Goal: Information Seeking & Learning: Learn about a topic

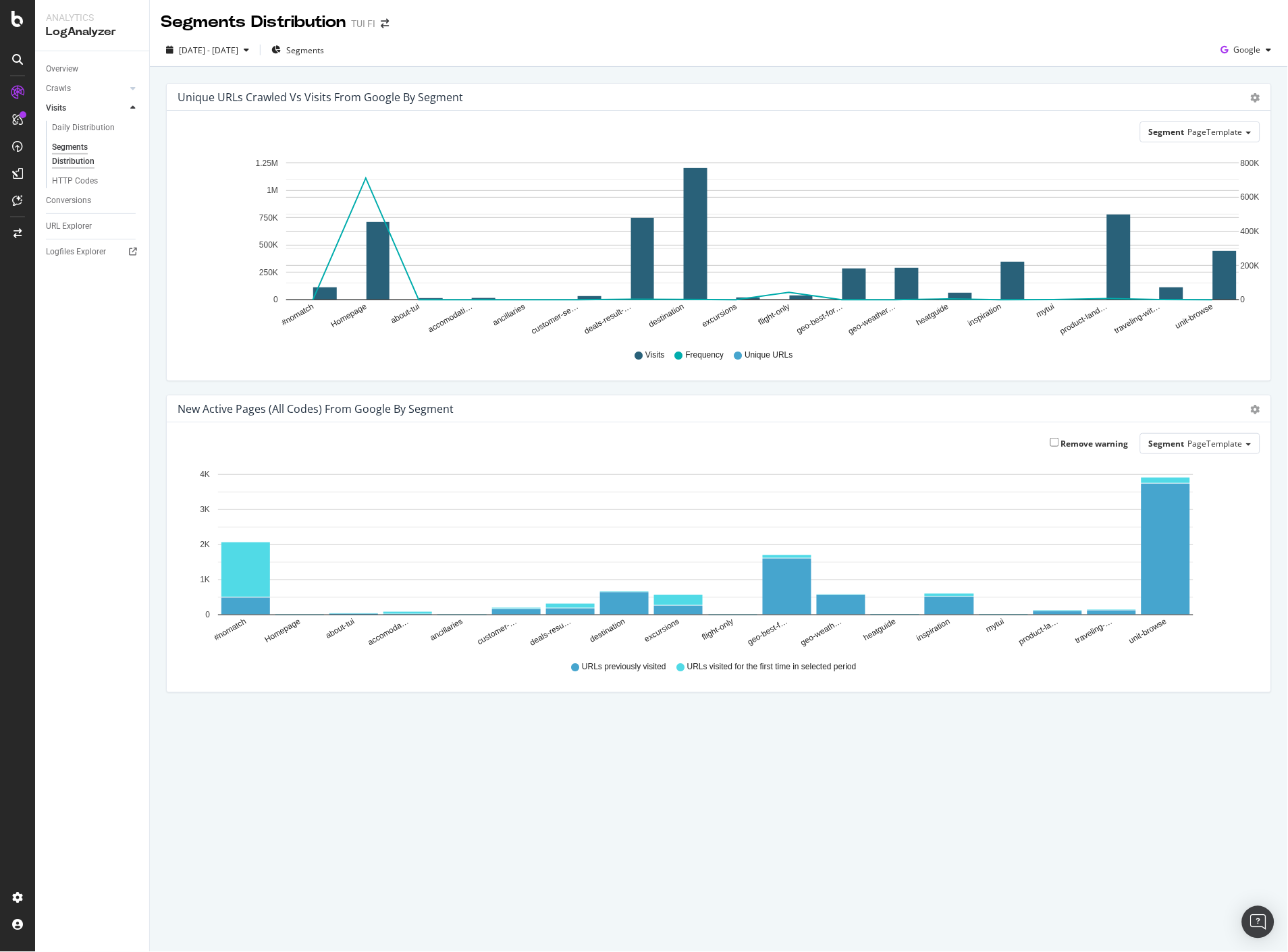
click at [852, 768] on div "Segments Distribution TUI FI 2025 Mar. 12th - Sep. 11th Segments Google Unique …" at bounding box center [718, 476] width 1138 height 952
click at [77, 161] on div "Segments Distribution" at bounding box center [89, 154] width 75 height 28
drag, startPoint x: 76, startPoint y: 177, endPoint x: 77, endPoint y: 166, distance: 11.0
click at [76, 177] on div "HTTP Codes" at bounding box center [75, 181] width 45 height 14
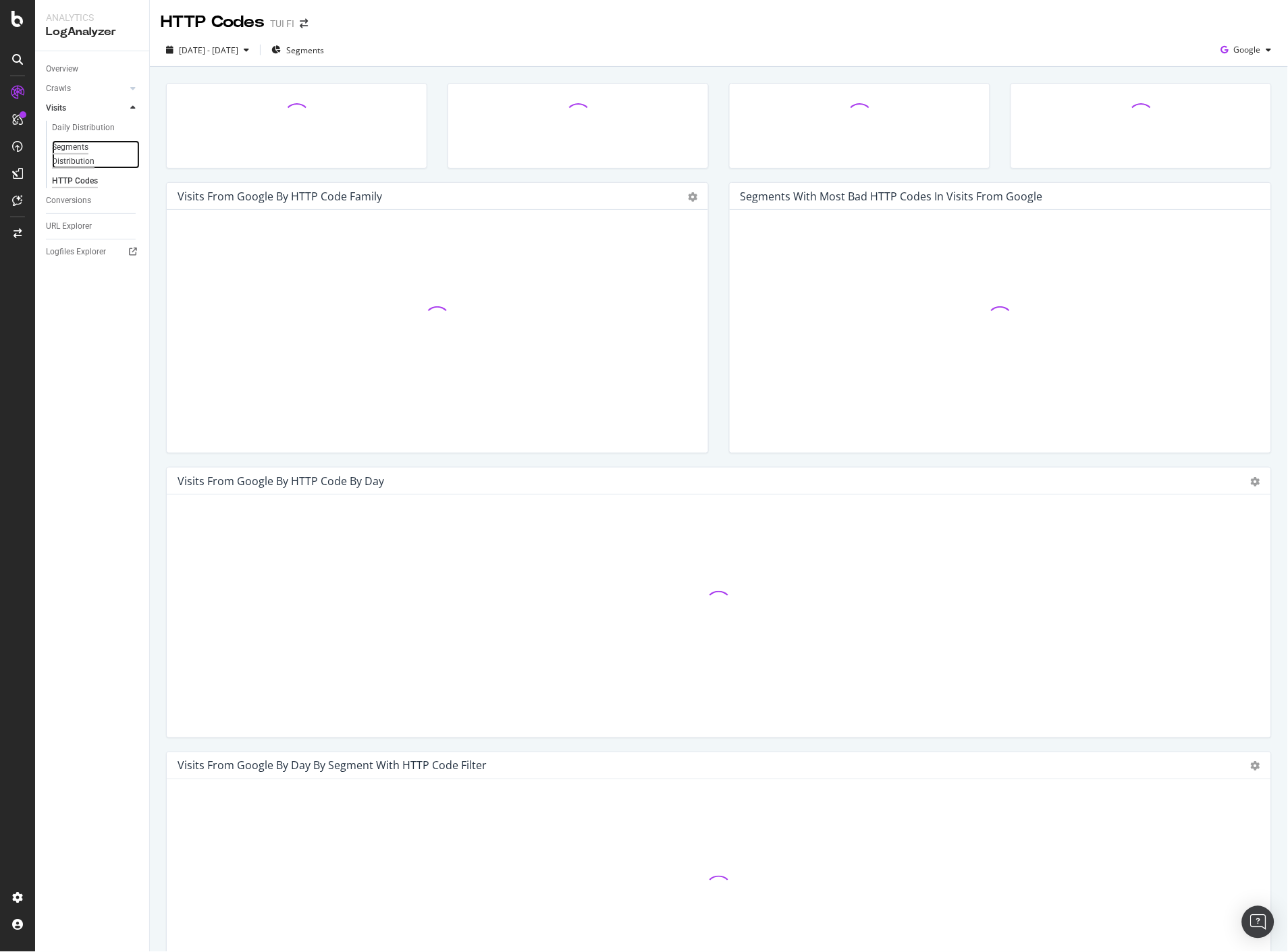
click at [77, 160] on div "Segments Distribution" at bounding box center [89, 154] width 75 height 28
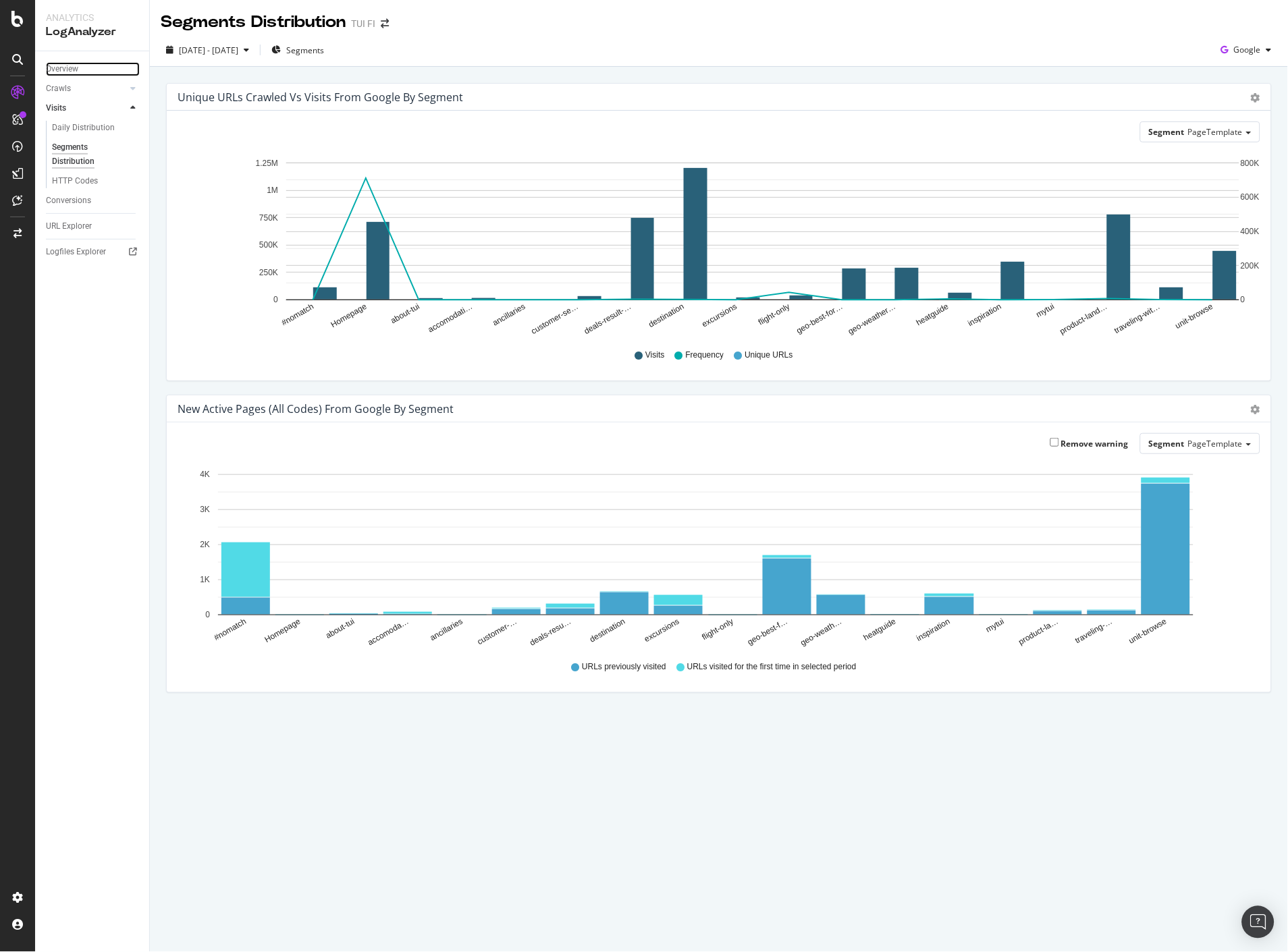
drag, startPoint x: 68, startPoint y: 70, endPoint x: 134, endPoint y: 265, distance: 205.9
click at [68, 70] on div "Overview" at bounding box center [62, 69] width 32 height 14
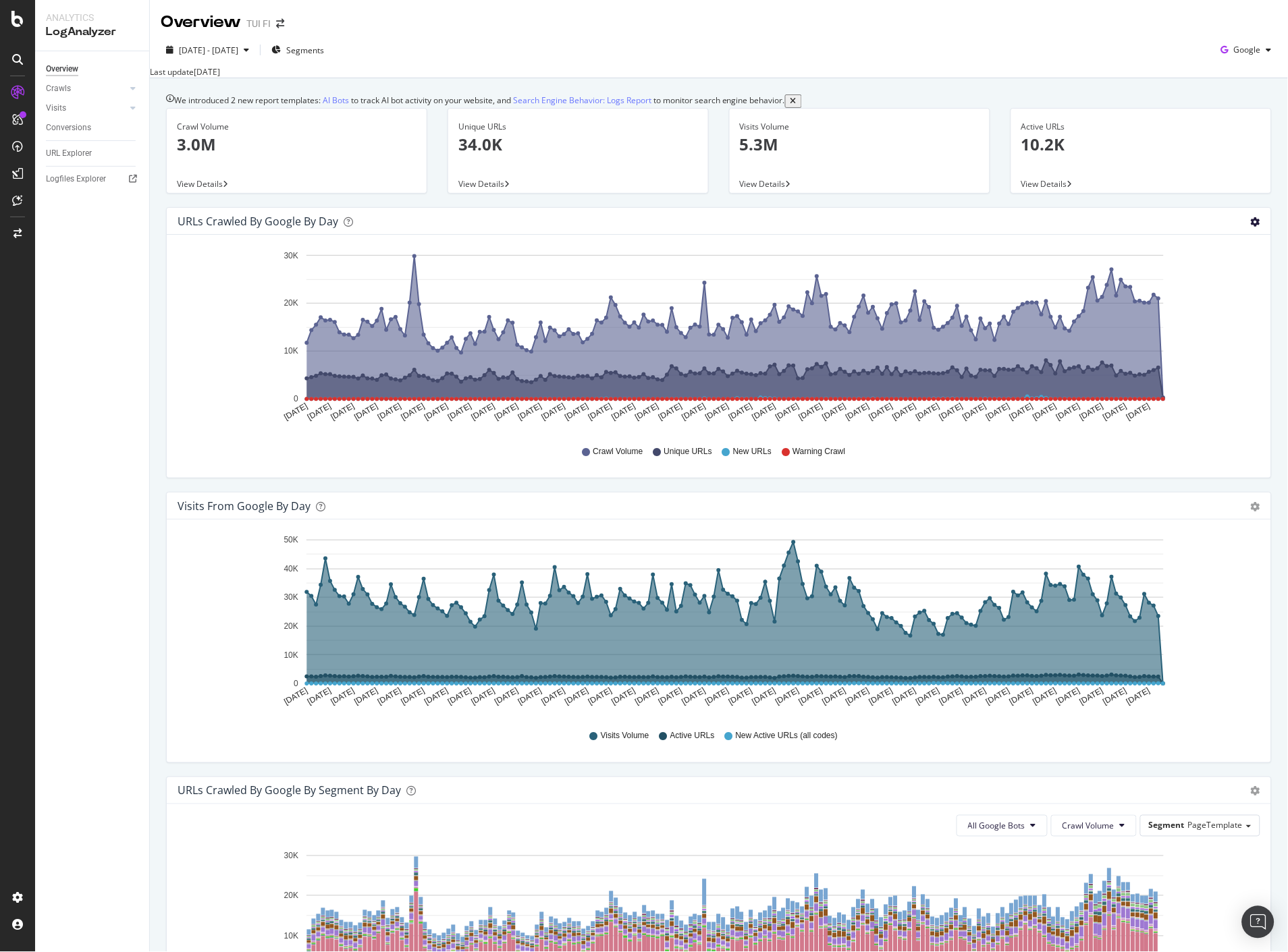
click at [1251, 226] on icon "gear" at bounding box center [1256, 222] width 9 height 9
click at [1228, 287] on span "Table" at bounding box center [1216, 276] width 107 height 20
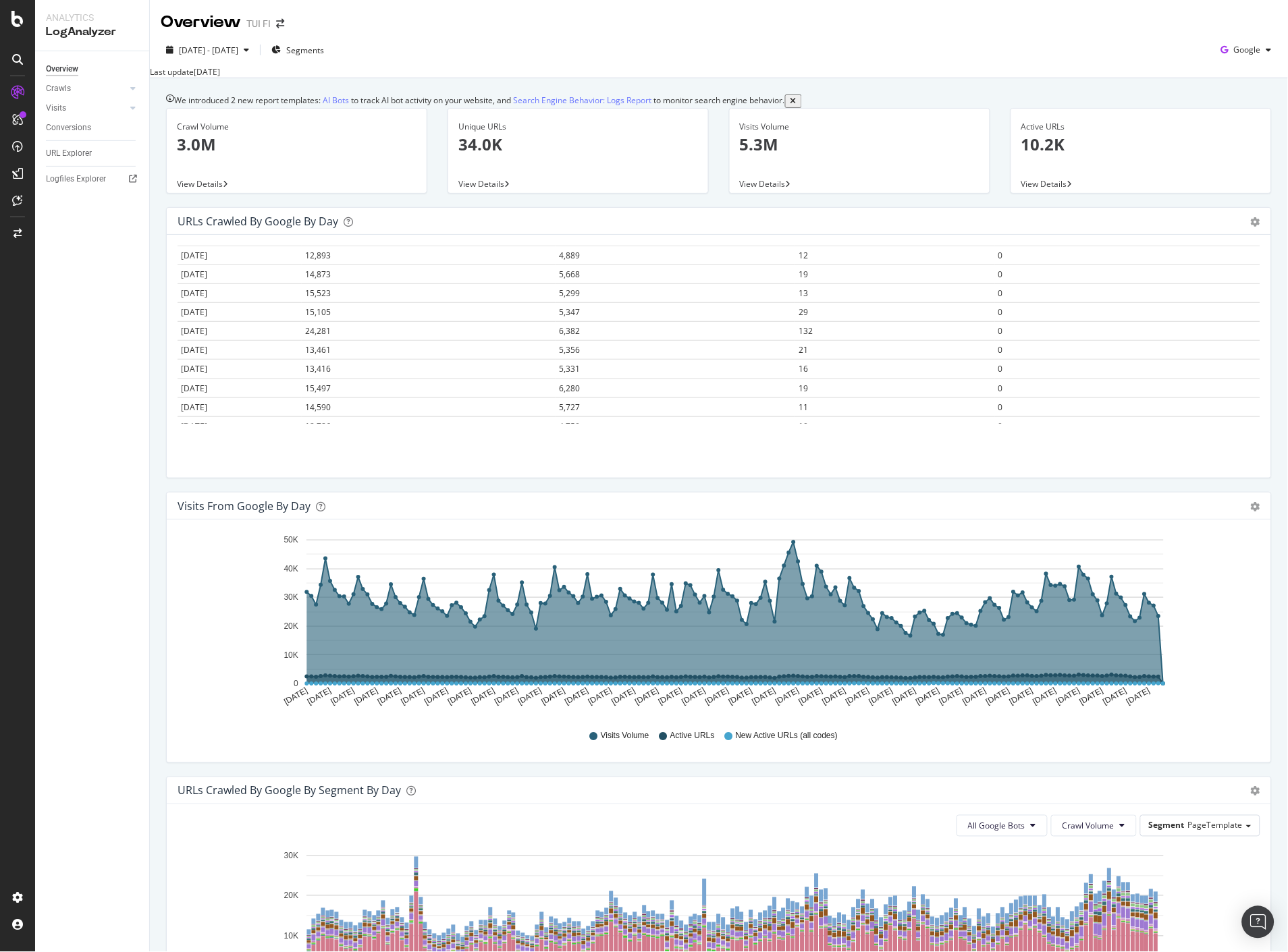
scroll to position [1574, 0]
click at [819, 334] on td "132" at bounding box center [895, 325] width 200 height 19
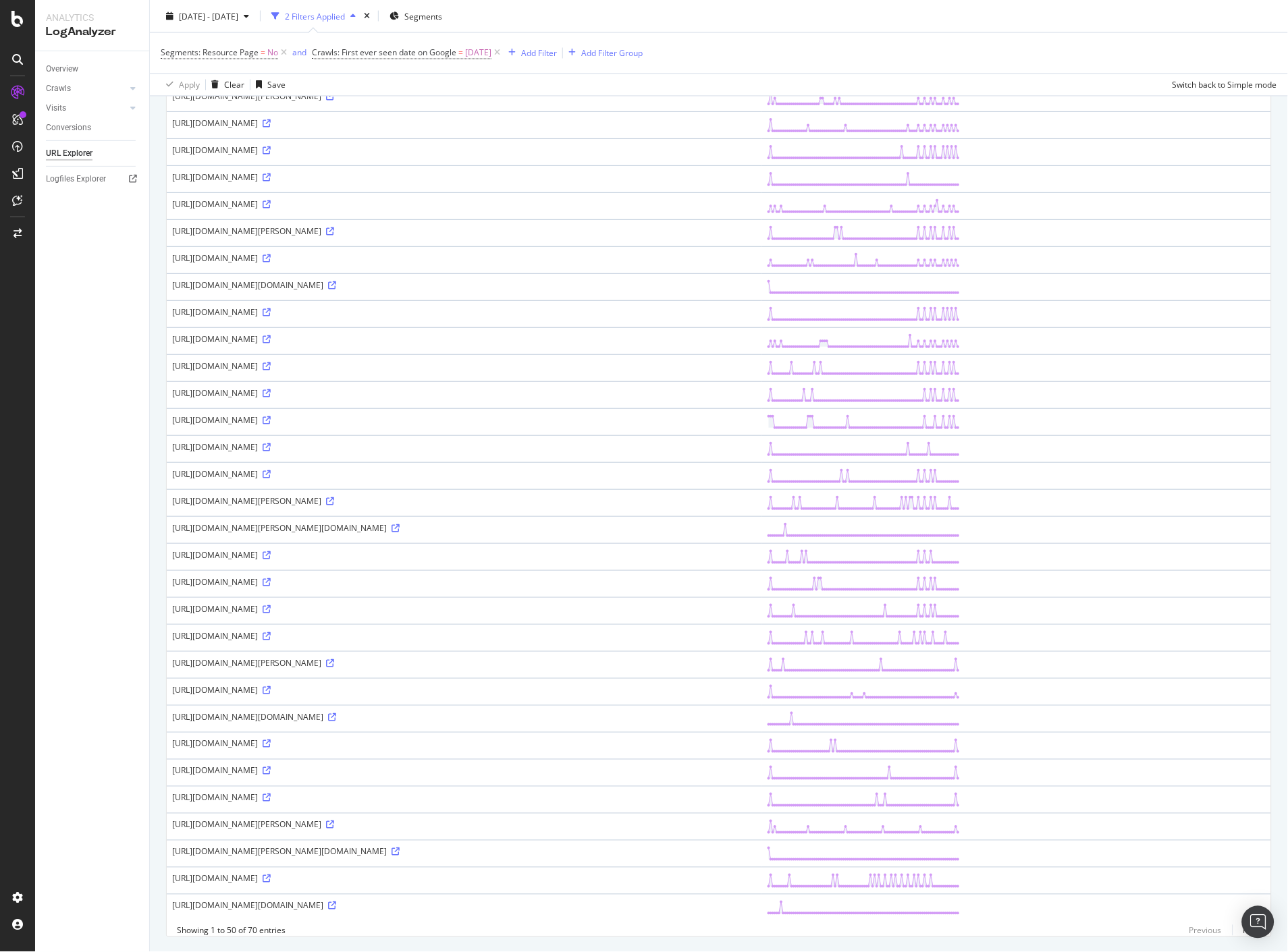
scroll to position [714, 0]
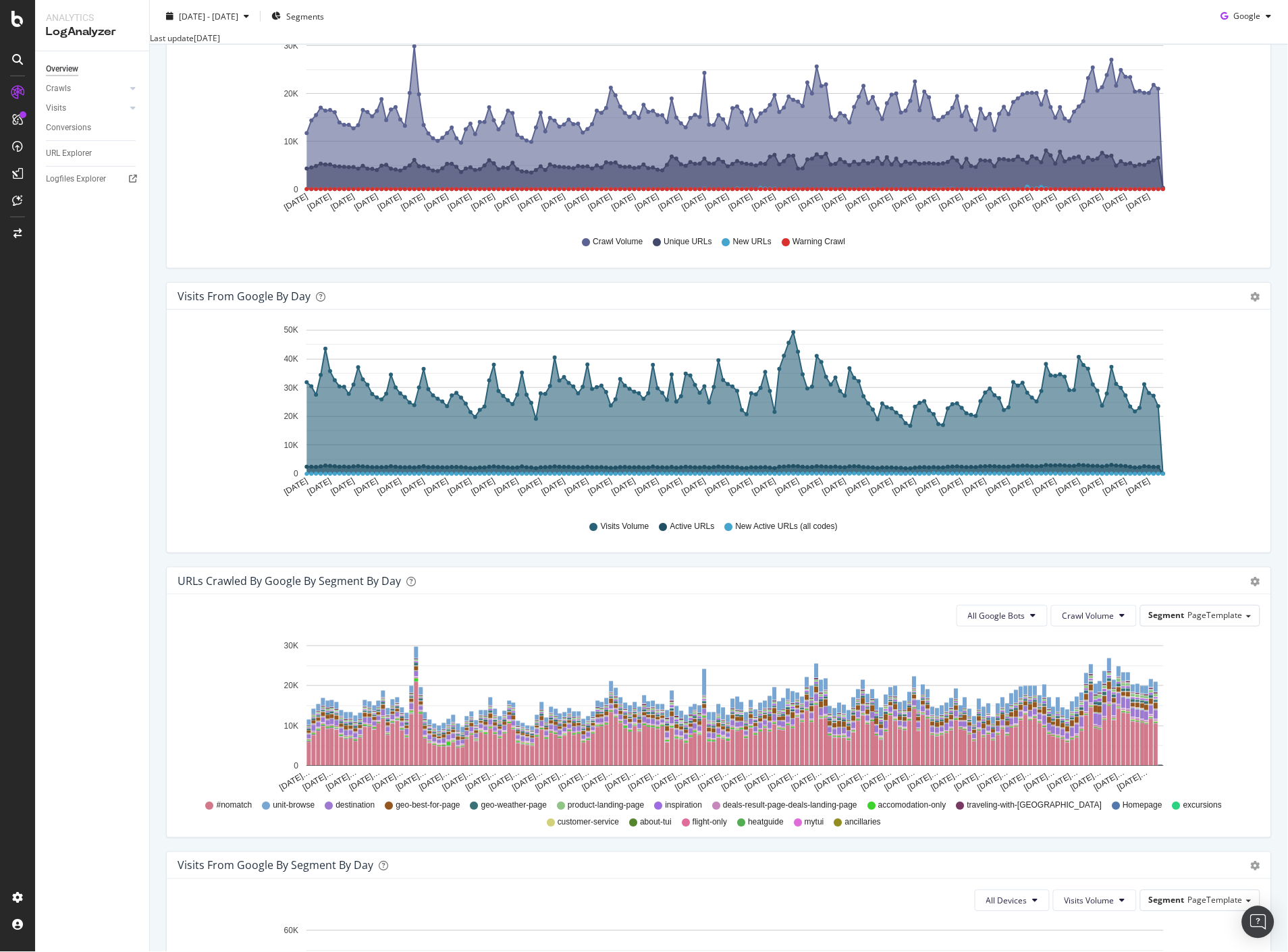
scroll to position [225, 0]
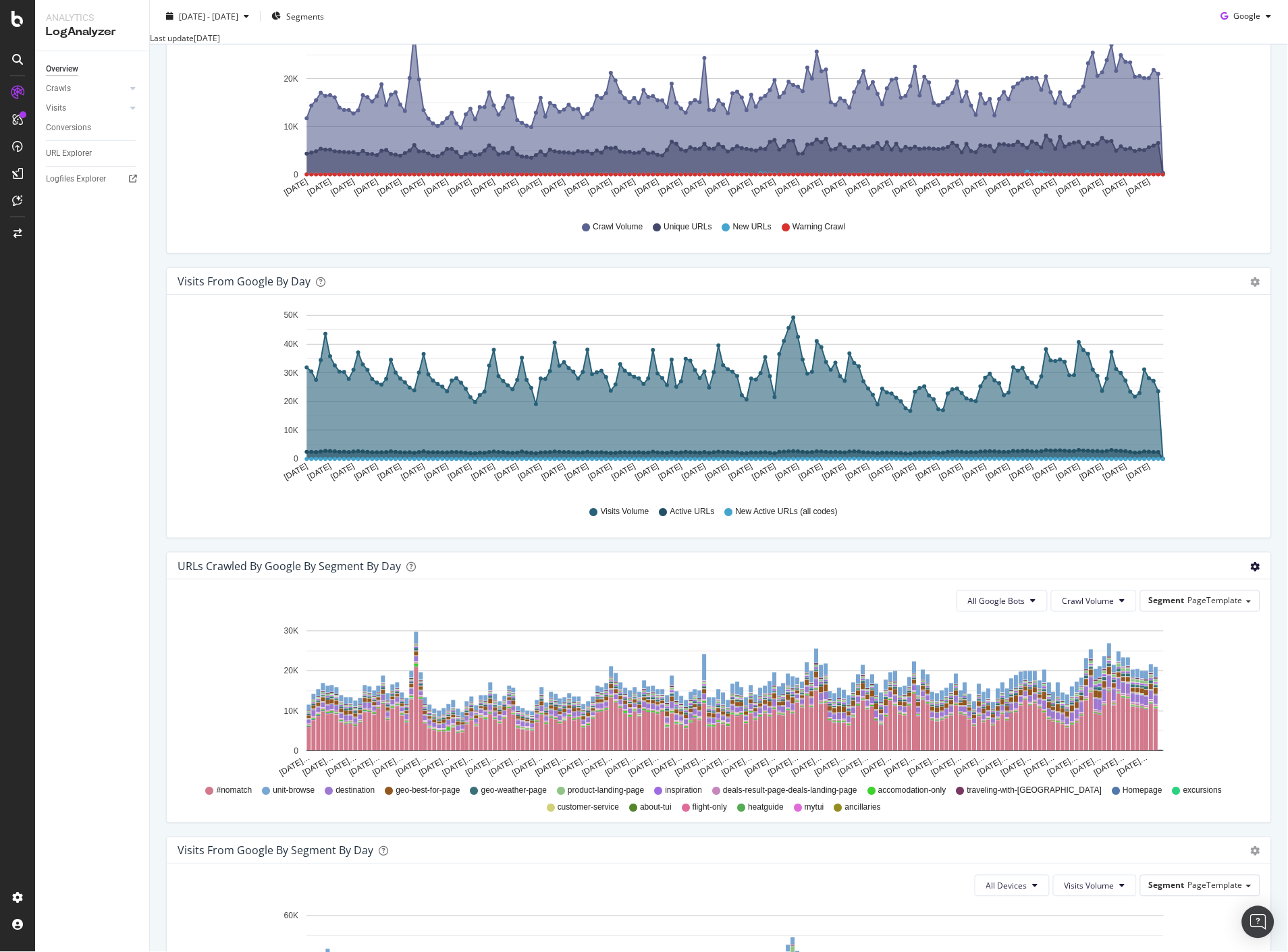
click at [1251, 571] on icon "gear" at bounding box center [1256, 566] width 9 height 9
click at [1213, 632] on span "Table" at bounding box center [1210, 620] width 119 height 20
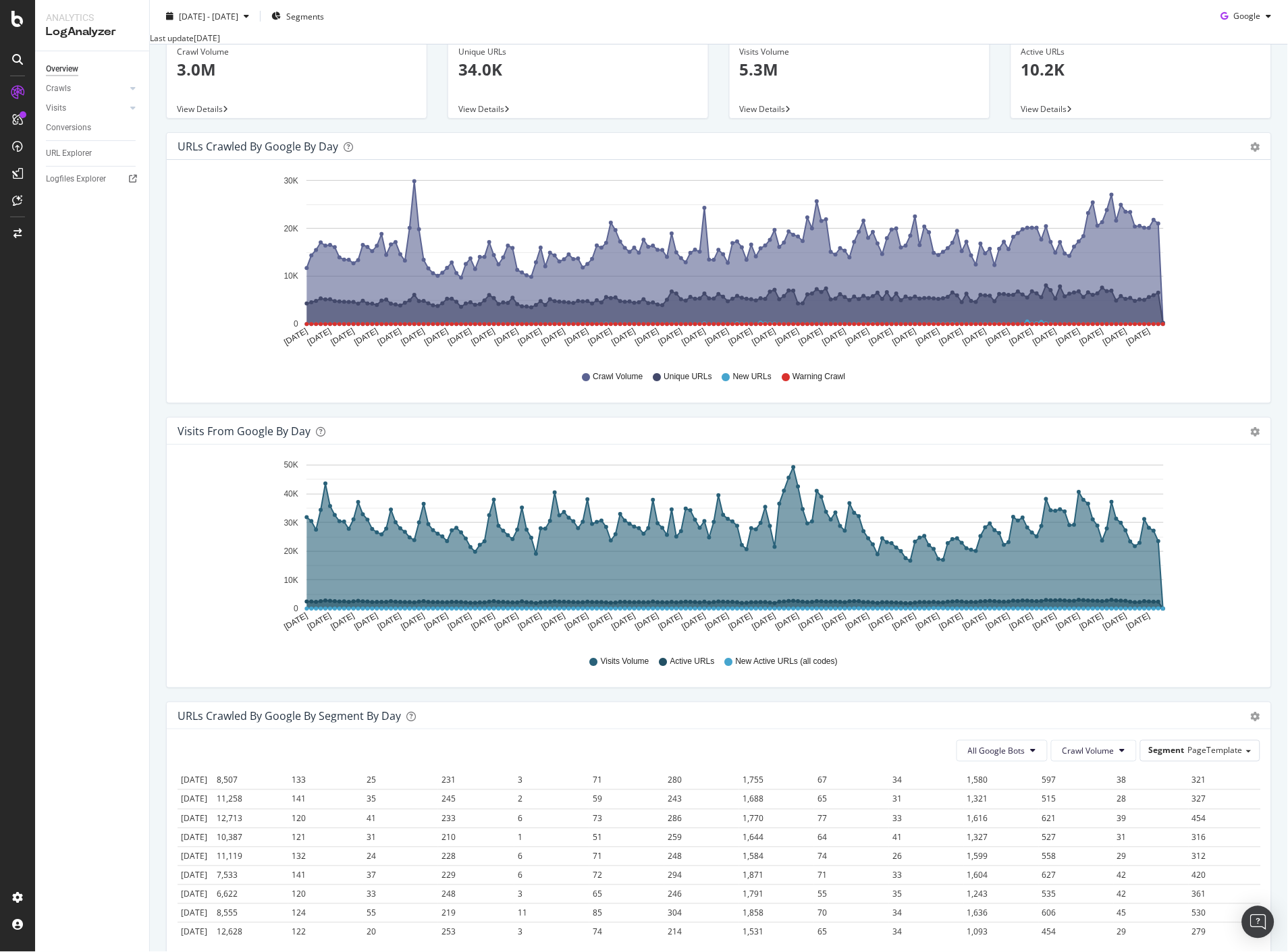
scroll to position [2473, 0]
click at [1254, 727] on div "URLs Crawled by Google By Segment By Day Timeline (by Value) Table" at bounding box center [718, 716] width 1104 height 27
click at [1251, 722] on icon "gear" at bounding box center [1256, 717] width 9 height 9
click at [1228, 754] on span "Timeline (by Value)" at bounding box center [1210, 744] width 119 height 20
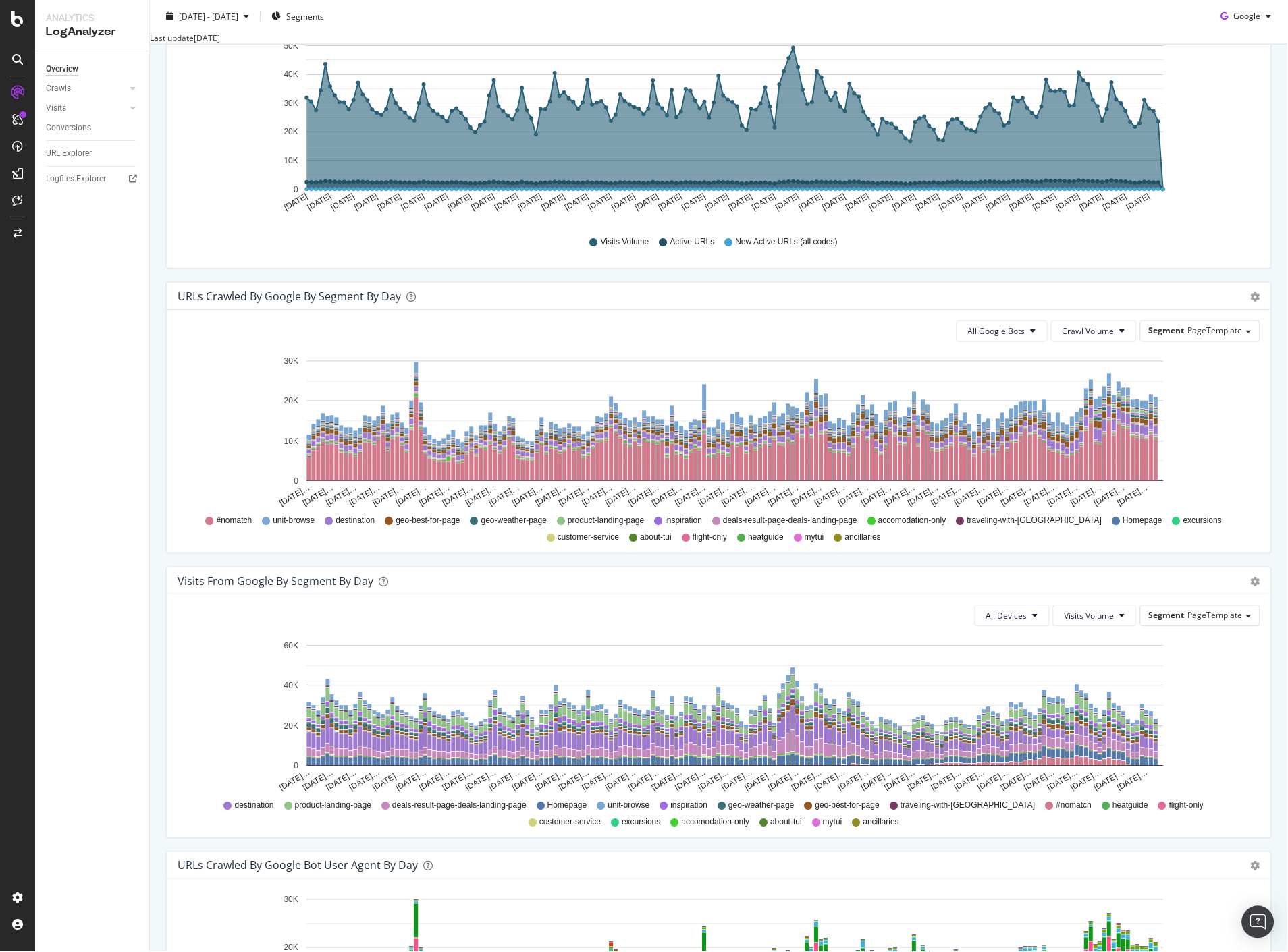
scroll to position [449, 0]
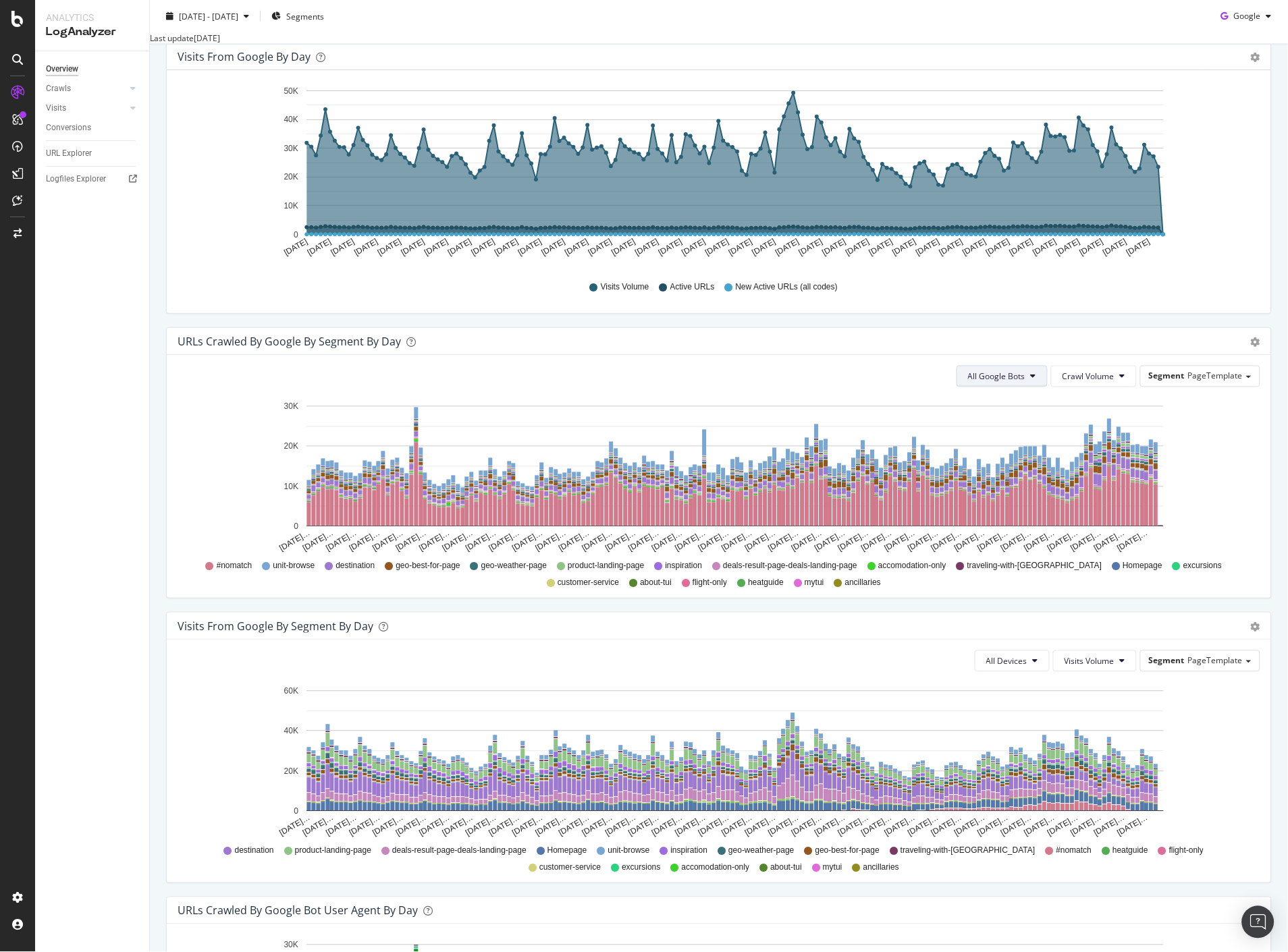
click at [1035, 387] on button "All Google Bots" at bounding box center [1002, 376] width 91 height 22
click at [1001, 522] on span "Google Smartphone" at bounding box center [1008, 518] width 95 height 12
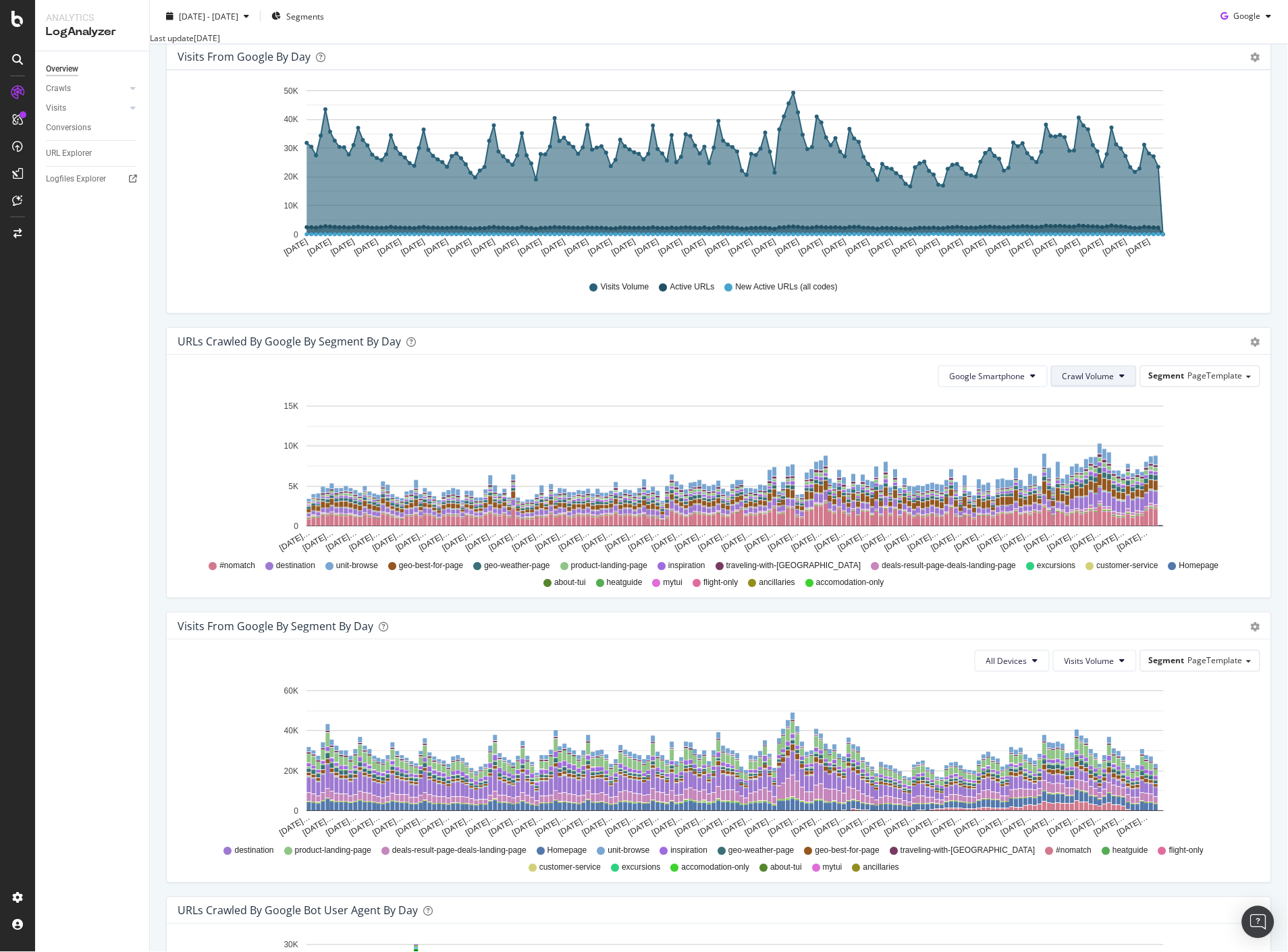
click at [1126, 387] on button "Crawl Volume" at bounding box center [1094, 376] width 85 height 22
click at [1166, 382] on span "Segment" at bounding box center [1167, 376] width 36 height 11
click at [865, 327] on div "Visits from Google by day Area Table Hold CTRL while clicking to filter the rep…" at bounding box center [719, 185] width 1126 height 285
click at [976, 383] on span "Google Smartphone" at bounding box center [988, 377] width 76 height 11
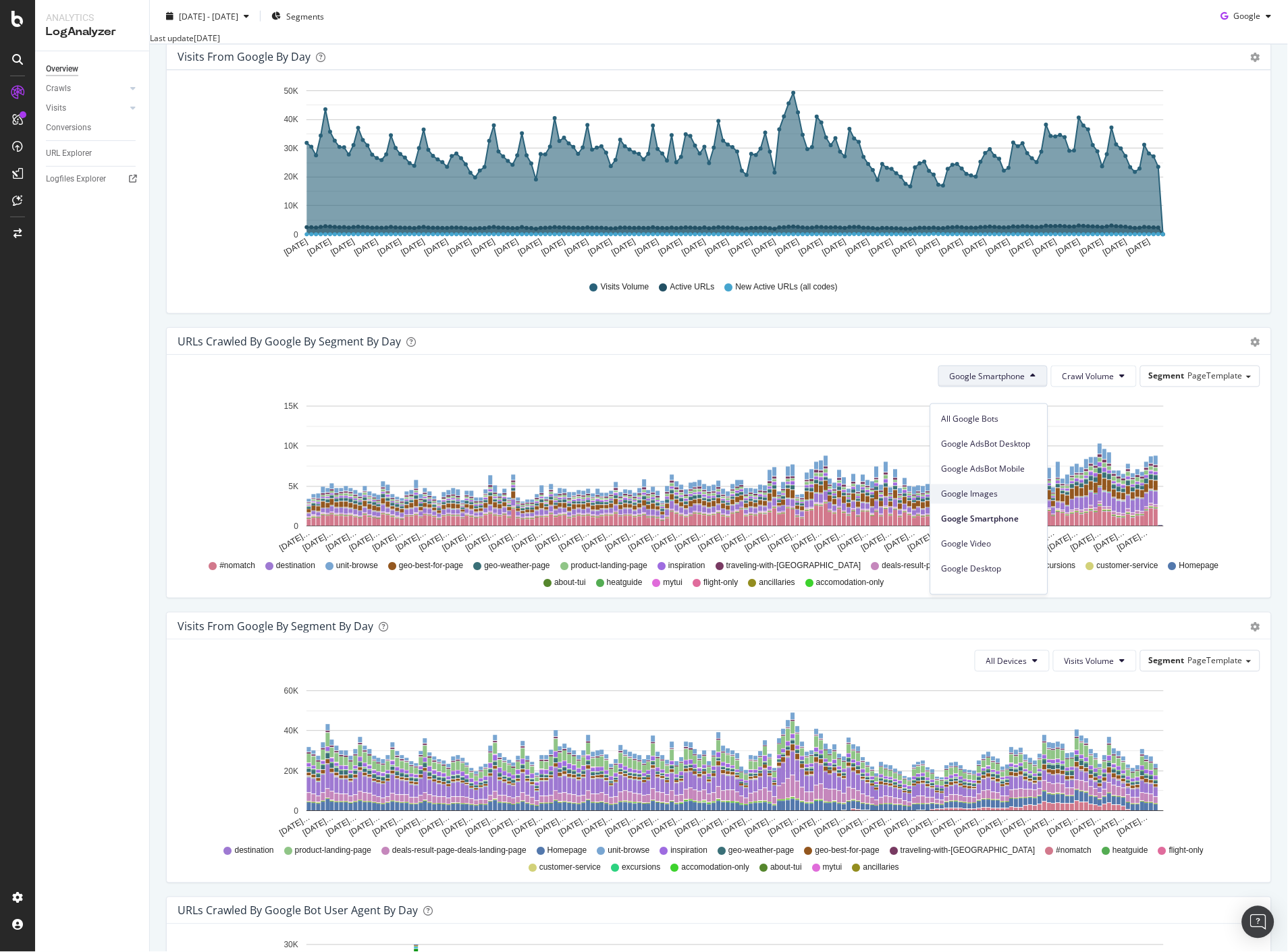
click at [1000, 492] on span "Google Images" at bounding box center [989, 494] width 95 height 12
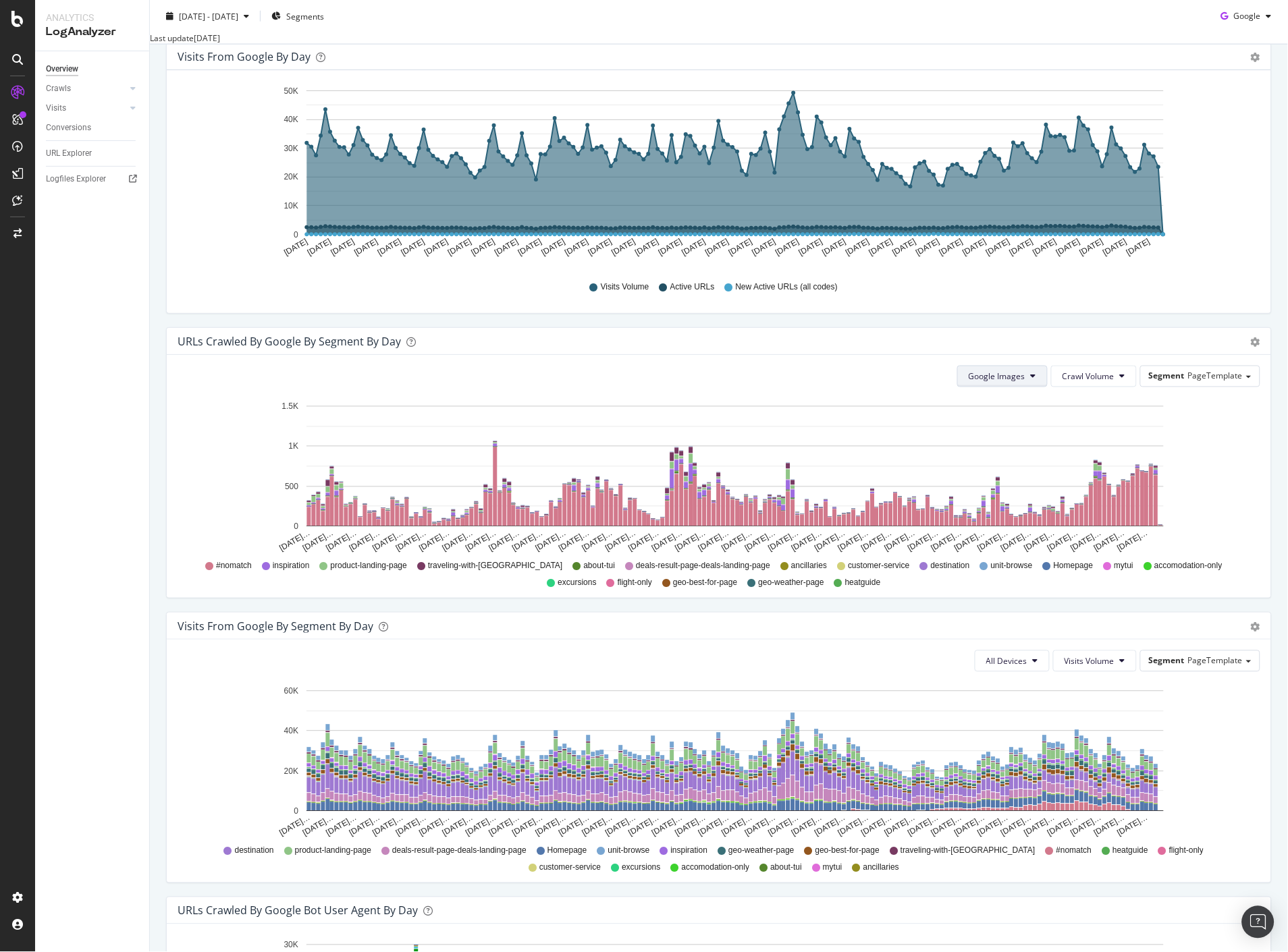
click at [1010, 383] on span "Google Images" at bounding box center [997, 377] width 57 height 11
click at [1003, 511] on div "Google Smartphone" at bounding box center [1008, 519] width 117 height 20
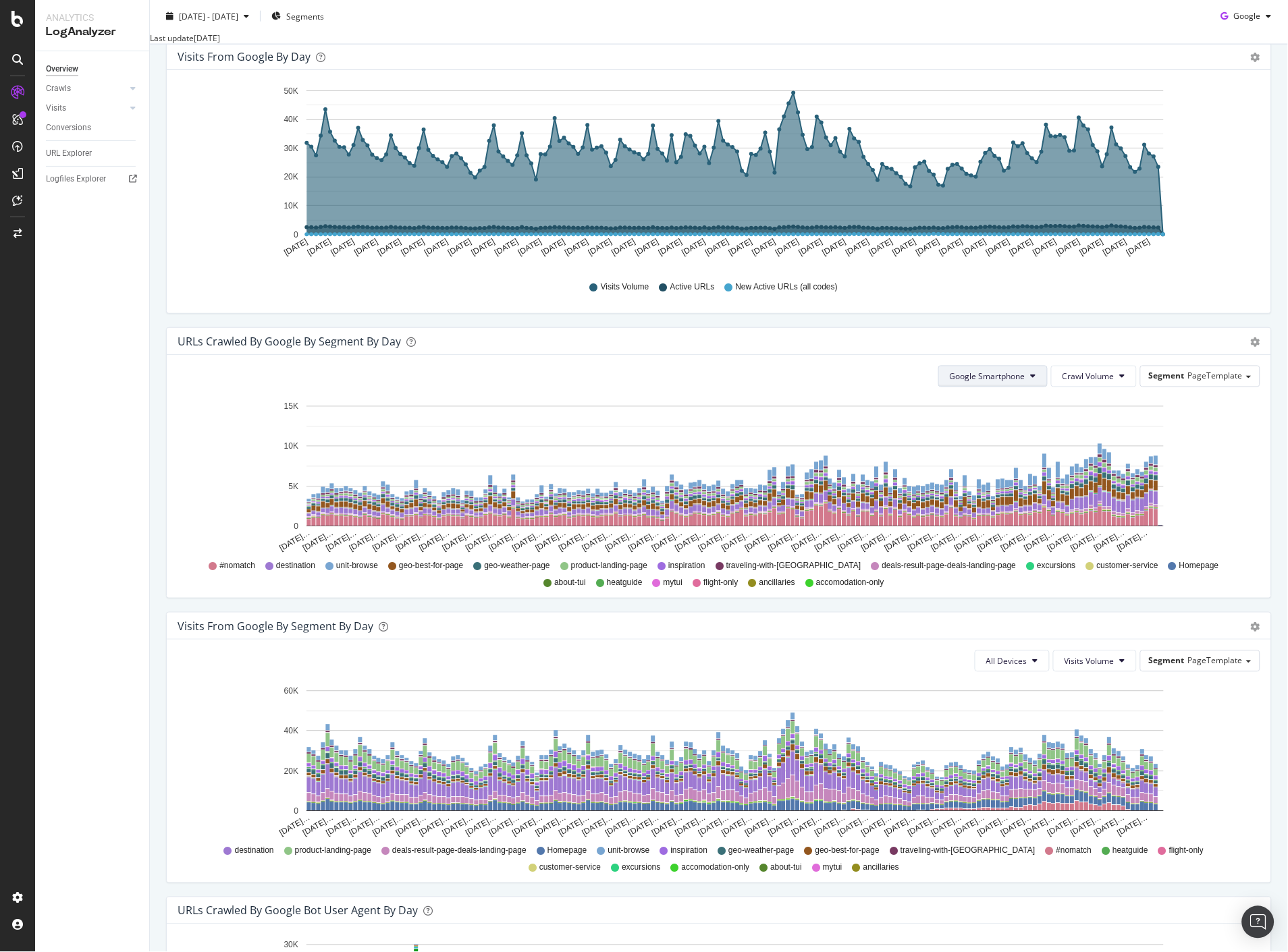
click at [1015, 383] on span "Google Smartphone" at bounding box center [988, 377] width 76 height 11
click at [976, 541] on span "Google Video" at bounding box center [989, 544] width 95 height 12
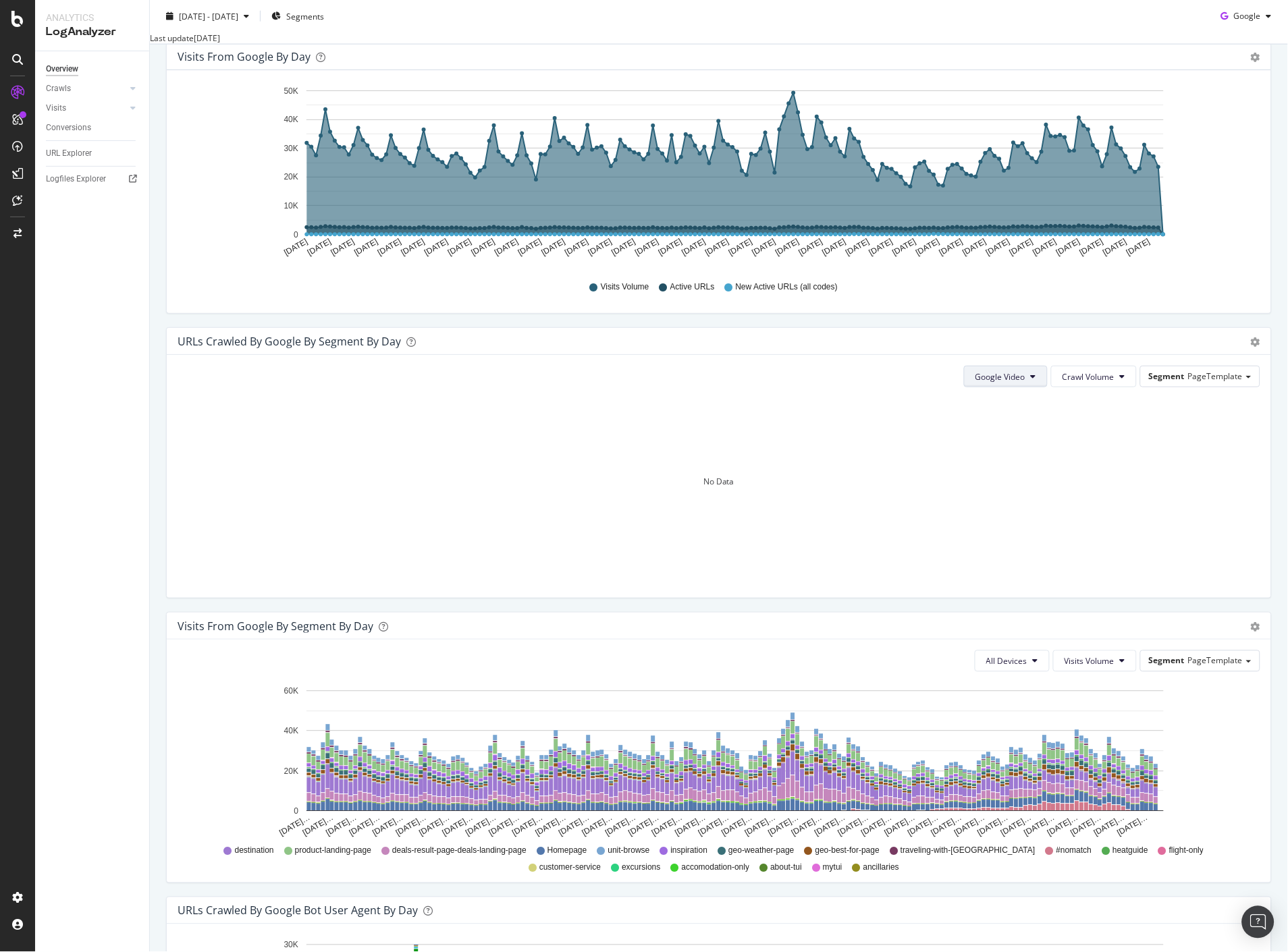
click at [1010, 383] on span "Google Video" at bounding box center [1000, 377] width 50 height 11
click at [1004, 571] on span "Google Desktop" at bounding box center [1015, 568] width 95 height 12
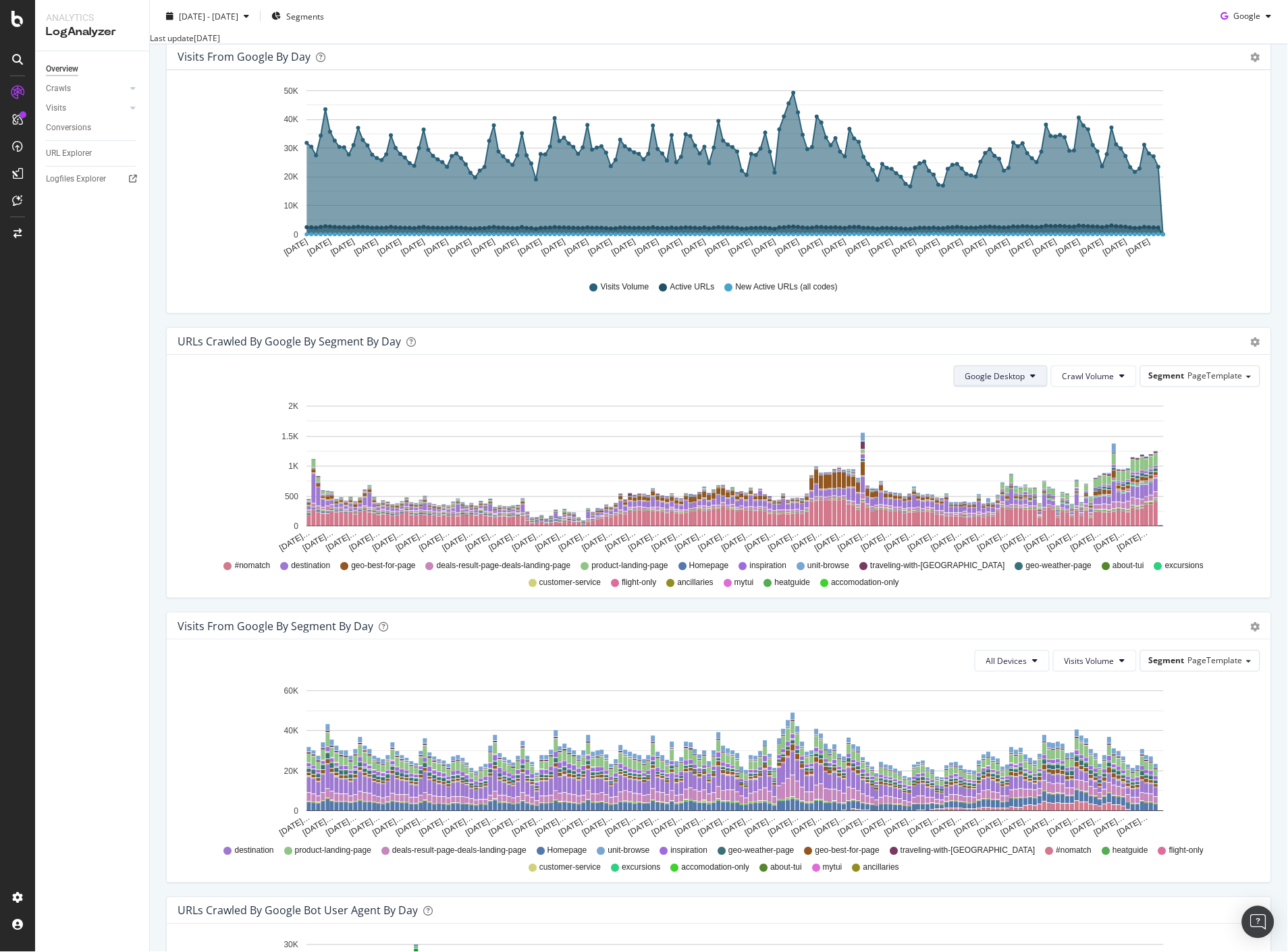
click at [1020, 387] on button "Google Desktop" at bounding box center [1001, 376] width 94 height 22
click at [999, 463] on span "Google AdsBot Mobile" at bounding box center [1005, 469] width 95 height 12
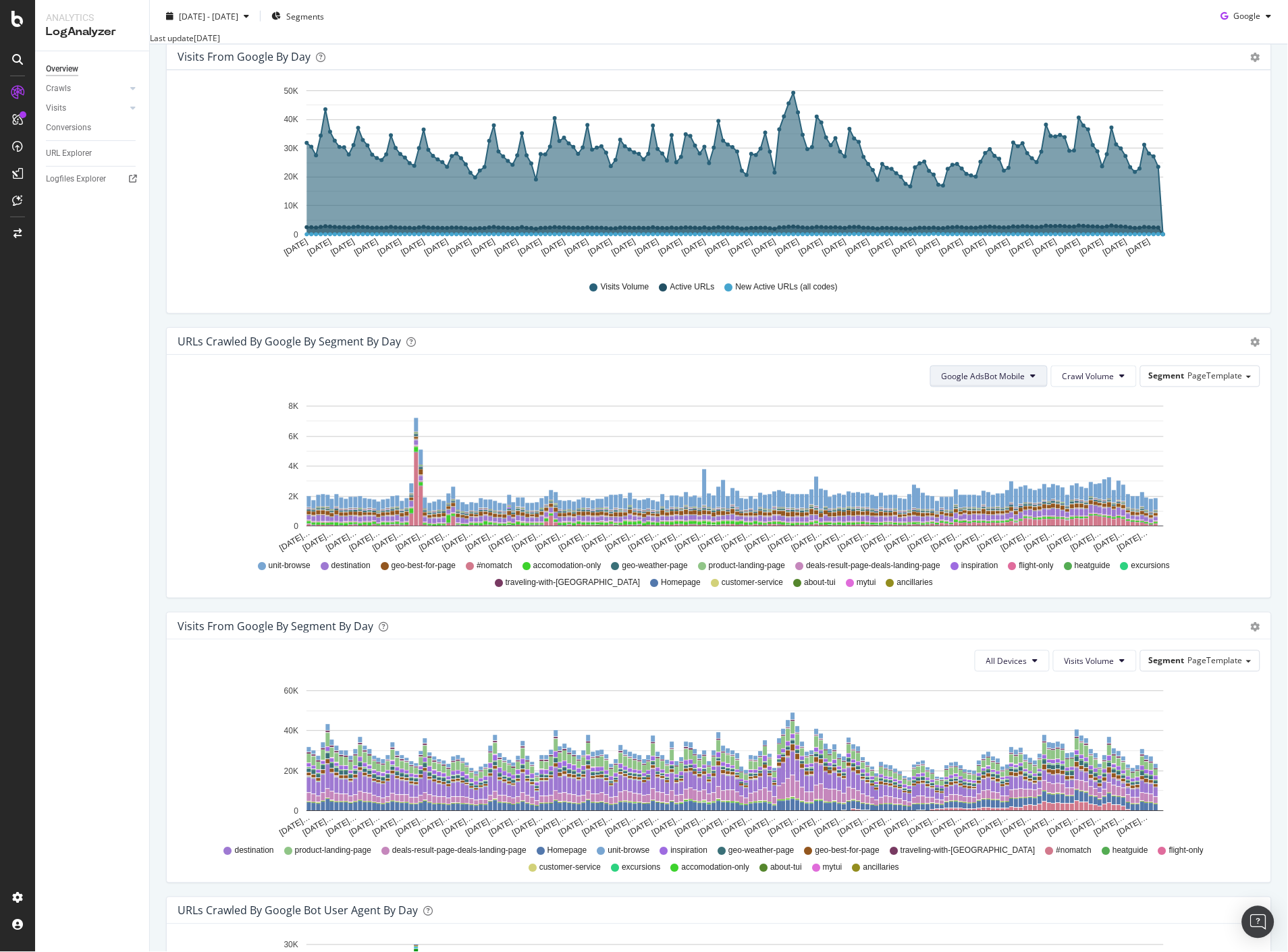
click at [1028, 387] on button "Google AdsBot Mobile" at bounding box center [989, 376] width 118 height 22
click at [985, 440] on span "Google AdsBot Desktop" at bounding box center [982, 443] width 95 height 12
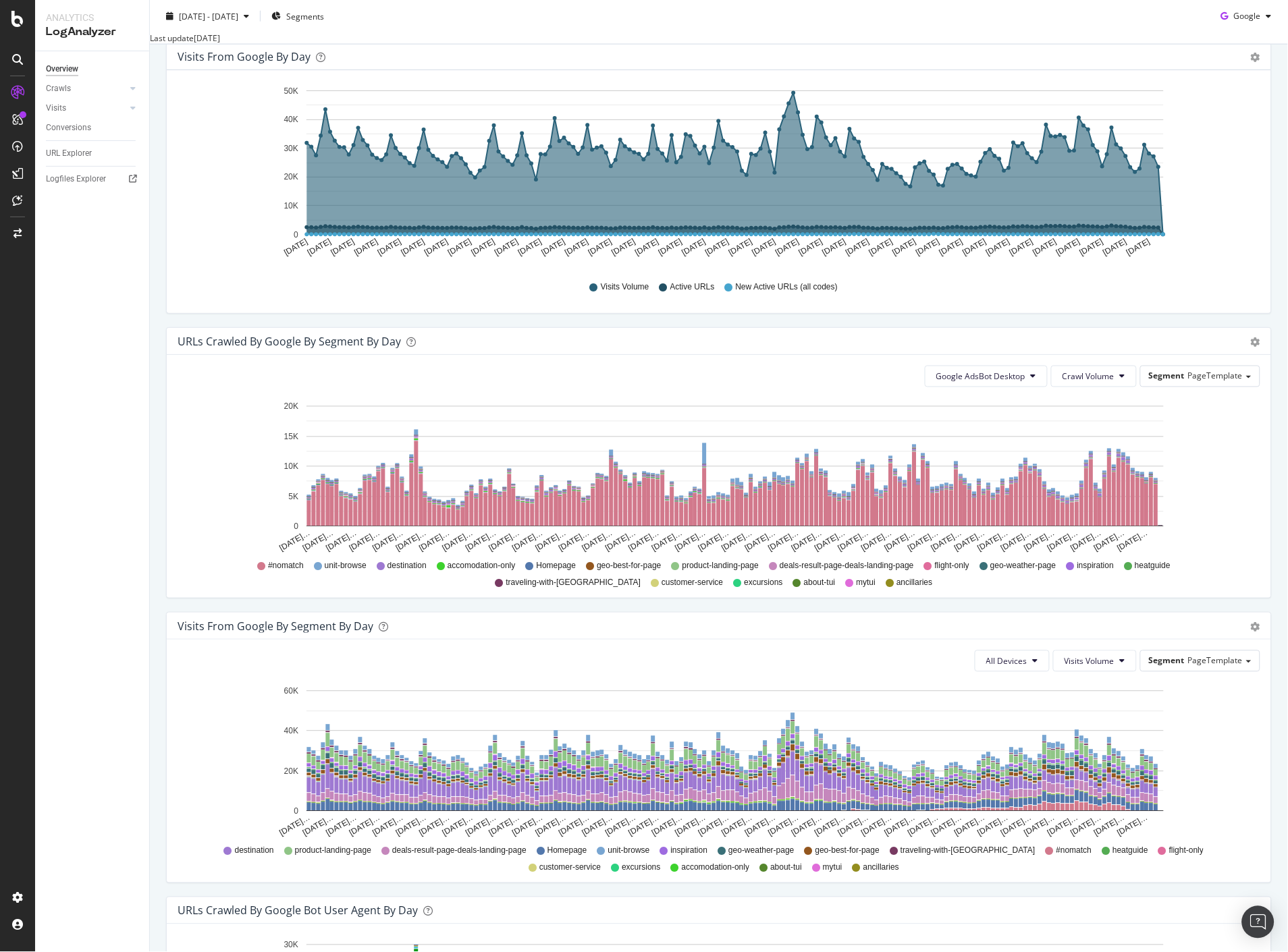
click at [1036, 387] on button "Google AdsBot Desktop" at bounding box center [987, 376] width 123 height 22
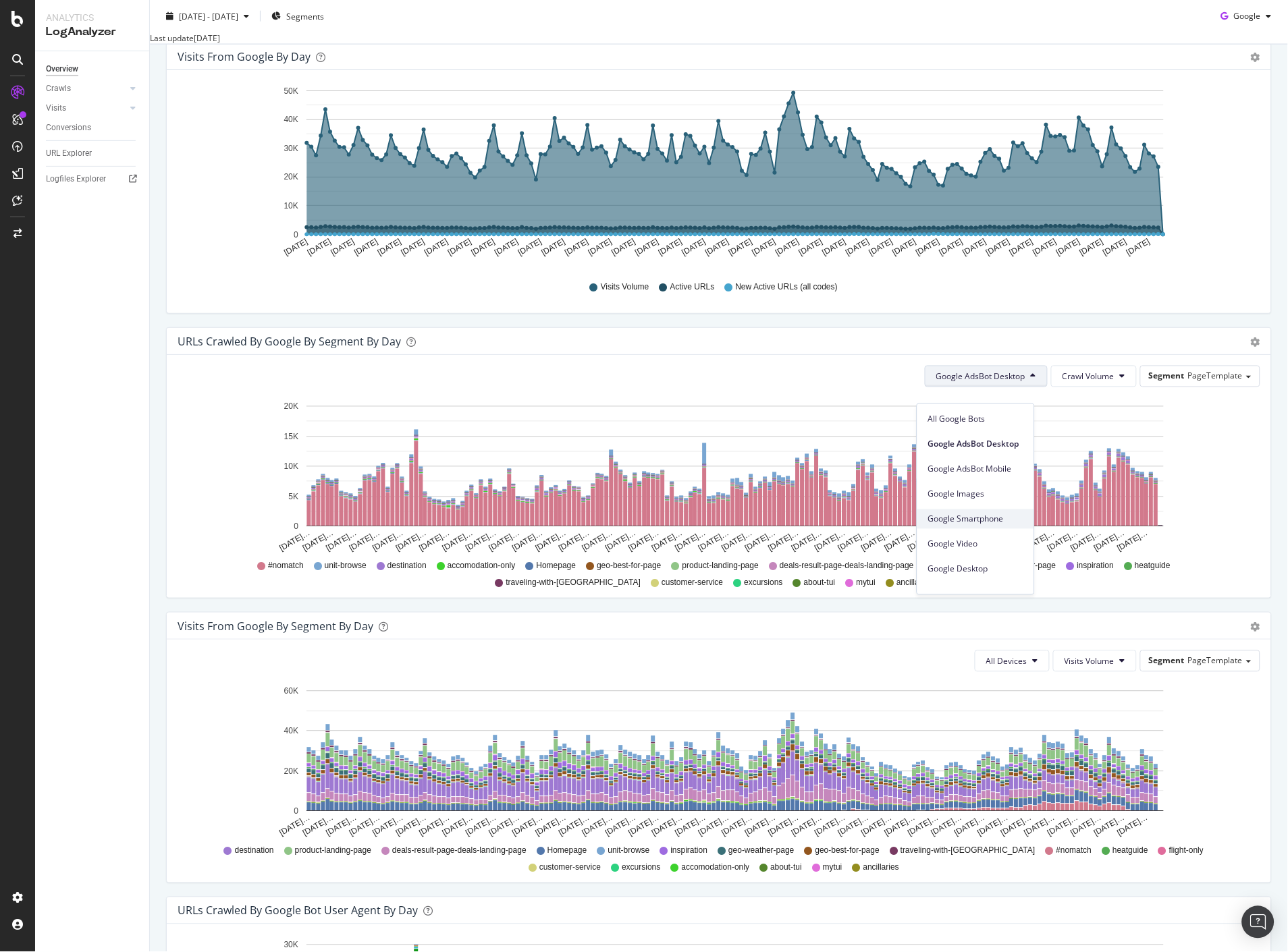
click at [982, 511] on div "Google Smartphone" at bounding box center [975, 519] width 117 height 20
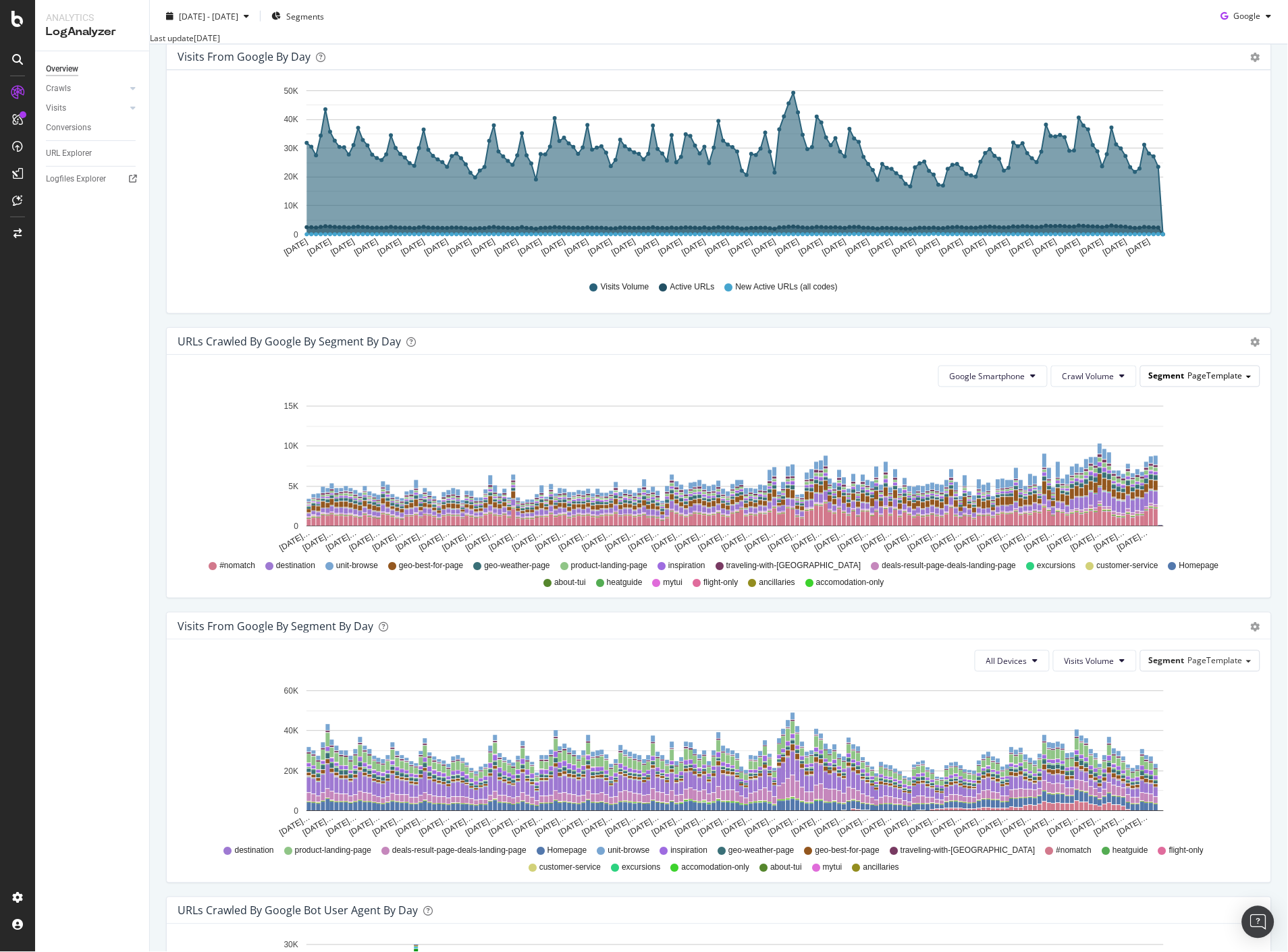
click at [1226, 382] on span "PageTemplate" at bounding box center [1216, 376] width 55 height 11
click at [1172, 423] on div "Pagetype" at bounding box center [1200, 414] width 108 height 18
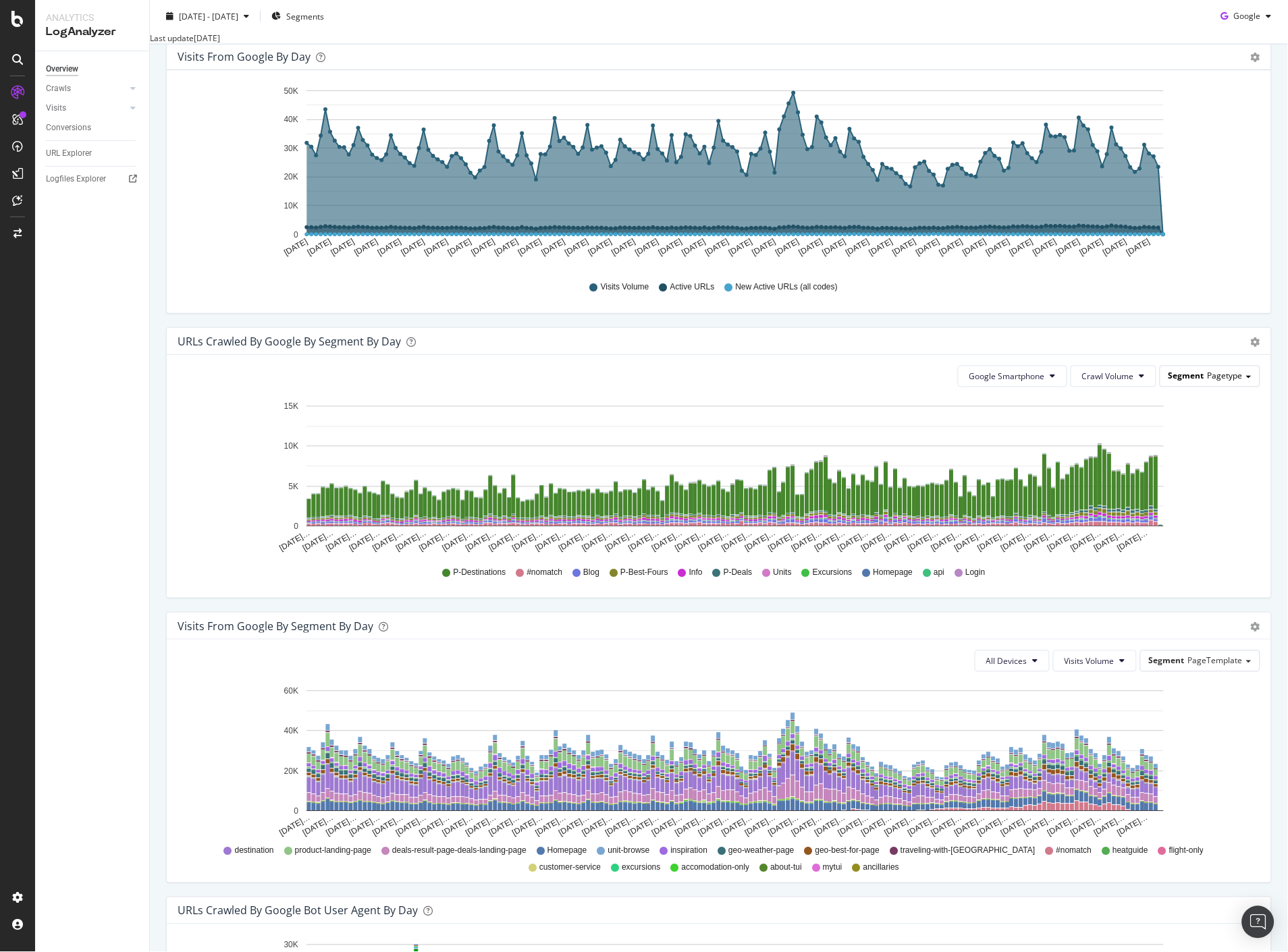
click at [1215, 386] on div "Segment Pagetype" at bounding box center [1210, 376] width 100 height 20
click at [1193, 404] on div "PageTemplate" at bounding box center [1200, 395] width 108 height 18
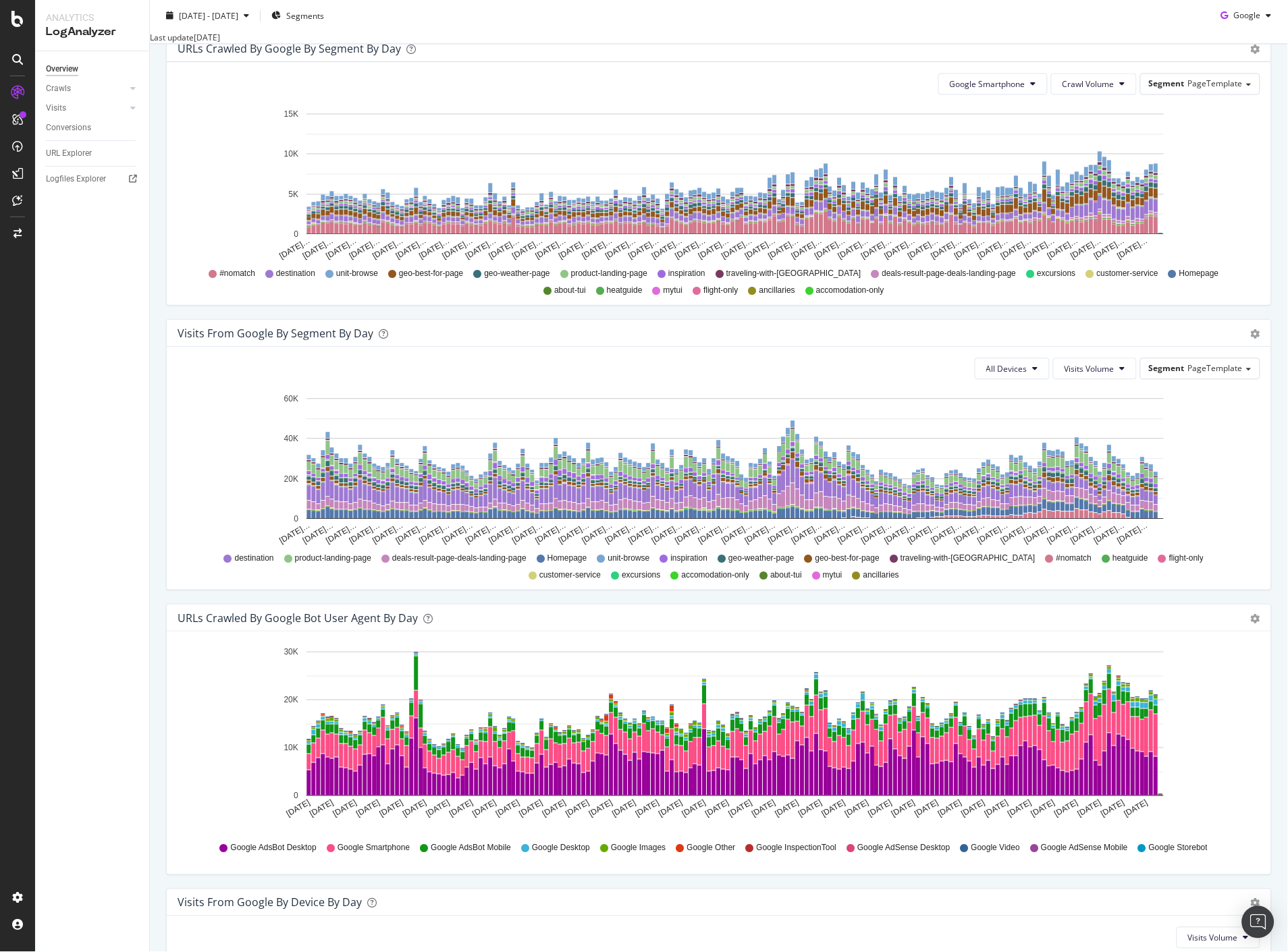
scroll to position [824, 0]
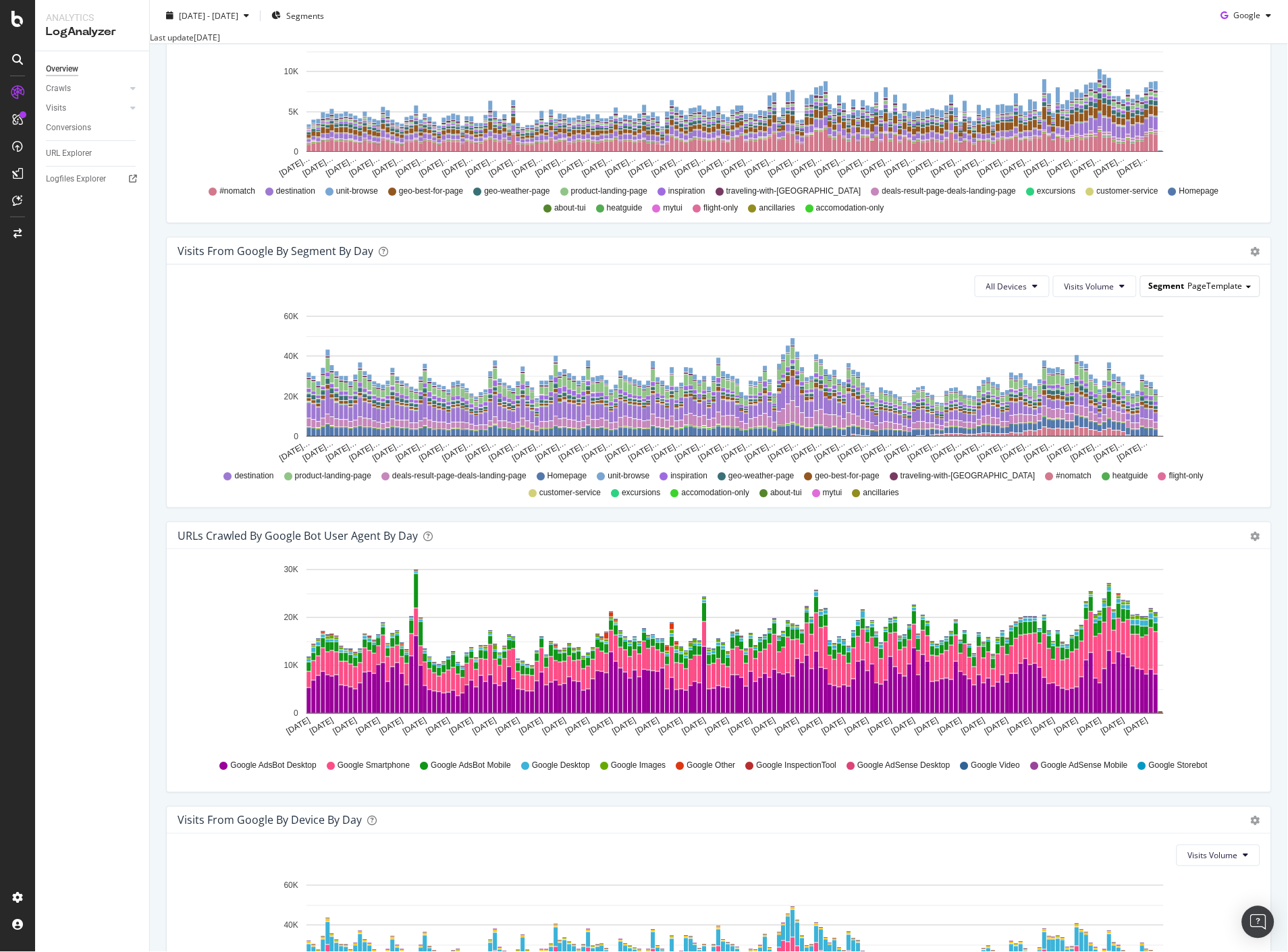
click at [1245, 296] on div "Segment PageTemplate" at bounding box center [1200, 285] width 118 height 20
click at [848, 293] on div "All Devices Visits Volume Segment PageTemplate PageTemplate Pagetype Codebase D…" at bounding box center [718, 286] width 1083 height 22
click at [1033, 290] on icon at bounding box center [1036, 286] width 6 height 9
click at [1018, 355] on span "Mobile" at bounding box center [999, 354] width 41 height 12
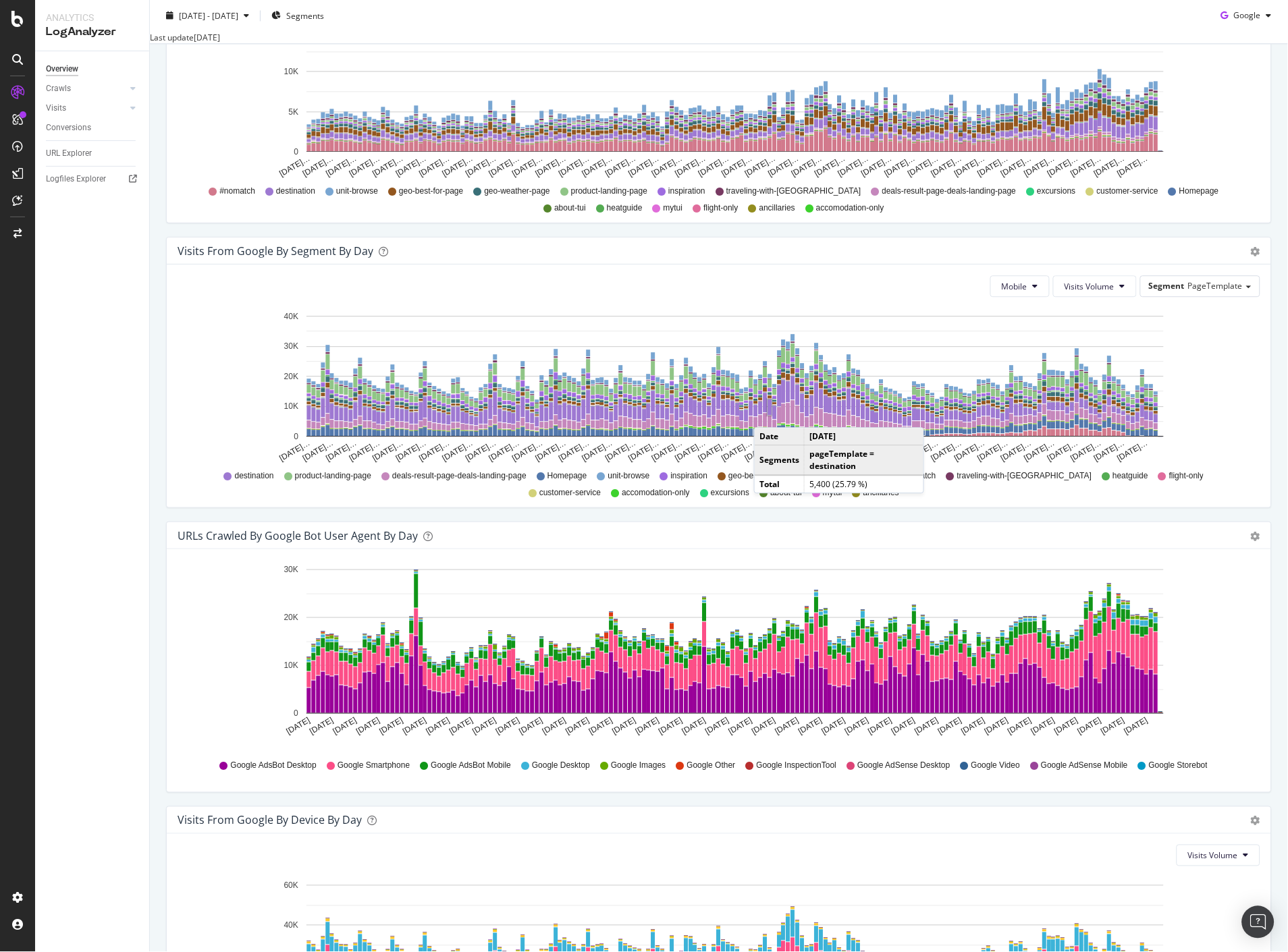
click at [1216, 522] on div "Visits from Google By Segment By Day Timeline (by Value) Table Mobile Visits Vo…" at bounding box center [719, 379] width 1126 height 285
click at [622, 498] on span "accomodation-only" at bounding box center [656, 493] width 68 height 11
click at [1102, 296] on button "Visits Volume" at bounding box center [1095, 286] width 83 height 22
click at [1094, 386] on div "New Active URLs (all codes)" at bounding box center [1108, 379] width 125 height 20
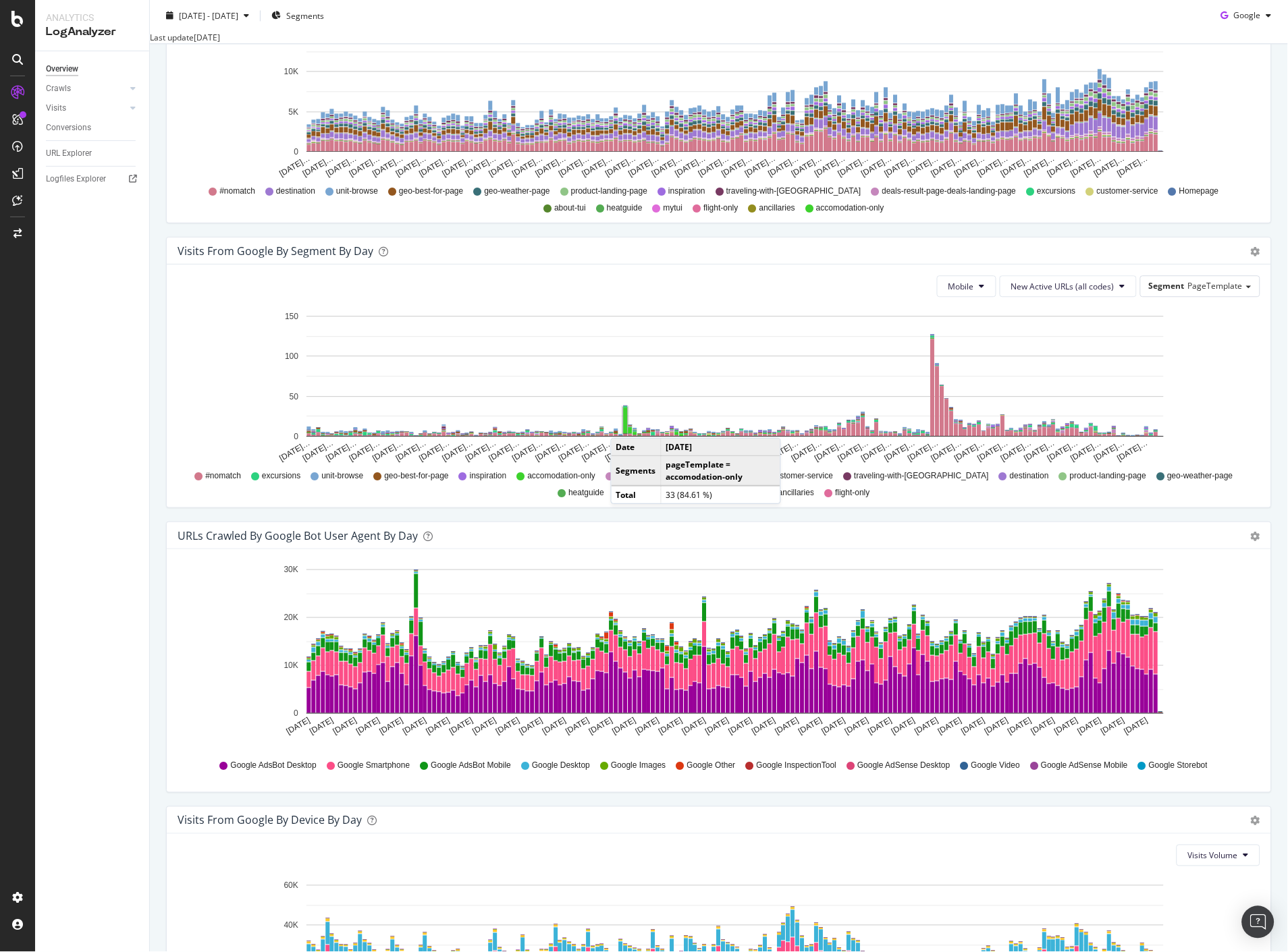
click at [625, 433] on rect "A chart." at bounding box center [626, 420] width 4 height 26
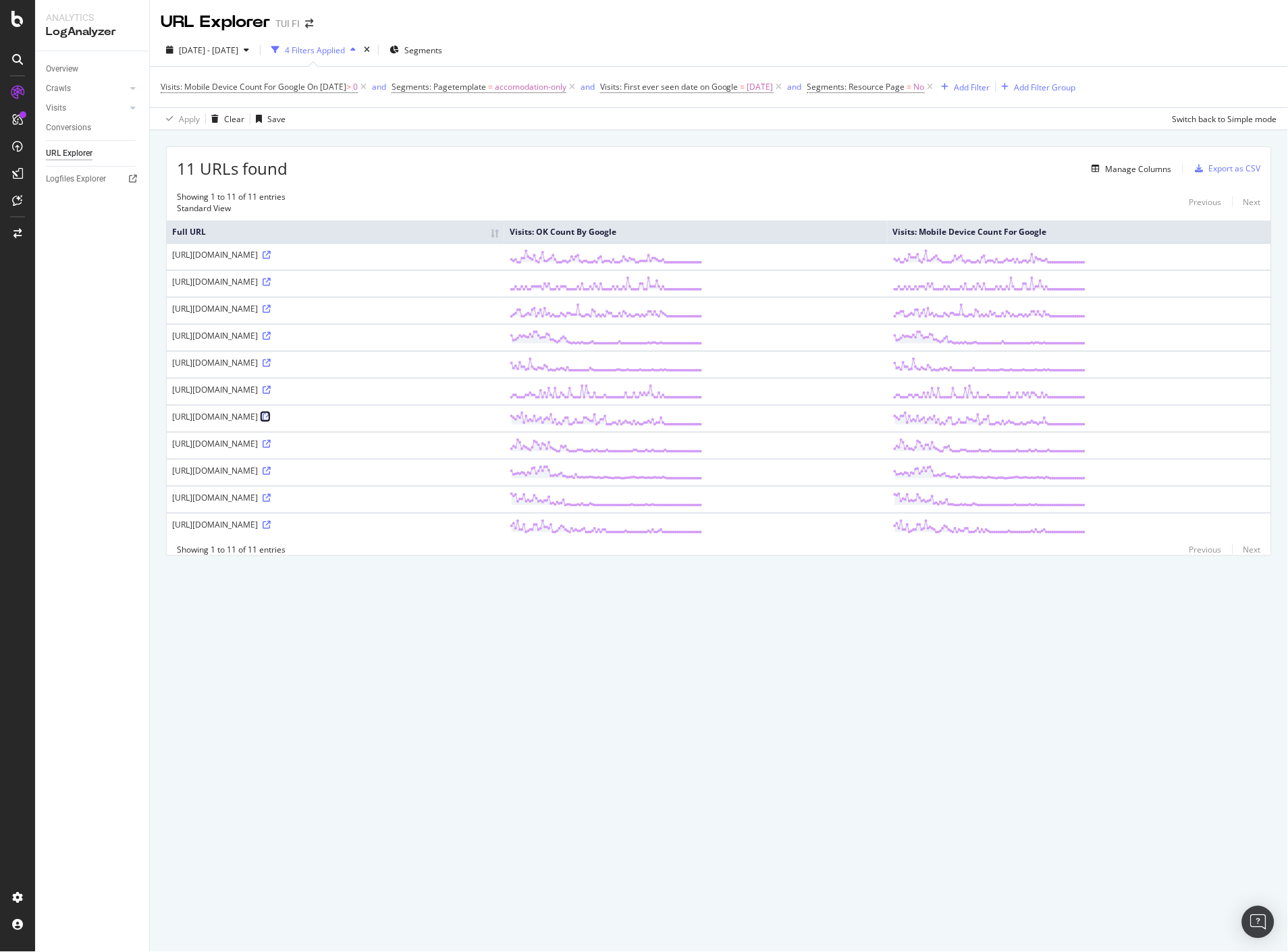
click at [271, 413] on icon at bounding box center [266, 417] width 9 height 9
click at [271, 522] on icon at bounding box center [266, 525] width 9 height 9
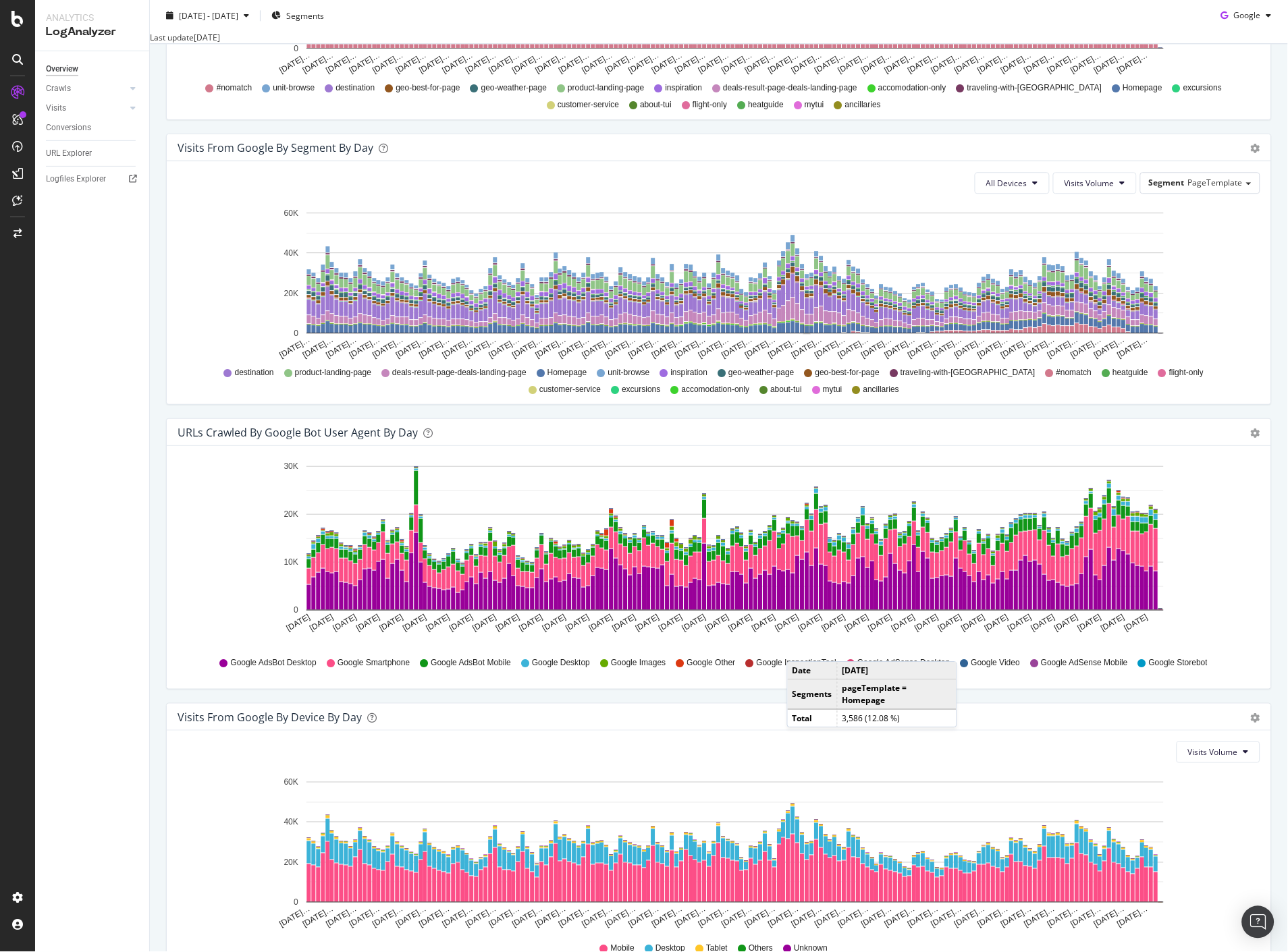
scroll to position [1028, 0]
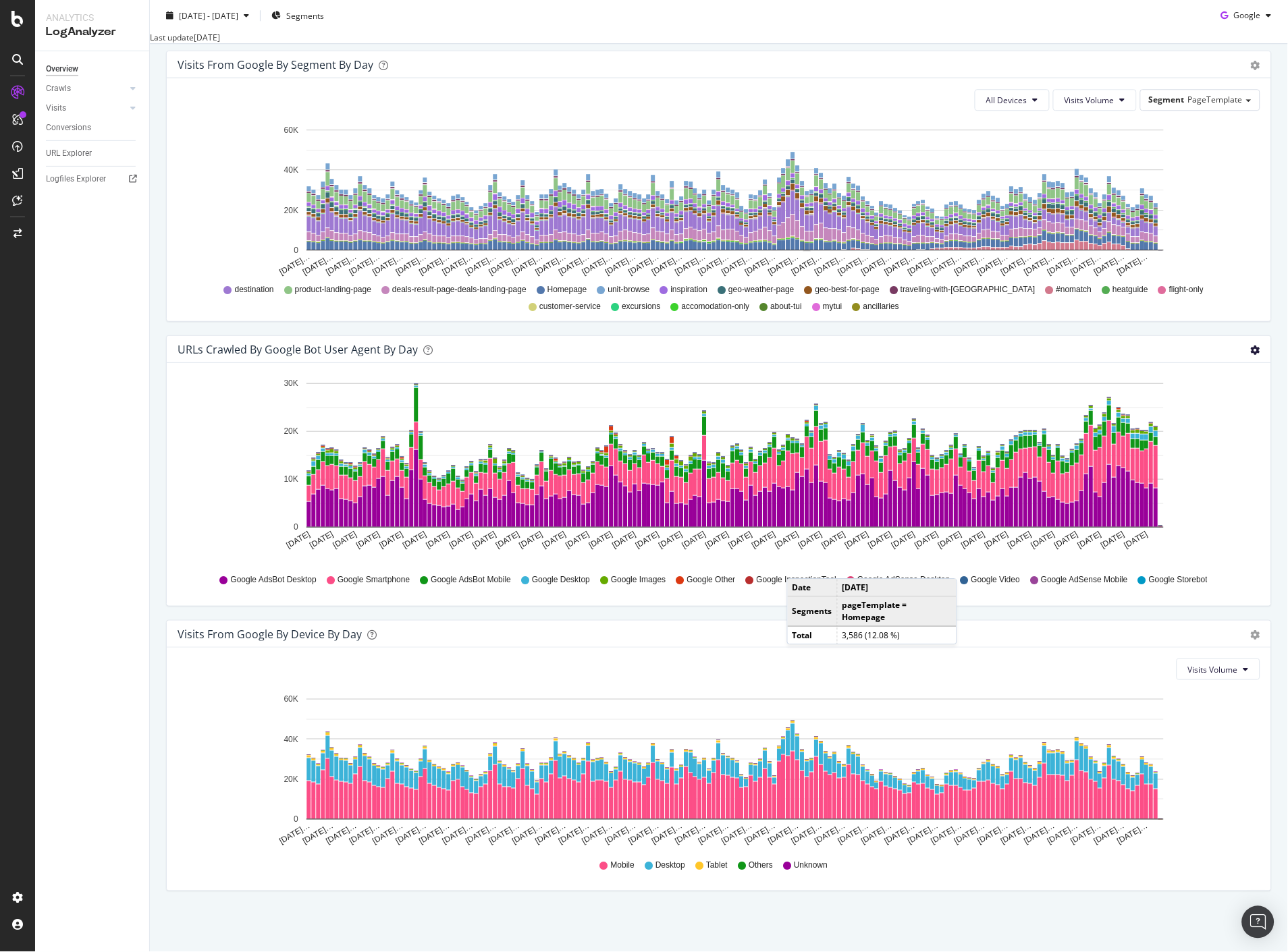
click at [1251, 346] on icon "gear" at bounding box center [1256, 350] width 9 height 9
drag, startPoint x: 1275, startPoint y: 304, endPoint x: 1253, endPoint y: 318, distance: 26.1
click at [1277, 304] on div "We introduced 2 new report templates: AI Bots to track AI bot activity on your …" at bounding box center [718, 10] width 1138 height 1885
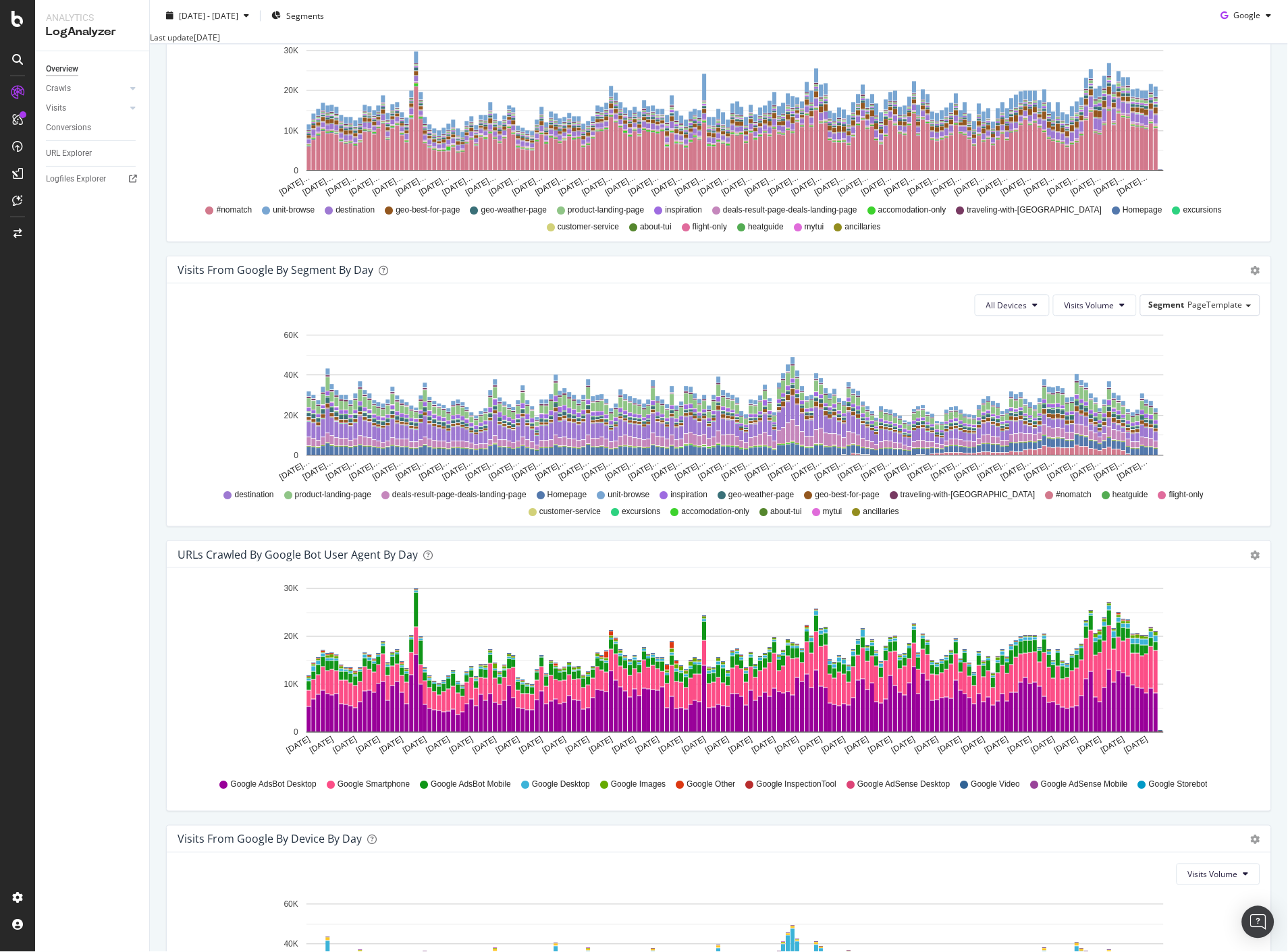
scroll to position [653, 0]
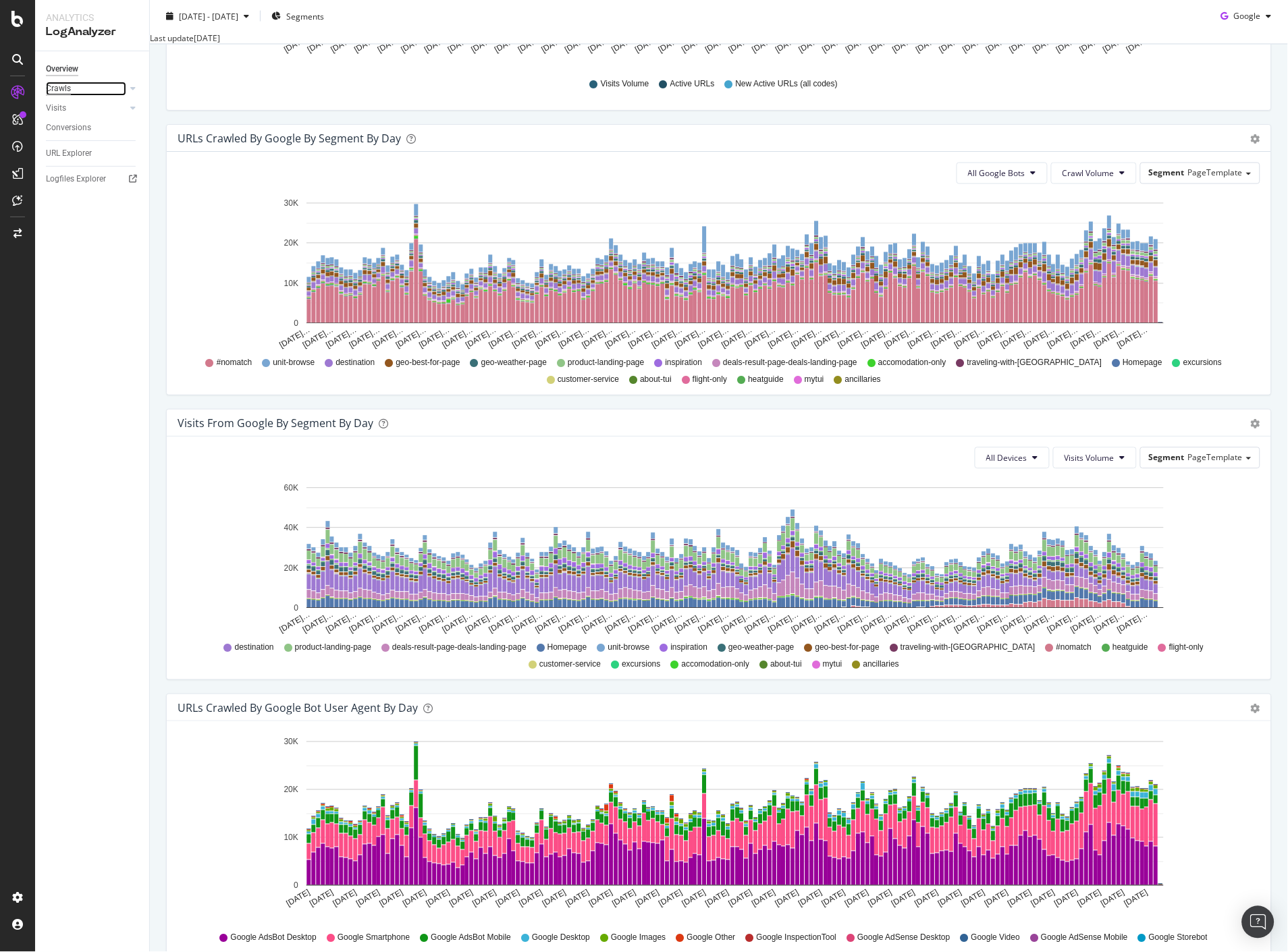
click at [58, 95] on div "Crawls" at bounding box center [58, 88] width 25 height 14
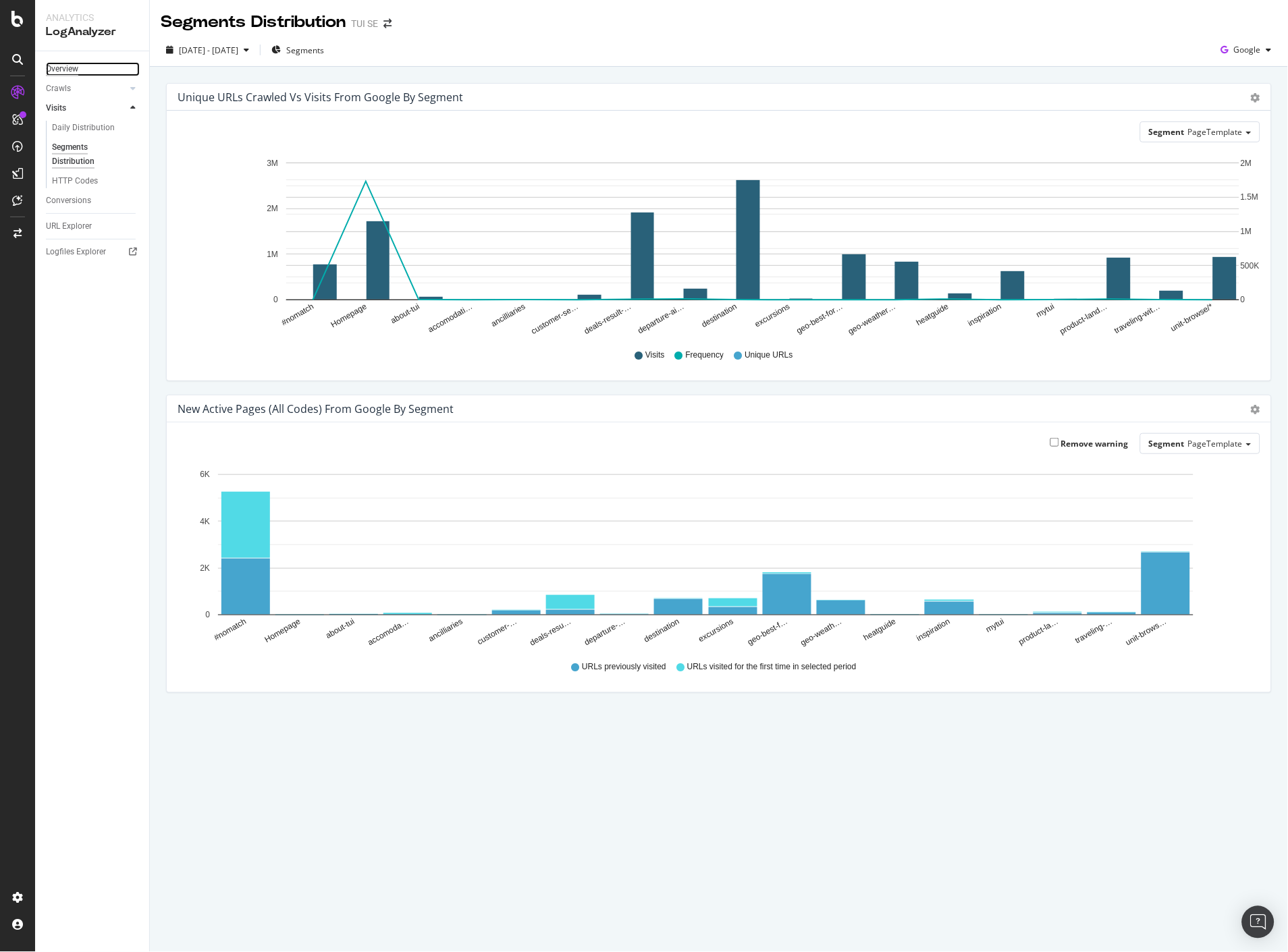
click at [48, 63] on div "Overview" at bounding box center [62, 69] width 32 height 14
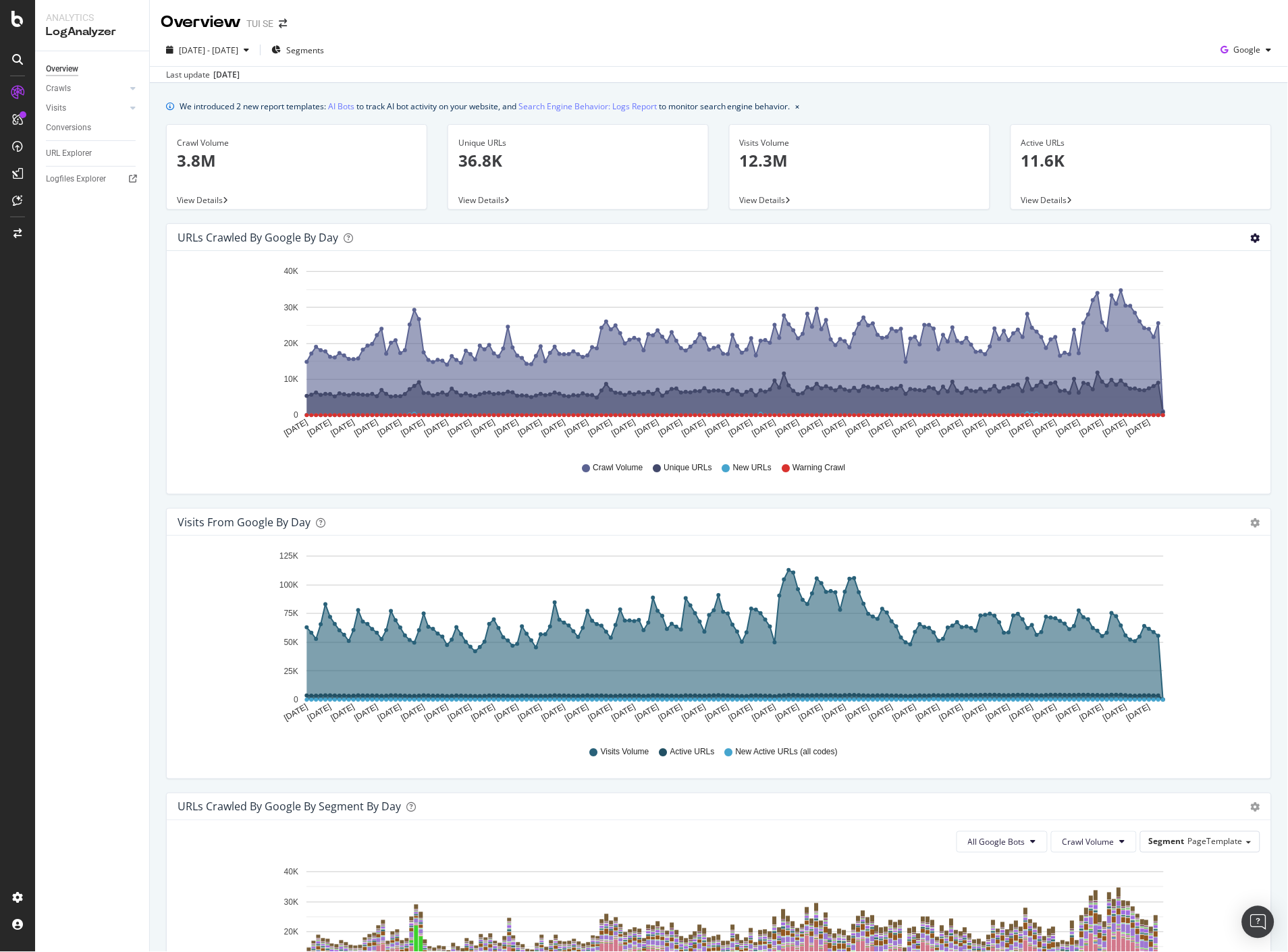
click at [1251, 233] on icon "gear" at bounding box center [1256, 238] width 9 height 9
click at [1190, 293] on span "Table" at bounding box center [1216, 292] width 107 height 20
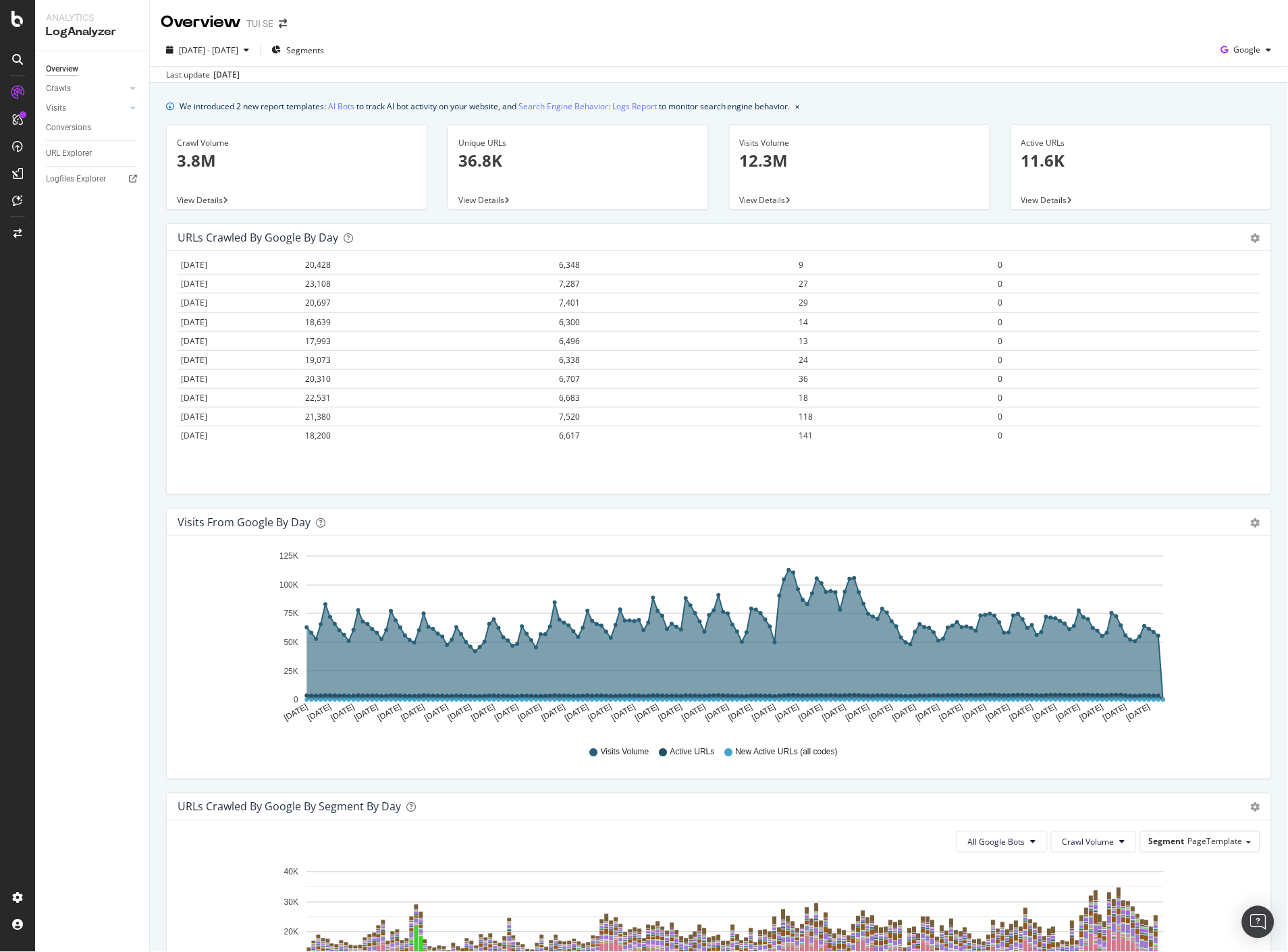
scroll to position [1574, 0]
click at [811, 346] on span "118" at bounding box center [806, 340] width 14 height 11
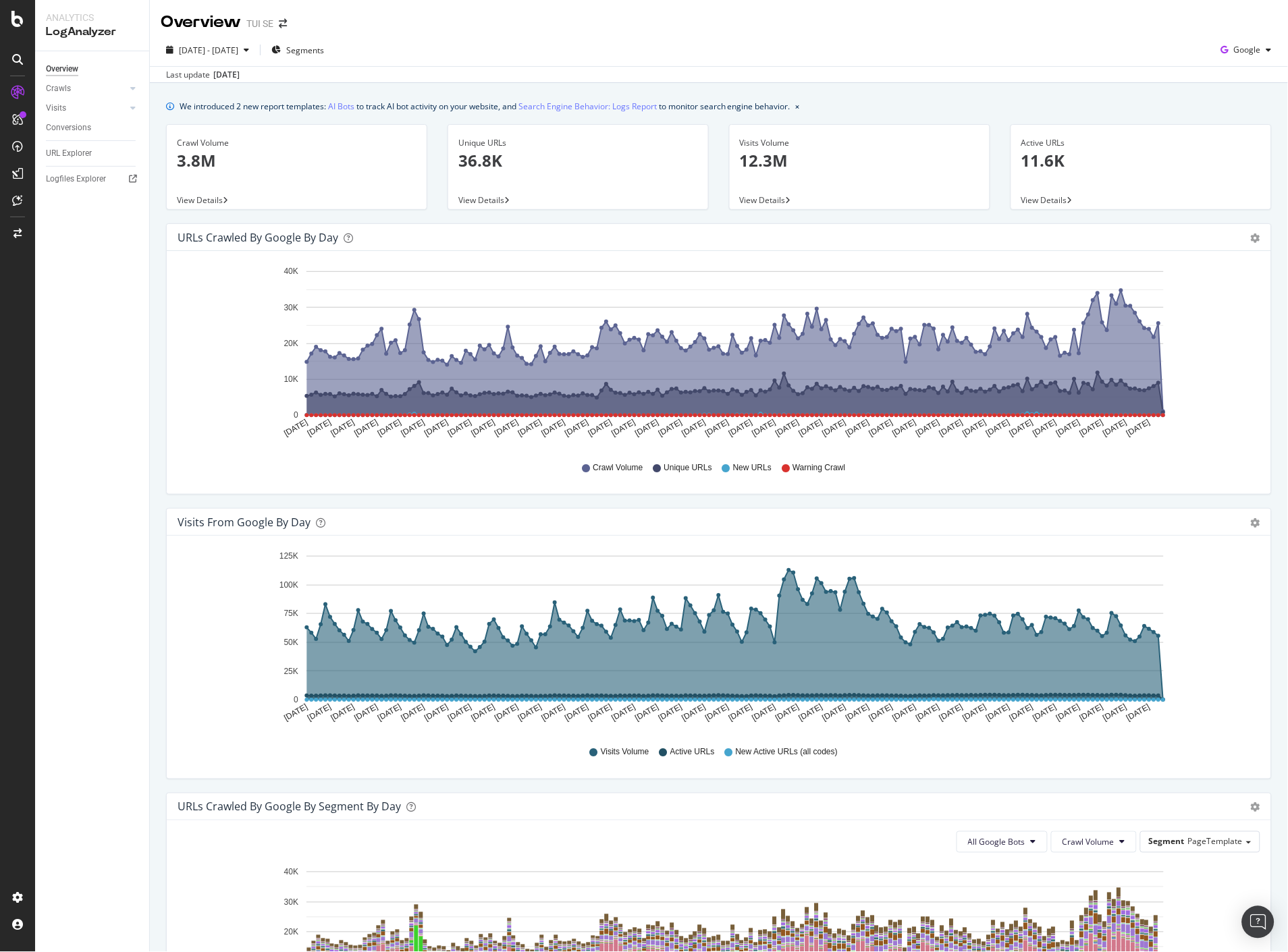
click at [1264, 375] on div "URLs Crawled by Google by day Area Table Hold CTRL while clicking to filter the…" at bounding box center [719, 366] width 1126 height 285
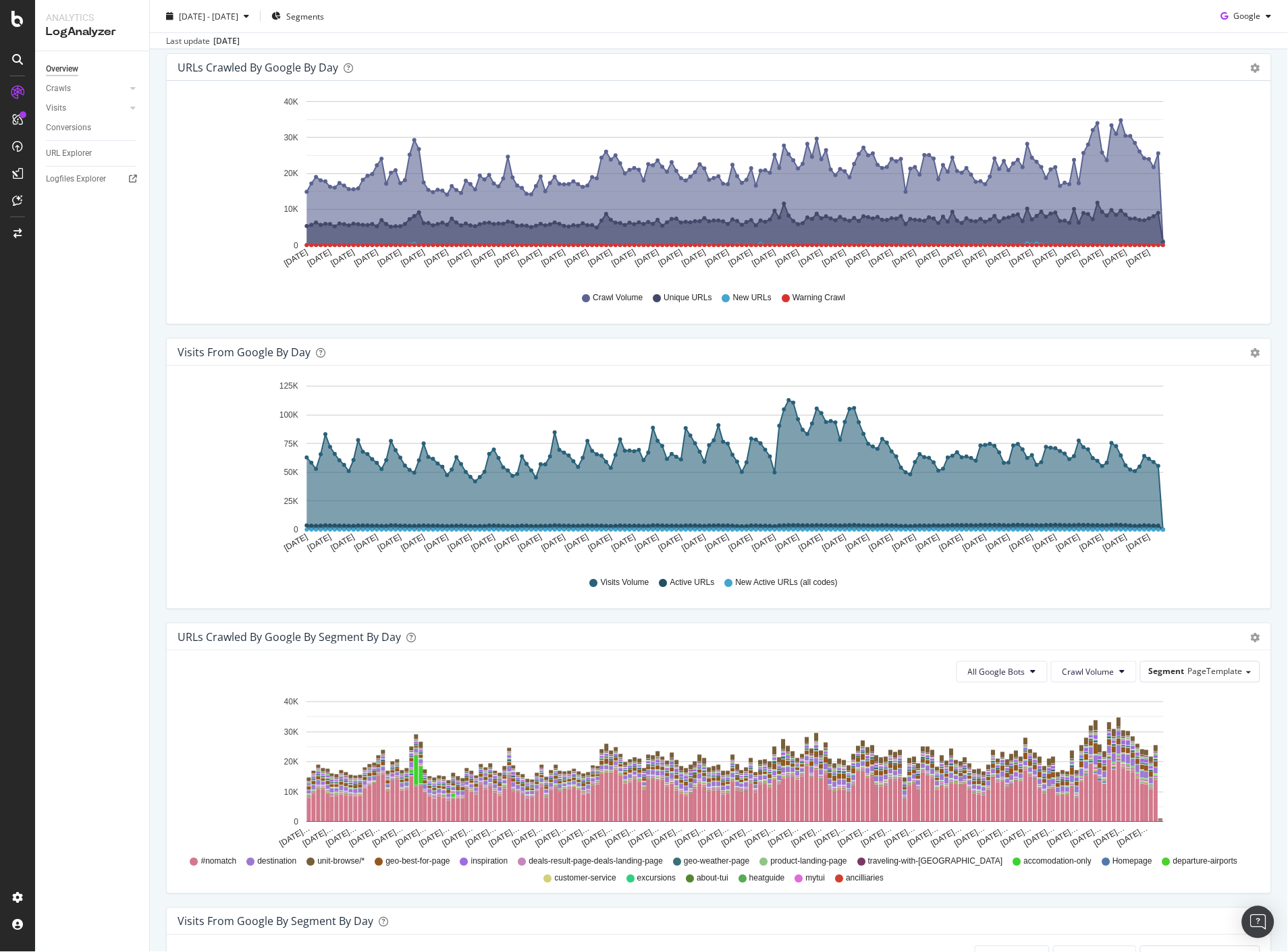
scroll to position [524, 0]
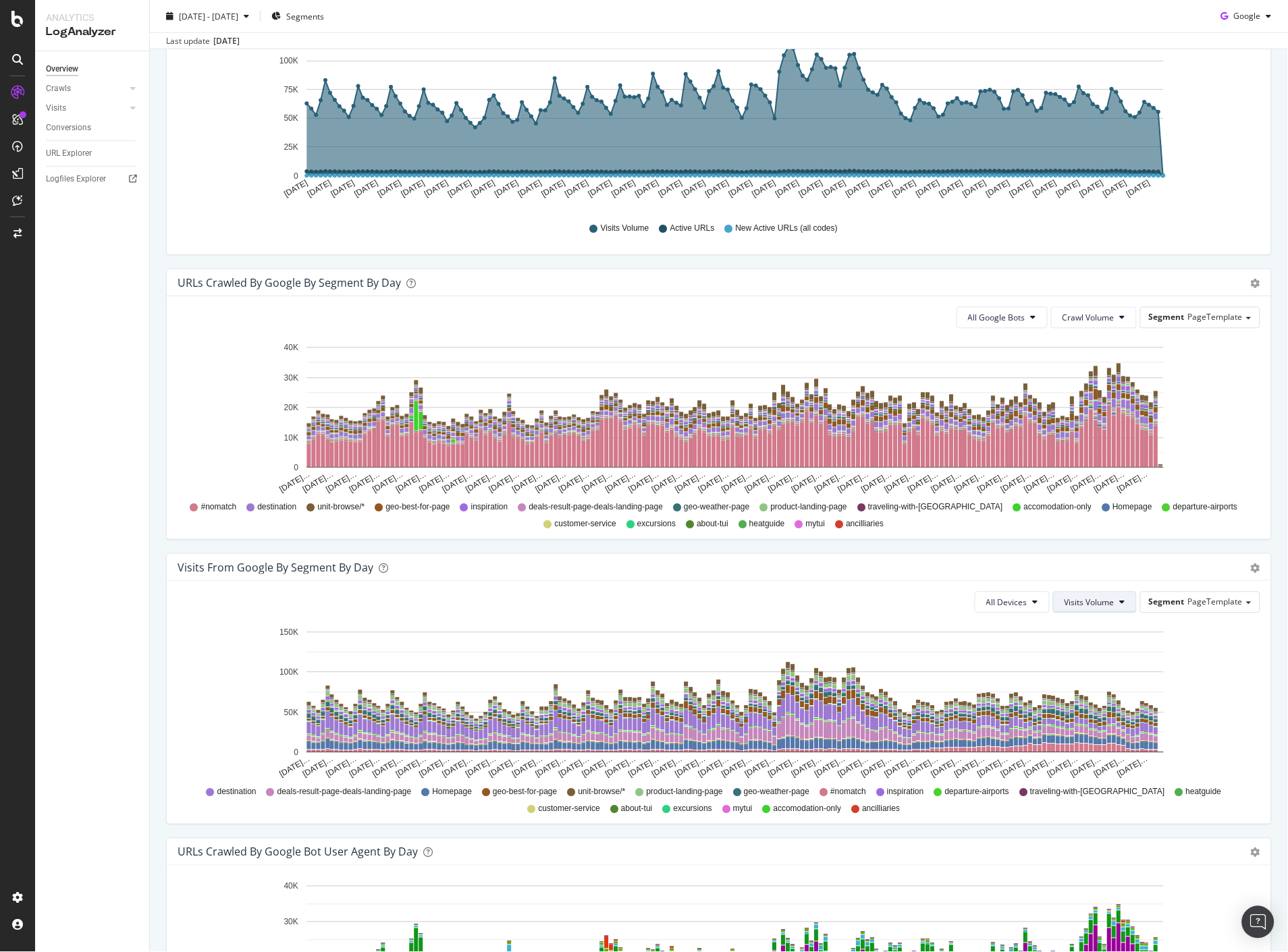
click at [1082, 604] on span "Visits Volume" at bounding box center [1089, 602] width 50 height 11
click at [1089, 676] on span "New Active URLs (all codes)" at bounding box center [1107, 678] width 103 height 12
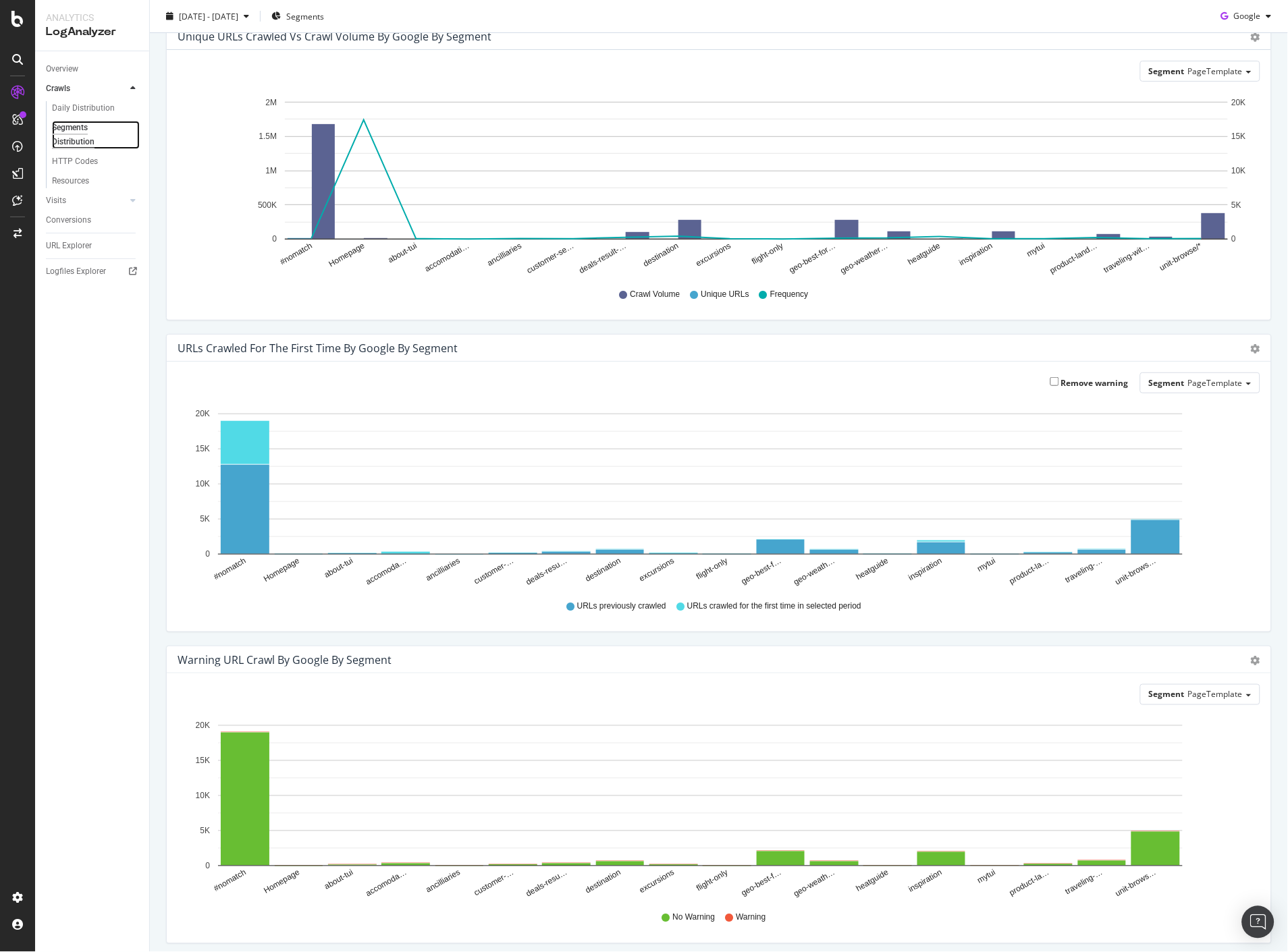
scroll to position [114, 0]
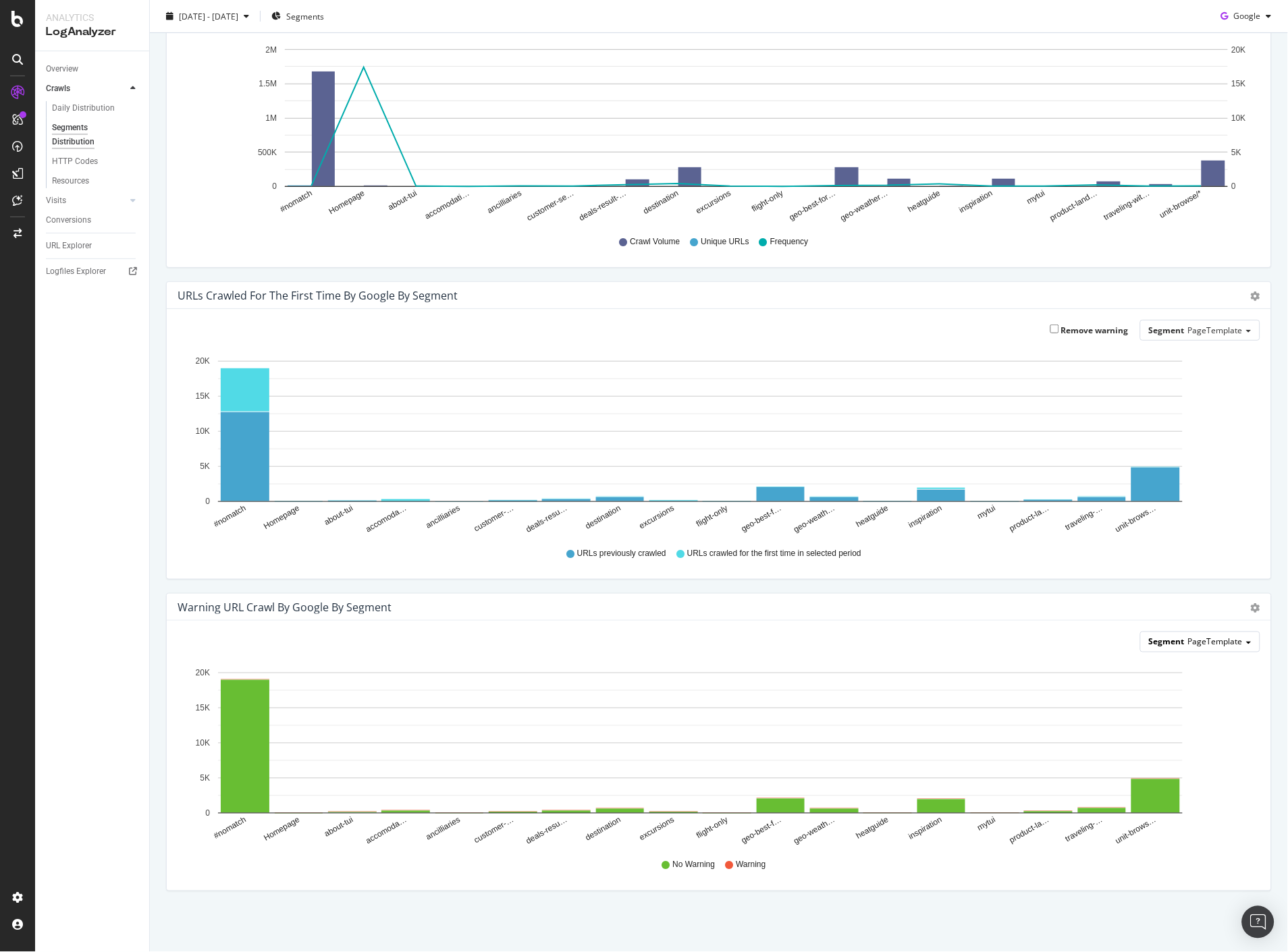
click at [1233, 641] on div "Segment PageTemplate" at bounding box center [1200, 641] width 118 height 20
click at [1251, 605] on icon "gear" at bounding box center [1256, 608] width 9 height 9
click at [1207, 689] on span "Table" at bounding box center [1210, 689] width 119 height 20
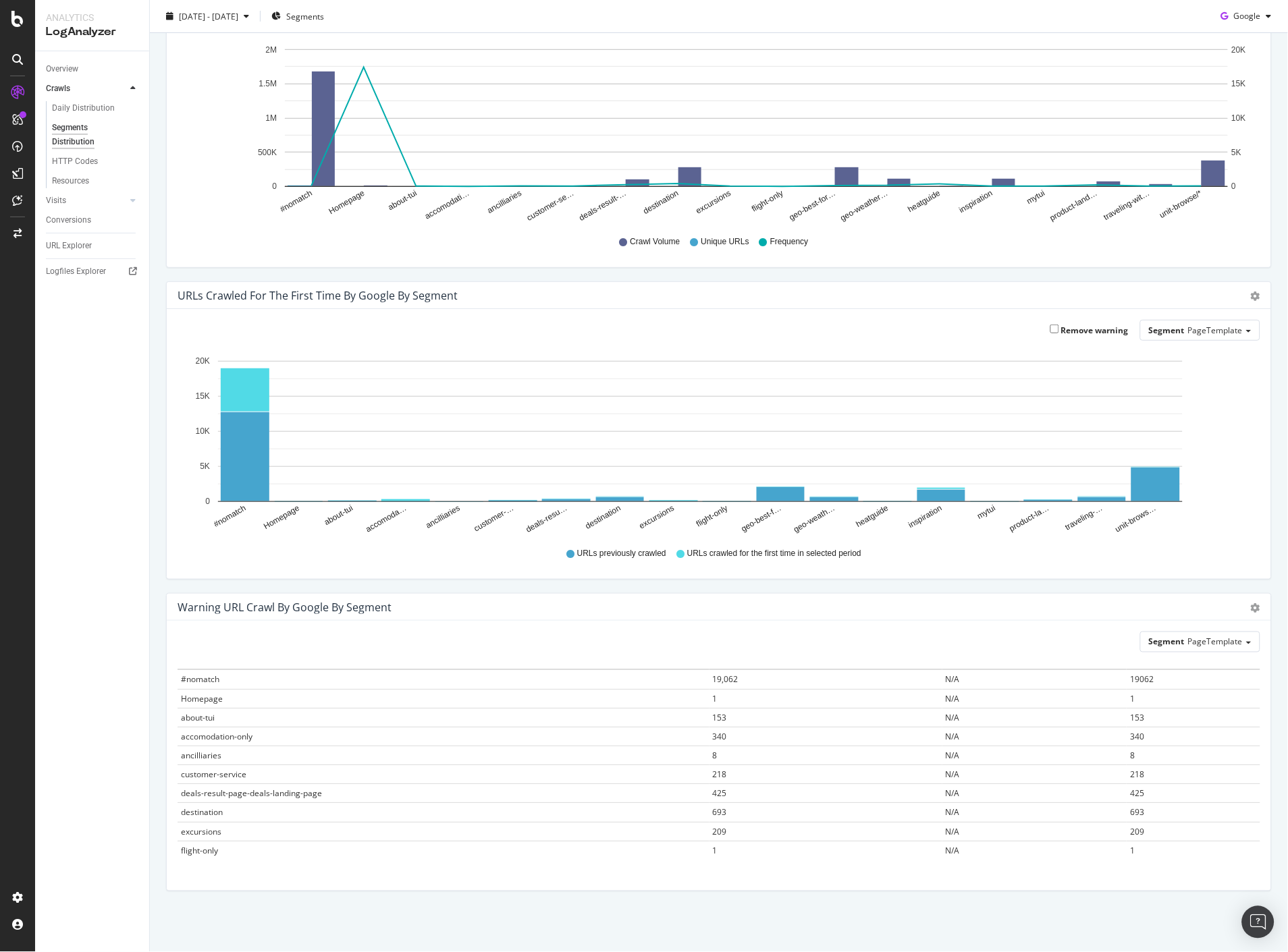
scroll to position [0, 0]
click at [1251, 606] on icon "gear" at bounding box center [1256, 608] width 9 height 9
click at [1211, 643] on span "Bar (by Value)" at bounding box center [1210, 635] width 119 height 20
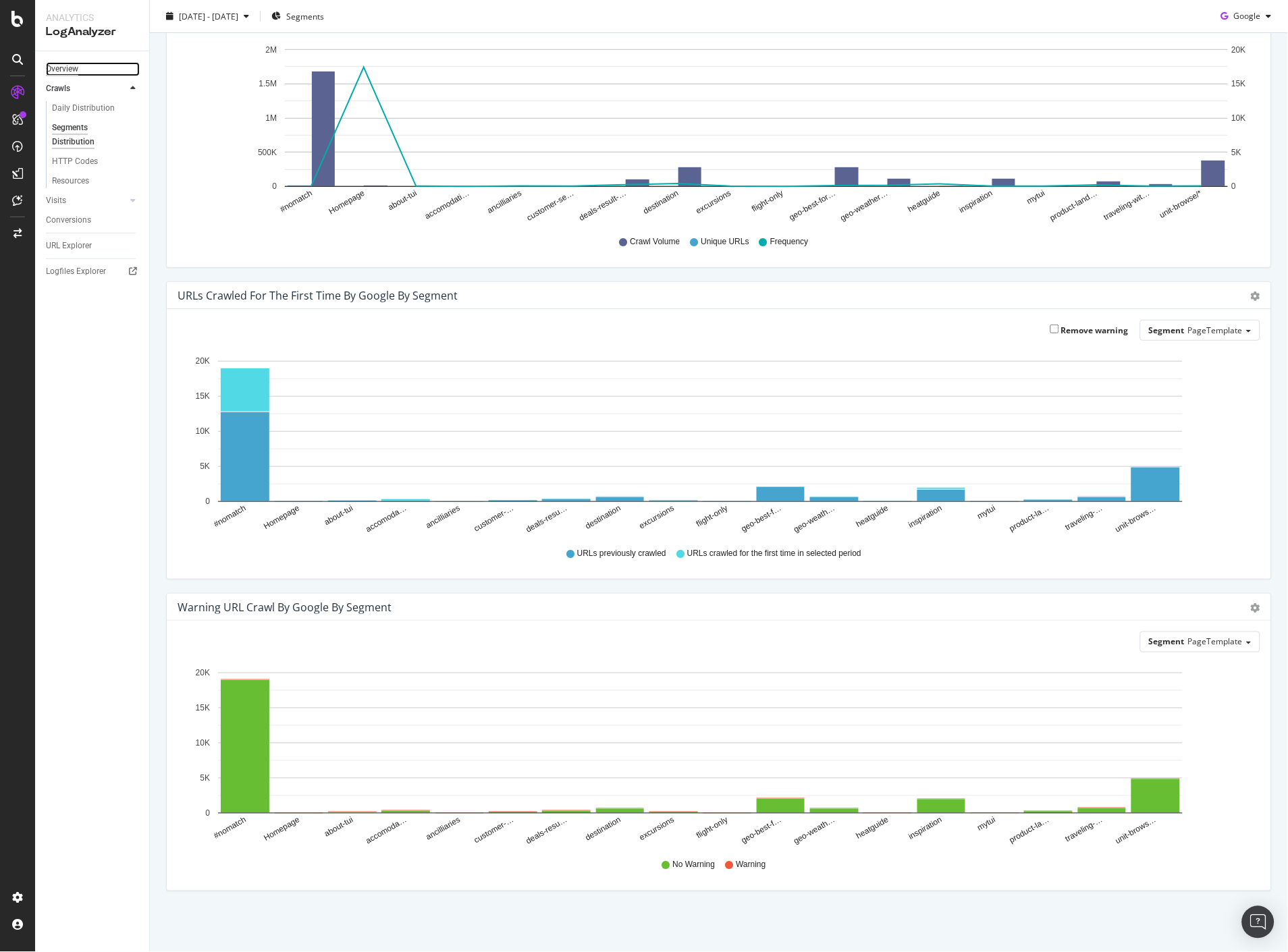
click at [76, 70] on div "Overview" at bounding box center [62, 69] width 32 height 14
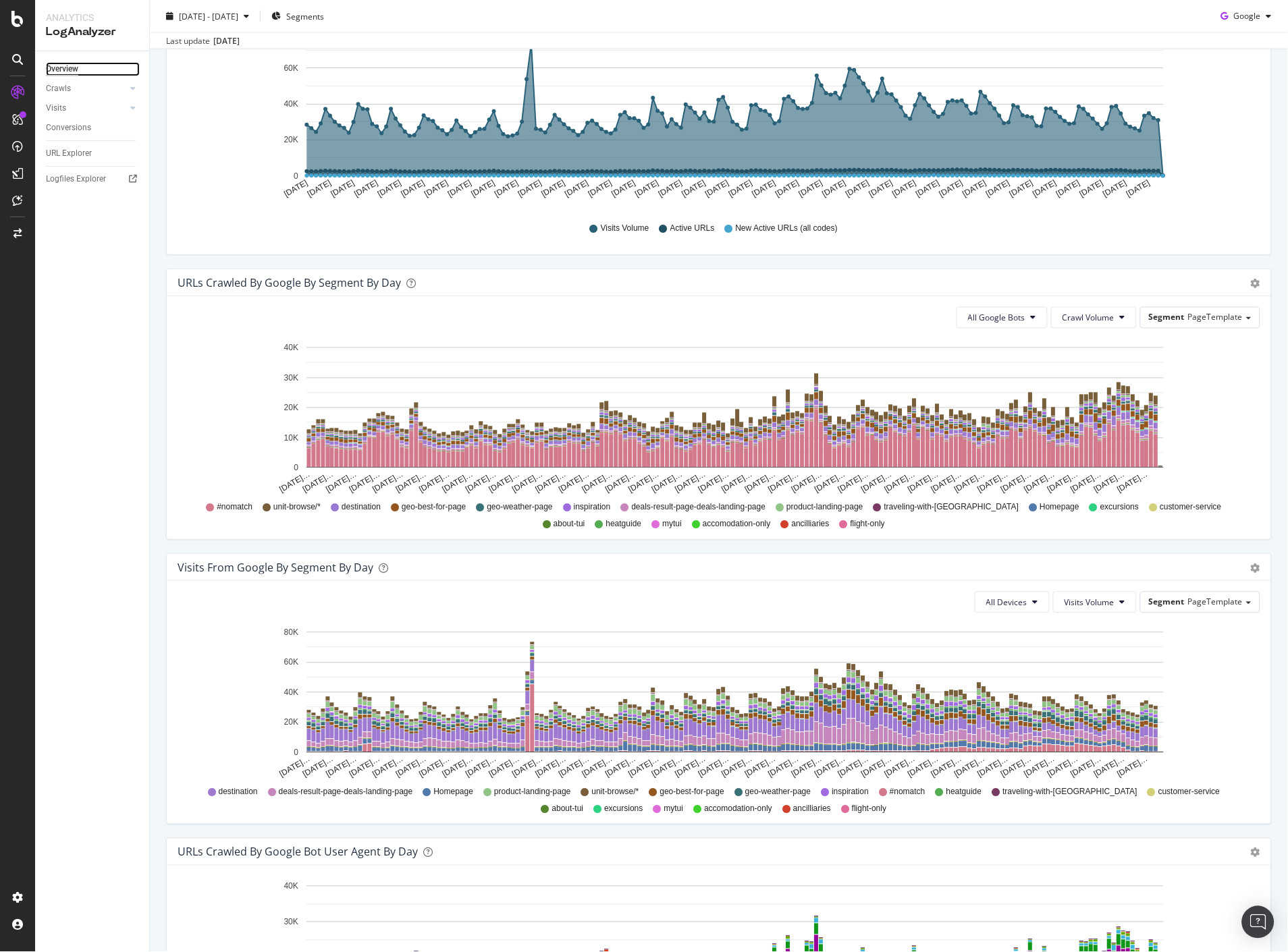
scroll to position [600, 0]
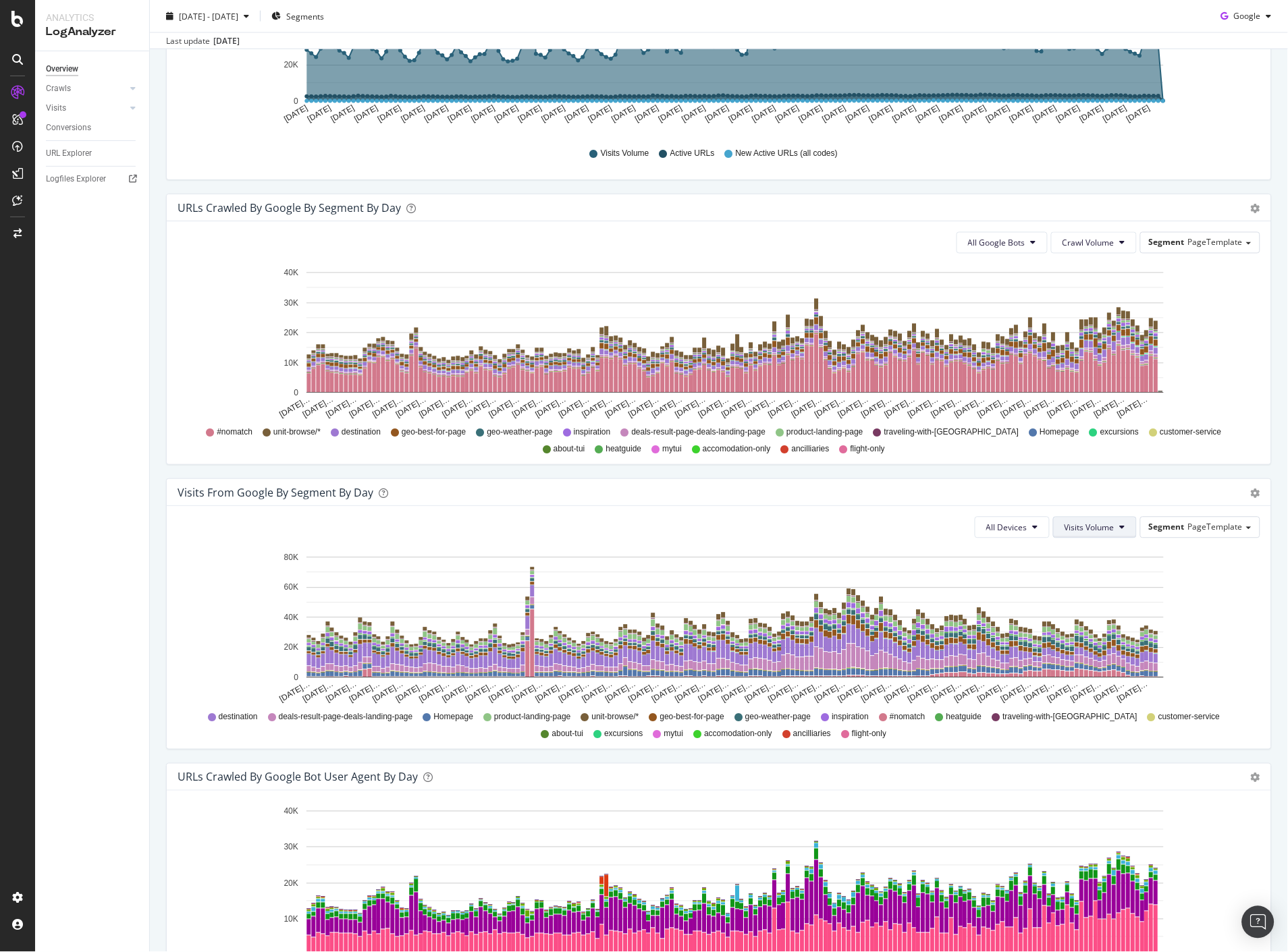
click at [1088, 530] on span "Visits Volume" at bounding box center [1089, 528] width 50 height 11
click at [1033, 531] on icon at bounding box center [1036, 528] width 6 height 9
click at [996, 578] on span "Mobile" at bounding box center [999, 579] width 41 height 12
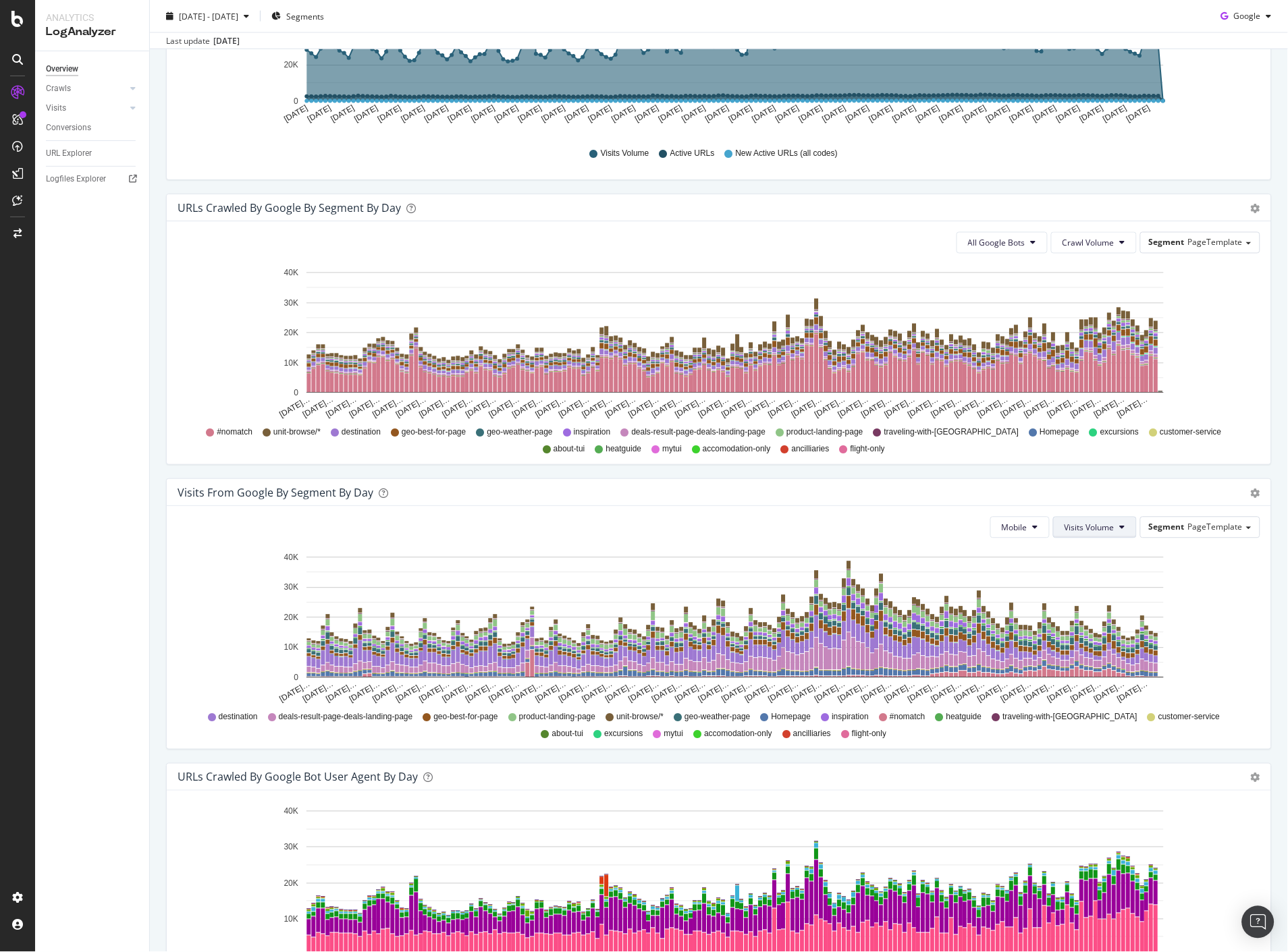
click at [1075, 533] on span "Visits Volume" at bounding box center [1089, 528] width 50 height 11
click at [1080, 604] on span "New Active URLs (all codes)" at bounding box center [1107, 603] width 103 height 12
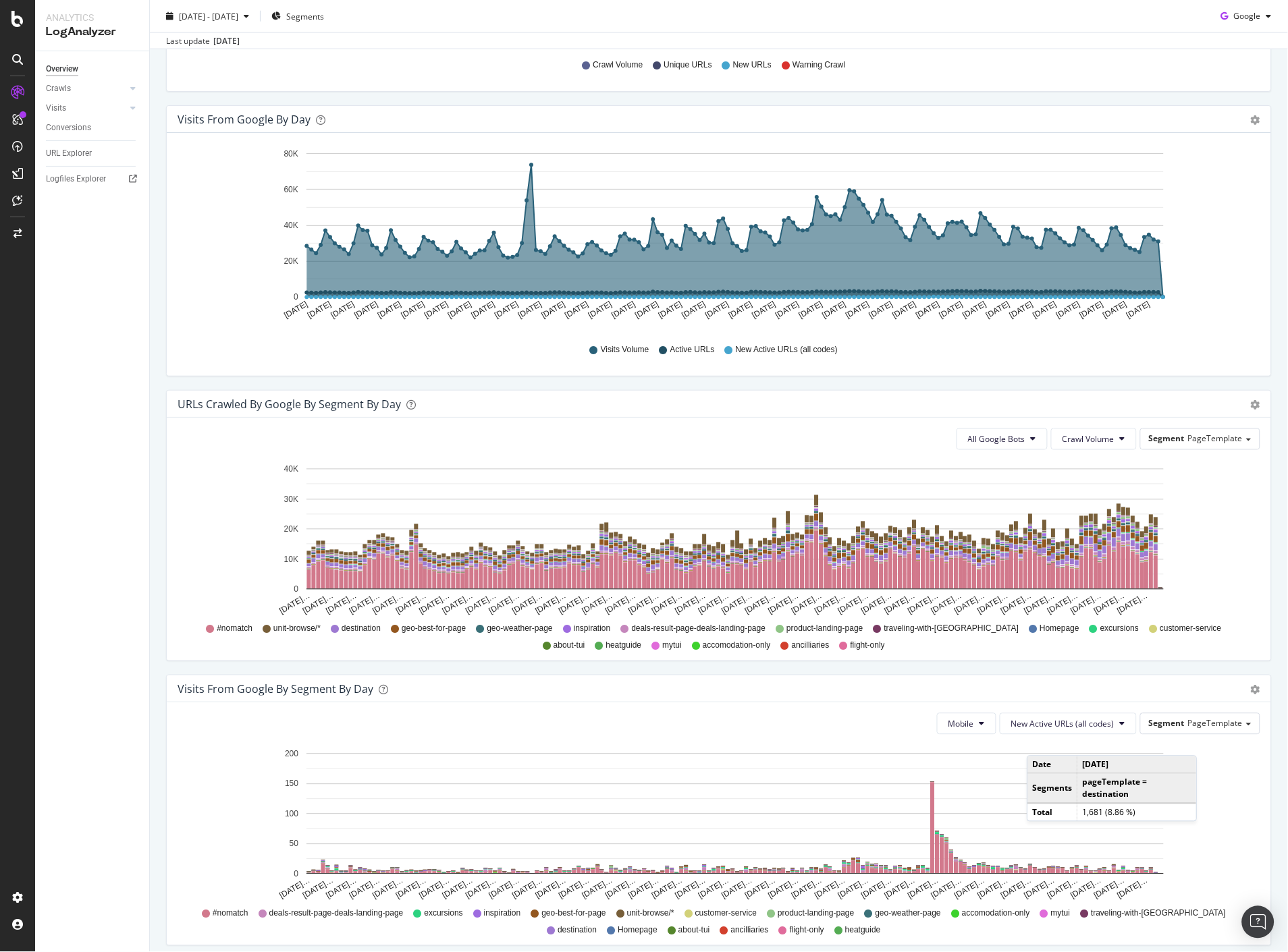
scroll to position [674, 0]
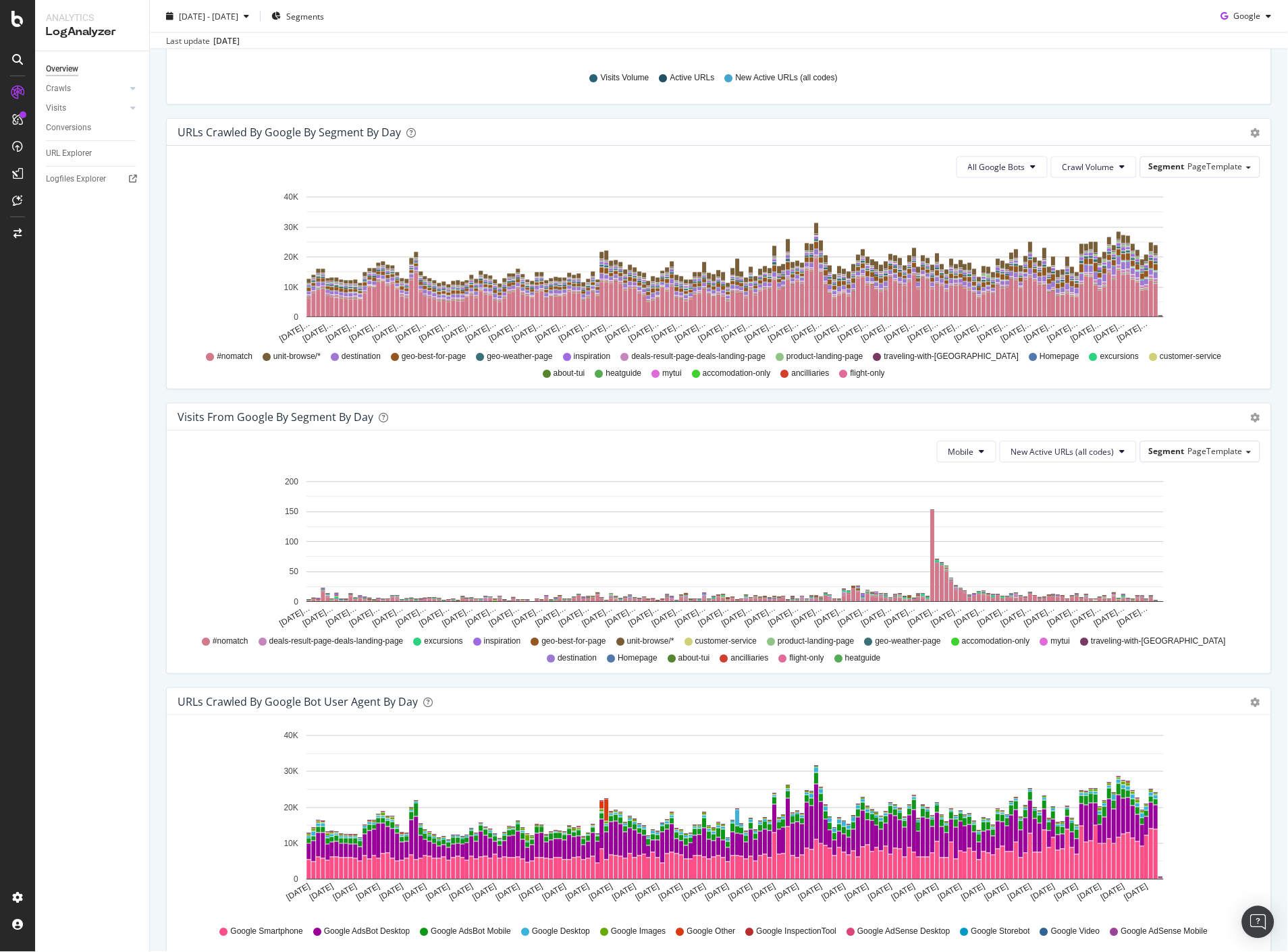
click at [44, 88] on div "Overview Crawls Daily Distribution Segments Distribution HTTP Codes Resources V…" at bounding box center [92, 501] width 114 height 901
click at [61, 90] on div "Crawls" at bounding box center [58, 88] width 25 height 14
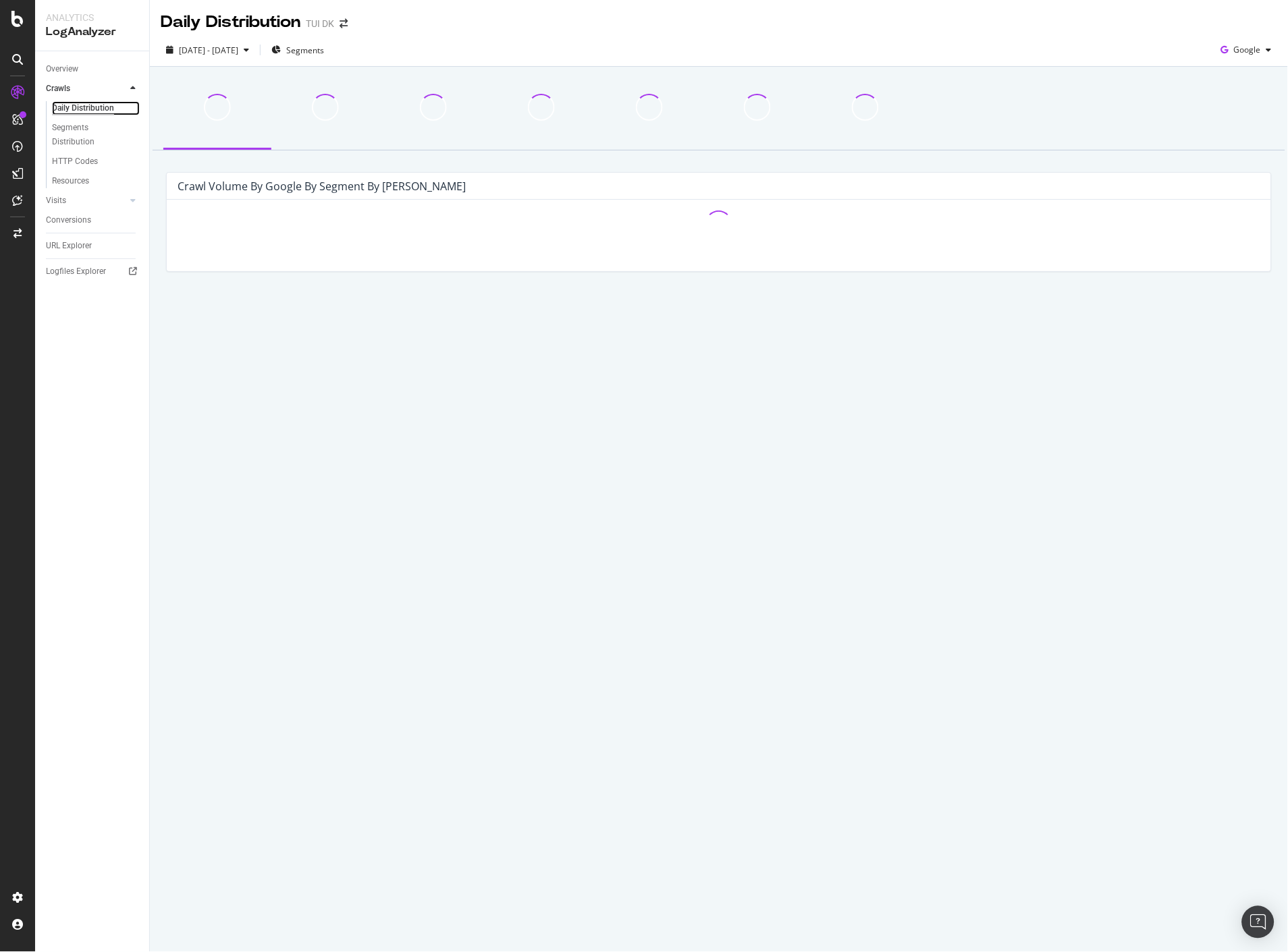
click at [63, 112] on div "Daily Distribution" at bounding box center [83, 108] width 63 height 14
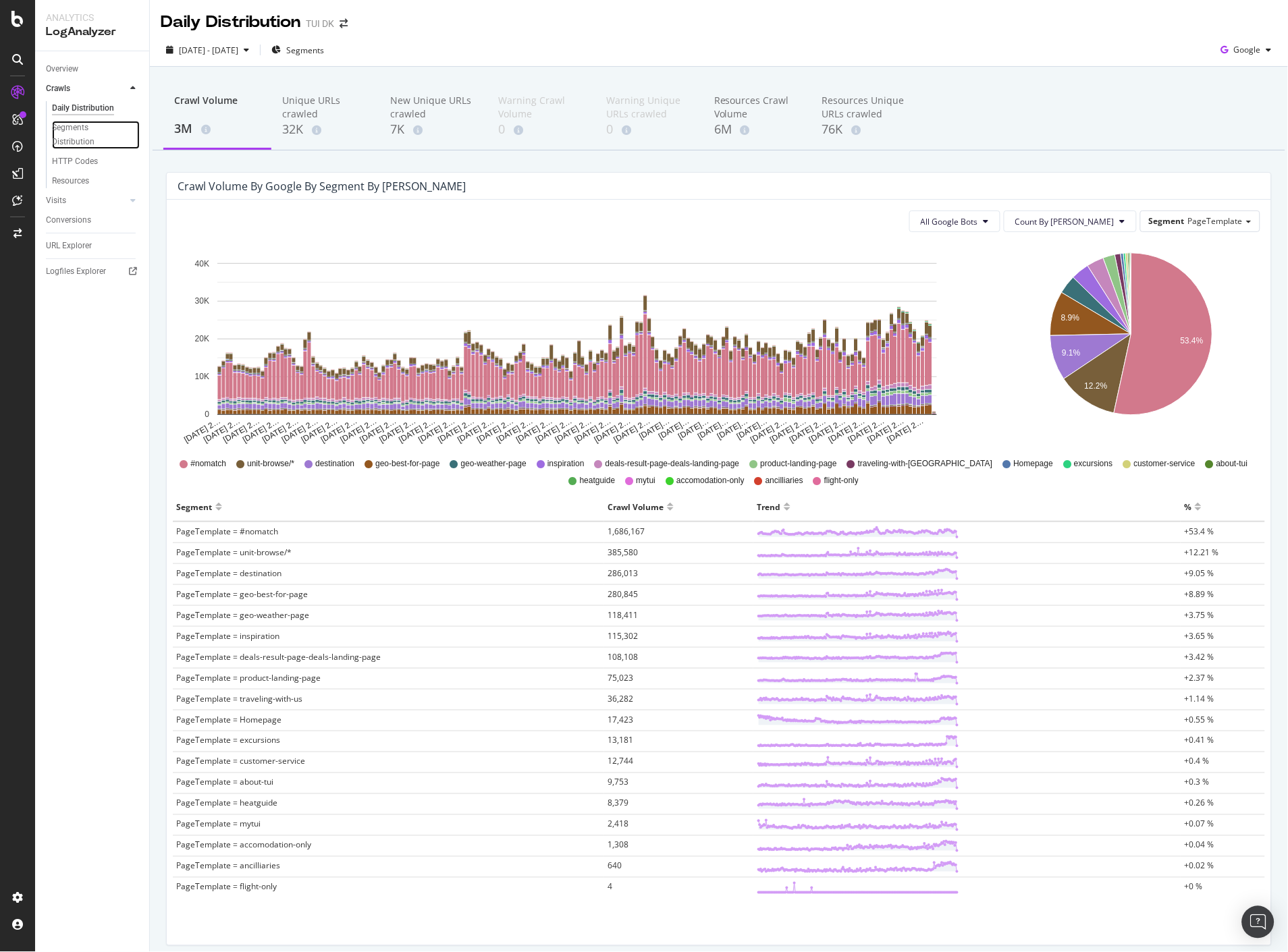
drag, startPoint x: 77, startPoint y: 136, endPoint x: 135, endPoint y: 88, distance: 75.3
click at [77, 136] on div "Segments Distribution" at bounding box center [89, 135] width 75 height 28
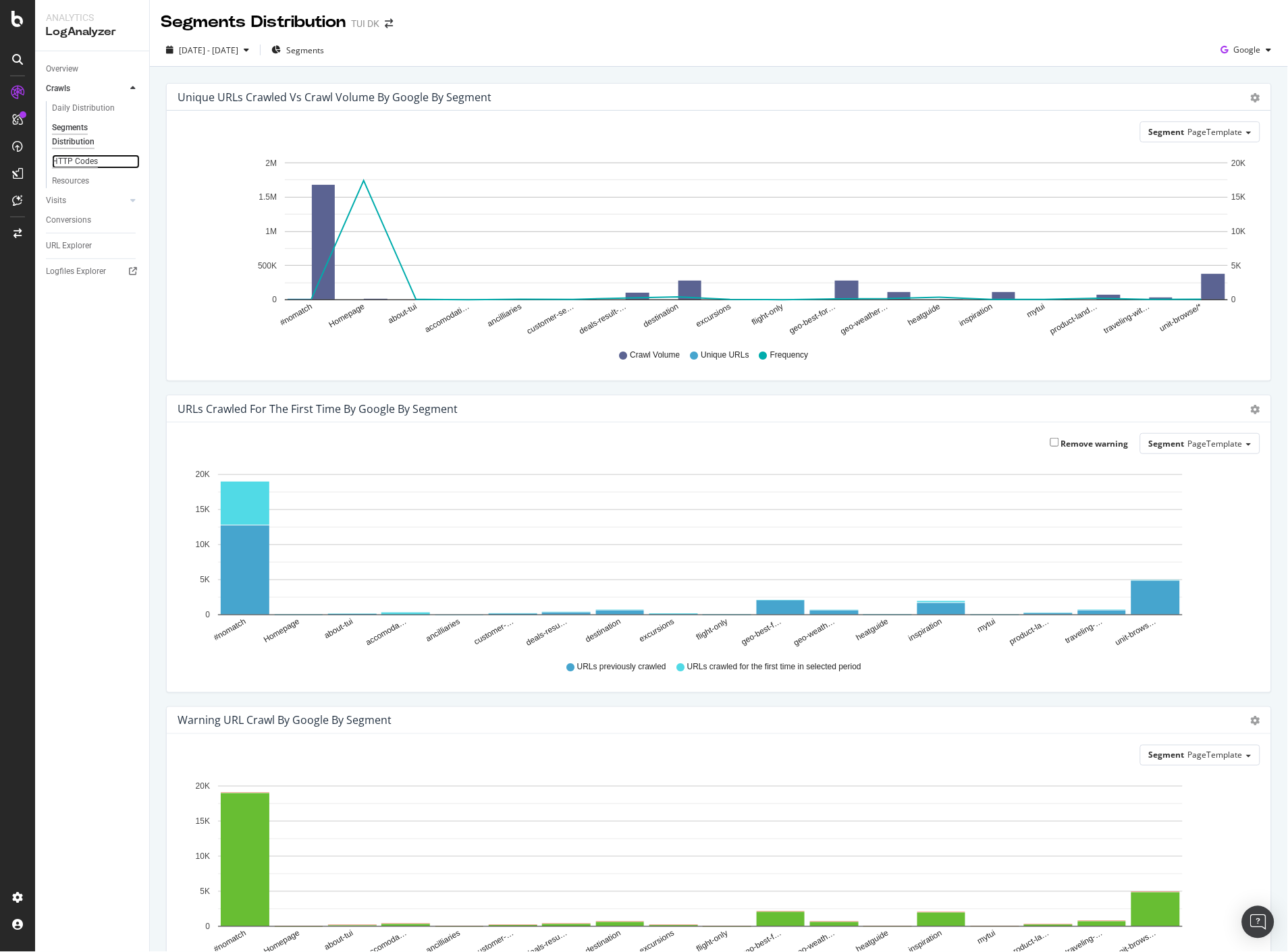
click at [61, 160] on div "HTTP Codes" at bounding box center [75, 161] width 45 height 14
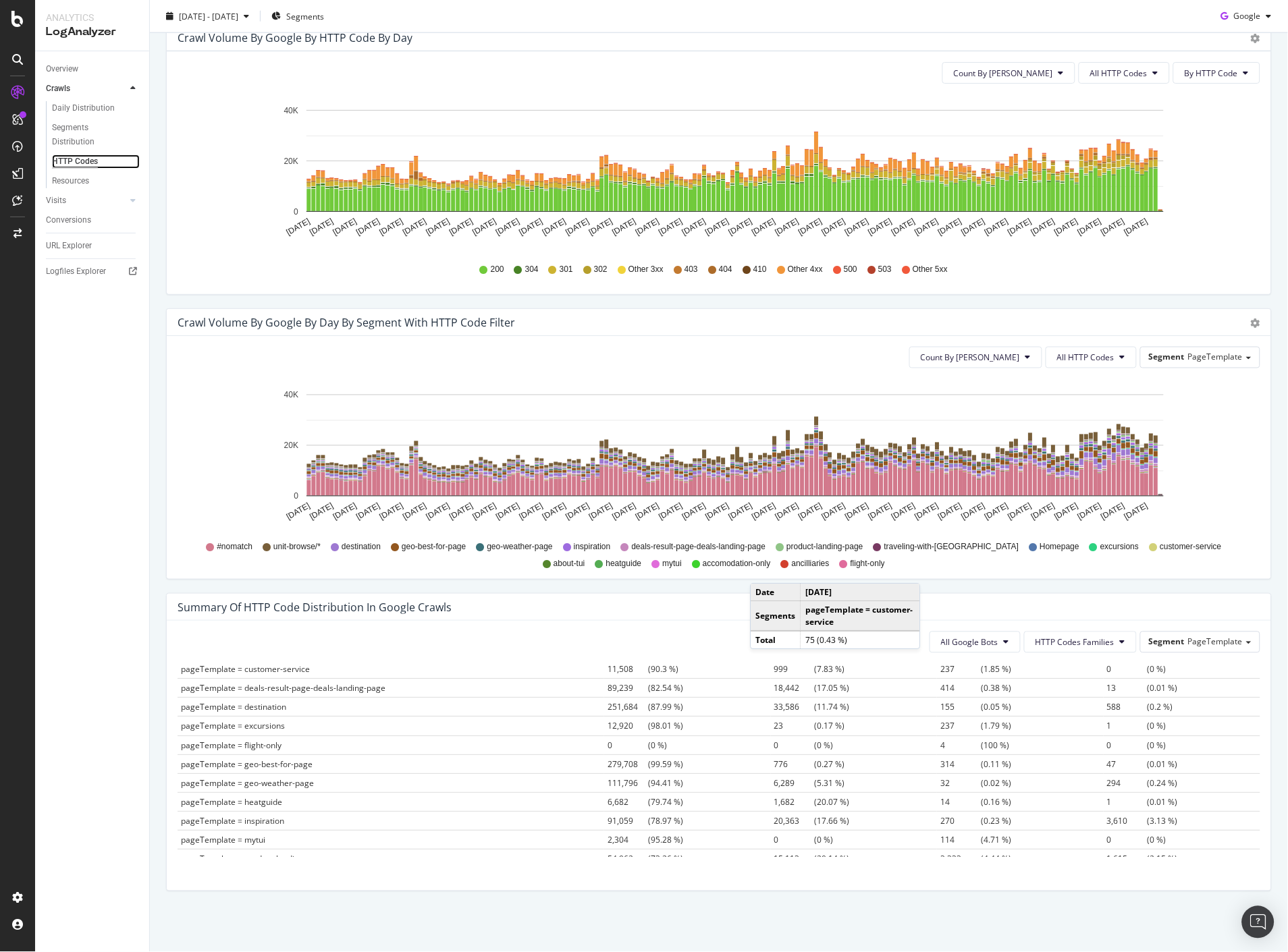
scroll to position [178, 0]
click at [615, 773] on span "91,059" at bounding box center [627, 772] width 41 height 11
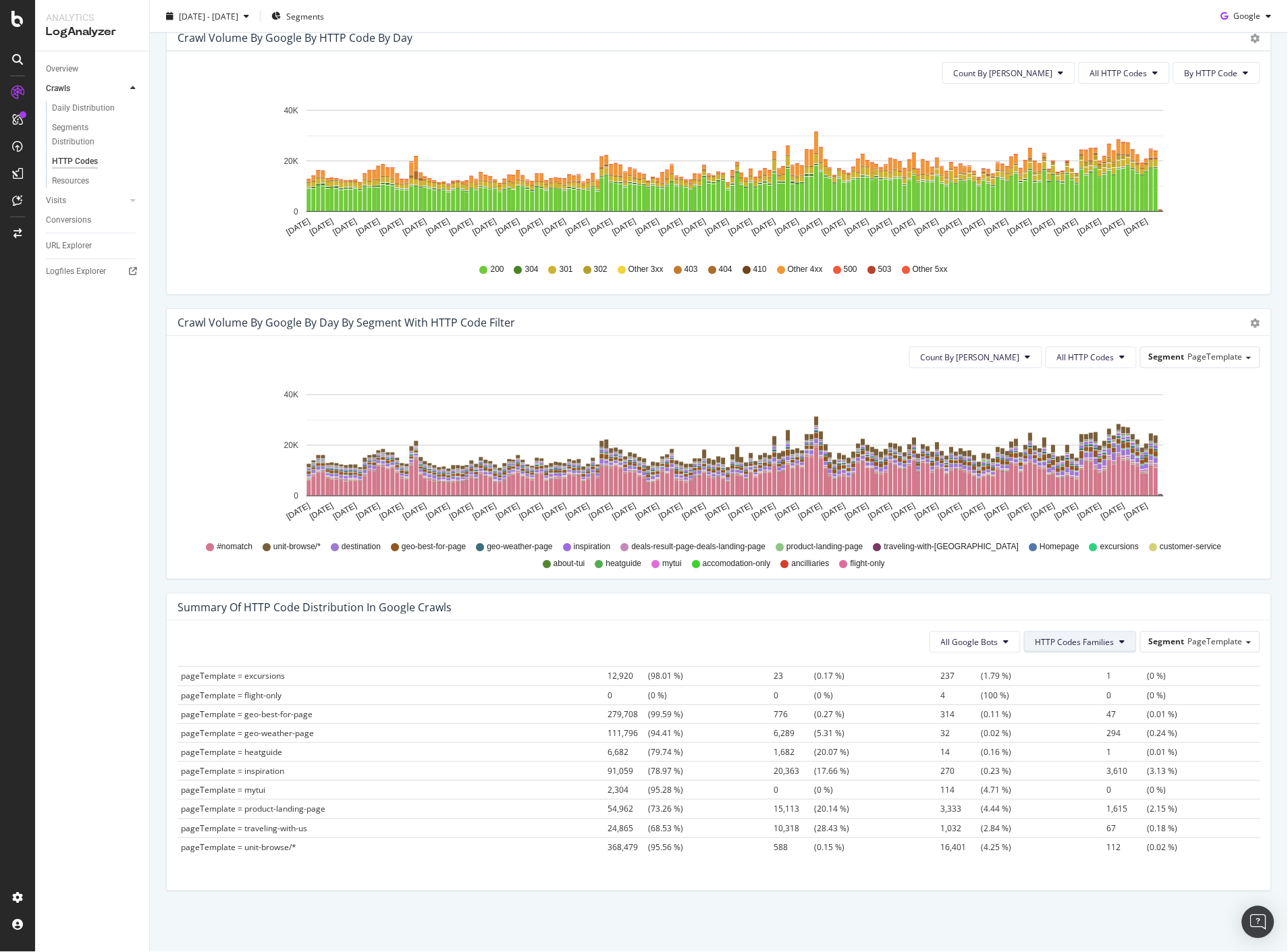
click at [1095, 642] on span "HTTP Codes Families" at bounding box center [1075, 642] width 79 height 11
click at [1080, 741] on span "4xx Family" at bounding box center [1067, 744] width 79 height 12
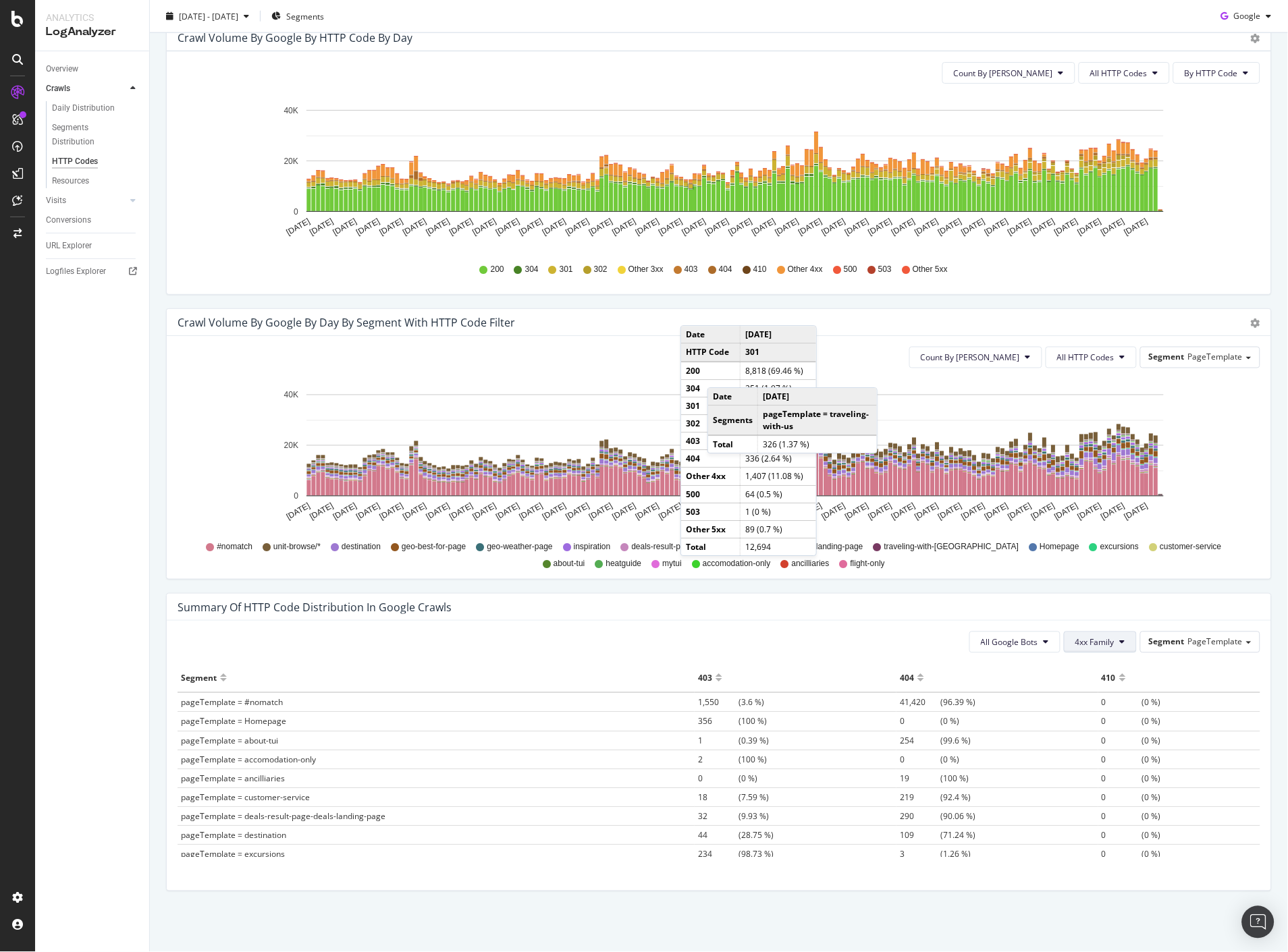
click at [1101, 643] on span "4xx Family" at bounding box center [1095, 642] width 39 height 11
click at [1083, 768] on span "5xx Family" at bounding box center [1106, 768] width 79 height 12
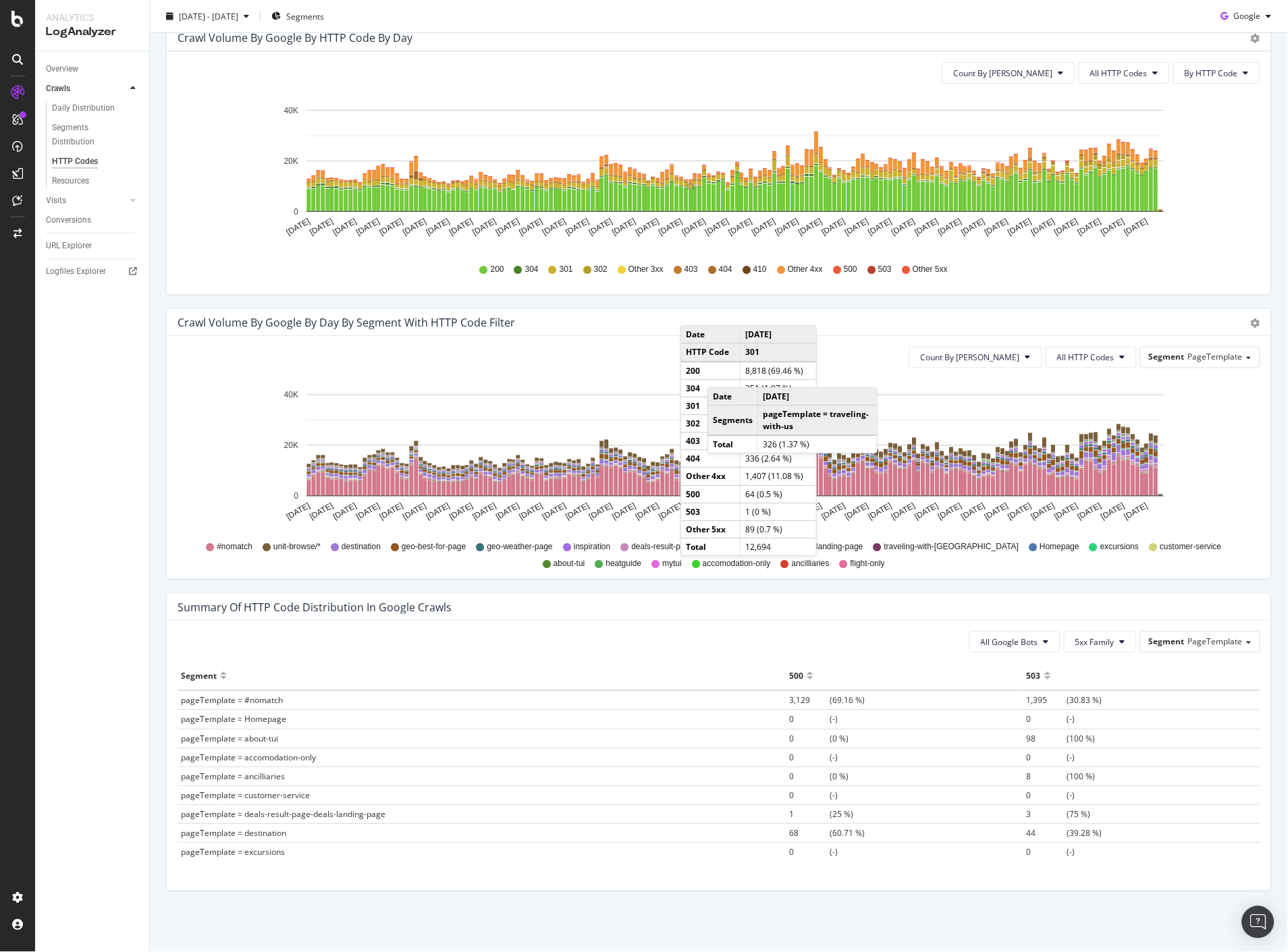
scroll to position [0, 0]
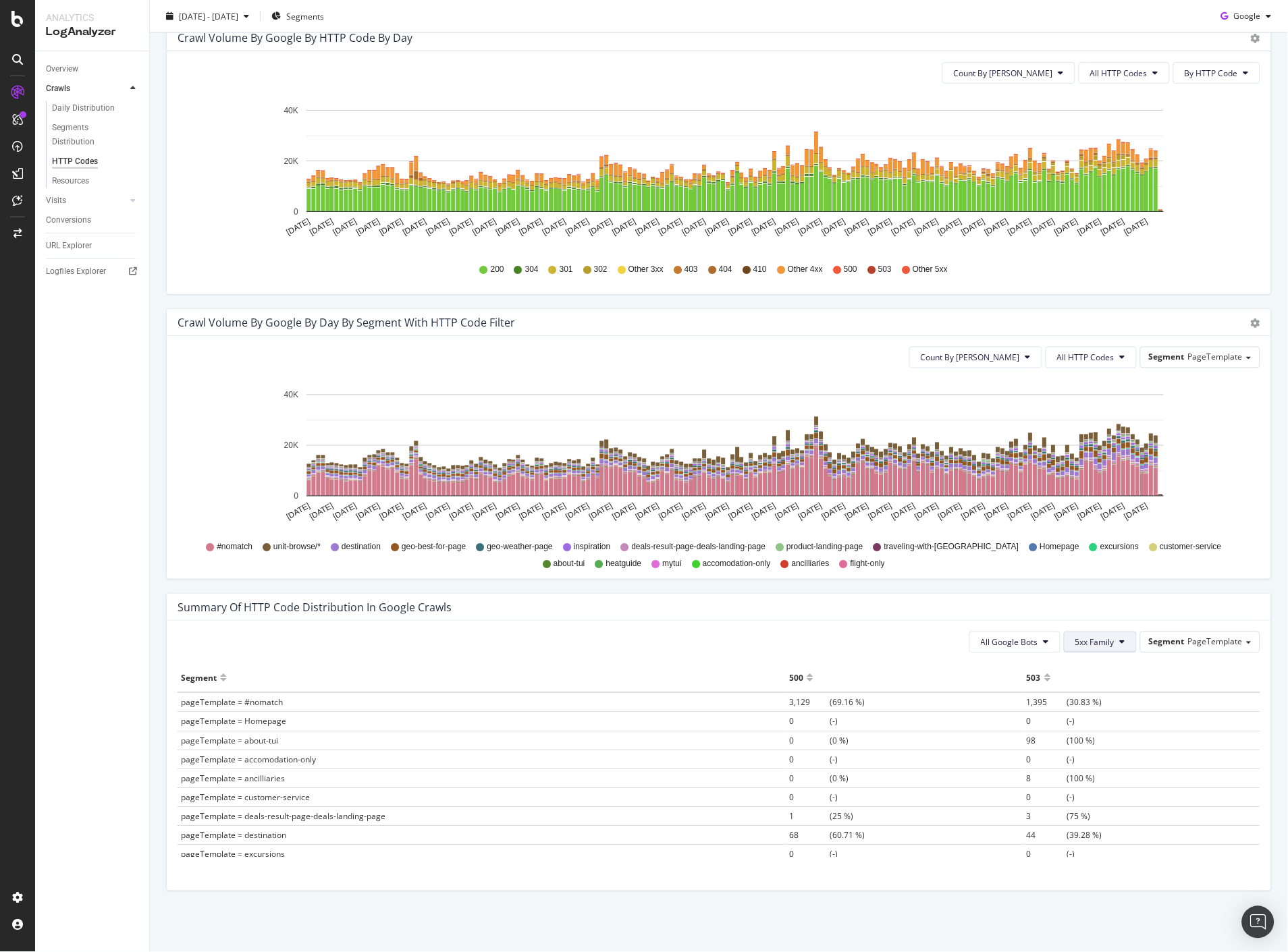
click at [1082, 638] on span "5xx Family" at bounding box center [1095, 642] width 39 height 11
click at [1107, 717] on span "3xx Family" at bounding box center [1106, 718] width 79 height 12
drag, startPoint x: 76, startPoint y: 184, endPoint x: 98, endPoint y: 187, distance: 22.2
click at [76, 184] on div "Resources" at bounding box center [70, 181] width 37 height 14
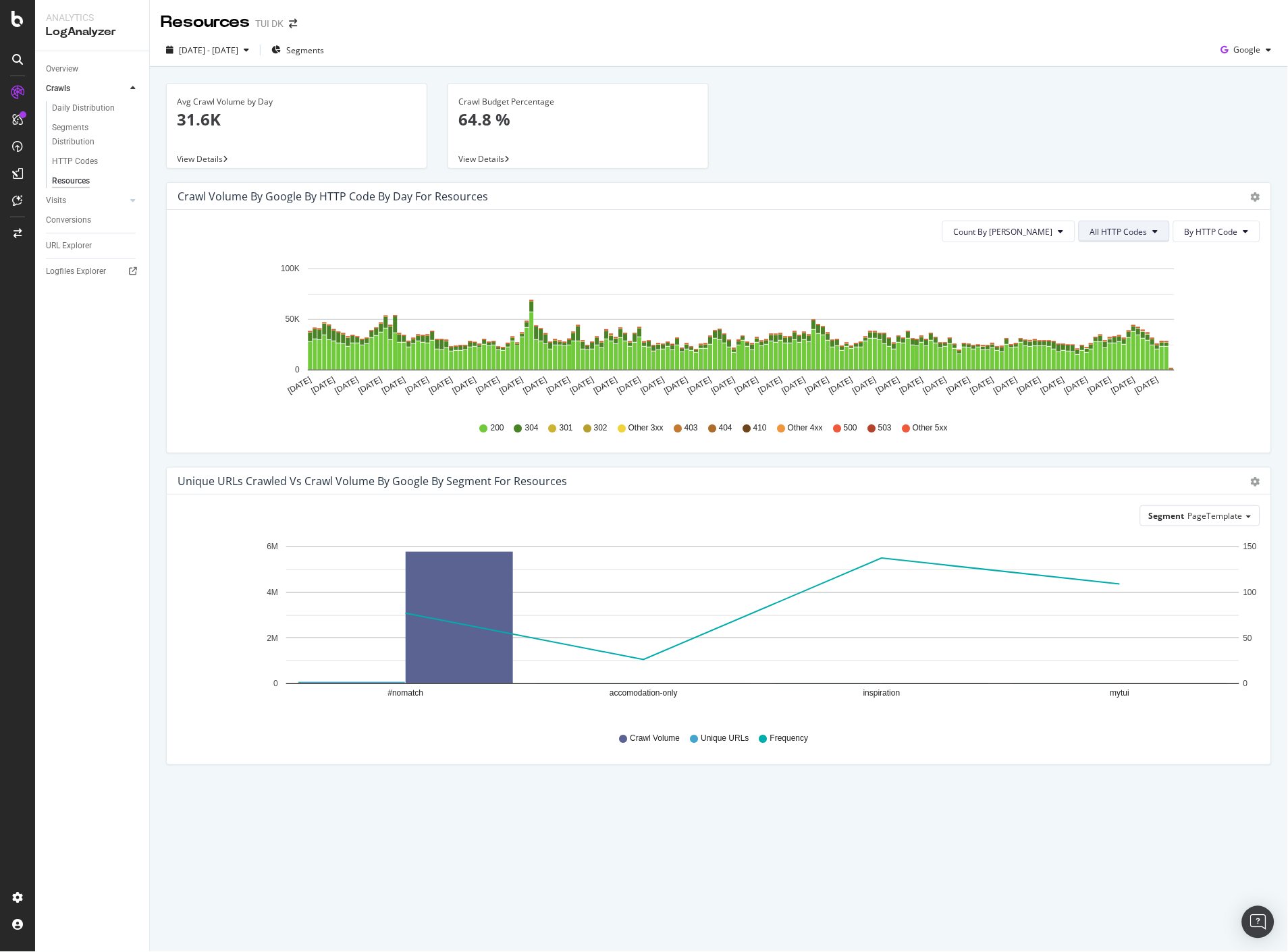
click at [1135, 231] on span "All HTTP Codes" at bounding box center [1118, 232] width 58 height 11
click at [1133, 325] on div "3xx family" at bounding box center [1127, 332] width 90 height 20
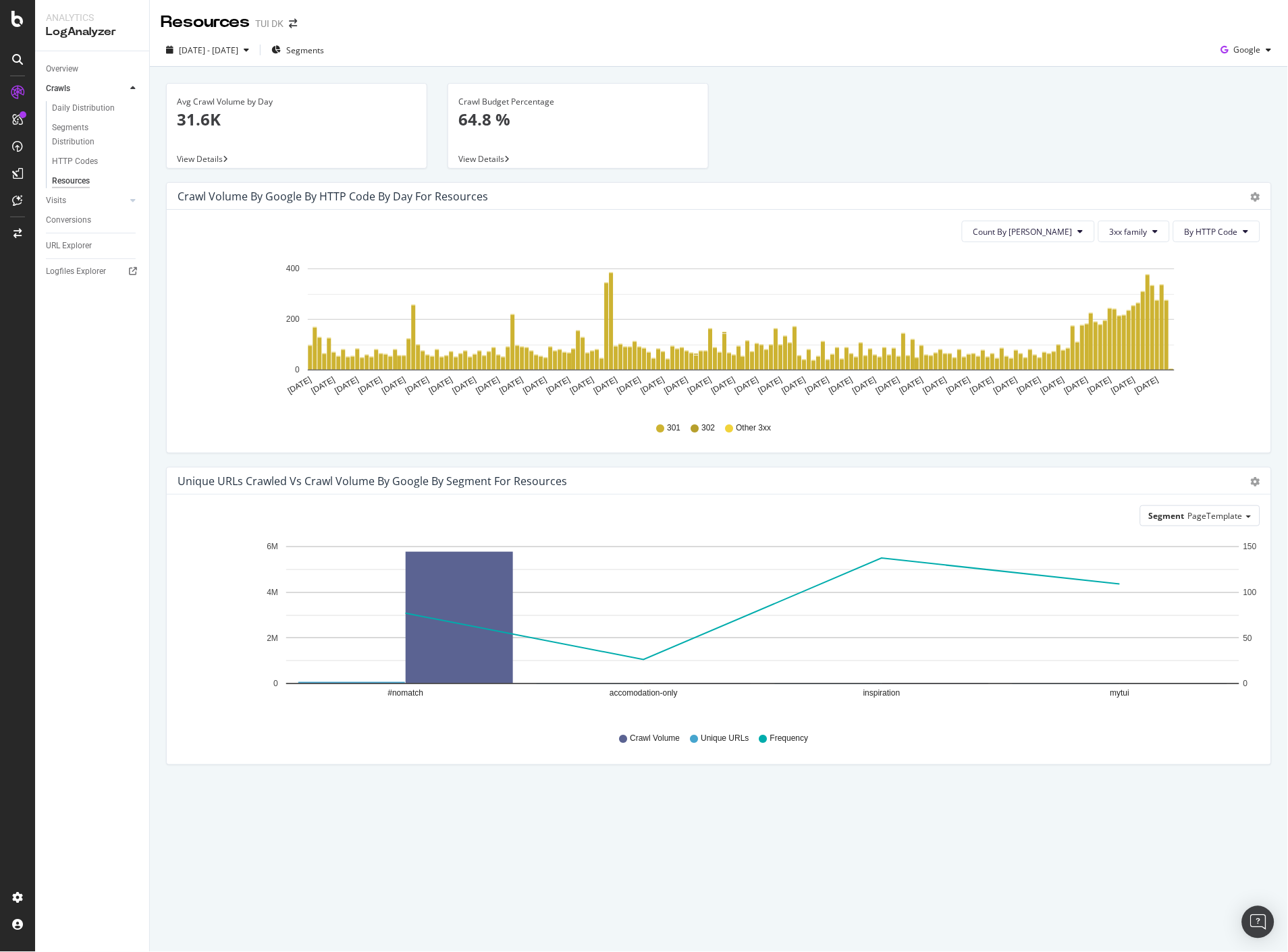
click at [1119, 217] on div "Count By Day 3xx family By HTTP Code Hold CTRL while clicking to filter the rep…" at bounding box center [718, 332] width 1104 height 242
click at [1125, 231] on span "3xx family" at bounding box center [1129, 232] width 38 height 11
click at [1149, 354] on span "4xx family" at bounding box center [1146, 357] width 68 height 12
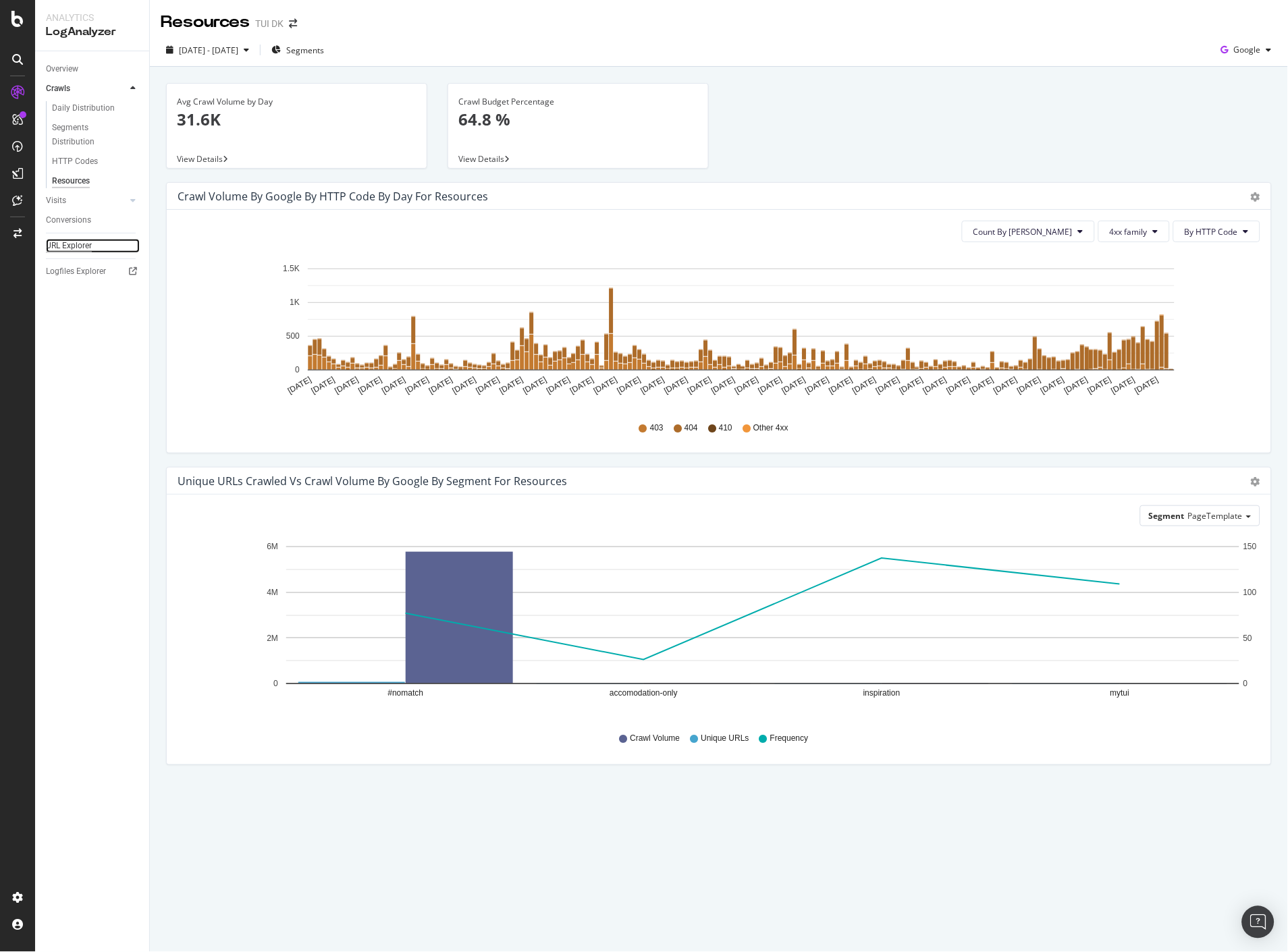
click at [65, 250] on div "URL Explorer" at bounding box center [68, 245] width 45 height 14
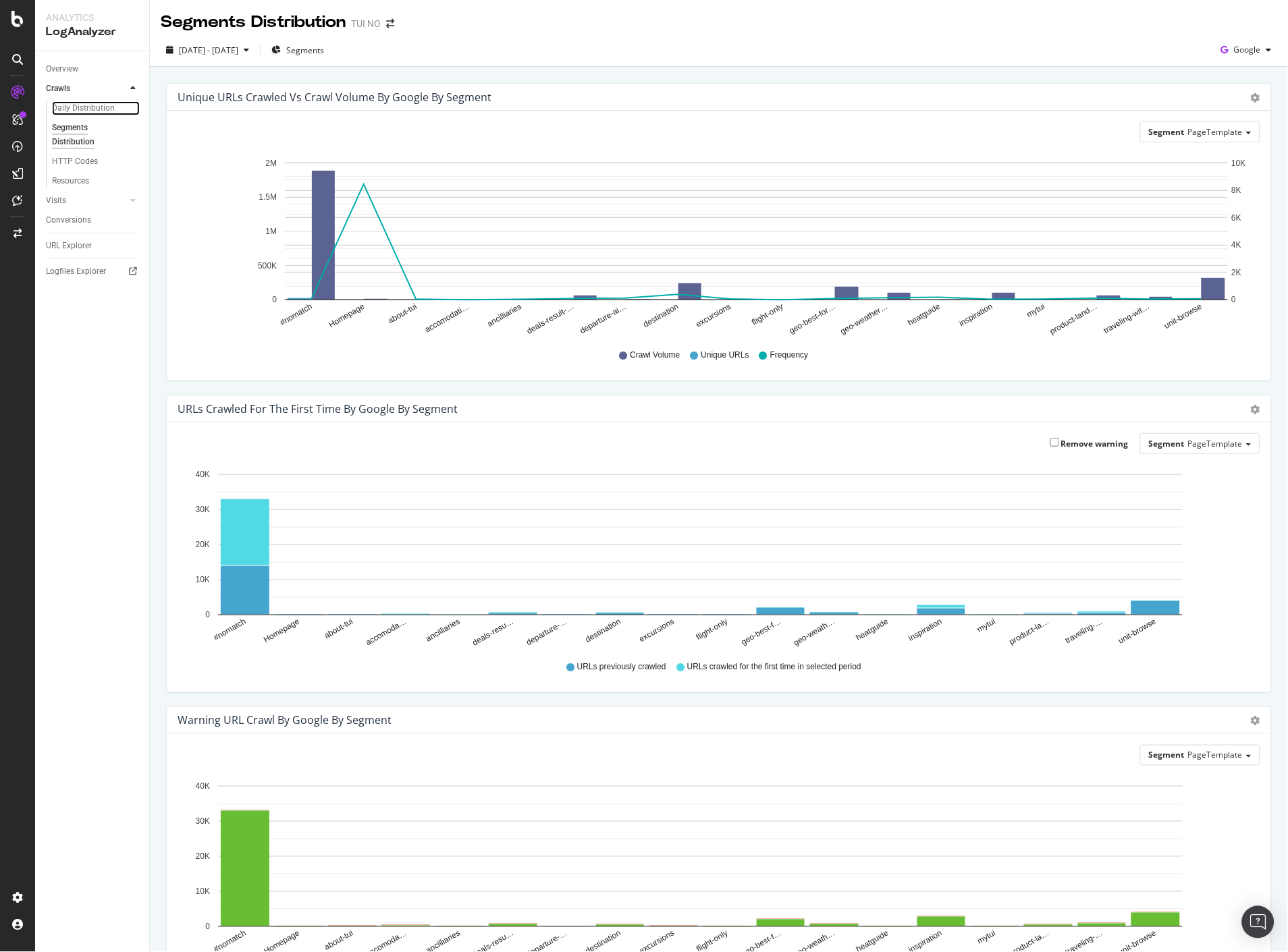
drag, startPoint x: 66, startPoint y: 106, endPoint x: 146, endPoint y: 284, distance: 195.2
click at [66, 106] on div "Daily Distribution" at bounding box center [83, 108] width 63 height 14
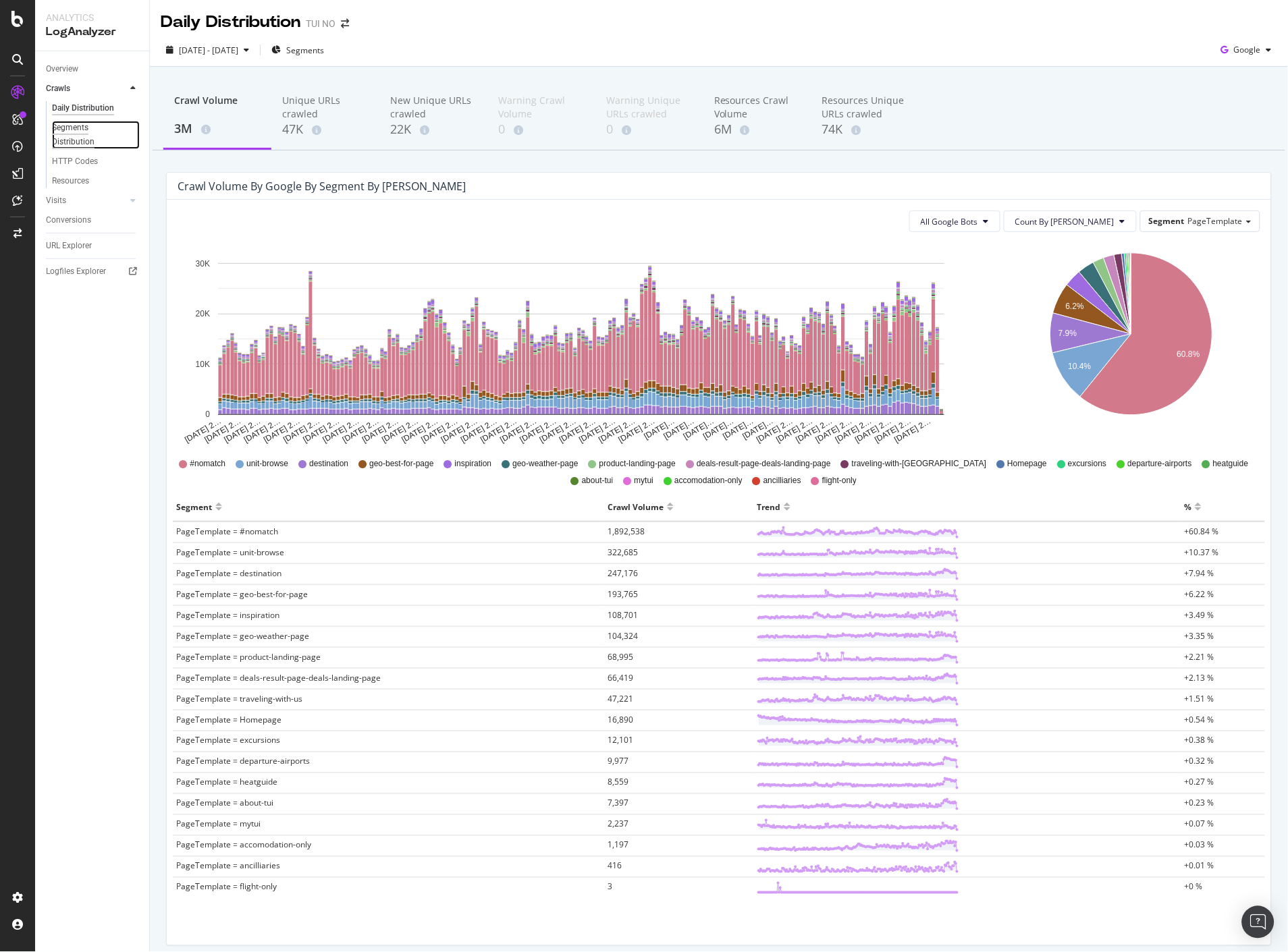
click at [83, 135] on div "Segments Distribution" at bounding box center [89, 135] width 75 height 28
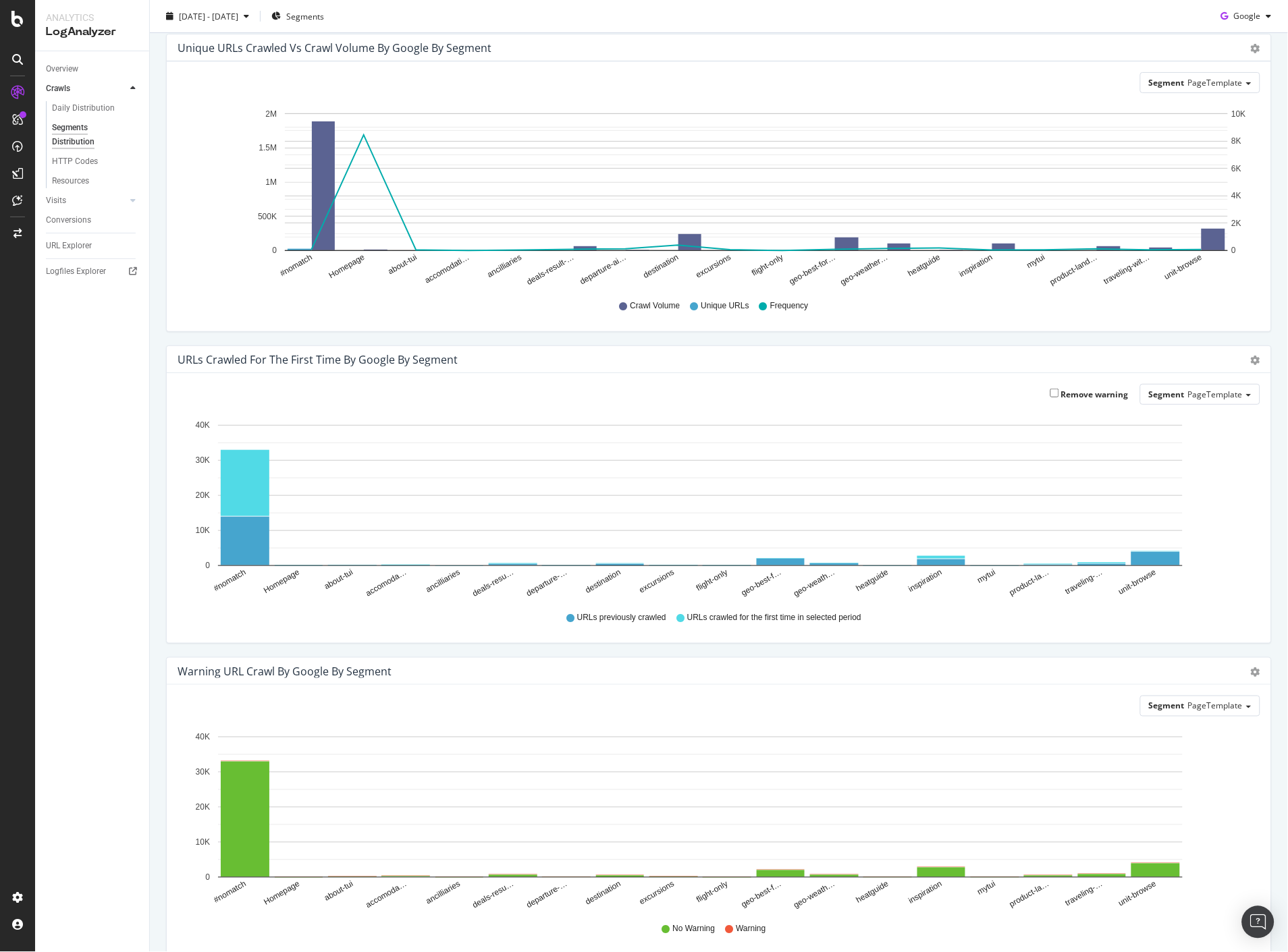
scroll to position [114, 0]
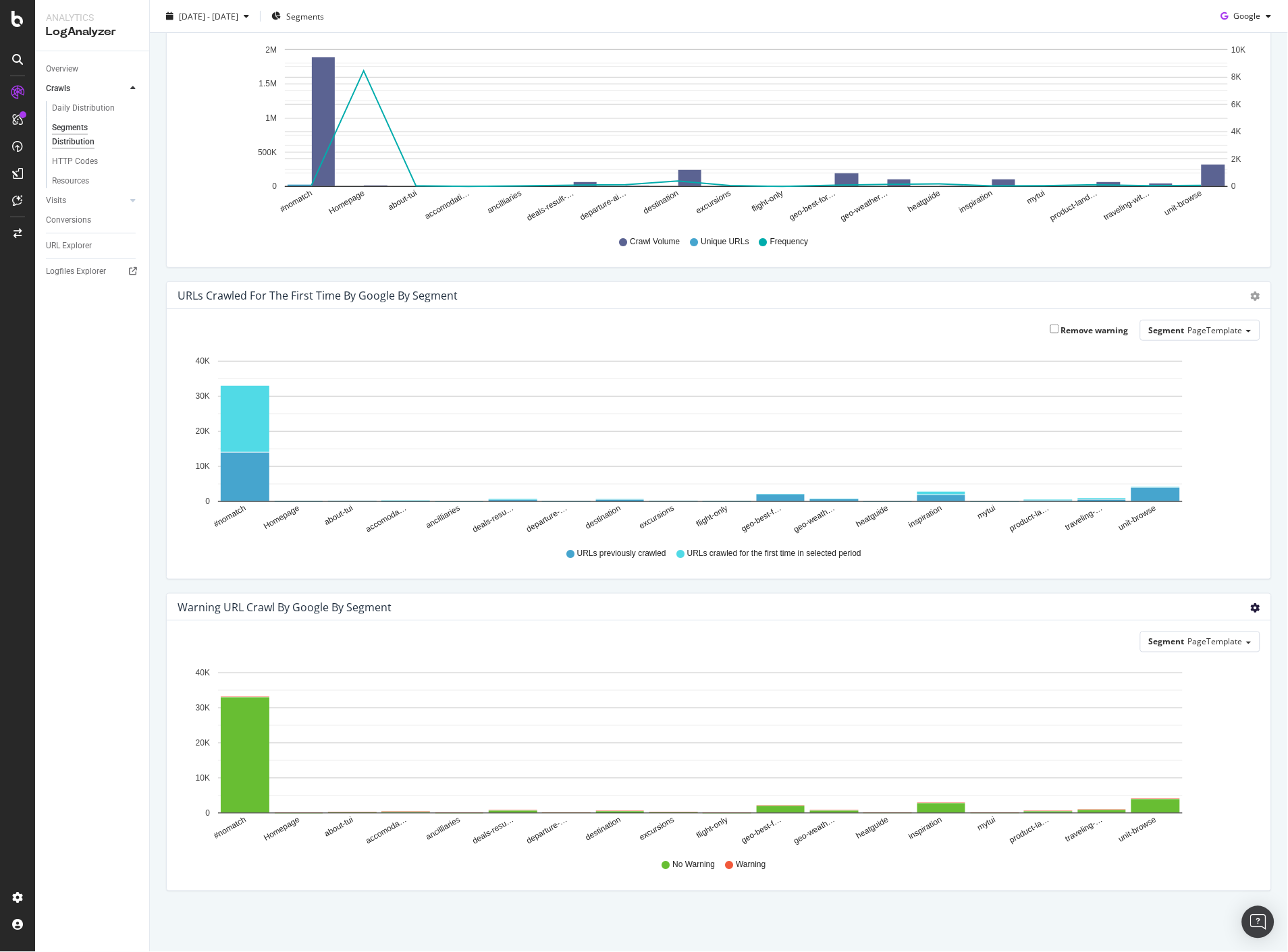
click at [1251, 608] on icon "gear" at bounding box center [1256, 608] width 9 height 9
click at [1199, 681] on span "Table" at bounding box center [1210, 689] width 119 height 20
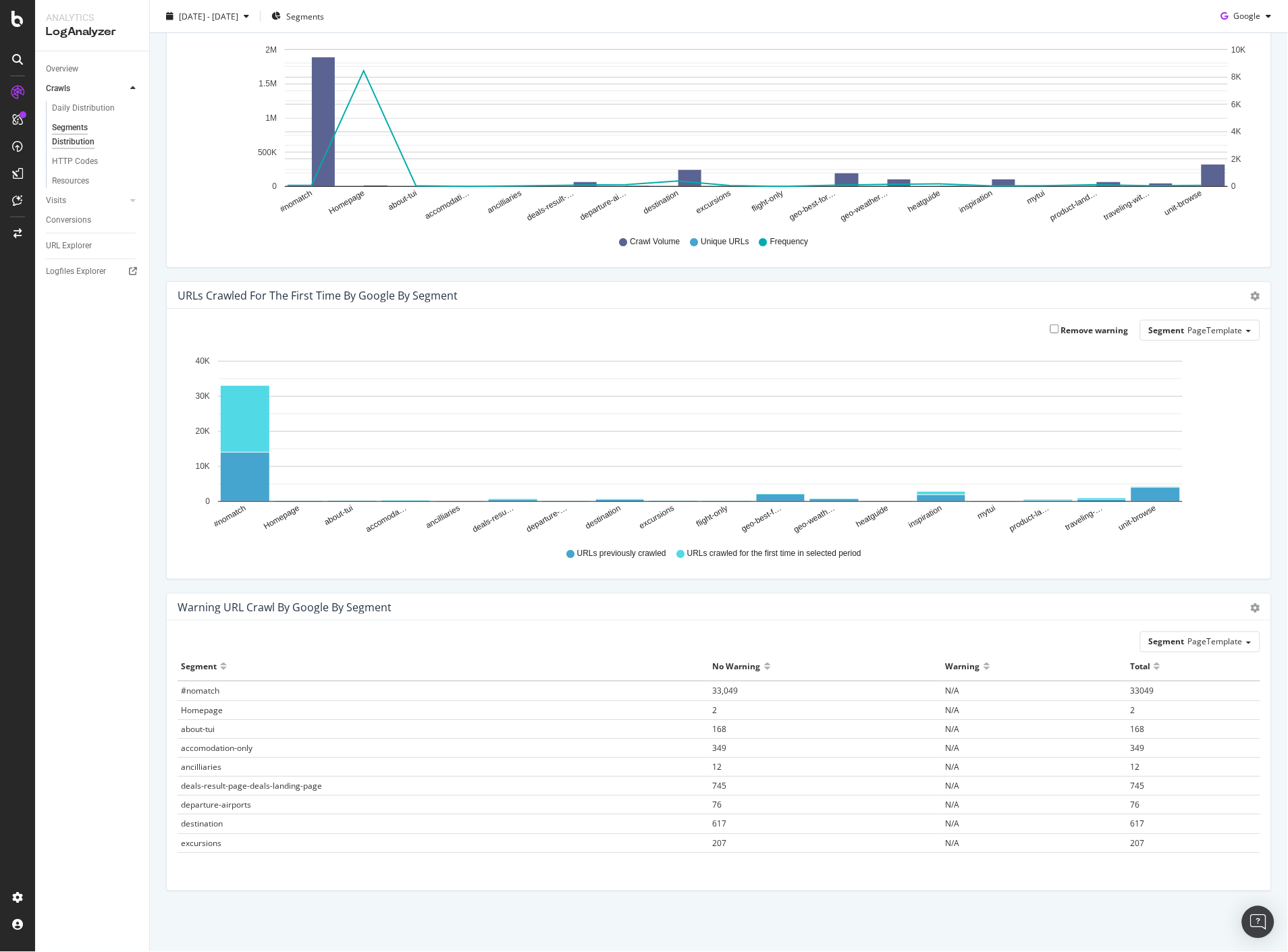
scroll to position [0, 0]
click at [1205, 642] on span "PageTemplate" at bounding box center [1216, 642] width 55 height 11
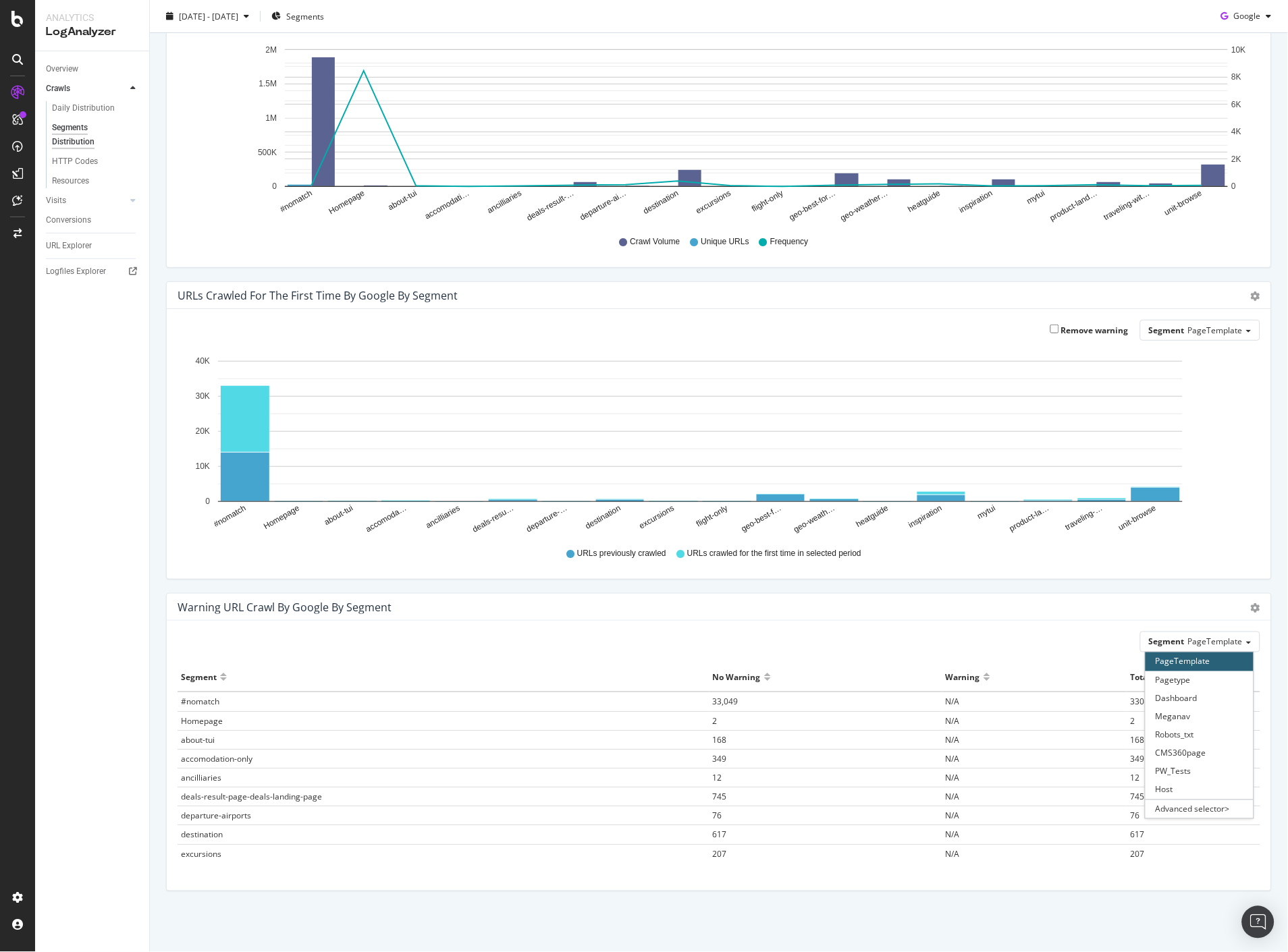
click at [1251, 602] on div "Warning URL Crawl by google by Segment Bar (by Value) Bar (by Percentage) Table" at bounding box center [718, 607] width 1104 height 27
click at [1251, 603] on icon "gear" at bounding box center [1256, 608] width 9 height 9
click at [1226, 632] on span "Bar (by Value)" at bounding box center [1210, 635] width 119 height 20
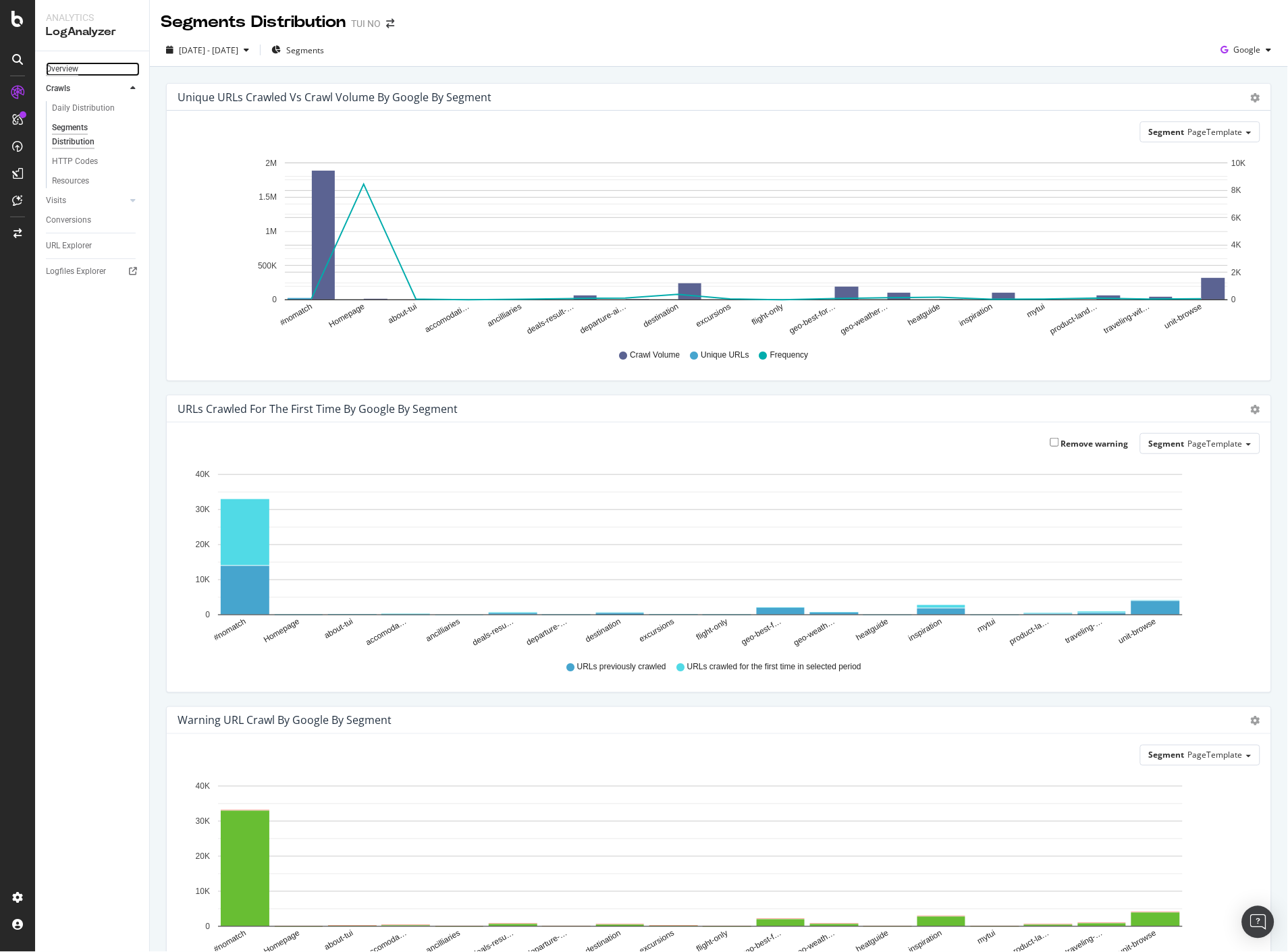
drag, startPoint x: 78, startPoint y: 66, endPoint x: 70, endPoint y: 66, distance: 8.0
click at [78, 66] on div "Overview" at bounding box center [62, 69] width 32 height 14
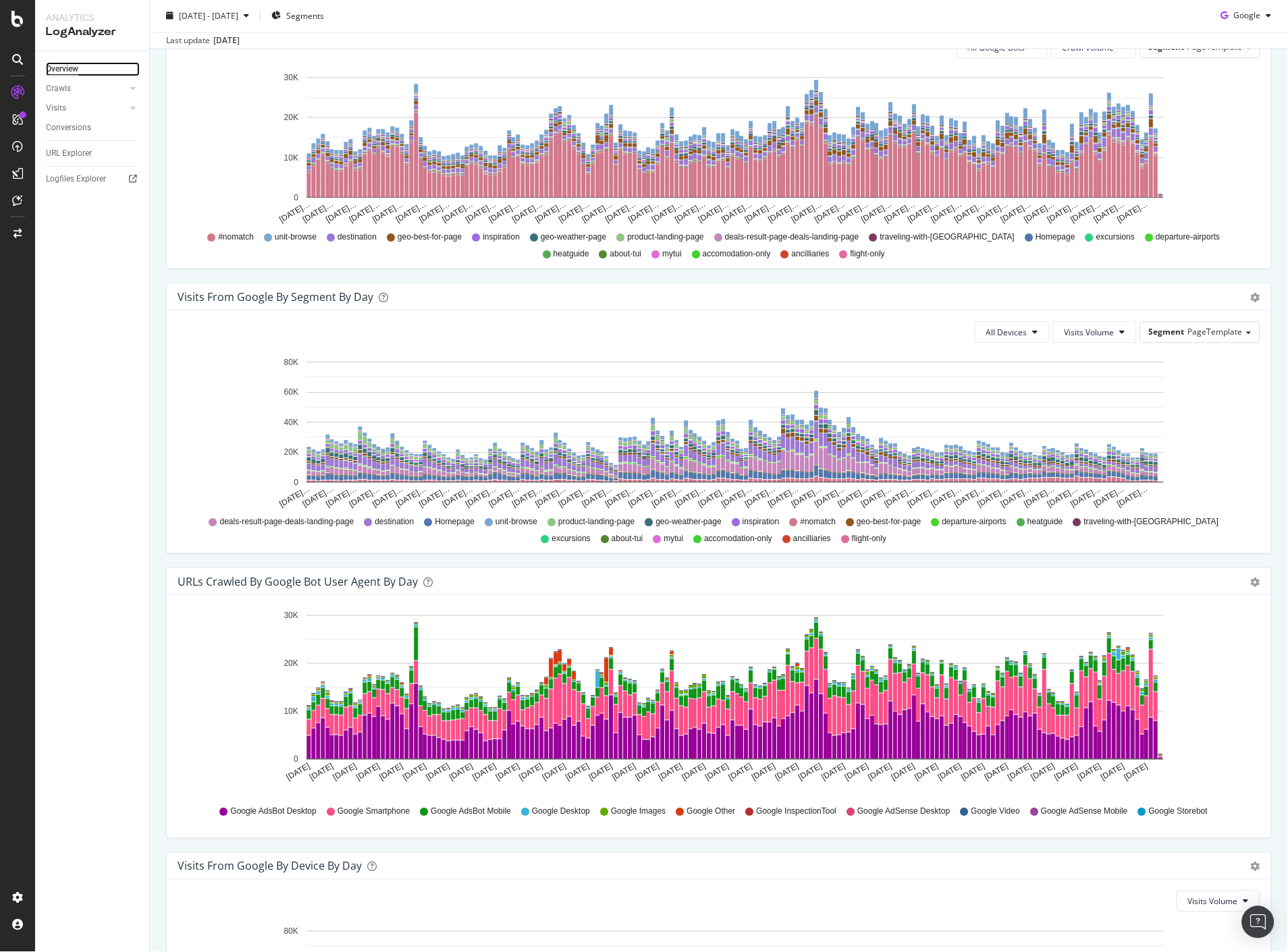
scroll to position [674, 0]
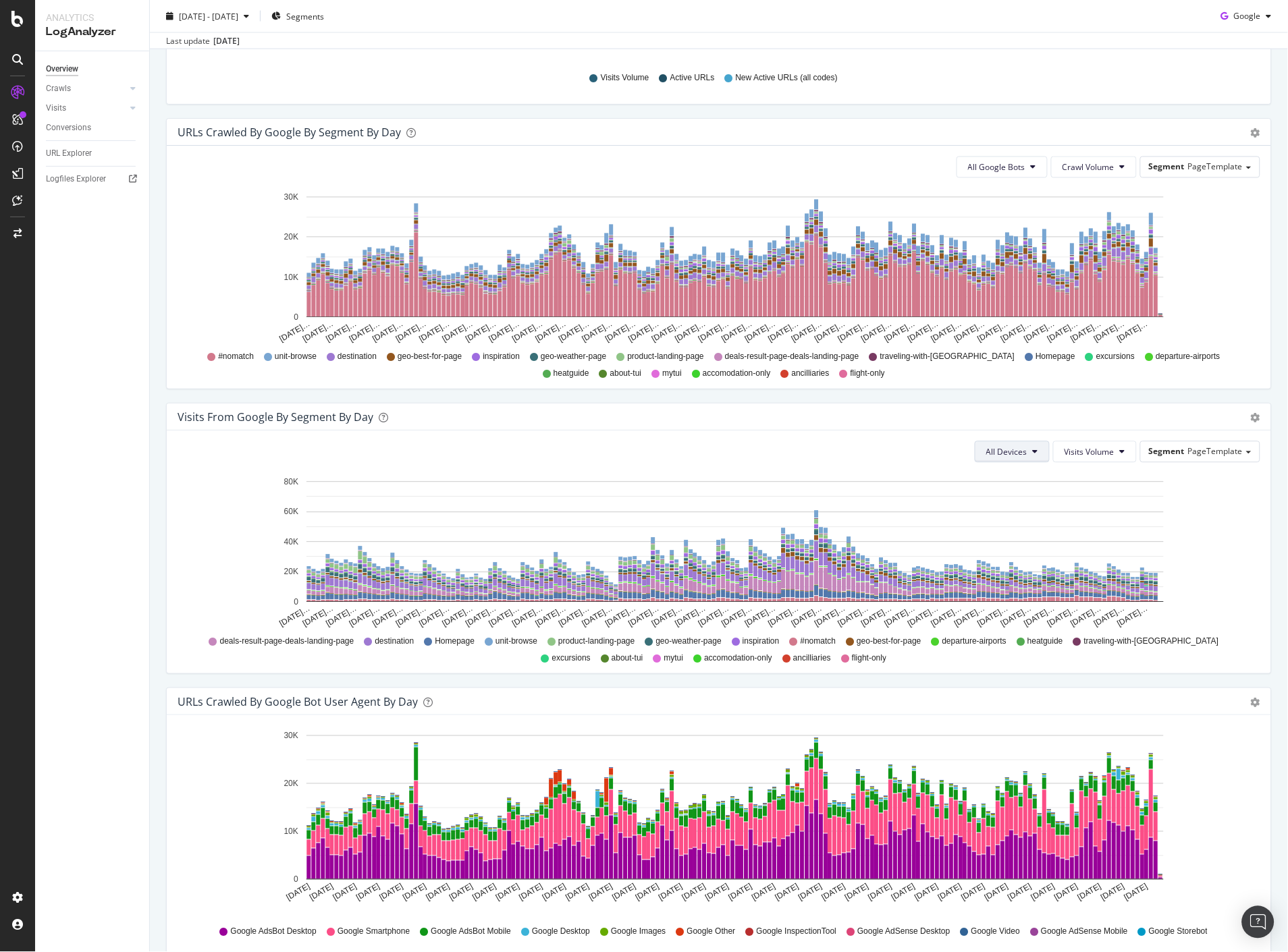
click at [1004, 451] on span "All Devices" at bounding box center [1007, 453] width 41 height 11
click at [1005, 494] on div "Mobile" at bounding box center [1000, 504] width 63 height 20
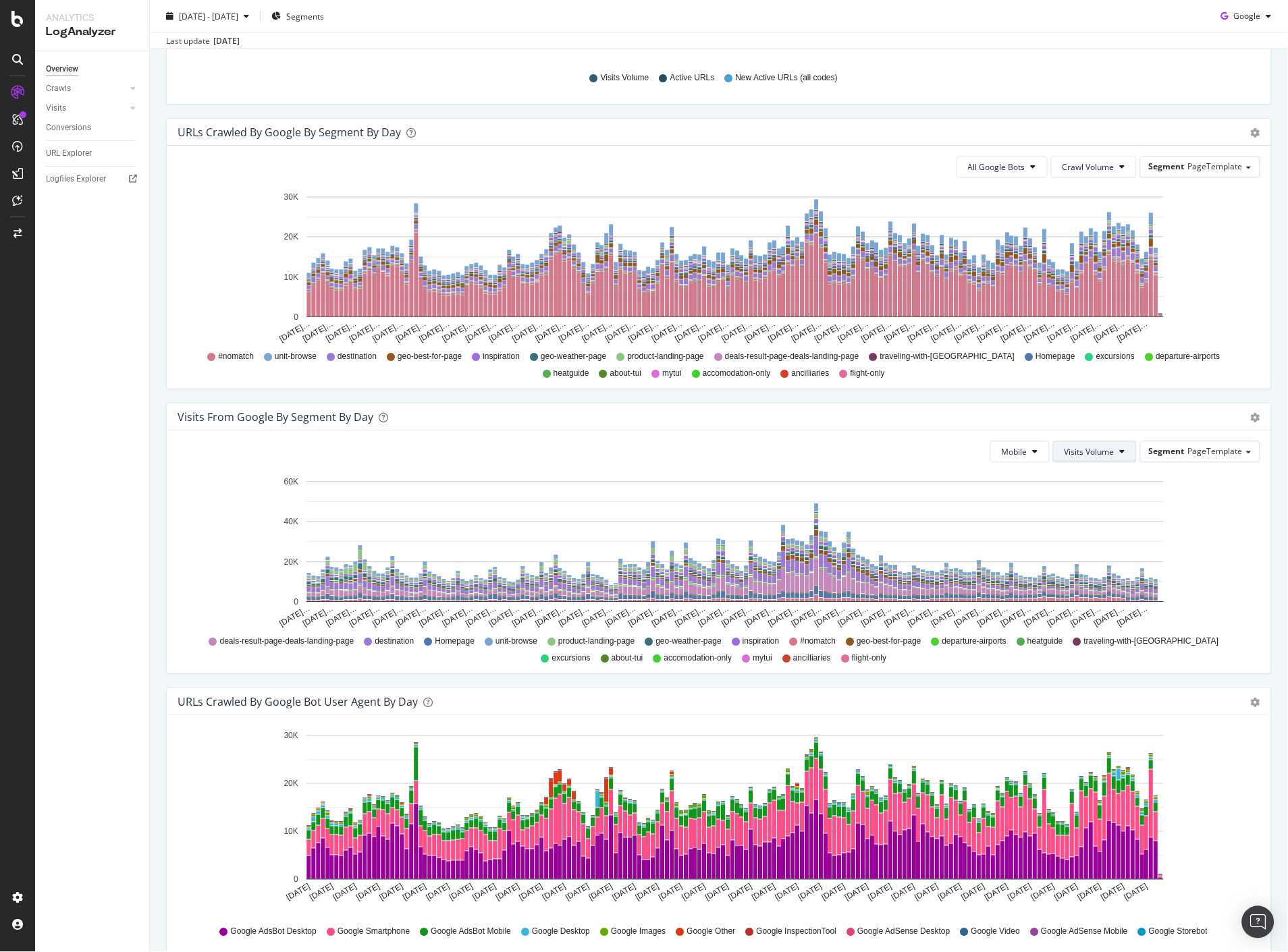
click at [1064, 458] on span "Visits Volume" at bounding box center [1089, 453] width 50 height 11
drag, startPoint x: 1075, startPoint y: 508, endPoint x: 1078, endPoint y: 524, distance: 16.3
click at [1078, 524] on div "Visits Volume Active URLs New Active URLs (all codes)" at bounding box center [1108, 501] width 125 height 75
click at [1078, 524] on span "New Active URLs (all codes)" at bounding box center [1107, 529] width 103 height 12
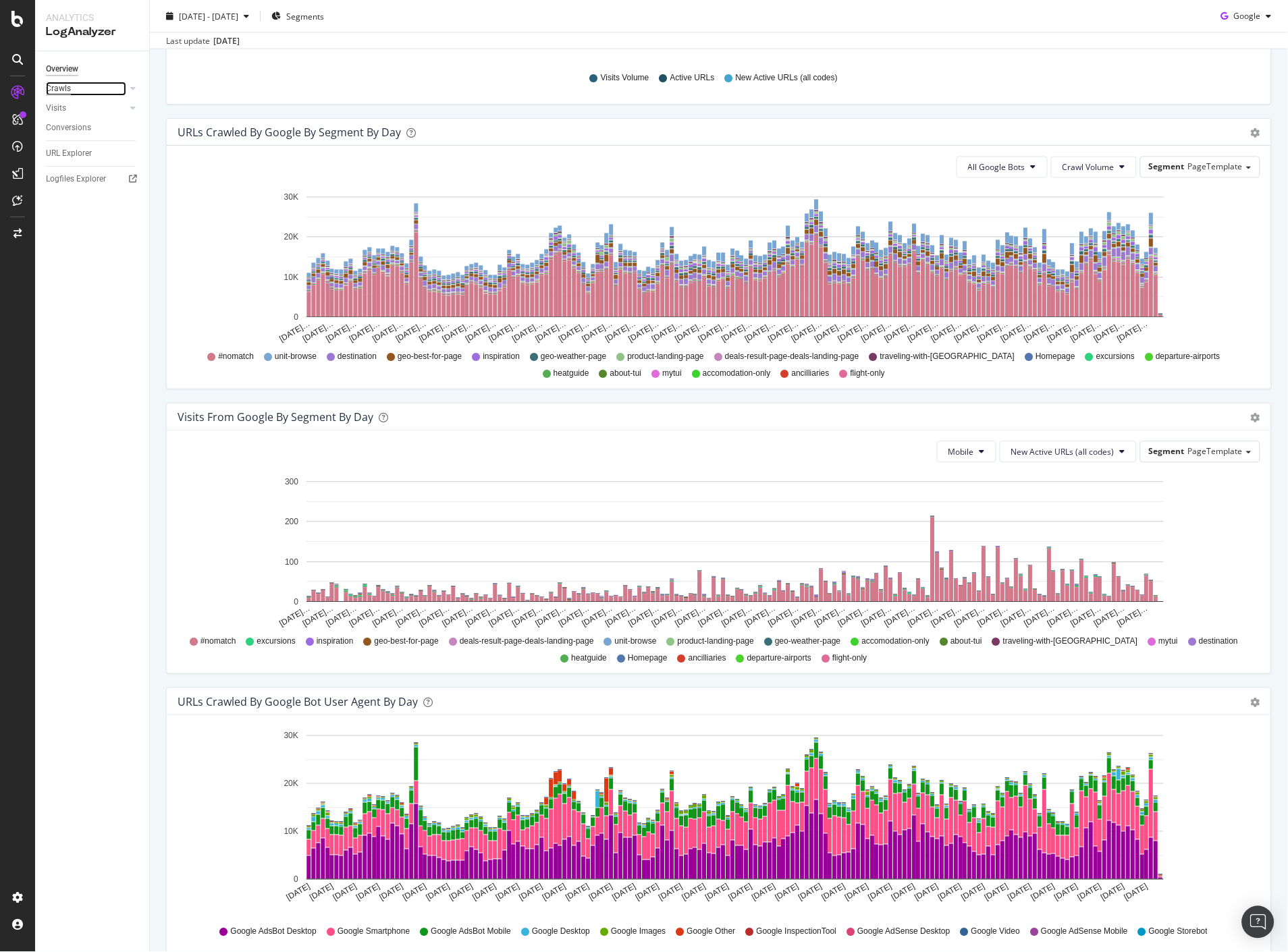
click at [59, 85] on div "Crawls" at bounding box center [58, 88] width 25 height 14
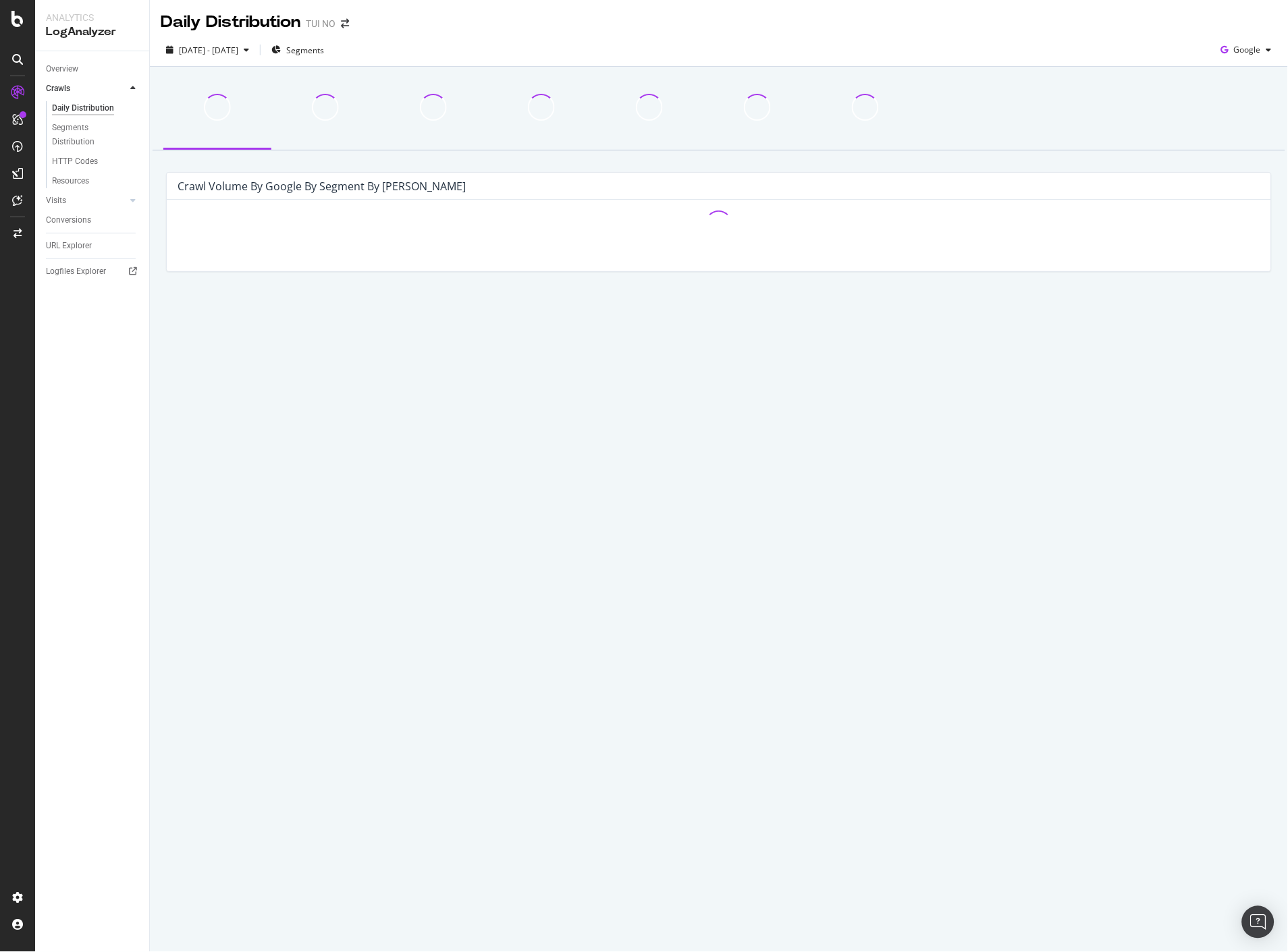
click at [63, 113] on div "Daily Distribution" at bounding box center [83, 108] width 63 height 14
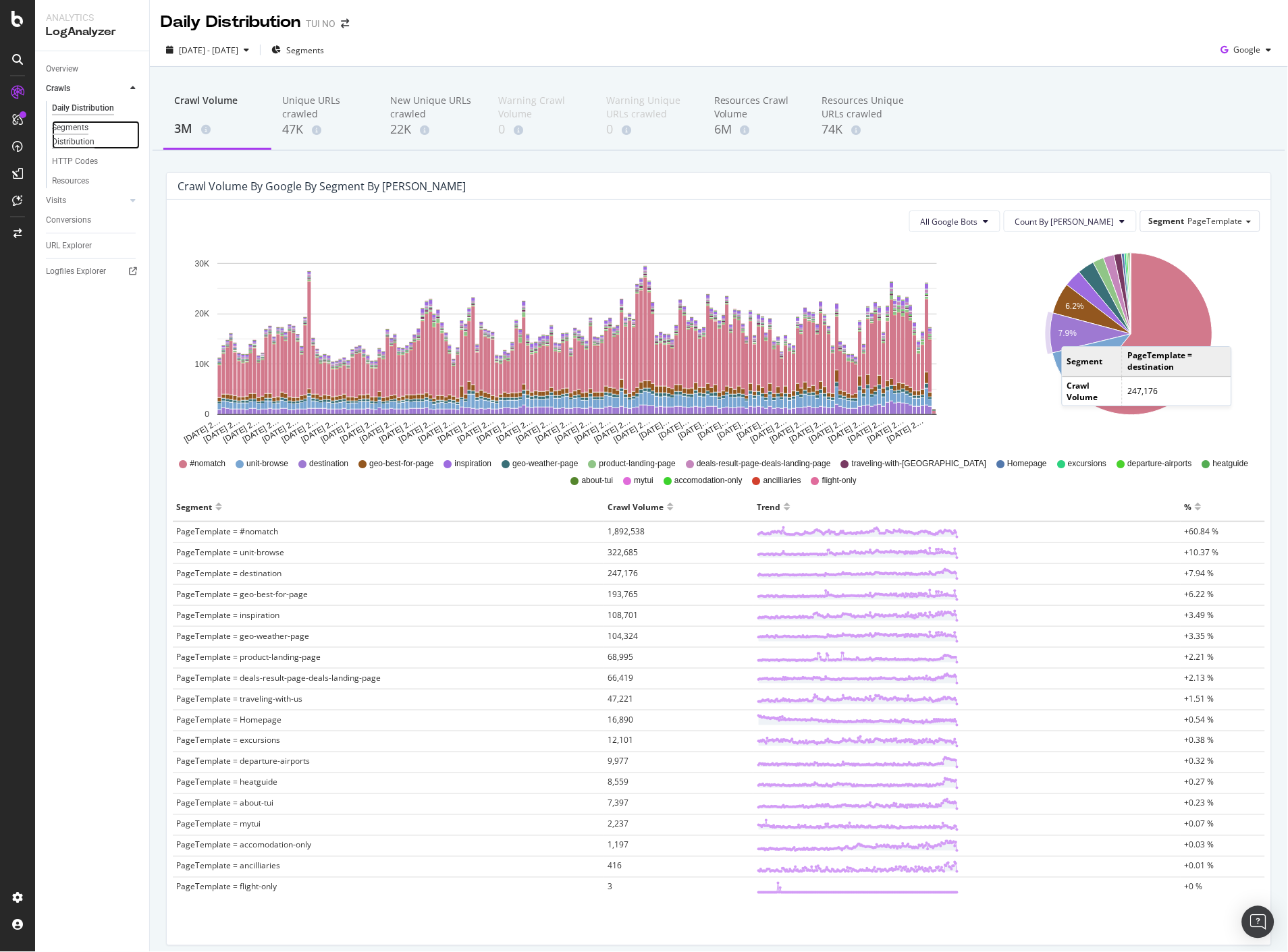
click at [76, 135] on div "Segments Distribution" at bounding box center [89, 135] width 75 height 28
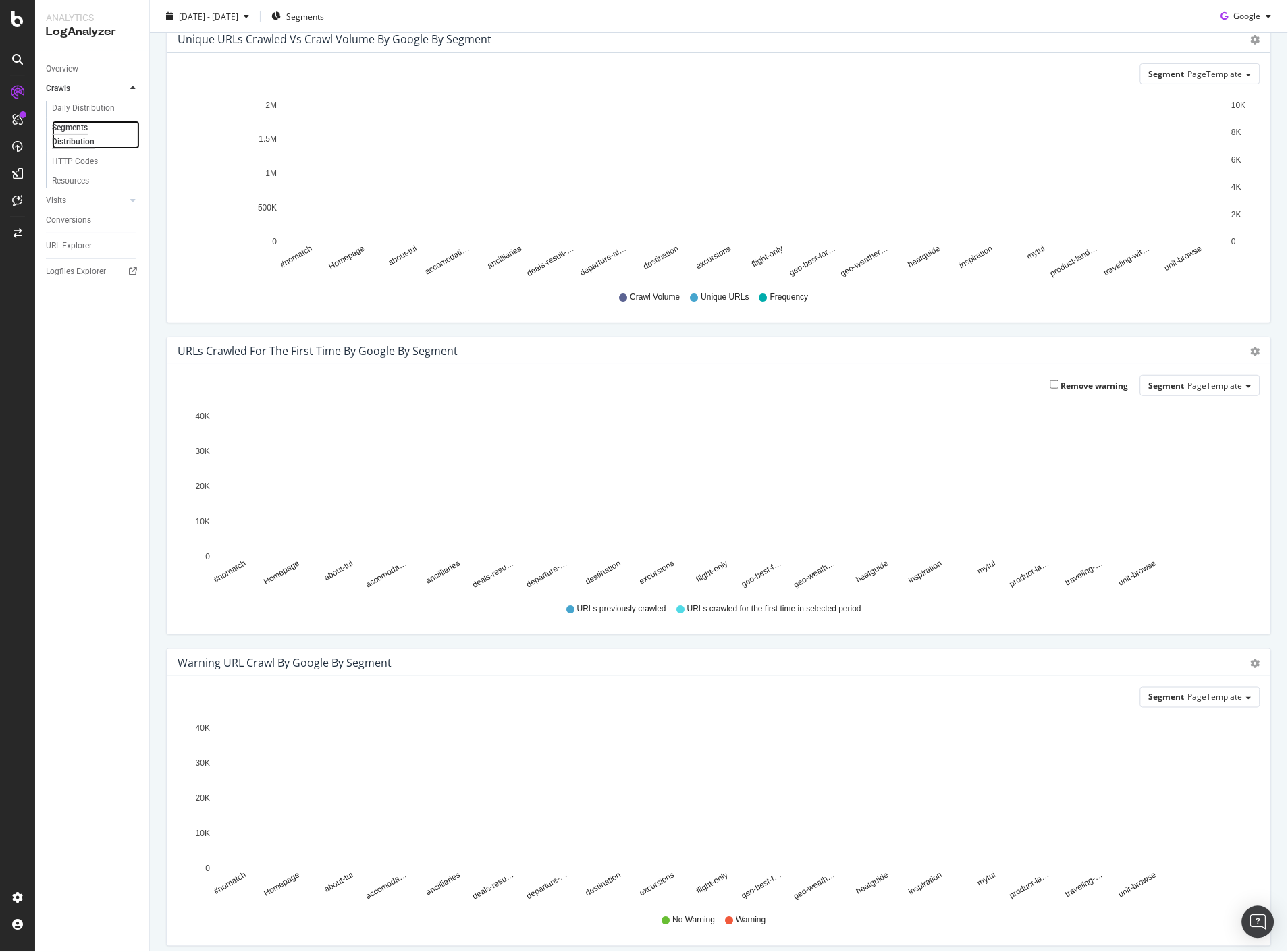
scroll to position [114, 0]
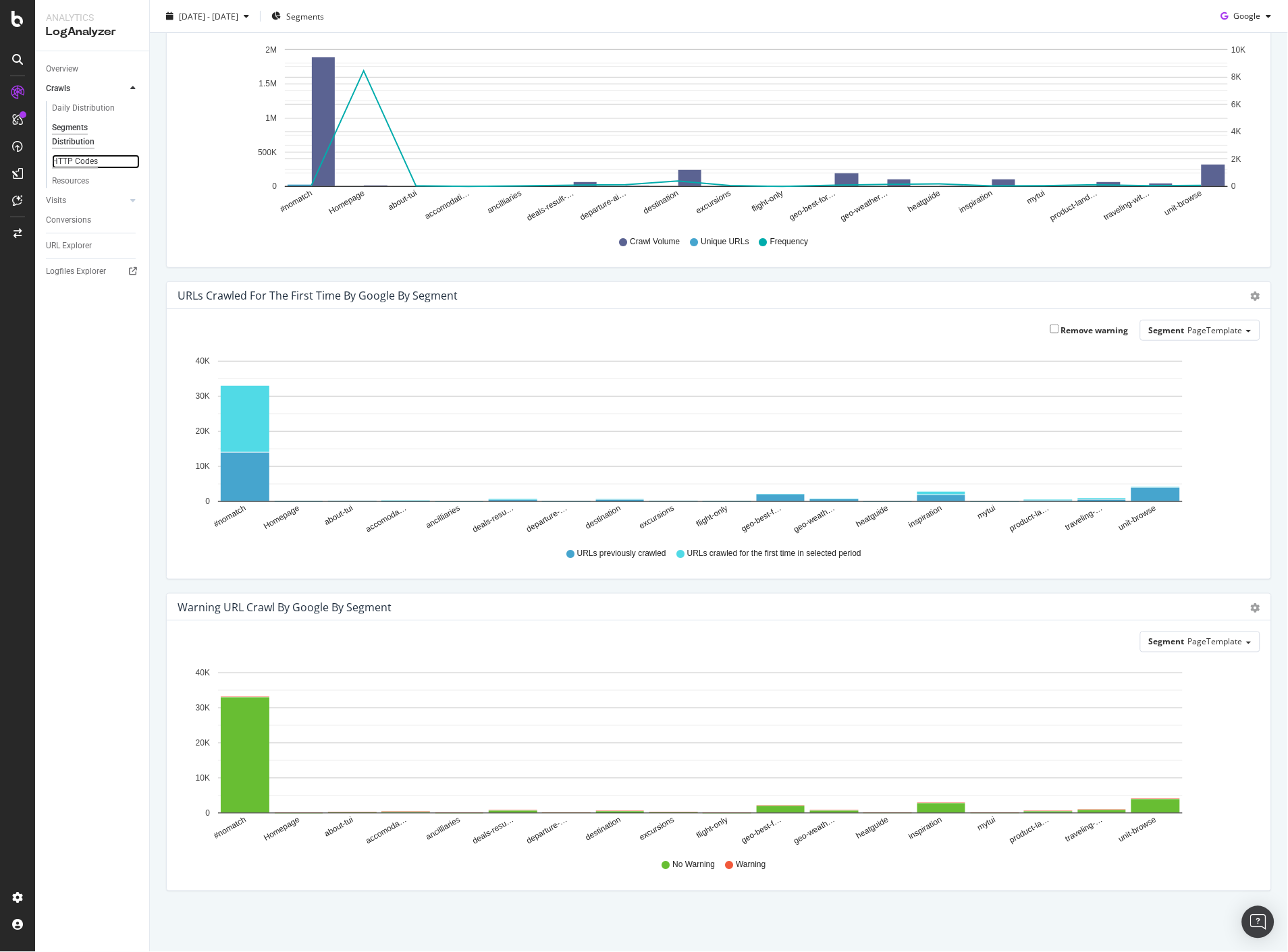
click at [79, 158] on div "HTTP Codes" at bounding box center [75, 161] width 45 height 14
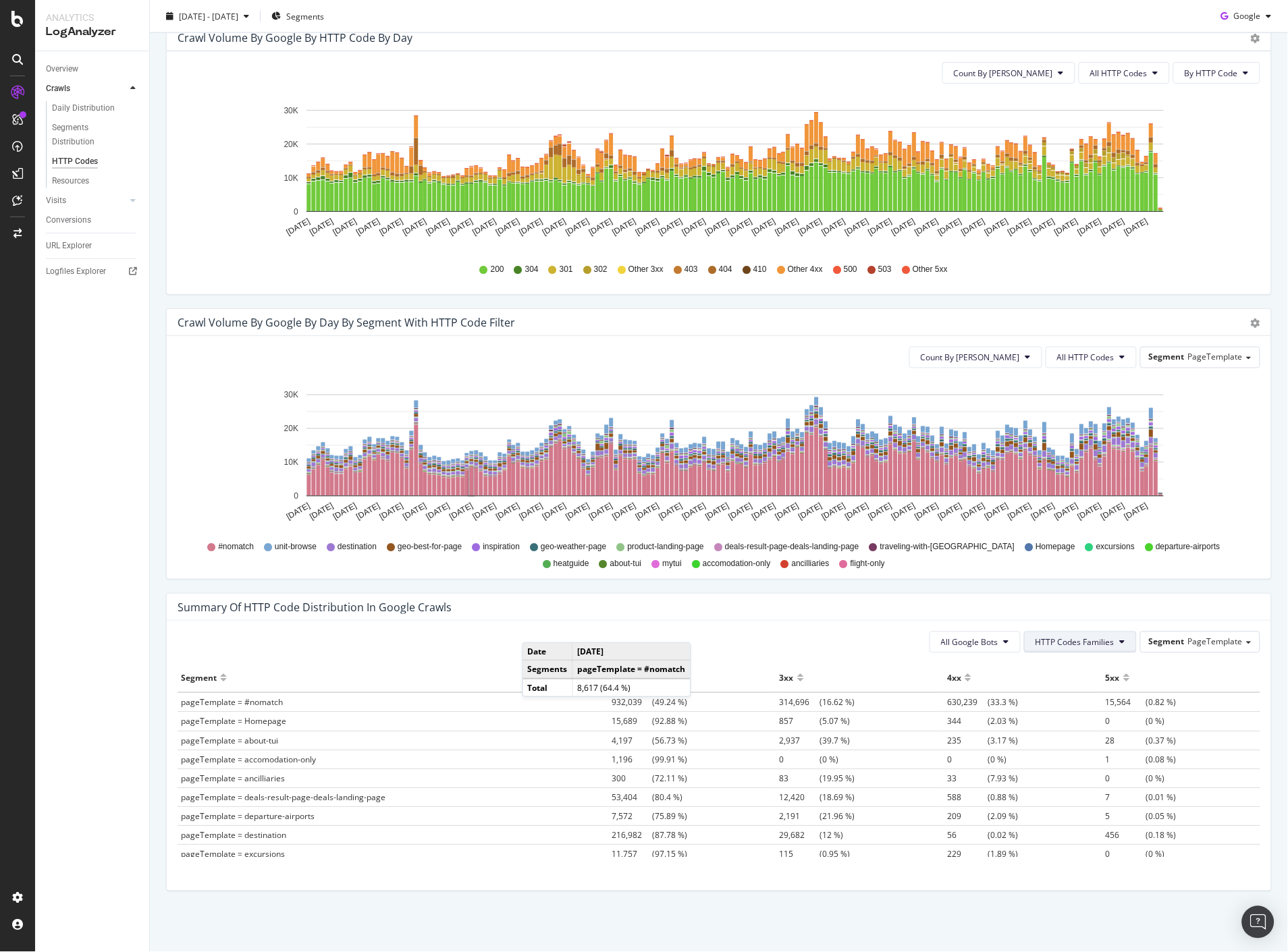
click at [1090, 638] on span "HTTP Codes Families" at bounding box center [1075, 642] width 79 height 11
click at [1064, 739] on span "4xx Family" at bounding box center [1067, 744] width 79 height 12
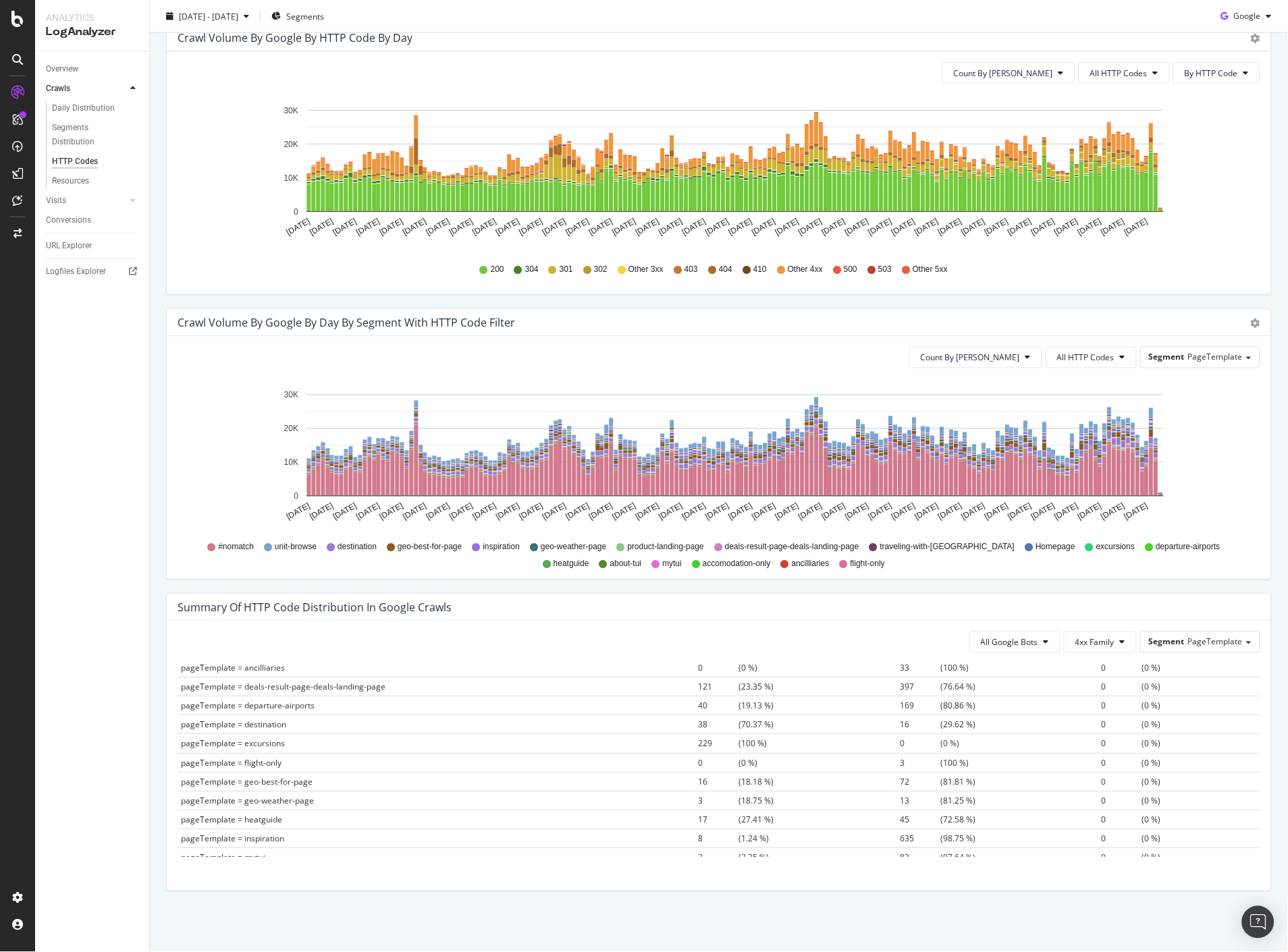
scroll to position [178, 0]
click at [1098, 644] on span "4xx Family" at bounding box center [1095, 642] width 39 height 11
click at [1098, 764] on span "5xx Family" at bounding box center [1106, 768] width 79 height 12
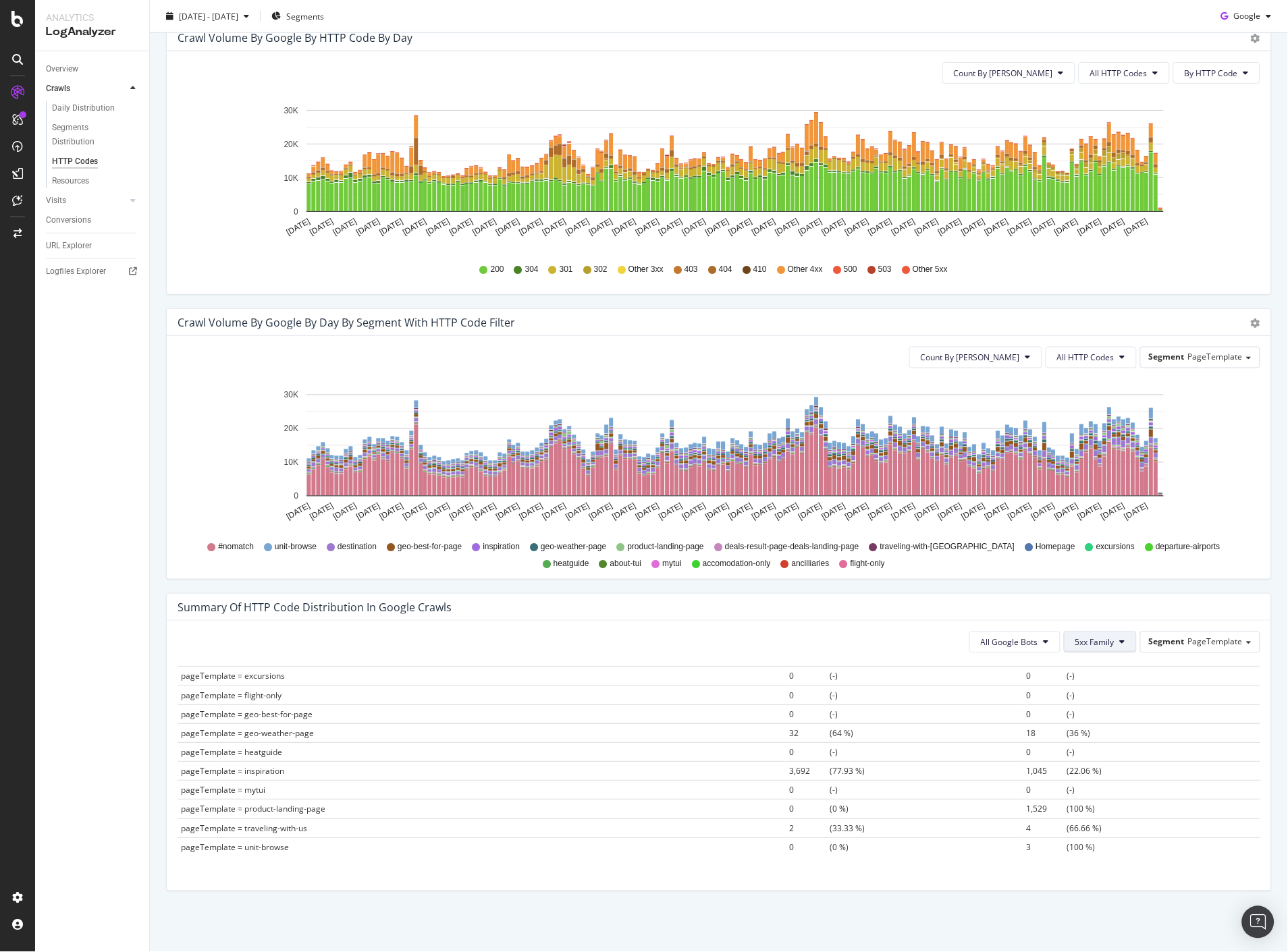
click at [1094, 638] on span "5xx Family" at bounding box center [1095, 642] width 39 height 11
click at [1085, 718] on span "3xx Family" at bounding box center [1106, 718] width 79 height 12
click at [1108, 645] on button "3xx Family" at bounding box center [1100, 642] width 73 height 22
click at [1105, 723] on span "3xx Family" at bounding box center [1106, 718] width 79 height 12
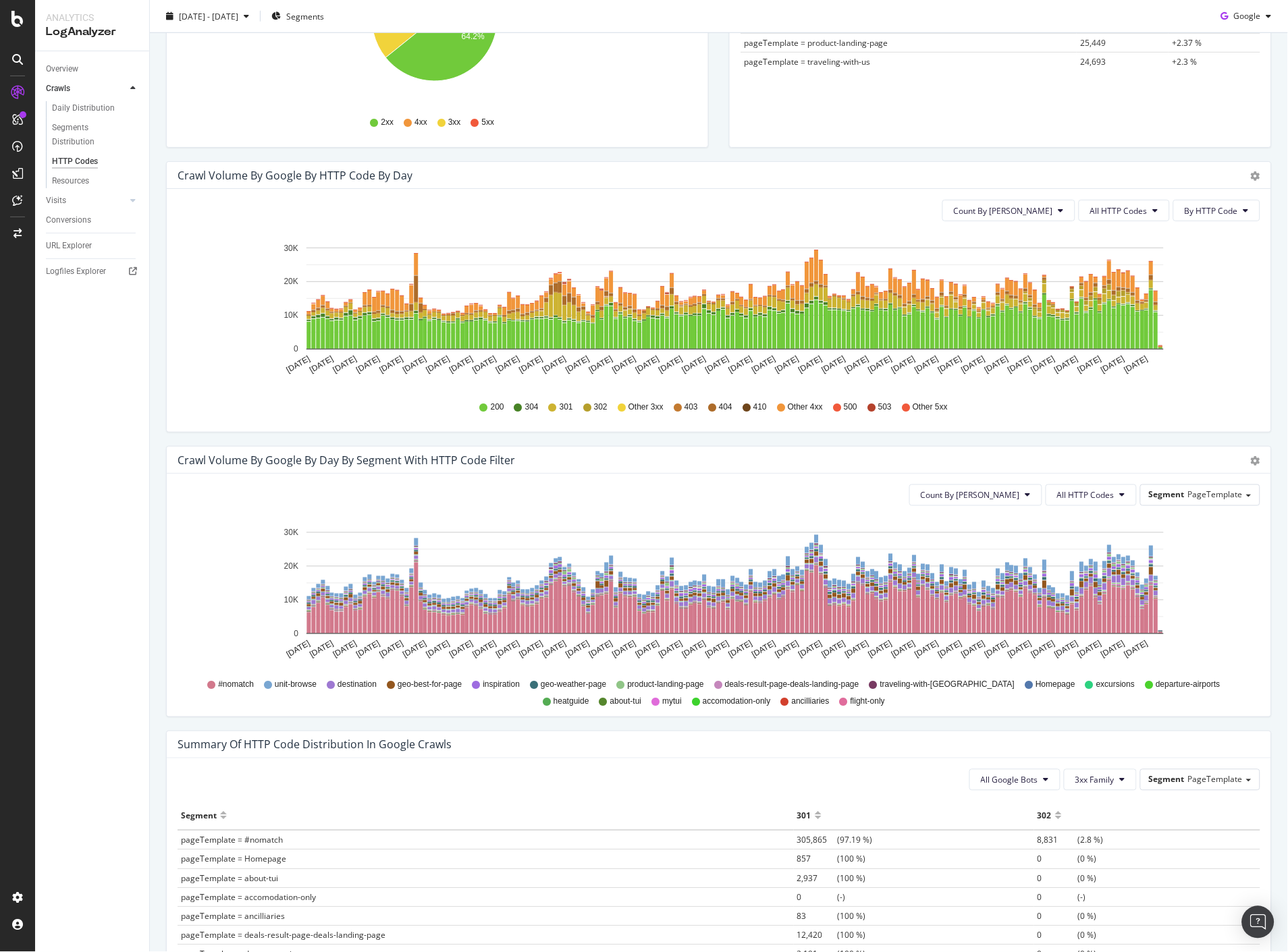
scroll to position [294, 0]
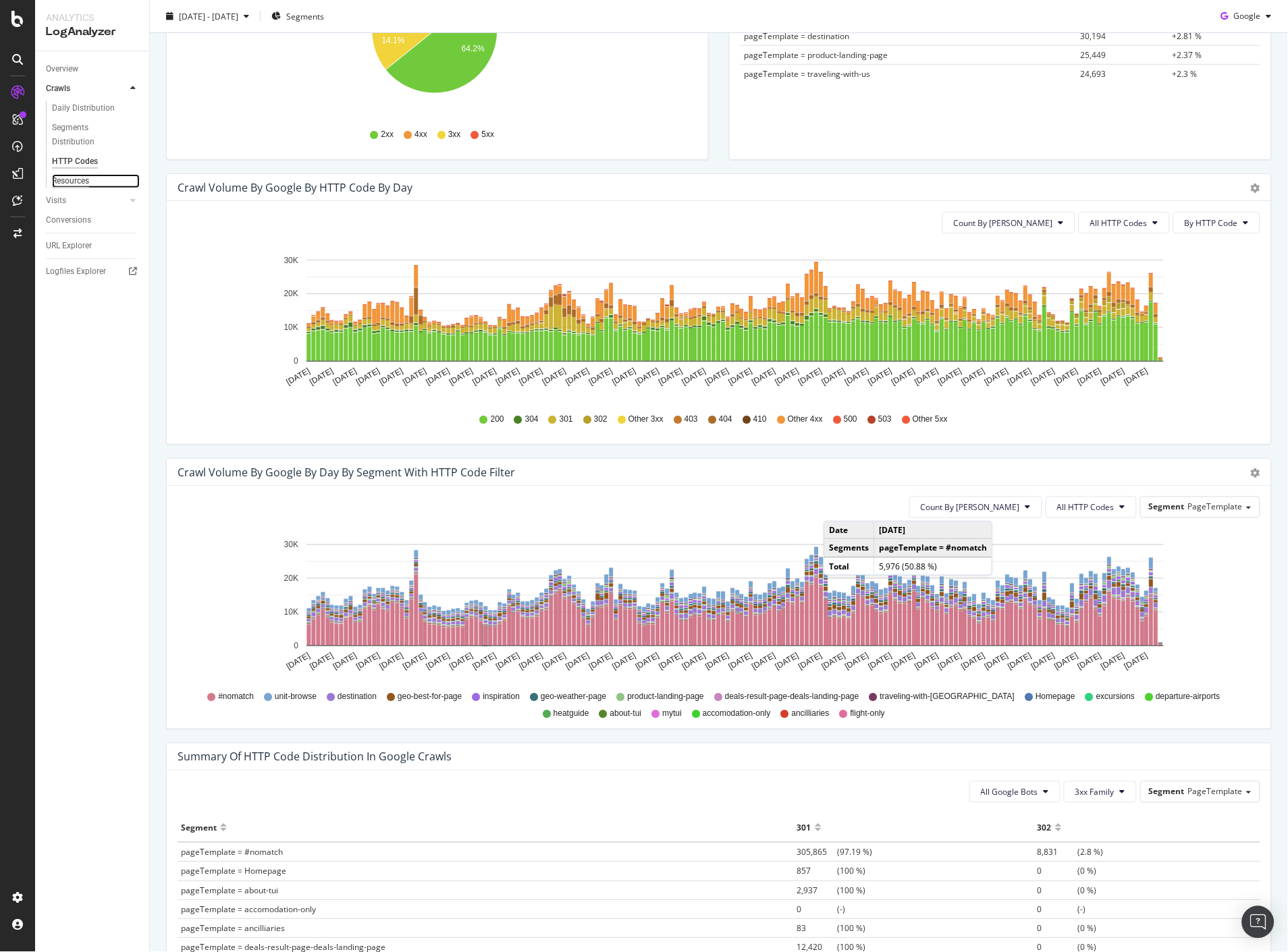
click at [82, 182] on div "Resources" at bounding box center [70, 181] width 37 height 14
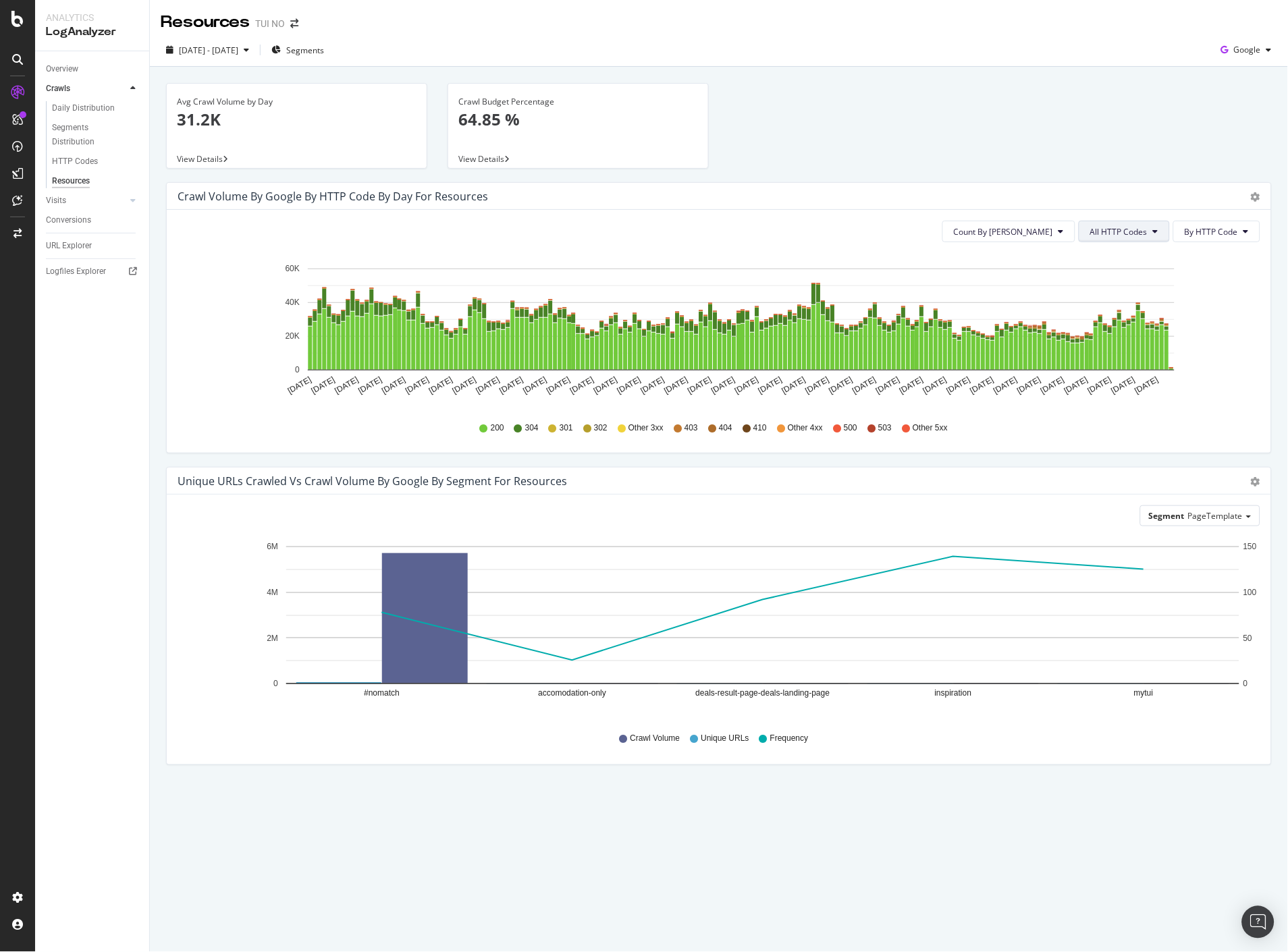
click at [1112, 228] on span "All HTTP Codes" at bounding box center [1118, 232] width 58 height 11
click at [1104, 333] on span "3xx family" at bounding box center [1127, 332] width 68 height 12
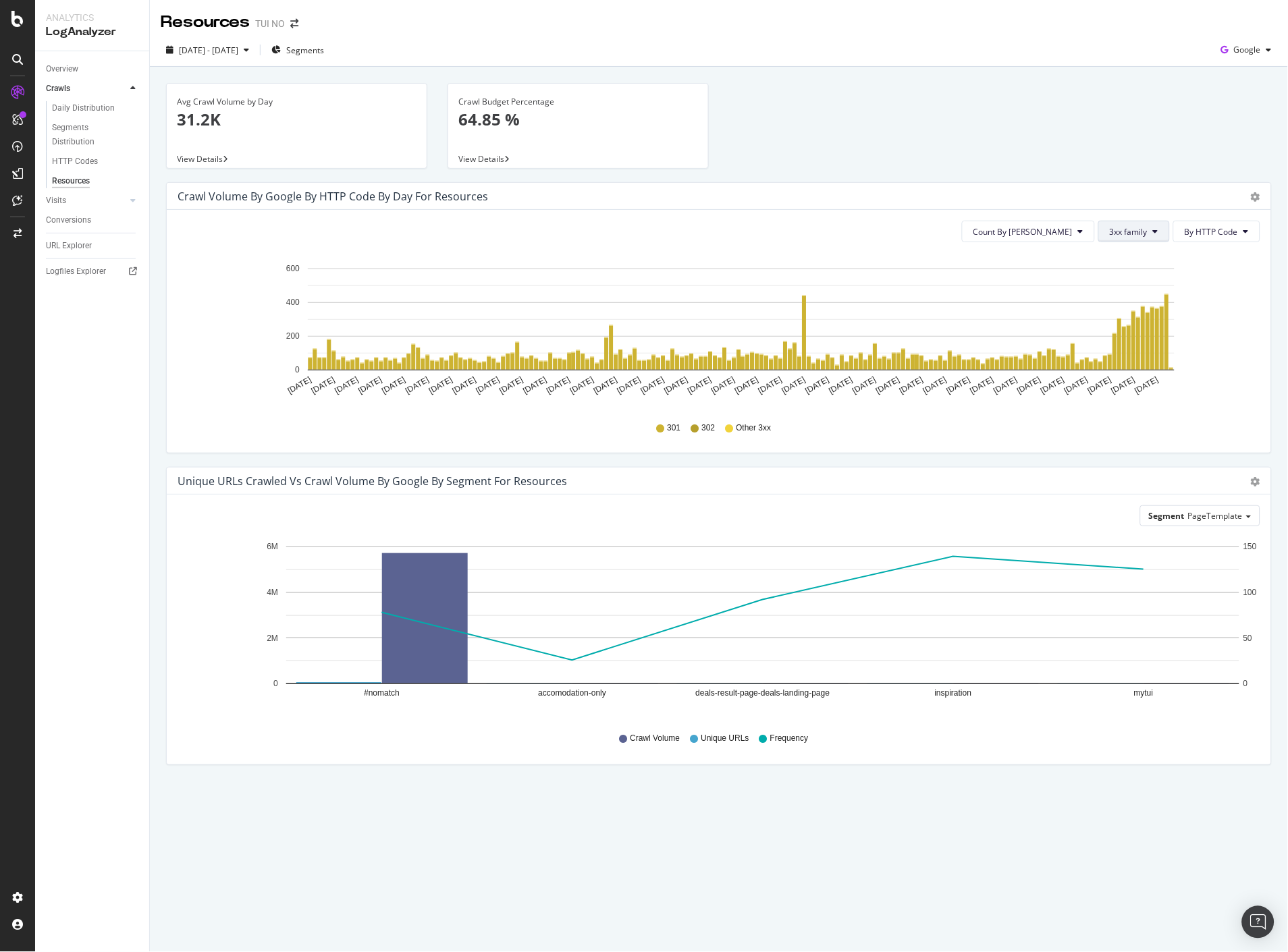
click at [1112, 231] on span "3xx family" at bounding box center [1129, 232] width 38 height 11
click at [1133, 353] on span "4xx family" at bounding box center [1146, 357] width 68 height 12
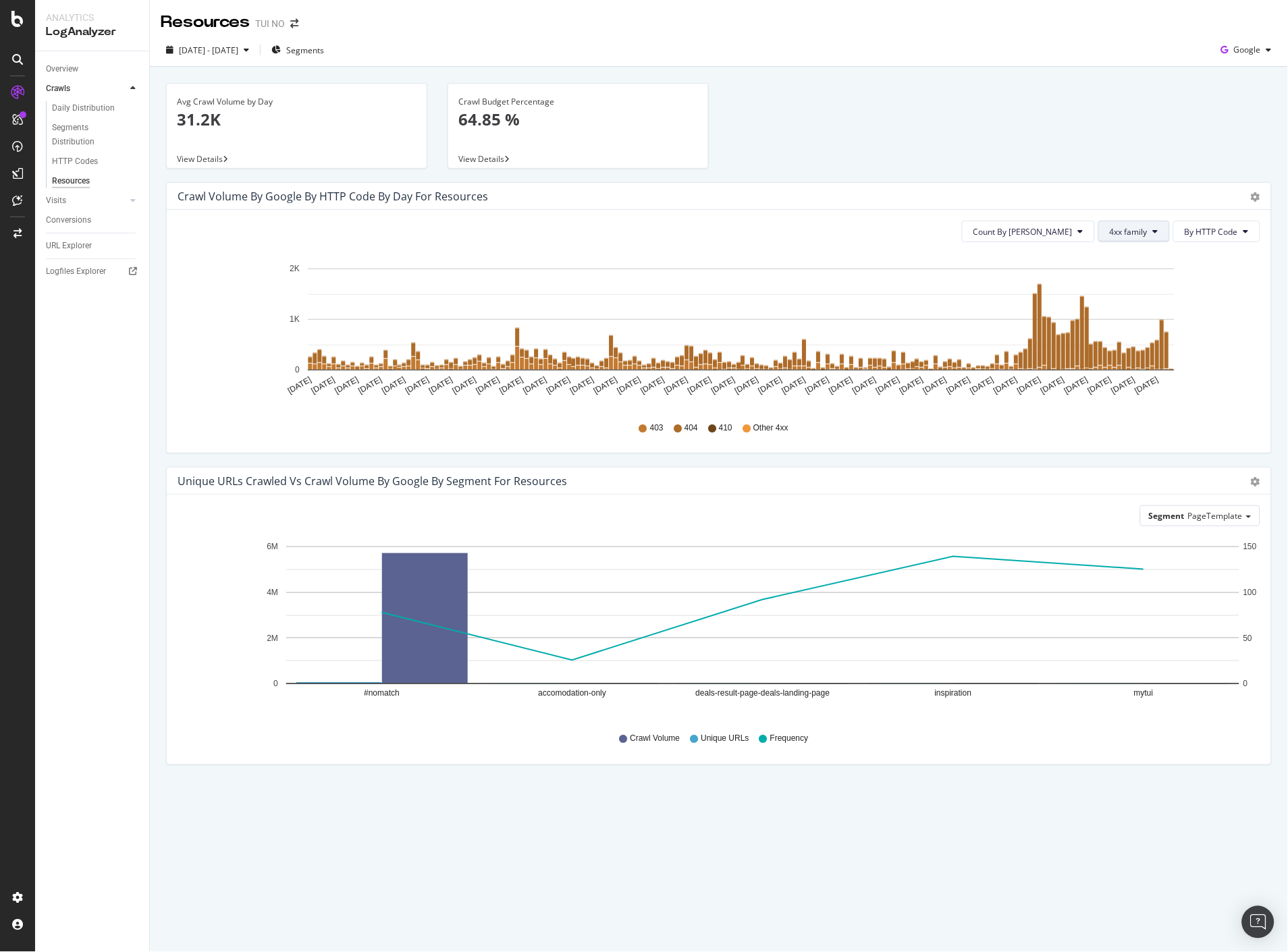
click at [1143, 231] on span "4xx family" at bounding box center [1129, 232] width 38 height 11
click at [1123, 380] on span "5xx family" at bounding box center [1146, 382] width 68 height 12
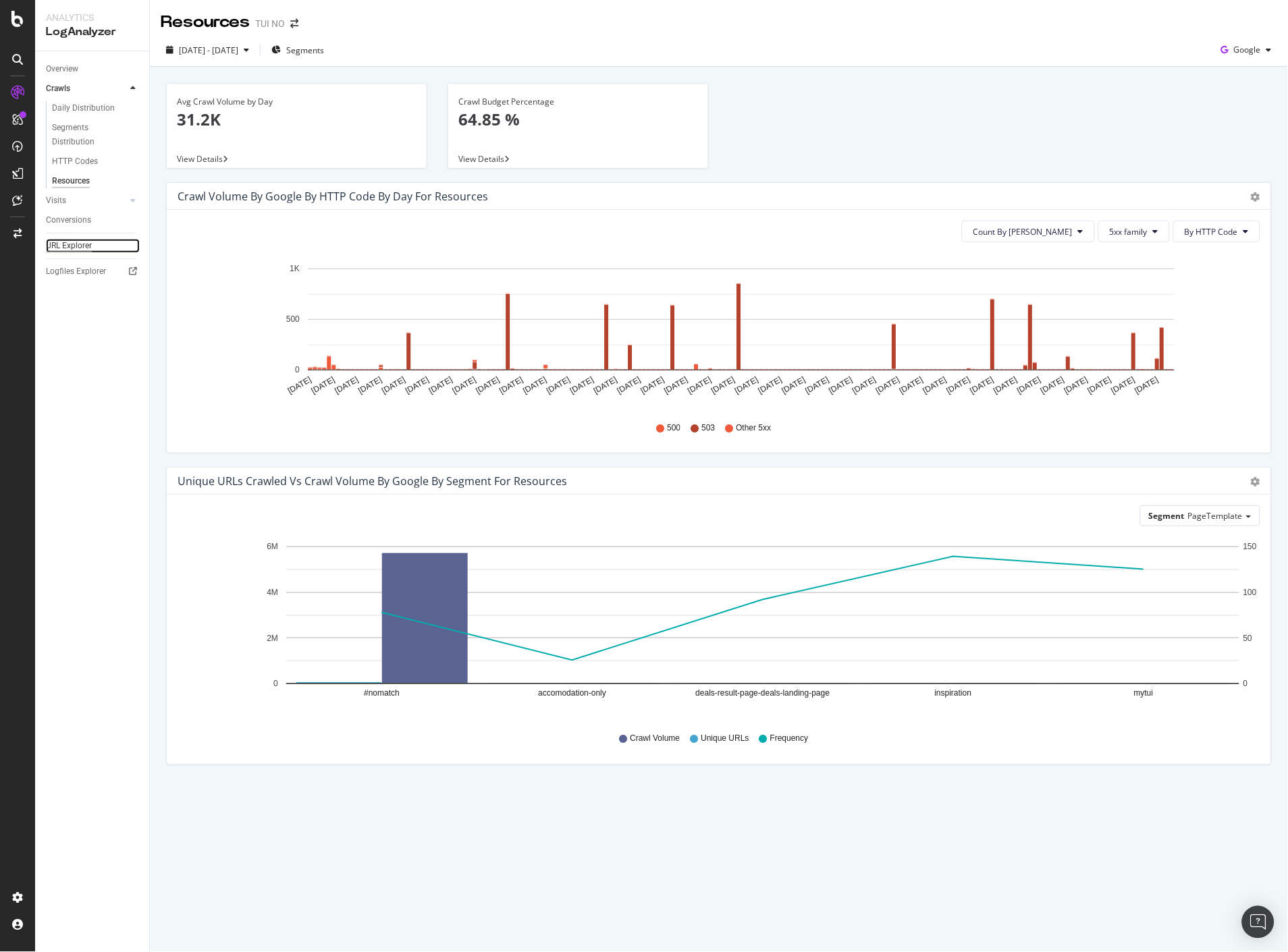
click at [67, 242] on div "URL Explorer" at bounding box center [68, 245] width 45 height 14
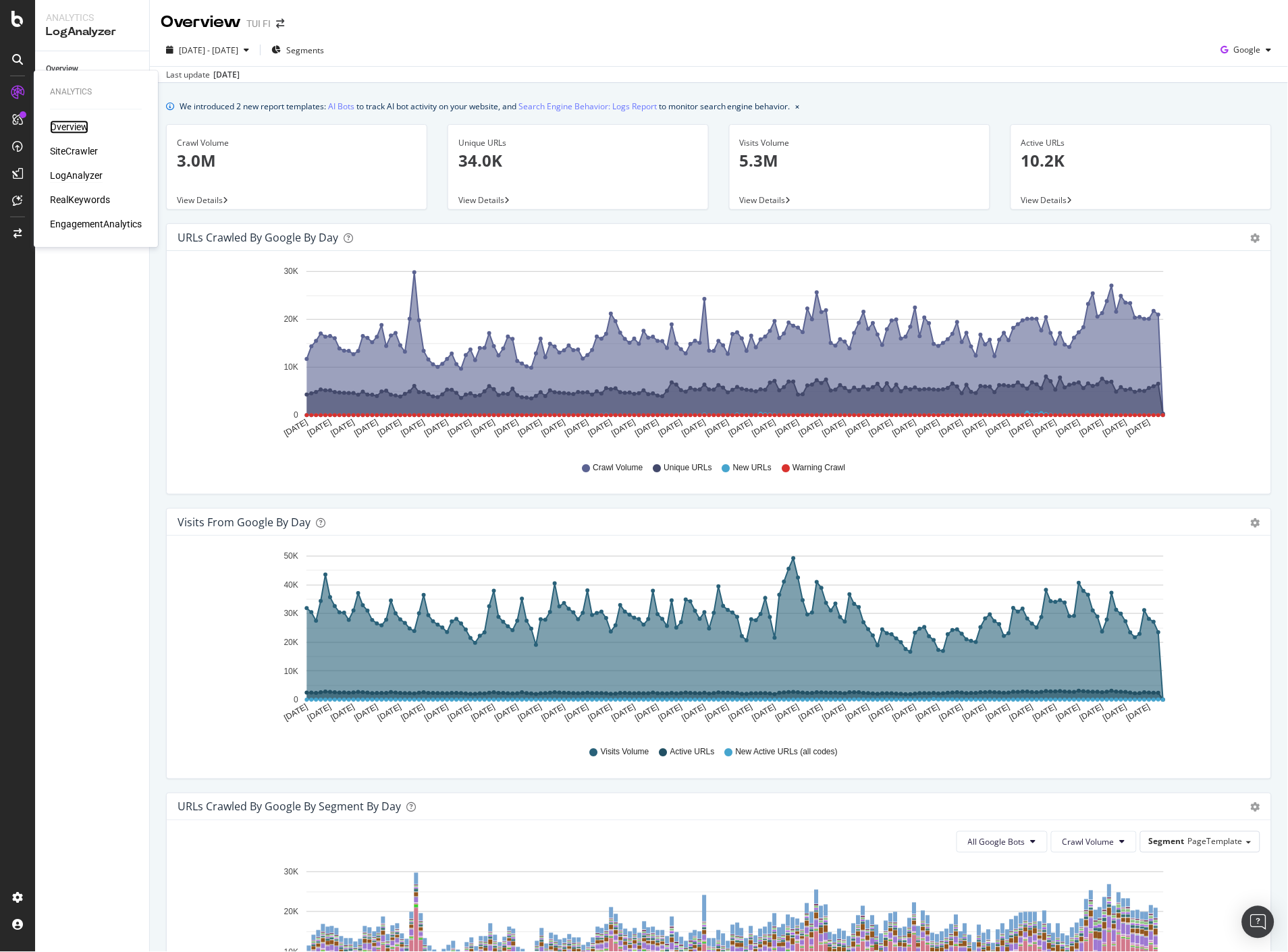
click at [57, 122] on div "Overview" at bounding box center [69, 128] width 39 height 13
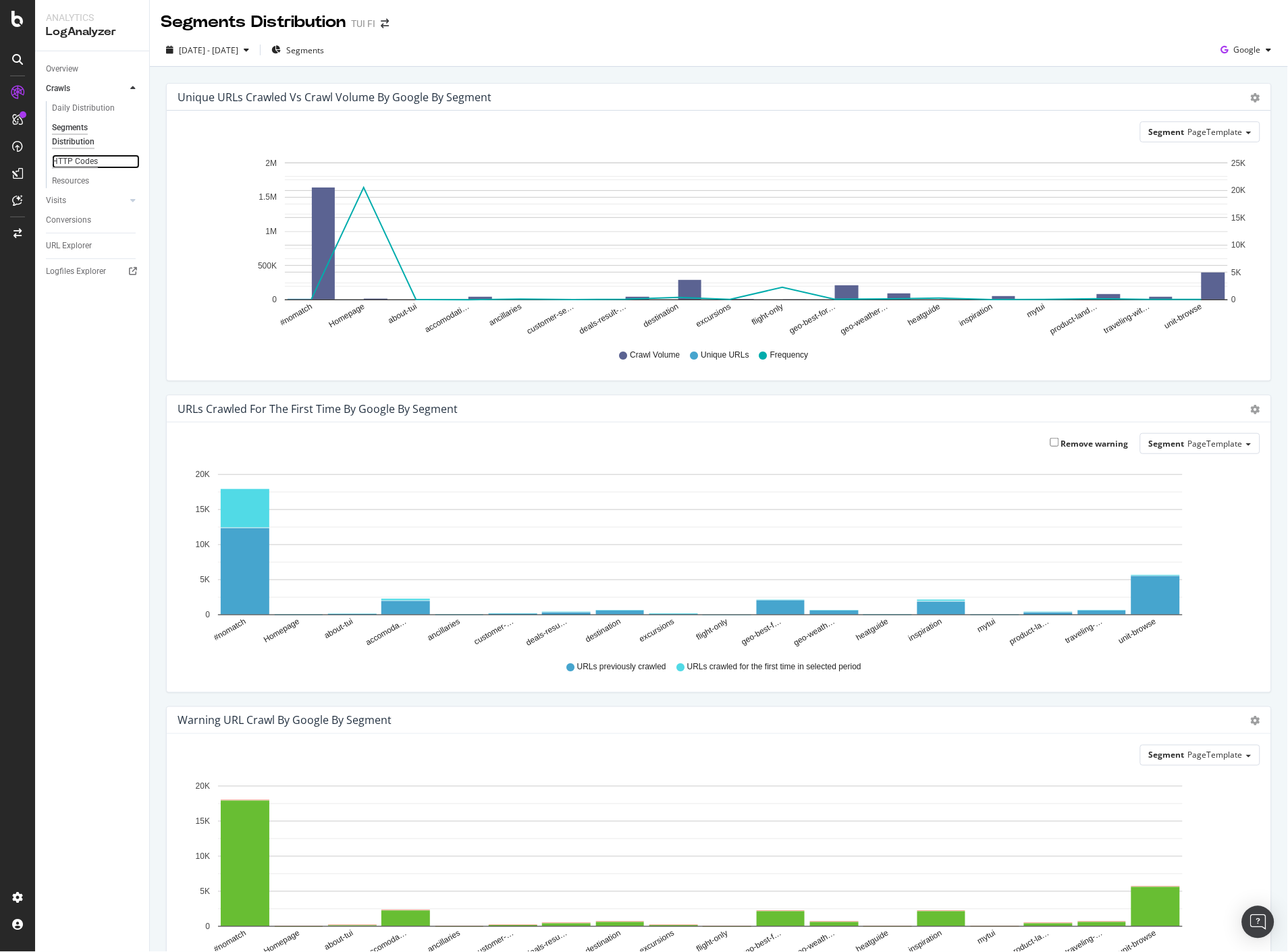
click at [91, 163] on div "HTTP Codes" at bounding box center [75, 161] width 45 height 14
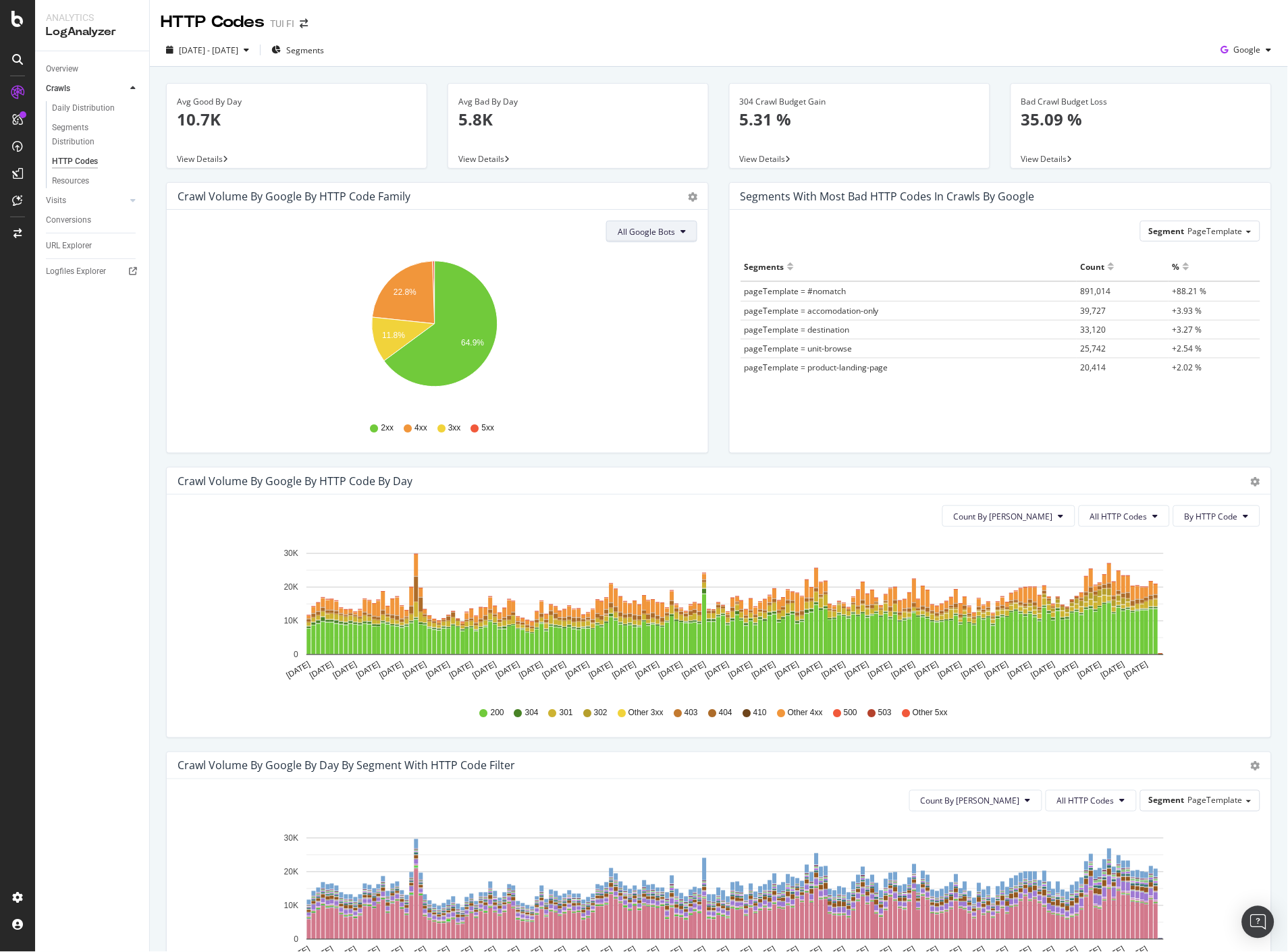
click at [674, 226] on button "All Google Bots" at bounding box center [652, 231] width 91 height 22
click at [668, 352] on span "Google Smartphone" at bounding box center [661, 357] width 95 height 12
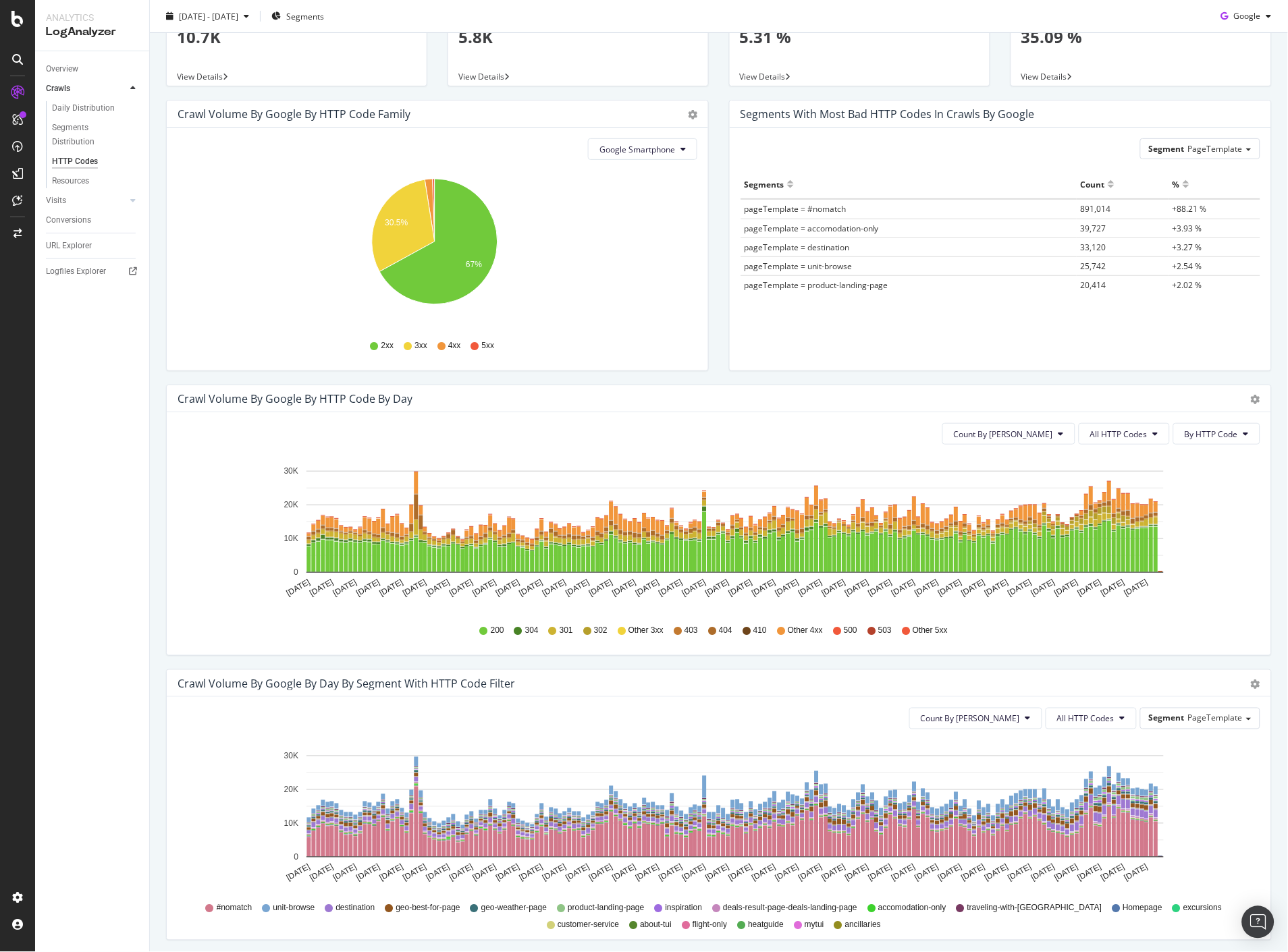
scroll to position [225, 0]
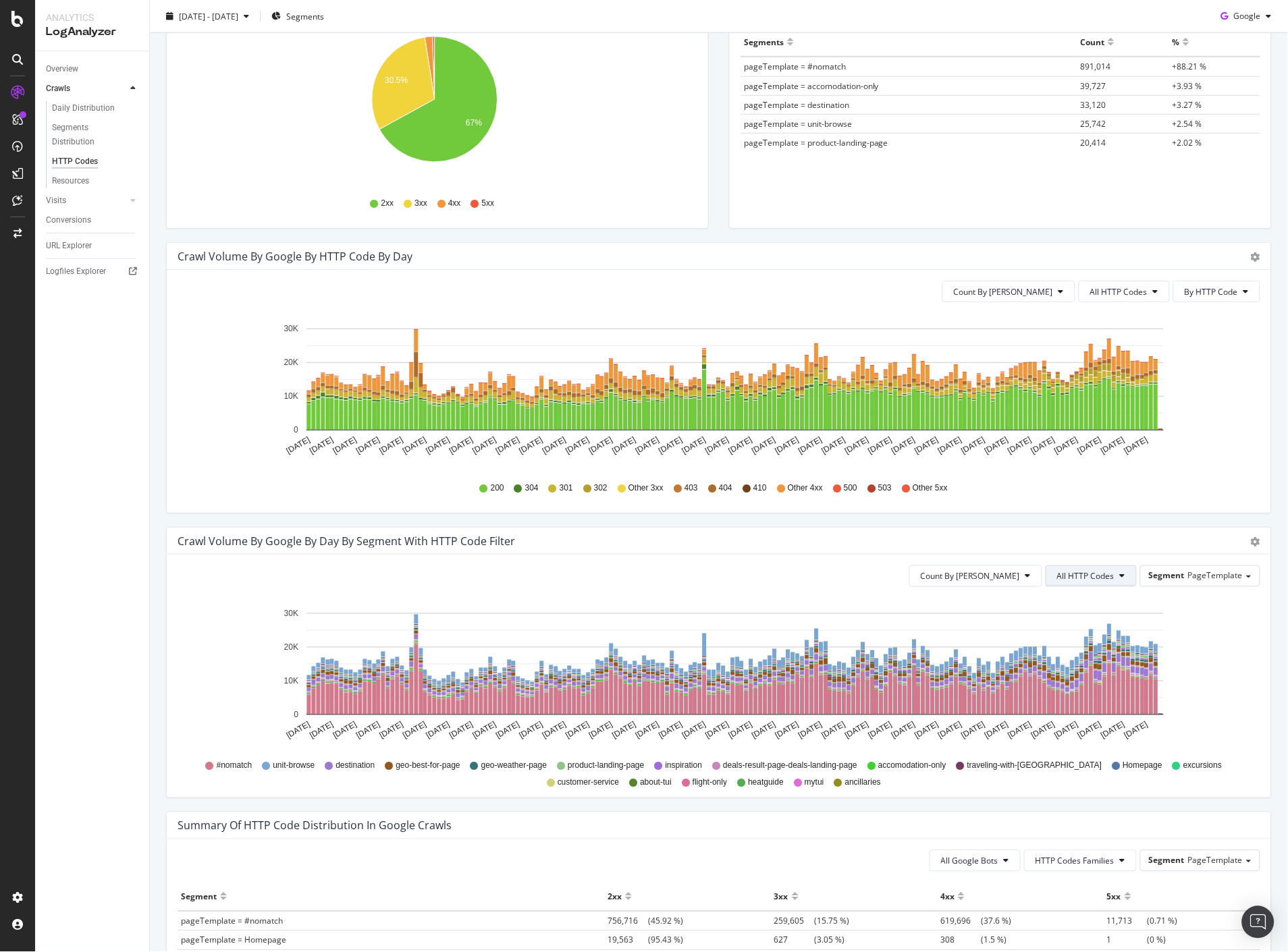
click at [1083, 574] on span "All HTTP Codes" at bounding box center [1086, 577] width 58 height 11
click at [1072, 704] on span "Bad HTTP Codes" at bounding box center [1084, 703] width 68 height 12
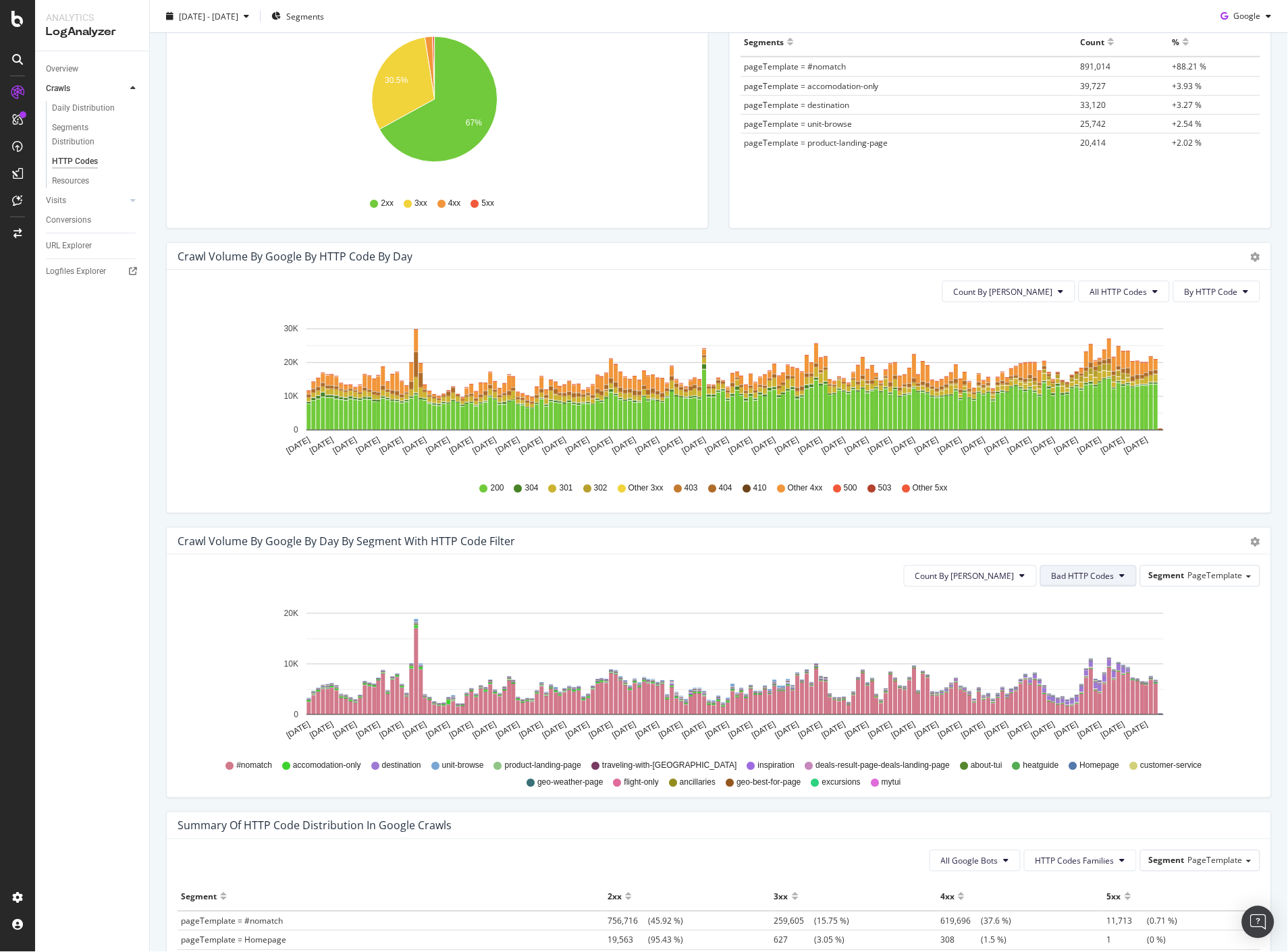
click at [1108, 579] on button "Bad HTTP Codes" at bounding box center [1089, 576] width 97 height 22
click at [1083, 621] on div "Good HTTP Codes" at bounding box center [1079, 628] width 90 height 20
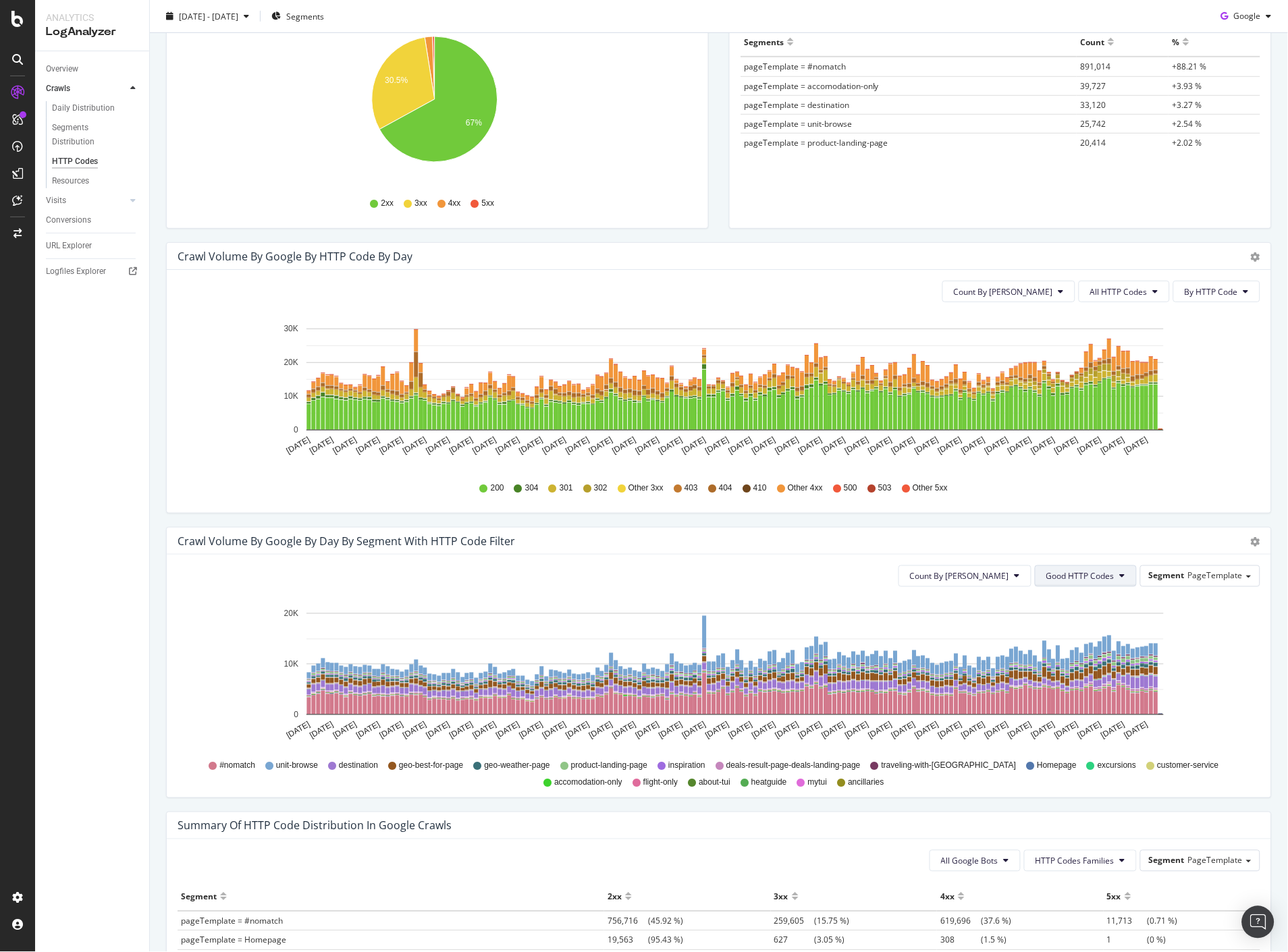
click at [1104, 574] on span "Good HTTP Codes" at bounding box center [1080, 577] width 68 height 11
click at [1083, 605] on span "All HTTP Codes" at bounding box center [1073, 602] width 68 height 12
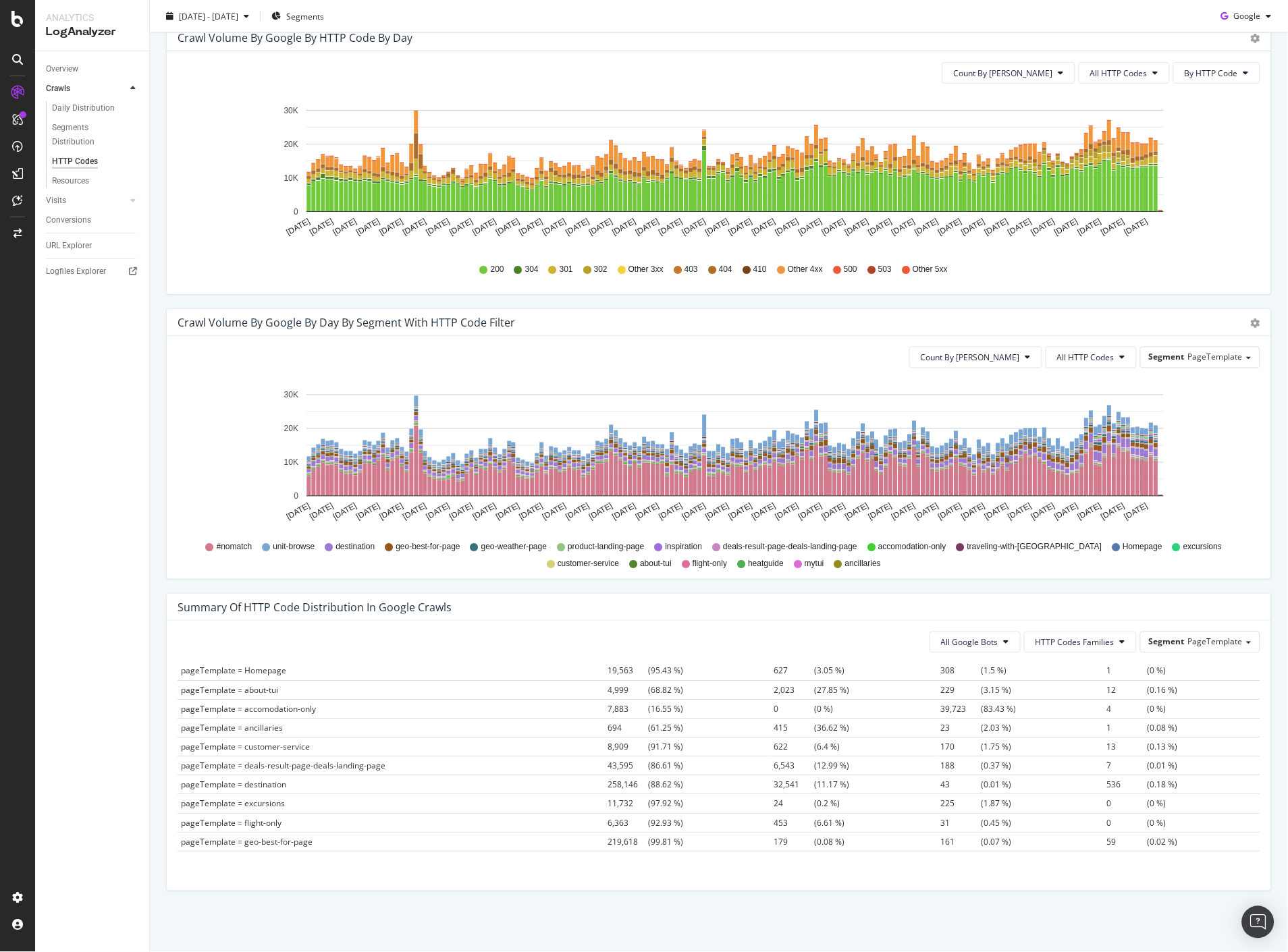
scroll to position [0, 0]
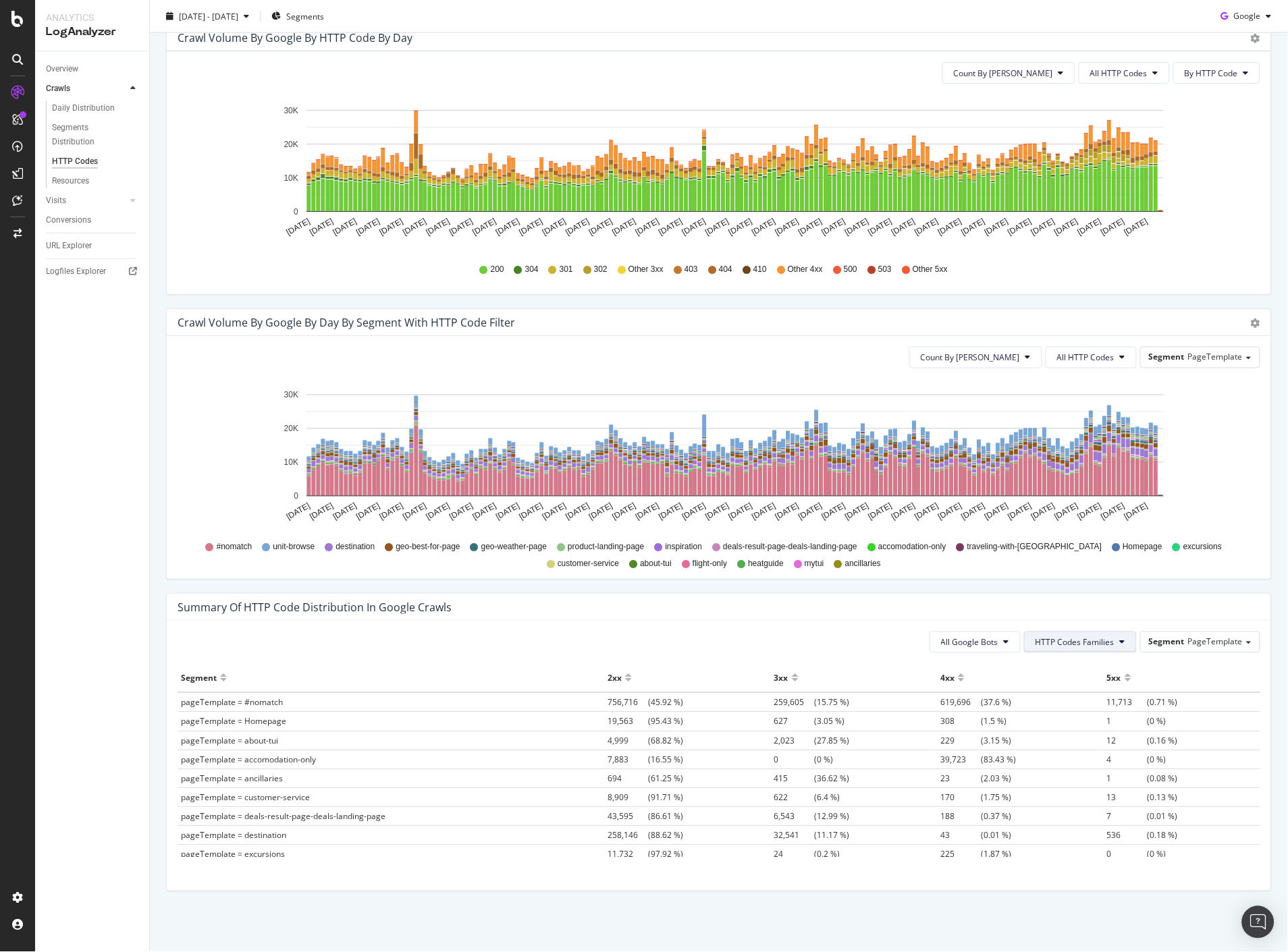
click at [1105, 643] on span "HTTP Codes Families" at bounding box center [1075, 642] width 79 height 11
click at [1071, 739] on span "4xx Family" at bounding box center [1067, 744] width 79 height 12
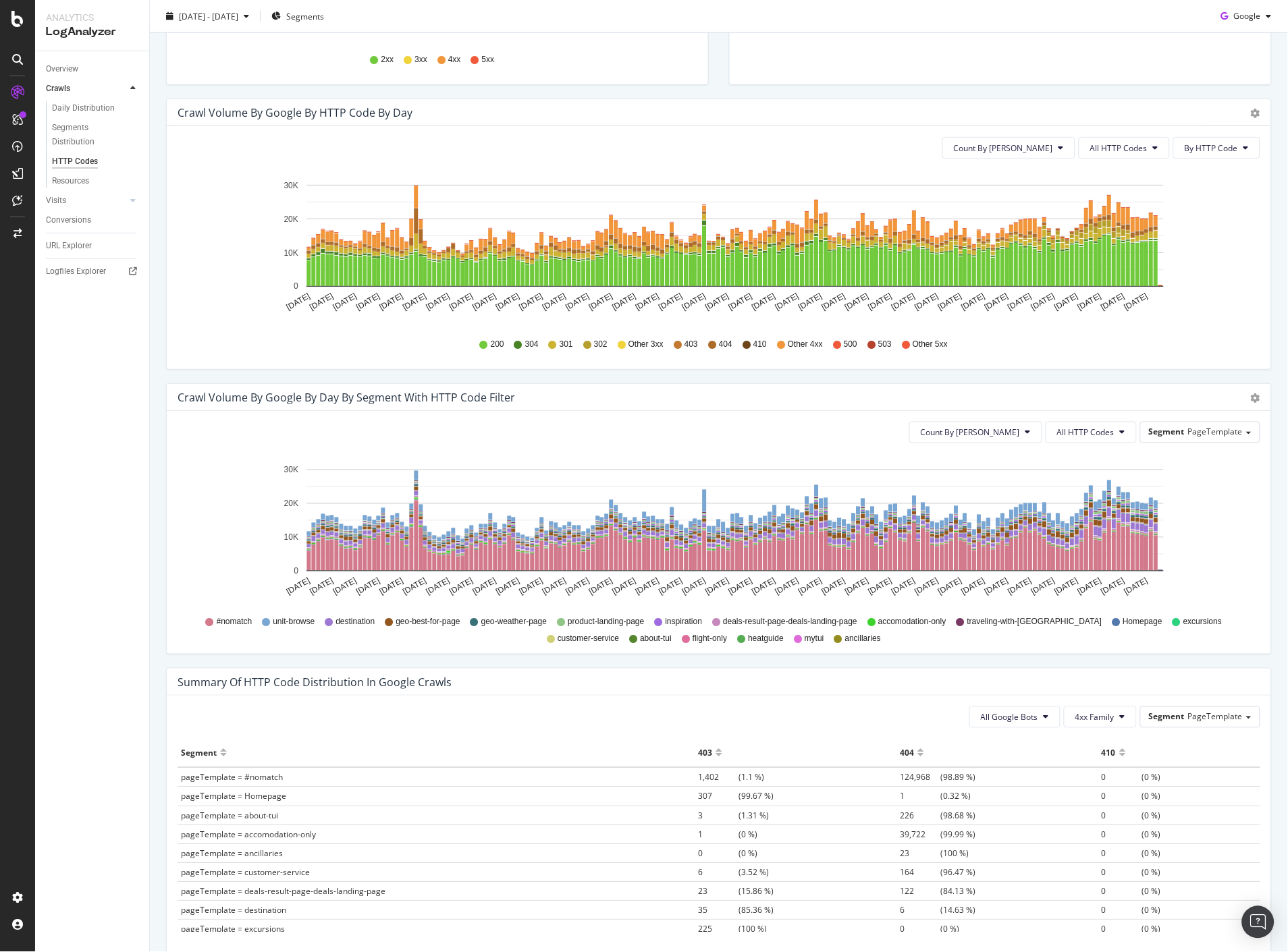
scroll to position [443, 0]
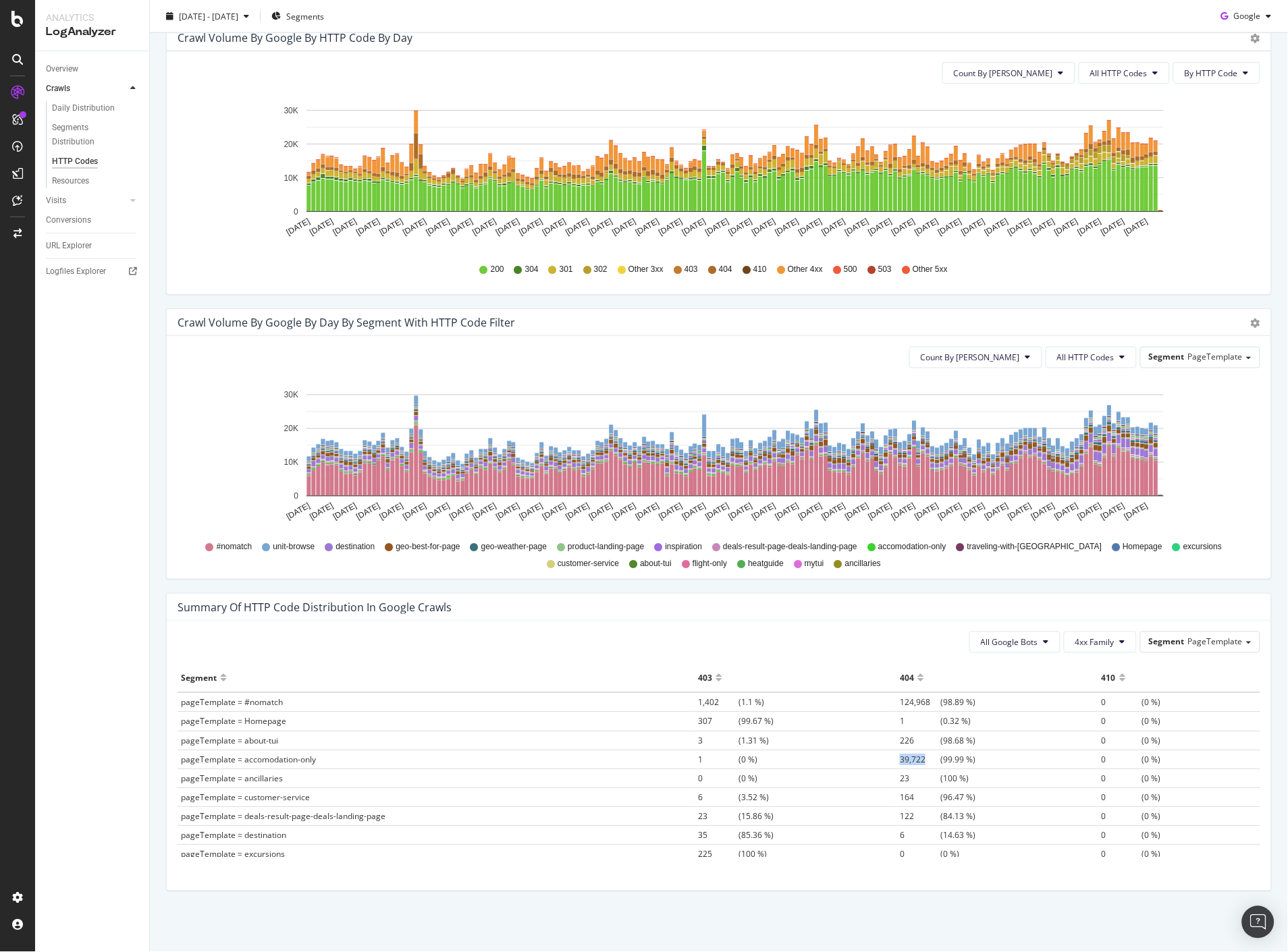
drag, startPoint x: 880, startPoint y: 759, endPoint x: 910, endPoint y: 759, distance: 30.0
click at [910, 759] on span "39,722" at bounding box center [920, 760] width 41 height 11
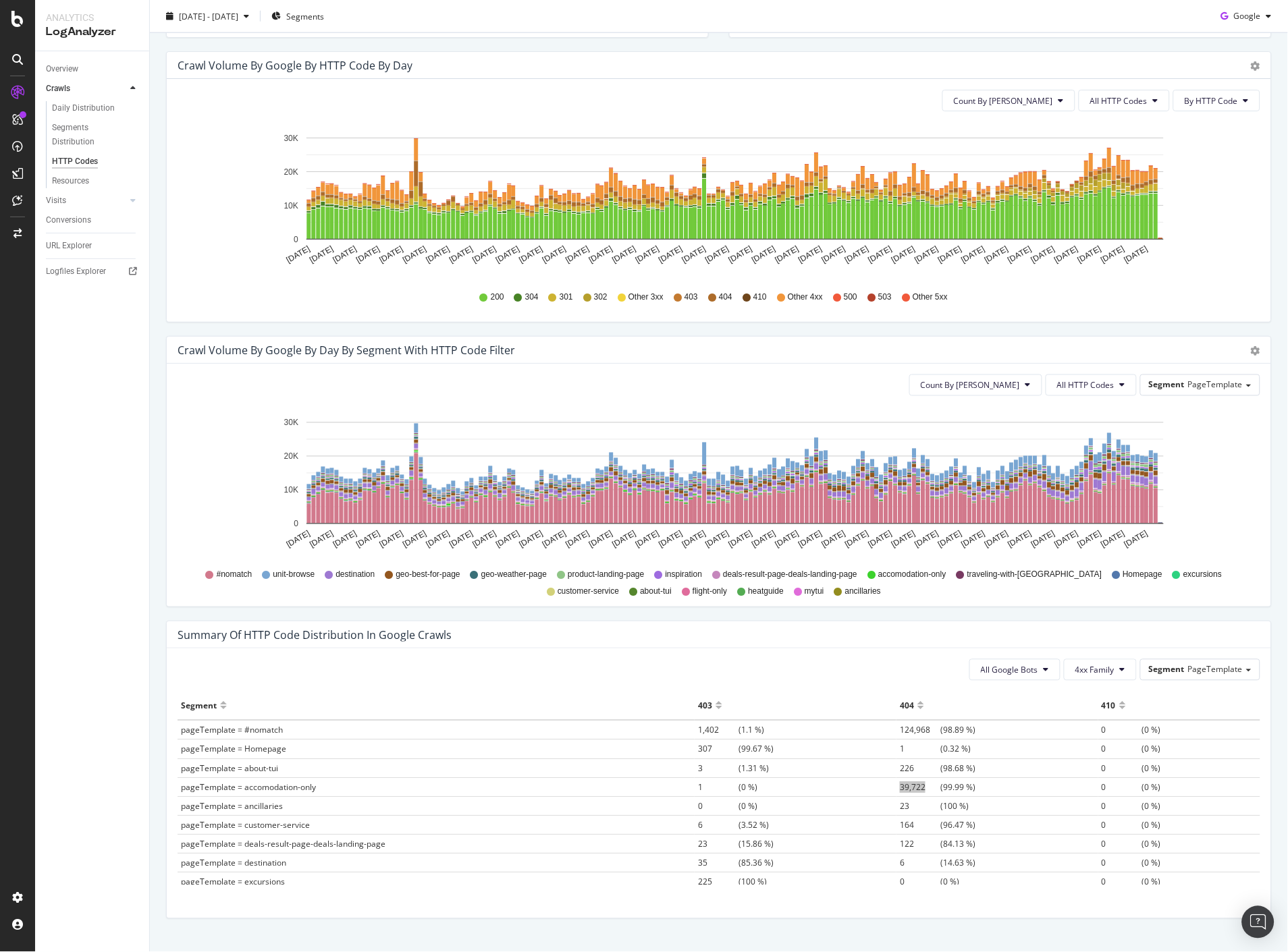
scroll to position [368, 0]
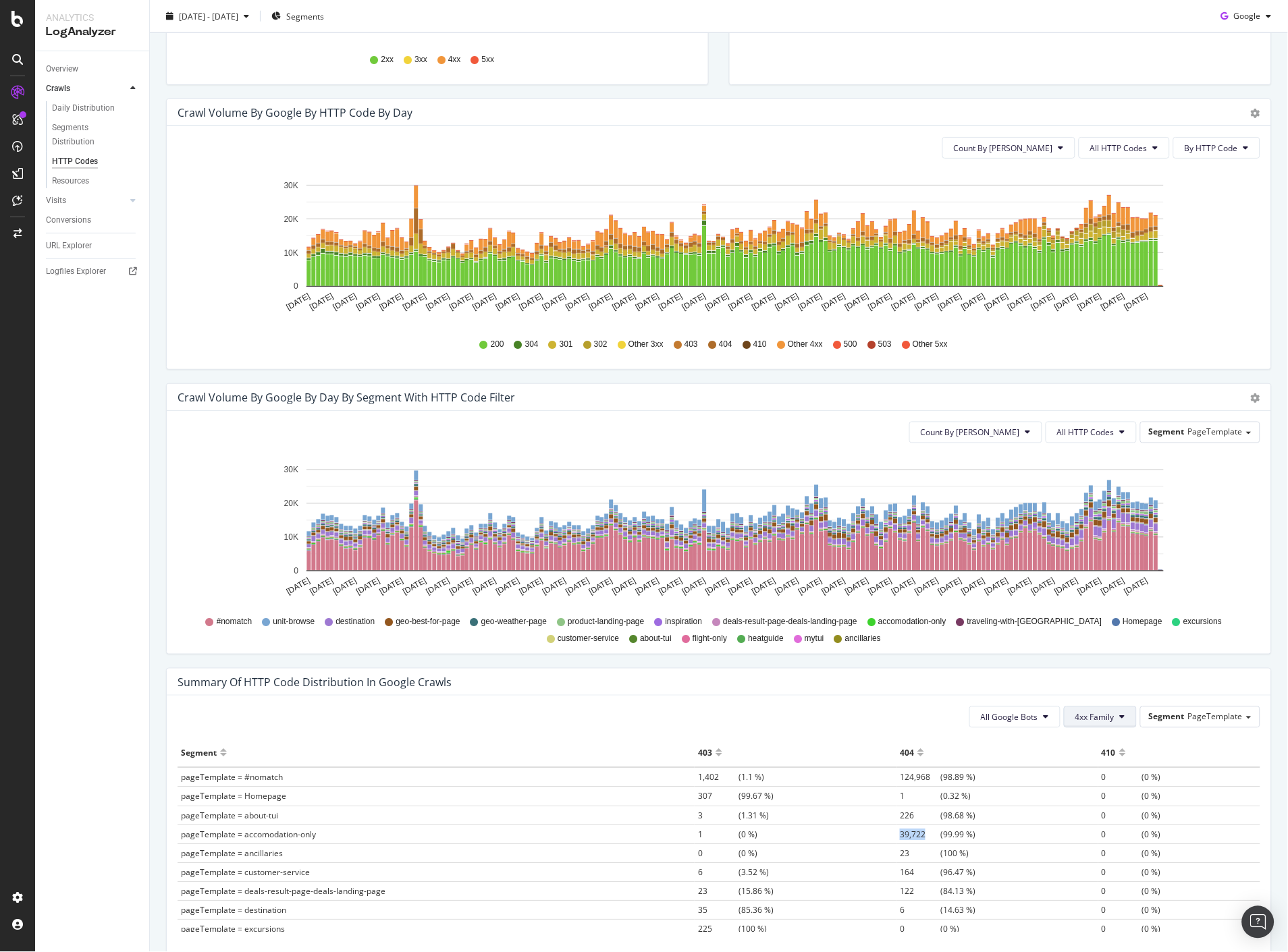
click at [1098, 717] on span "4xx Family" at bounding box center [1095, 718] width 39 height 11
click at [1105, 841] on span "5xx Family" at bounding box center [1106, 843] width 79 height 12
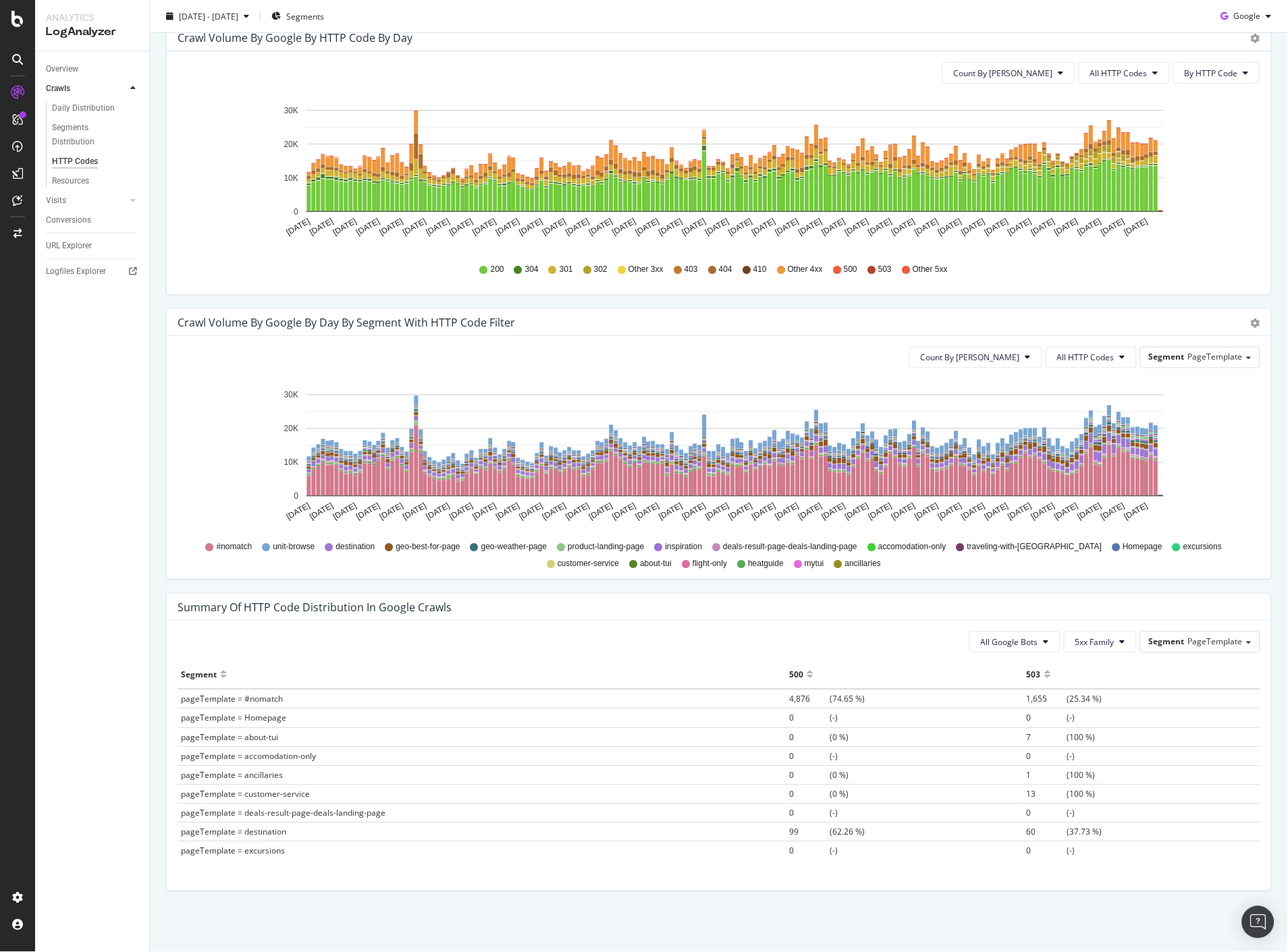
scroll to position [0, 0]
click at [1116, 637] on button "5xx Family" at bounding box center [1100, 642] width 73 height 22
click at [1089, 713] on span "3xx Family" at bounding box center [1106, 718] width 79 height 12
click at [1026, 845] on span "239" at bounding box center [1046, 848] width 41 height 11
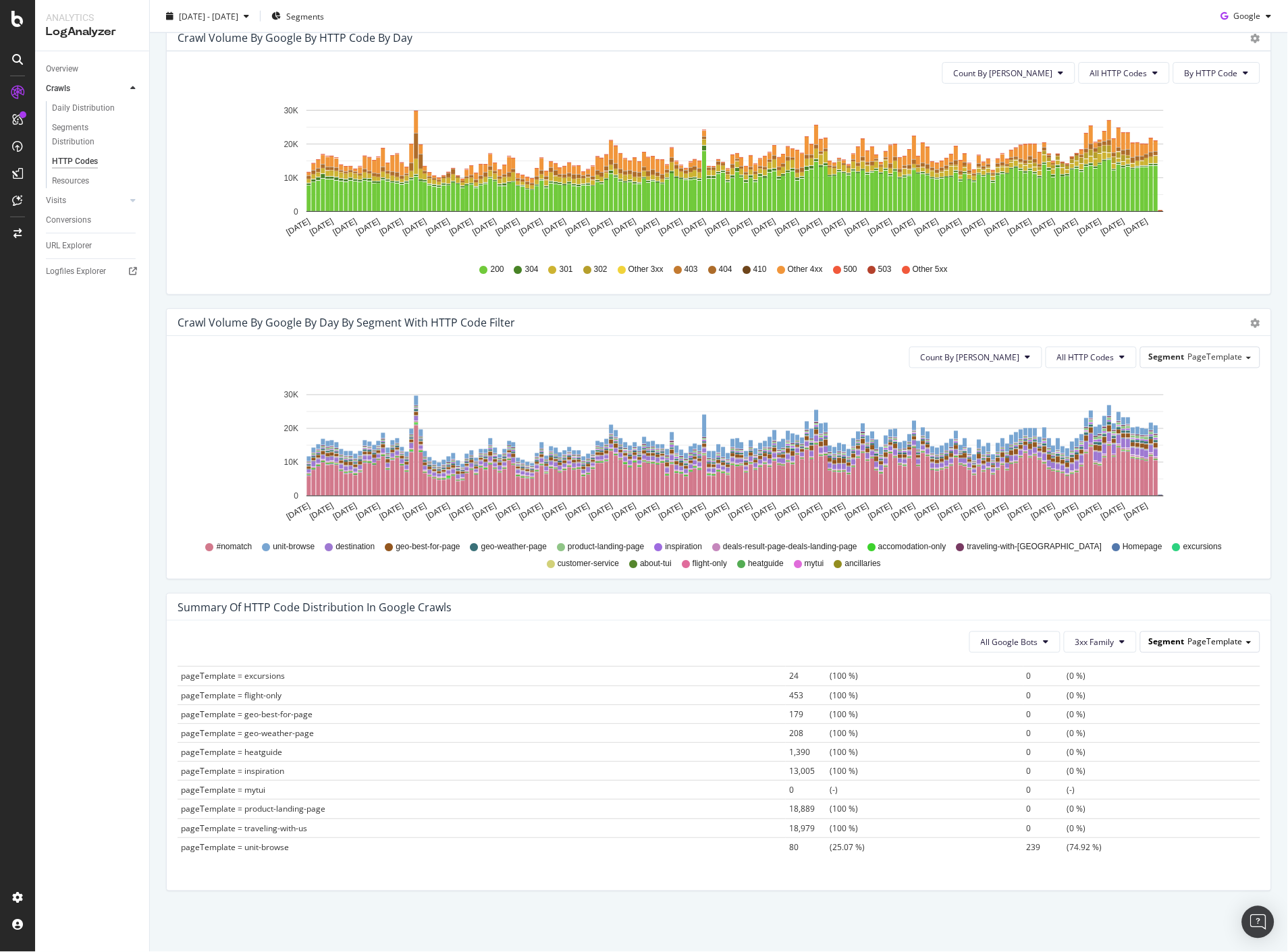
click at [1188, 641] on span "PageTemplate" at bounding box center [1216, 642] width 55 height 11
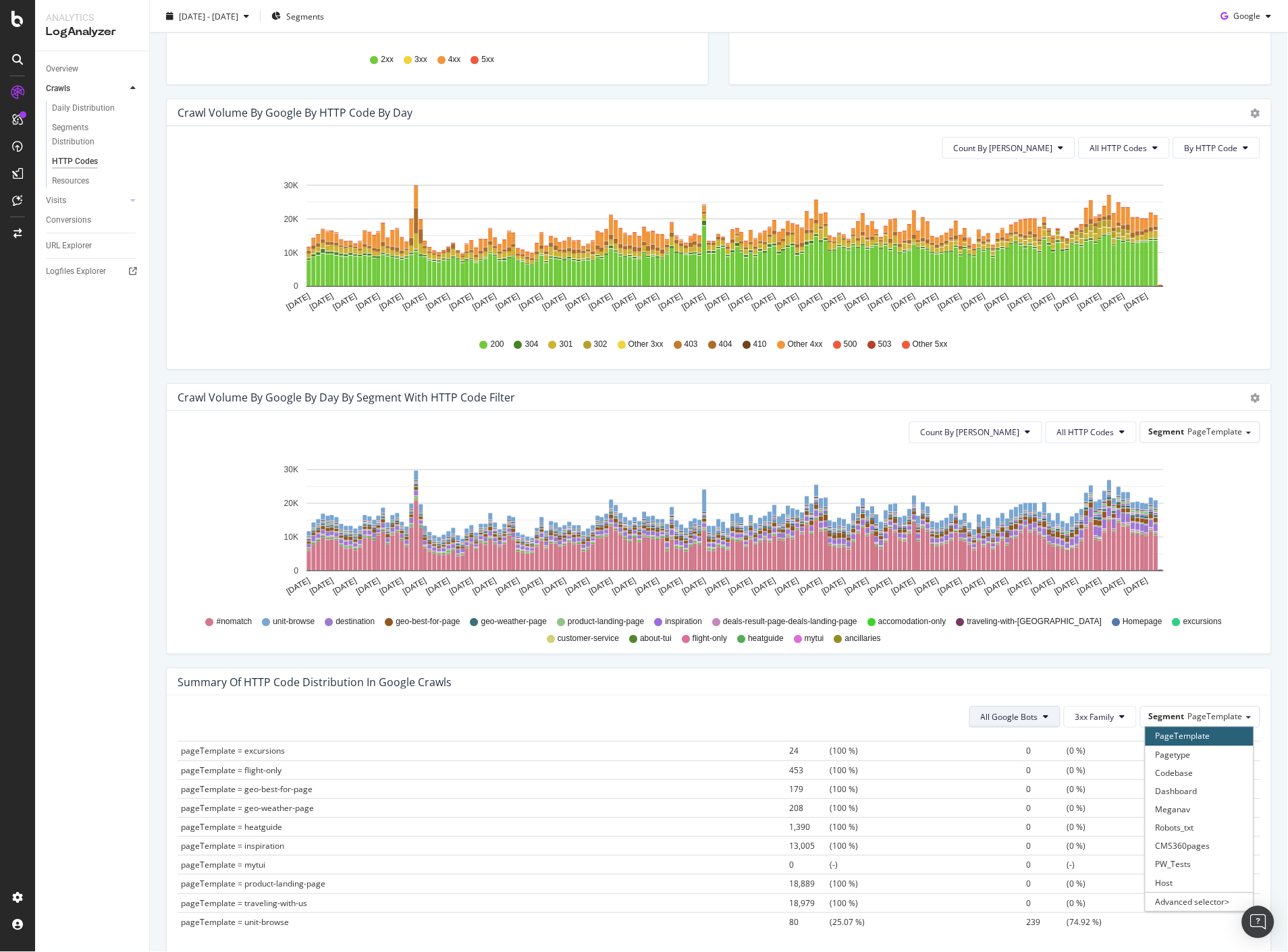
click at [1020, 714] on span "All Google Bots" at bounding box center [1009, 718] width 58 height 11
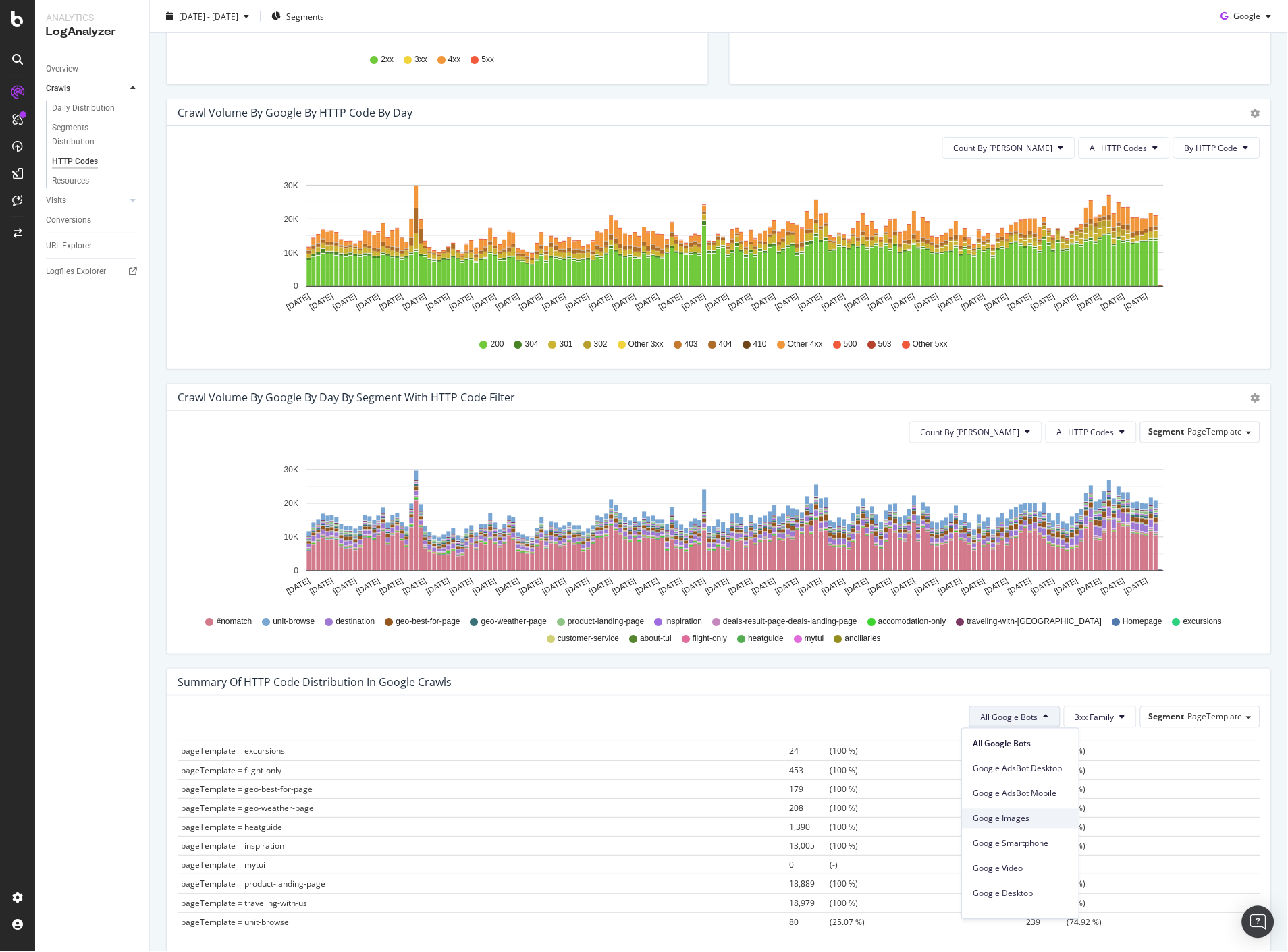
click at [1037, 818] on span "Google Images" at bounding box center [1021, 818] width 95 height 12
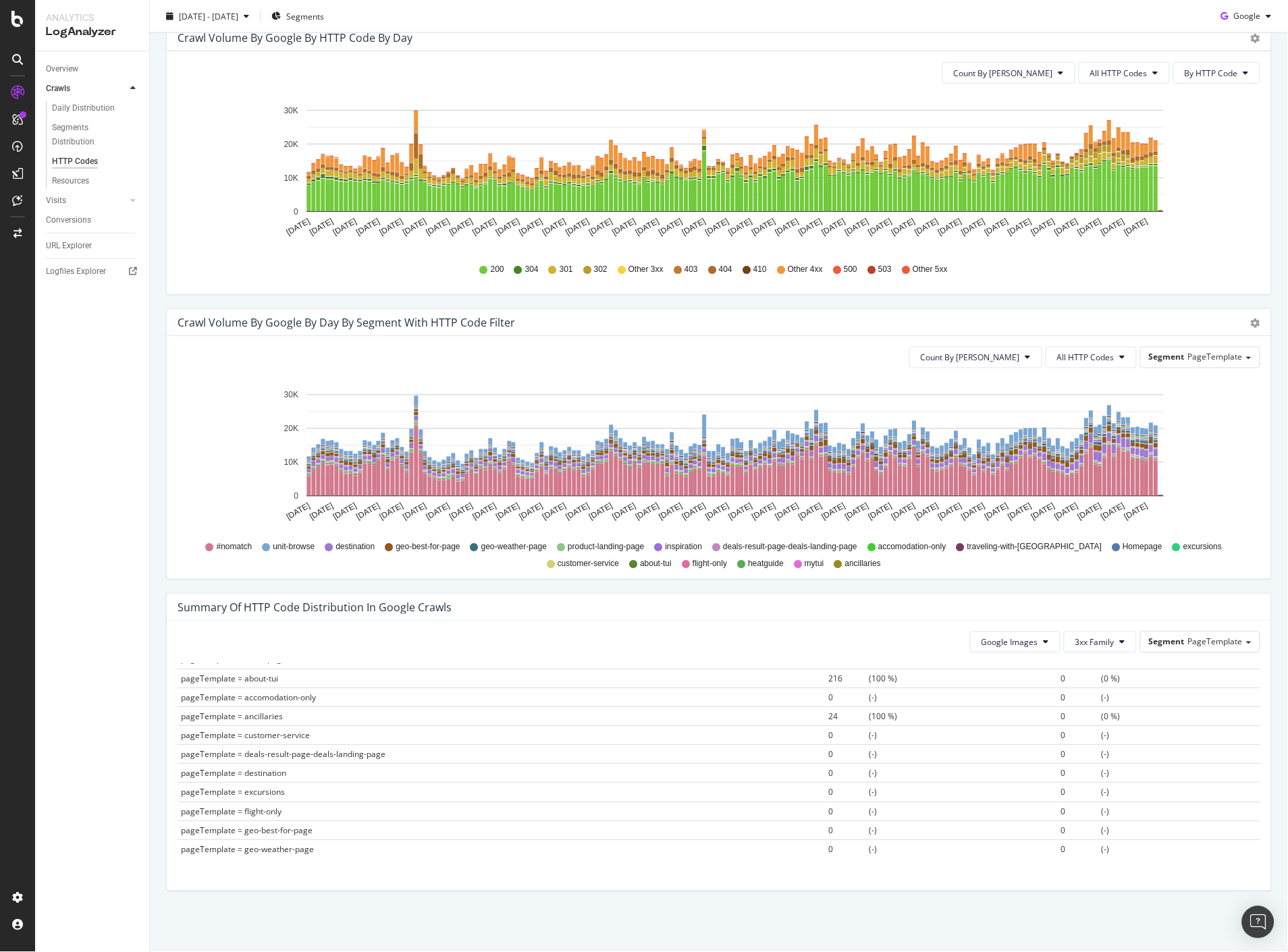
scroll to position [178, 0]
click at [1022, 646] on span "Google Images" at bounding box center [1010, 642] width 57 height 11
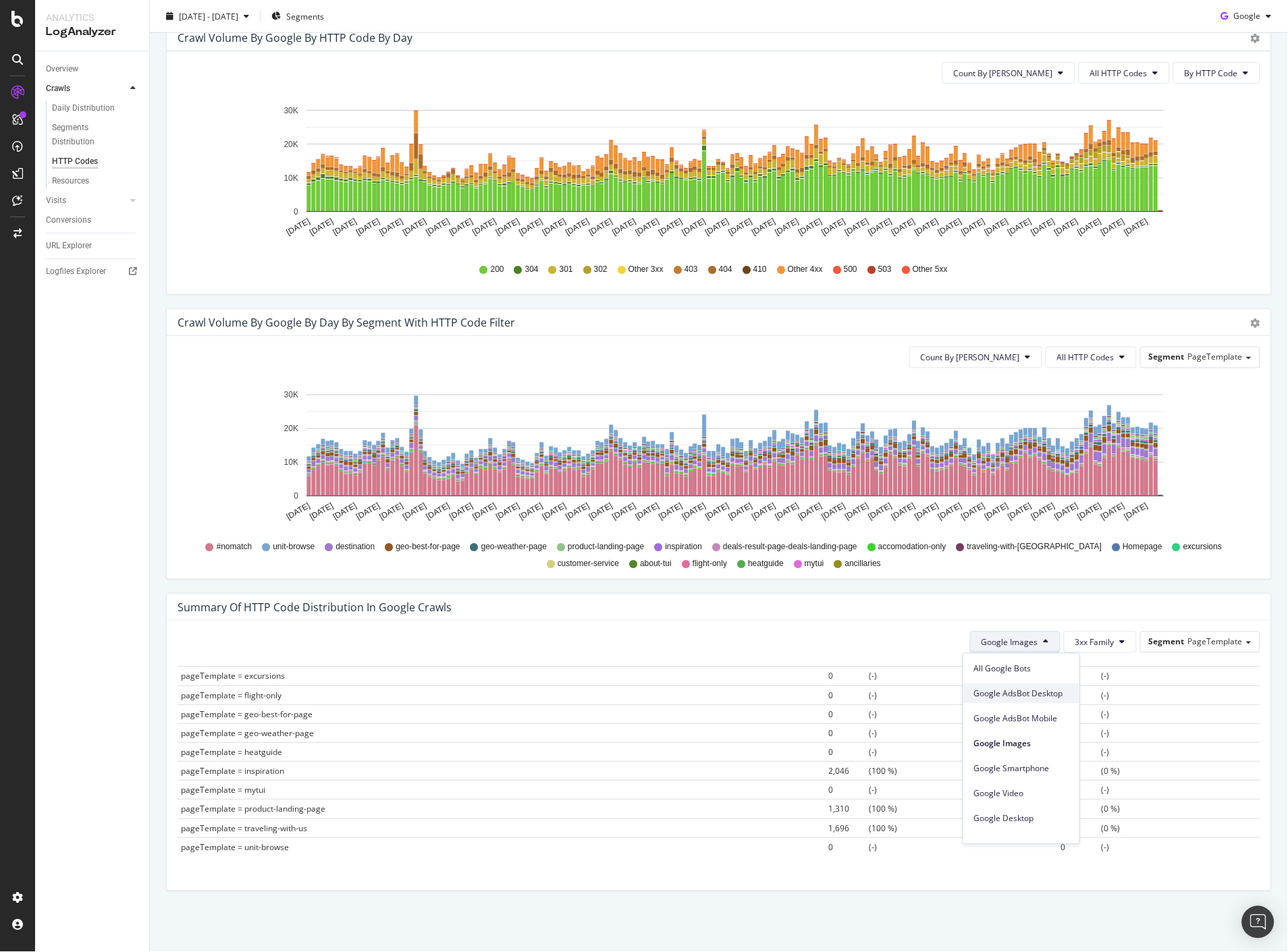
click at [1027, 693] on span "Google AdsBot Desktop" at bounding box center [1022, 693] width 95 height 12
click at [1014, 638] on span "Google AdsBot Desktop" at bounding box center [994, 642] width 89 height 11
click at [1010, 713] on span "Google AdsBot Mobile" at bounding box center [989, 718] width 95 height 12
click at [1002, 644] on span "Google AdsBot Mobile" at bounding box center [996, 642] width 83 height 11
click at [1002, 745] on span "Google Images" at bounding box center [993, 744] width 95 height 12
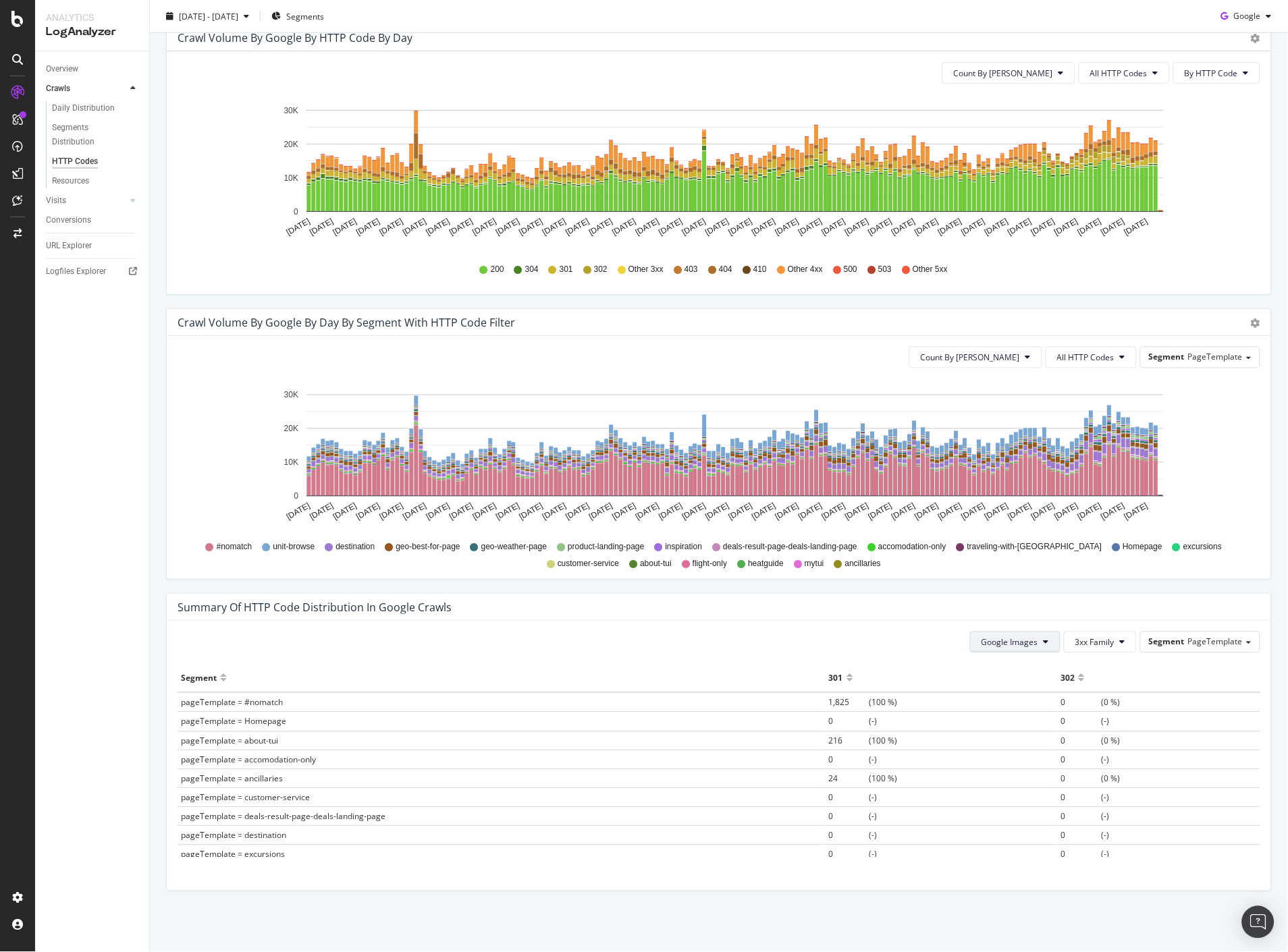
click at [1010, 639] on span "Google Images" at bounding box center [1010, 642] width 57 height 11
click at [1027, 764] on span "Google Smartphone" at bounding box center [1022, 768] width 95 height 12
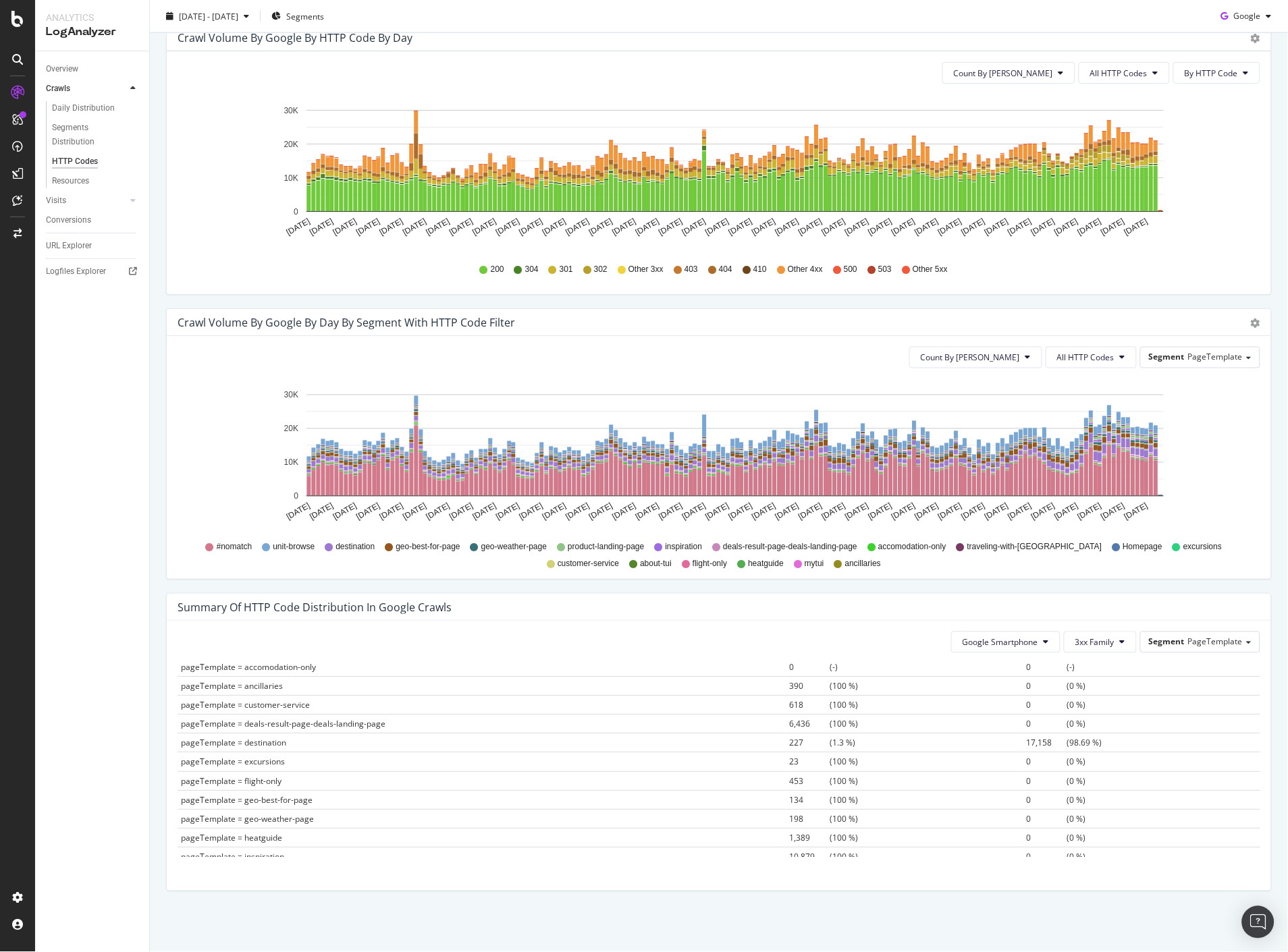
scroll to position [0, 0]
click at [1025, 649] on button "Google Smartphone" at bounding box center [1006, 642] width 109 height 22
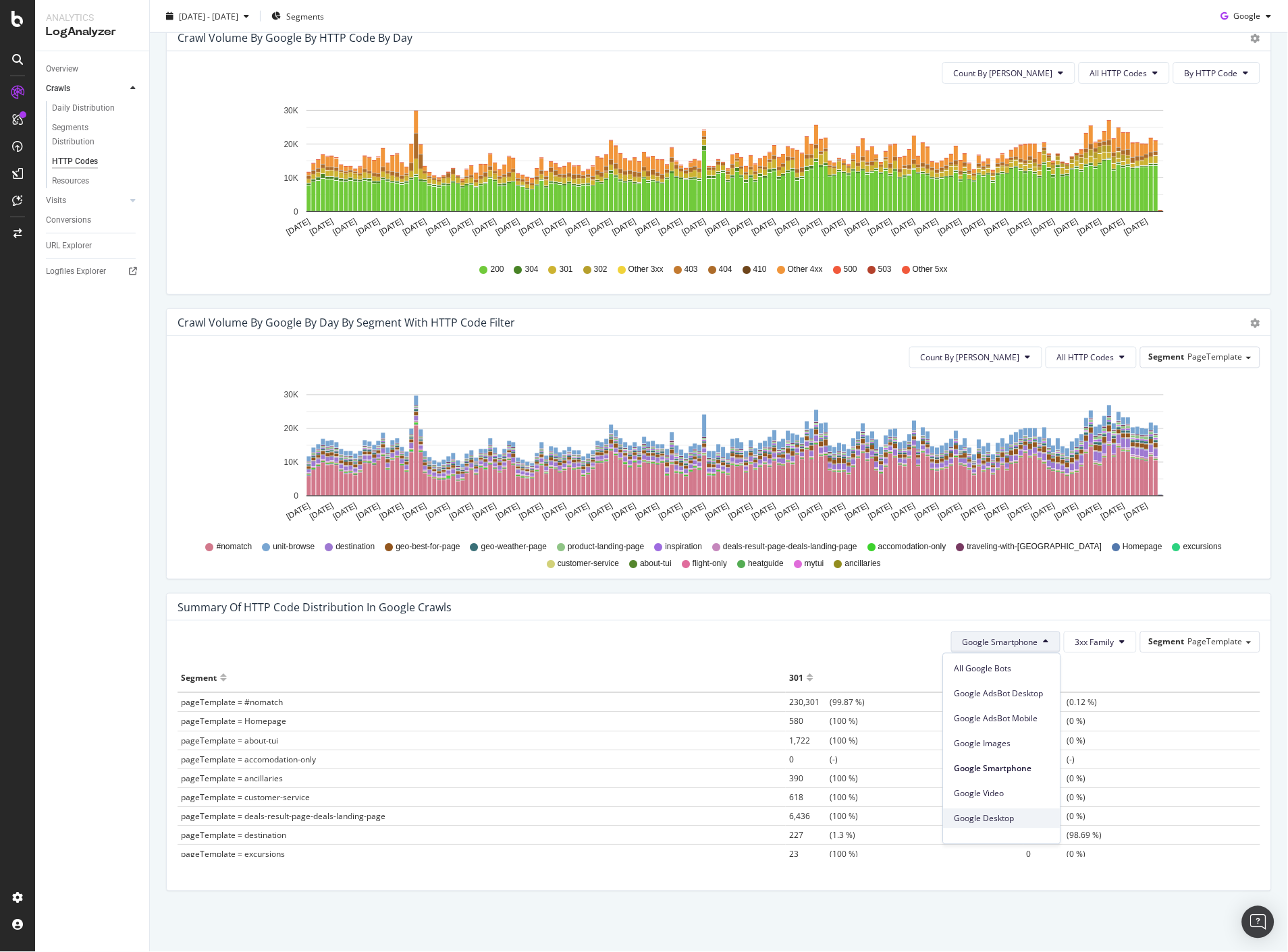
click at [1004, 818] on span "Google Desktop" at bounding box center [1002, 818] width 95 height 12
click at [1008, 637] on button "Google Desktop" at bounding box center [1013, 642] width 94 height 22
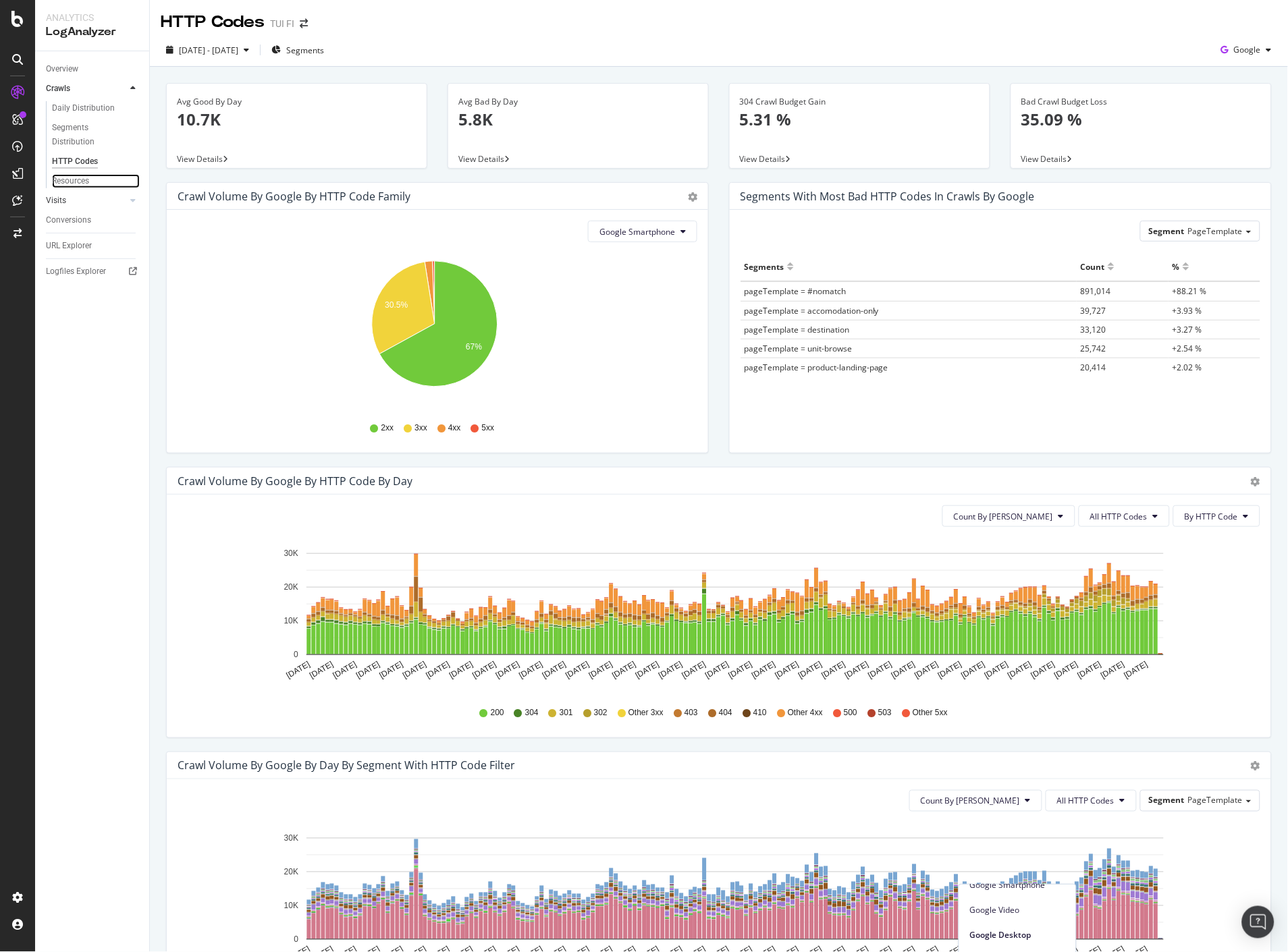
click at [65, 177] on div "Resources" at bounding box center [70, 181] width 37 height 14
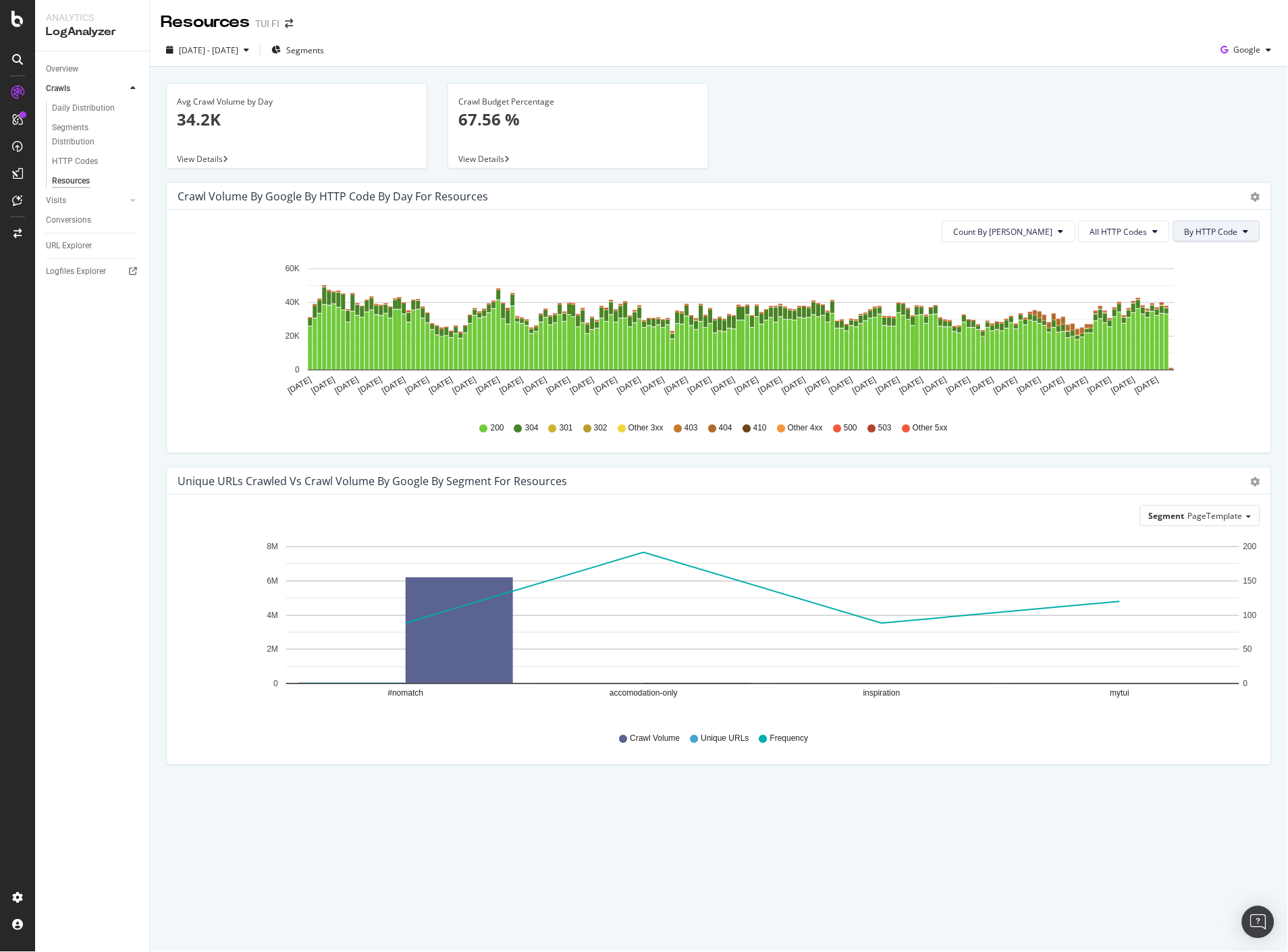
click at [1200, 237] on span "By HTTP Code" at bounding box center [1211, 232] width 53 height 11
click at [1134, 229] on span "All HTTP Codes" at bounding box center [1118, 232] width 58 height 11
click at [1118, 336] on span "3xx family" at bounding box center [1127, 332] width 68 height 12
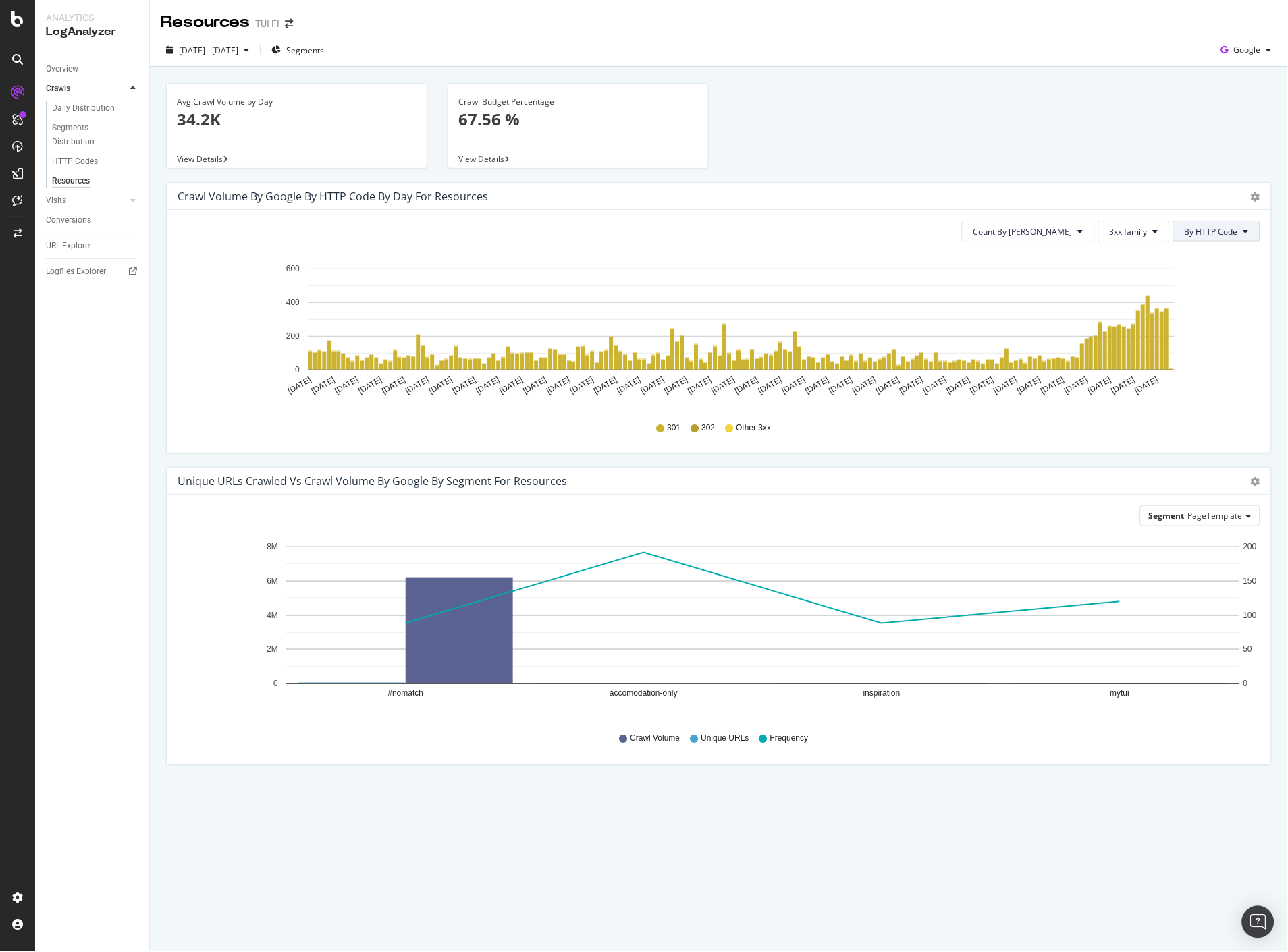
drag, startPoint x: 1243, startPoint y: 216, endPoint x: 1241, endPoint y: 227, distance: 11.2
click at [1243, 216] on div "Count By Day 3xx family By HTTP Code Hold CTRL while clicking to filter the rep…" at bounding box center [718, 332] width 1104 height 242
click at [1238, 244] on div "Count By Day 3xx family By HTTP Code Hold CTRL while clicking to filter the rep…" at bounding box center [718, 332] width 1104 height 242
click at [1233, 233] on span "By HTTP Code" at bounding box center [1211, 232] width 53 height 11
click at [1231, 284] on span "By HTTP Code" at bounding box center [1213, 282] width 53 height 12
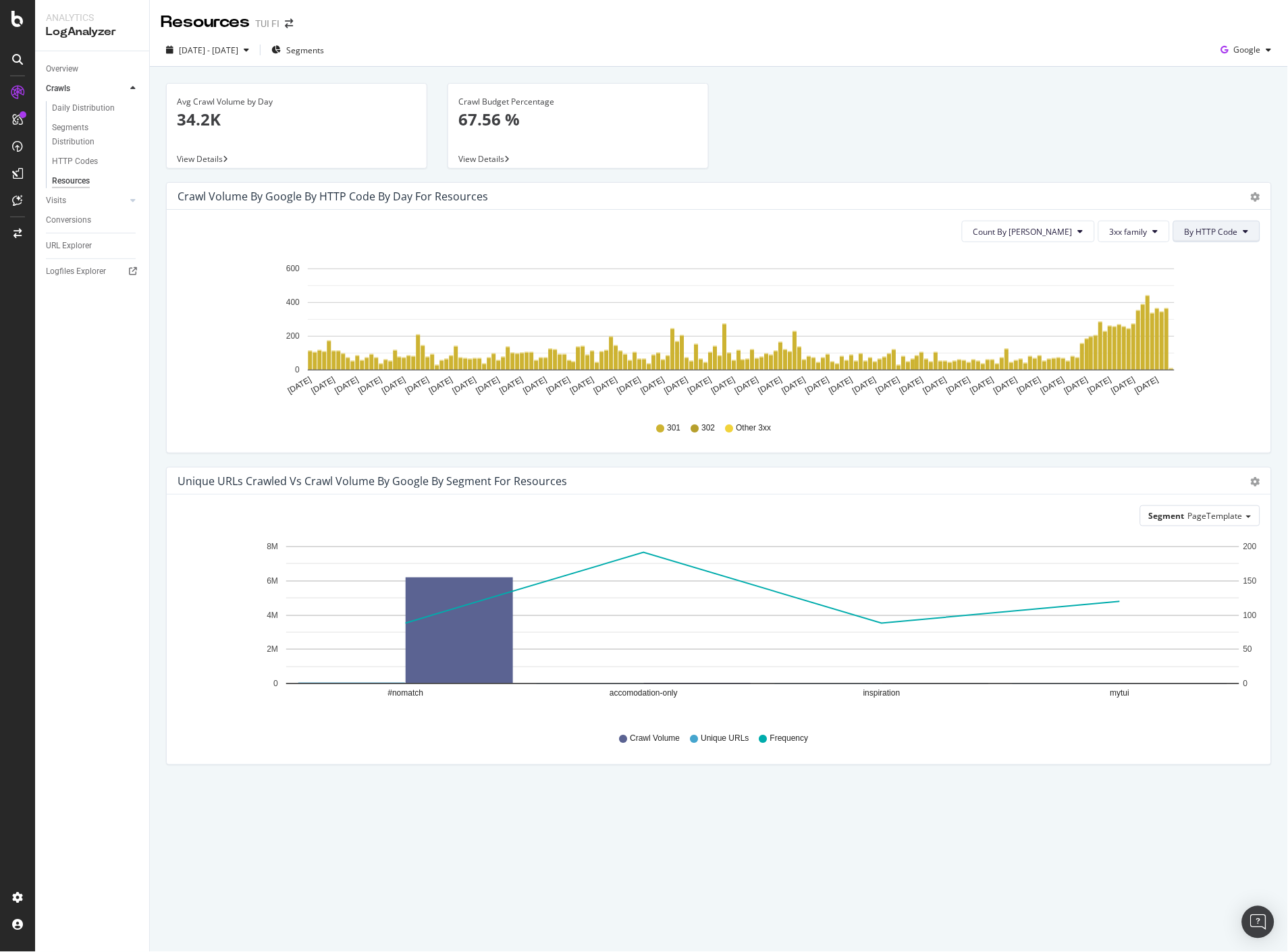
click at [1234, 233] on span "By HTTP Code" at bounding box center [1211, 232] width 53 height 11
click at [1226, 278] on span "By HTTP Code" at bounding box center [1213, 282] width 53 height 12
click at [1130, 226] on span "3xx family" at bounding box center [1129, 232] width 38 height 11
click at [1123, 352] on span "4xx family" at bounding box center [1146, 357] width 68 height 12
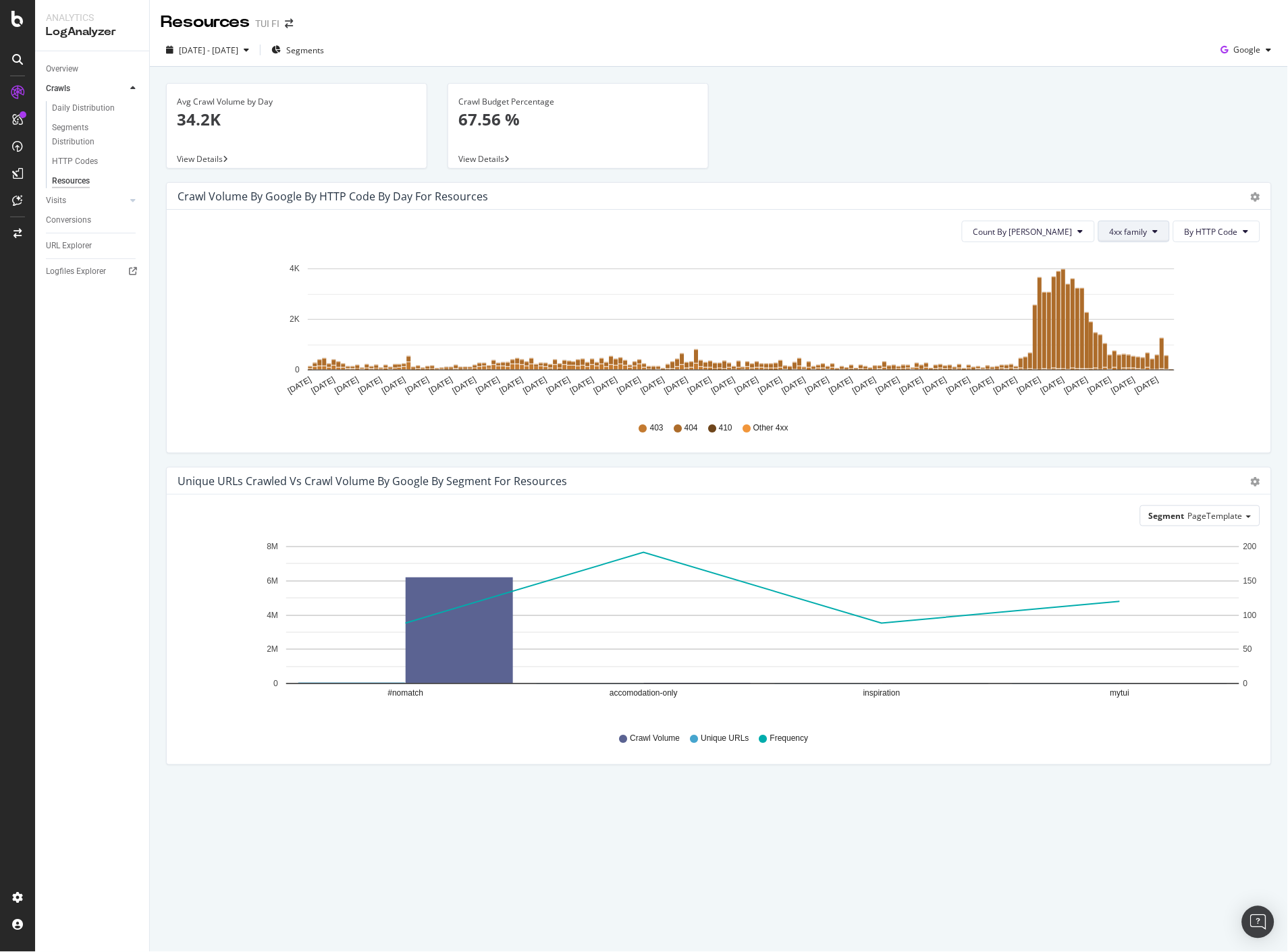
click at [1157, 235] on icon at bounding box center [1156, 231] width 6 height 9
click at [1136, 381] on span "5xx family" at bounding box center [1146, 382] width 68 height 12
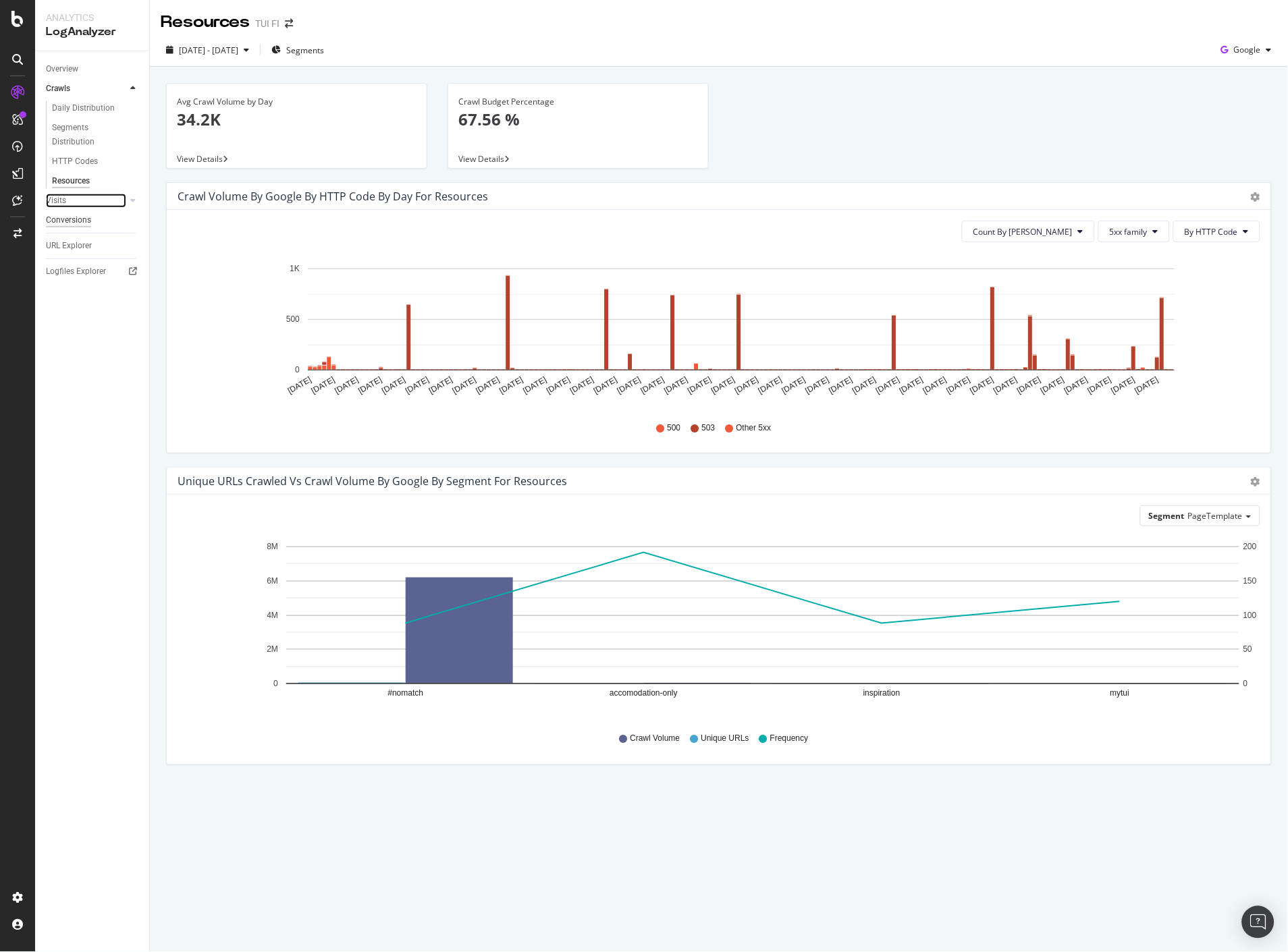
click at [59, 198] on div "Visits" at bounding box center [55, 200] width 20 height 14
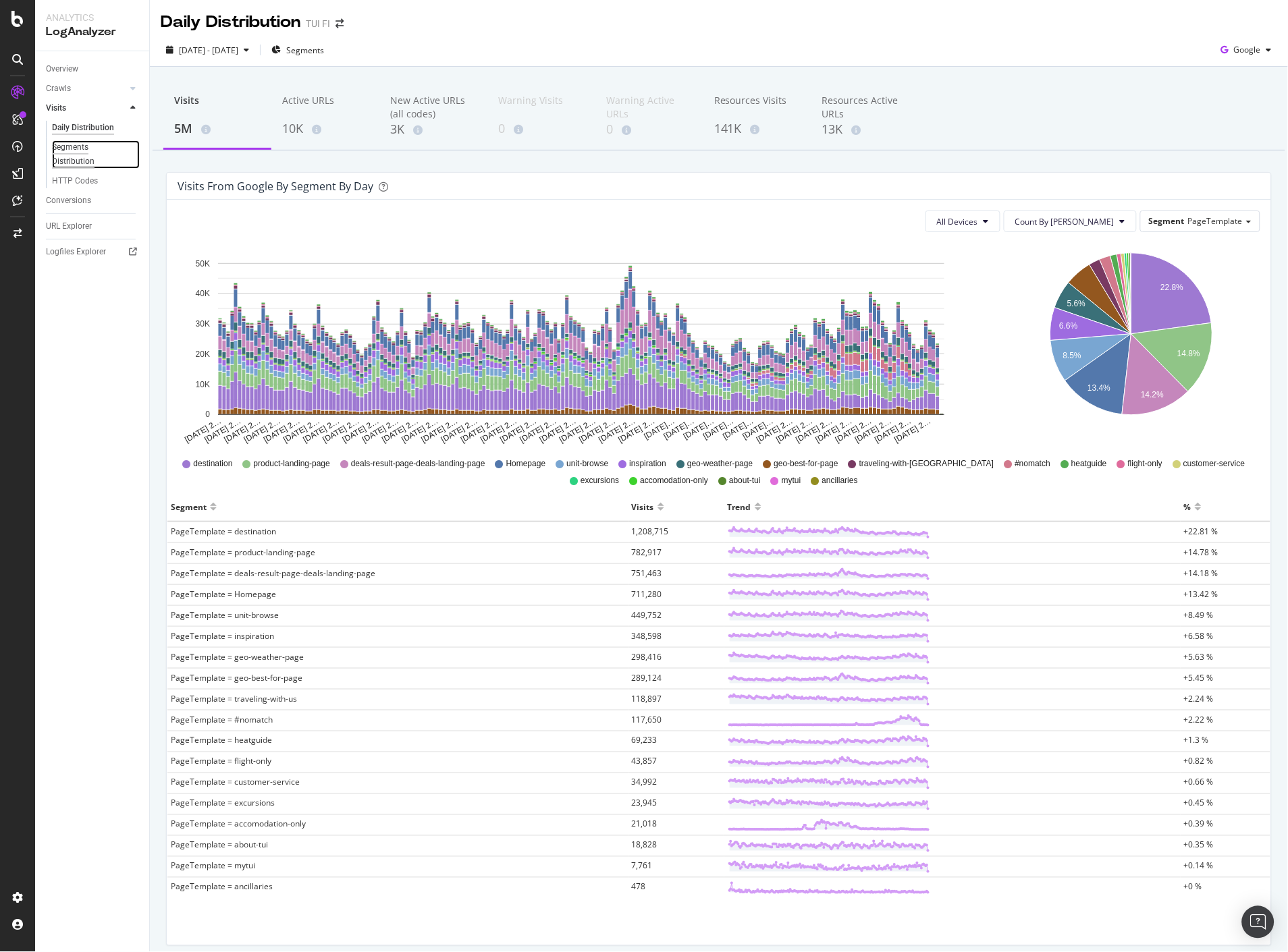
click at [73, 153] on div "Segments Distribution" at bounding box center [89, 154] width 75 height 28
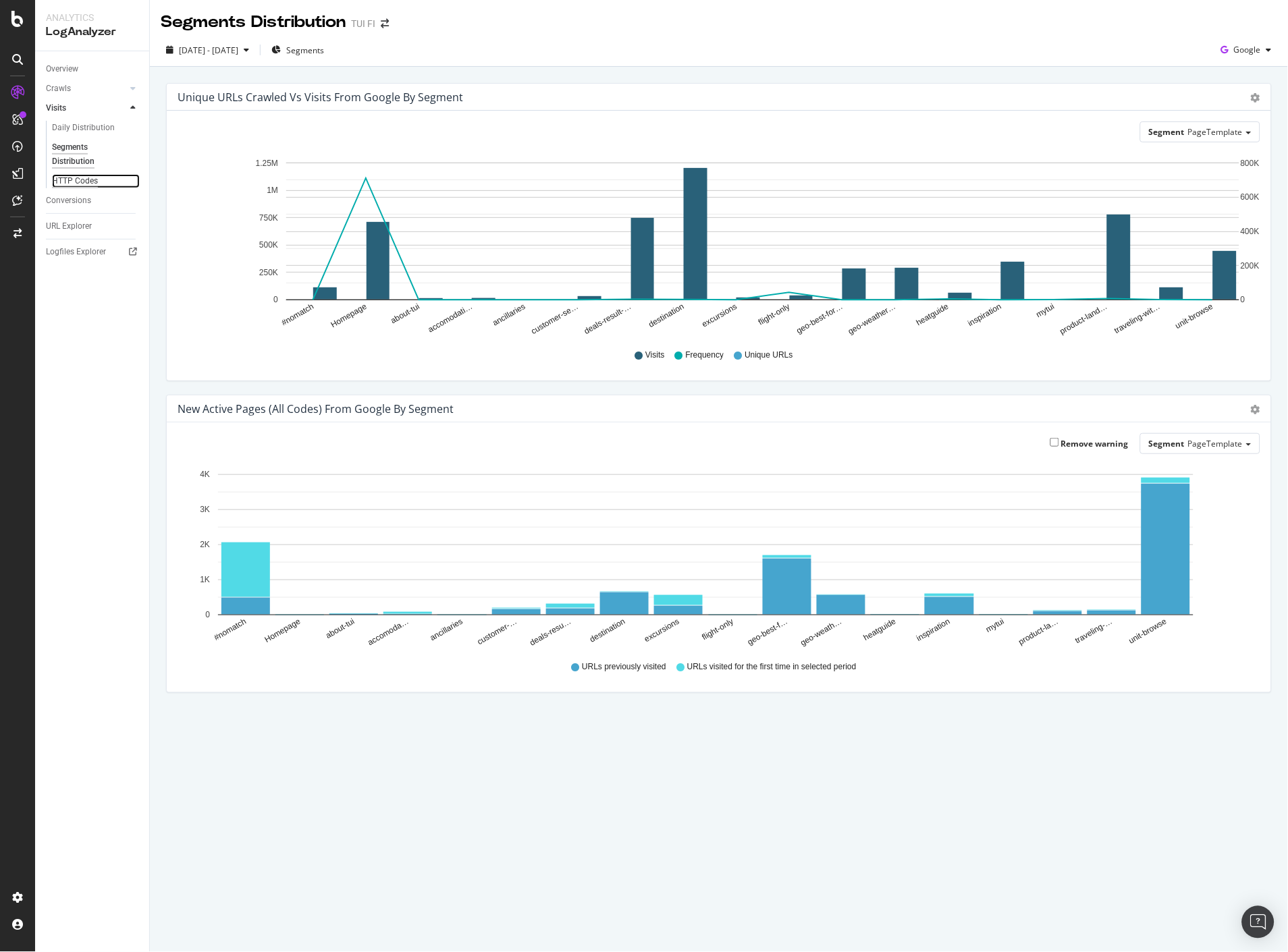
click at [77, 184] on div "HTTP Codes" at bounding box center [75, 181] width 45 height 14
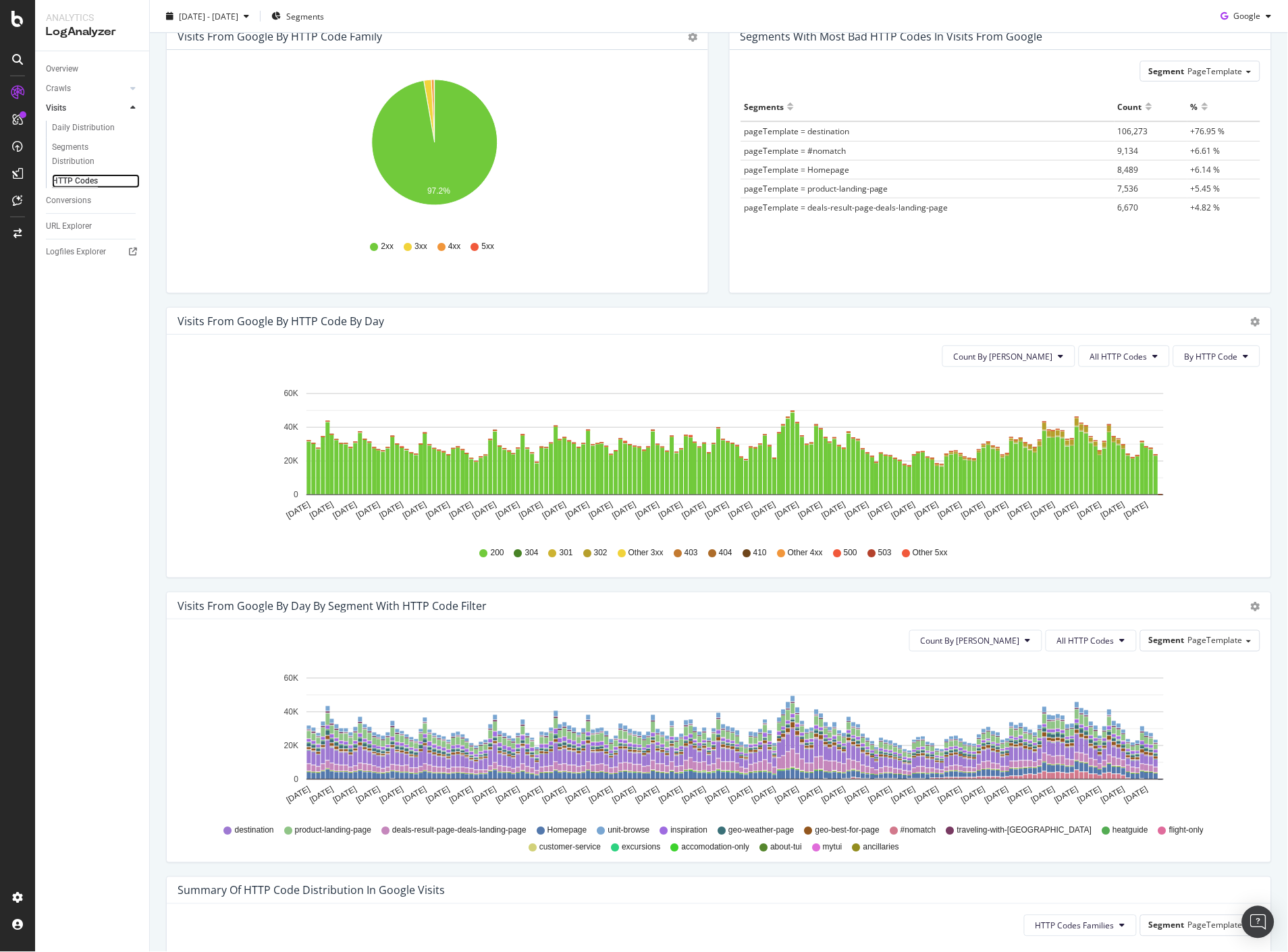
scroll to position [144, 0]
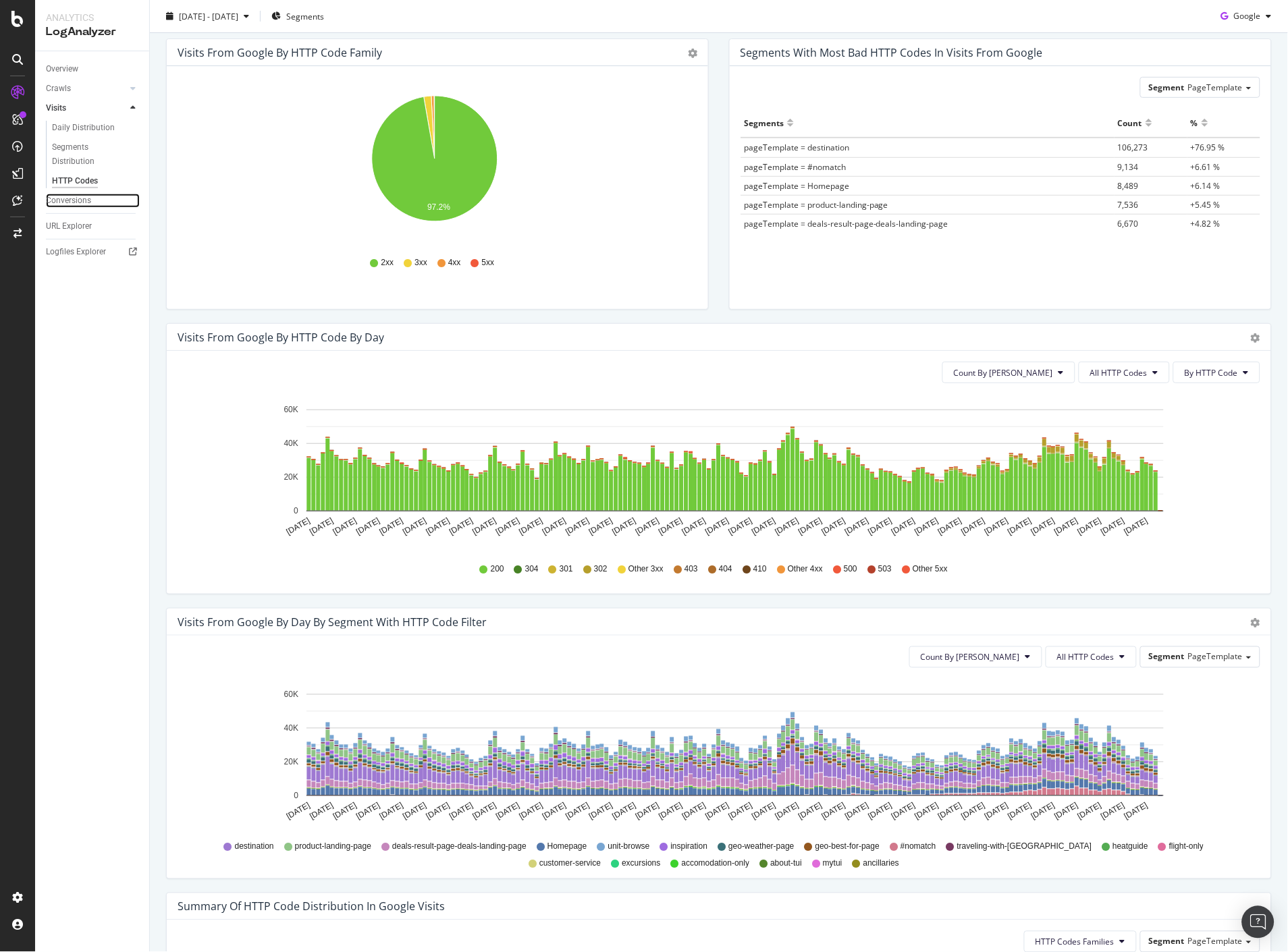
click at [85, 200] on div "Conversions" at bounding box center [68, 200] width 45 height 14
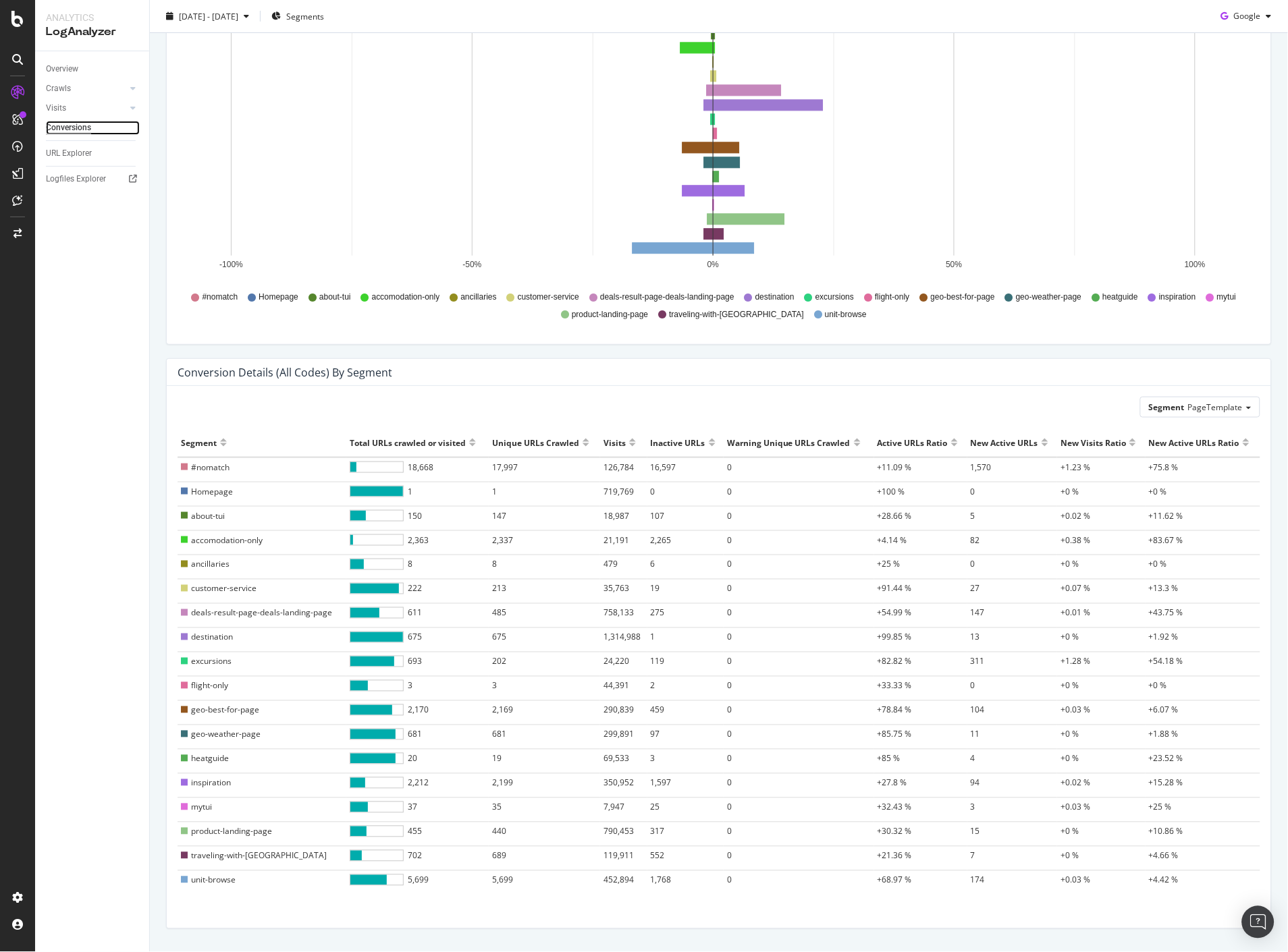
scroll to position [210, 0]
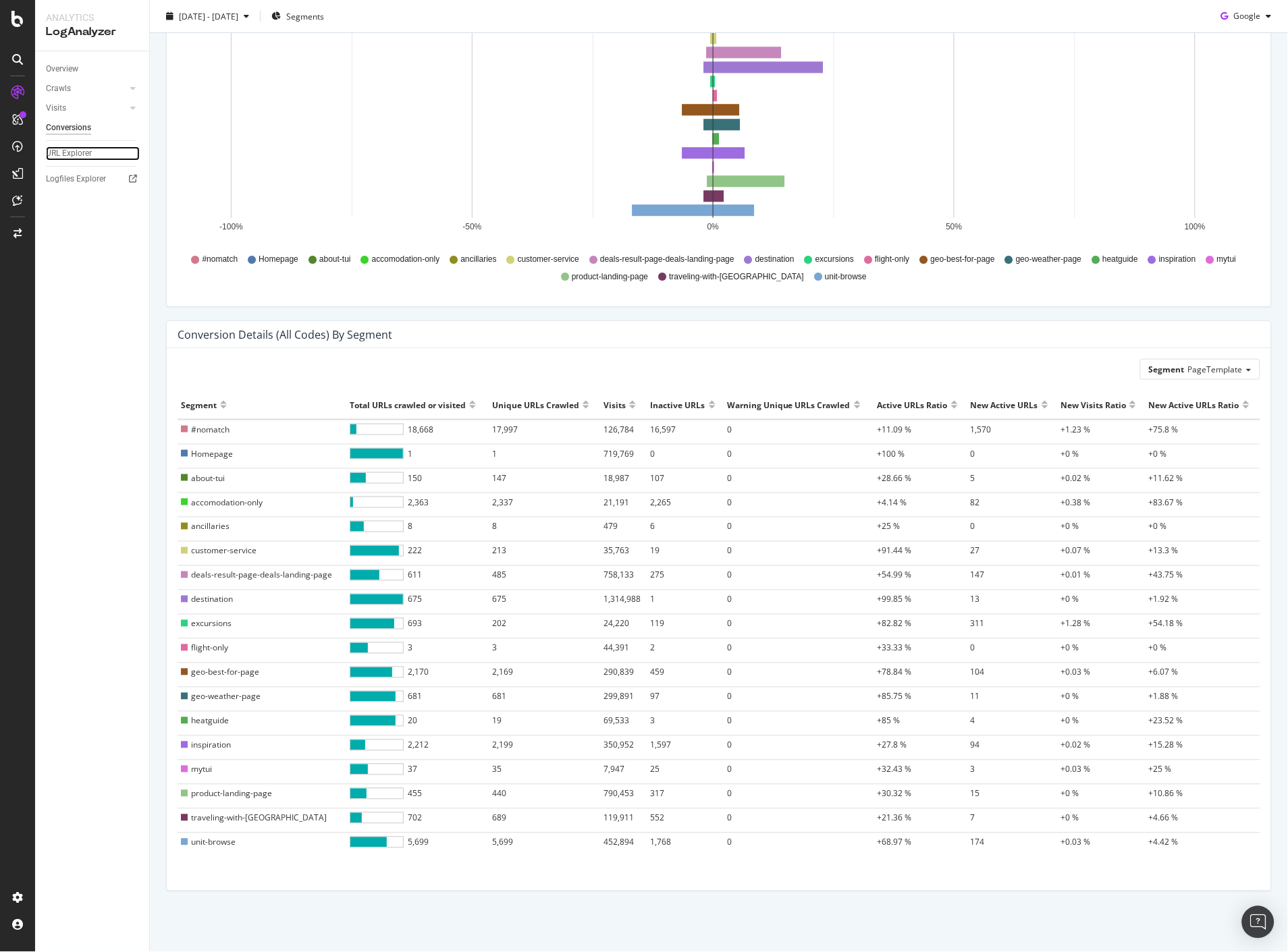
drag, startPoint x: 65, startPoint y: 158, endPoint x: 95, endPoint y: 232, distance: 79.8
click at [65, 158] on div "URL Explorer" at bounding box center [68, 153] width 45 height 14
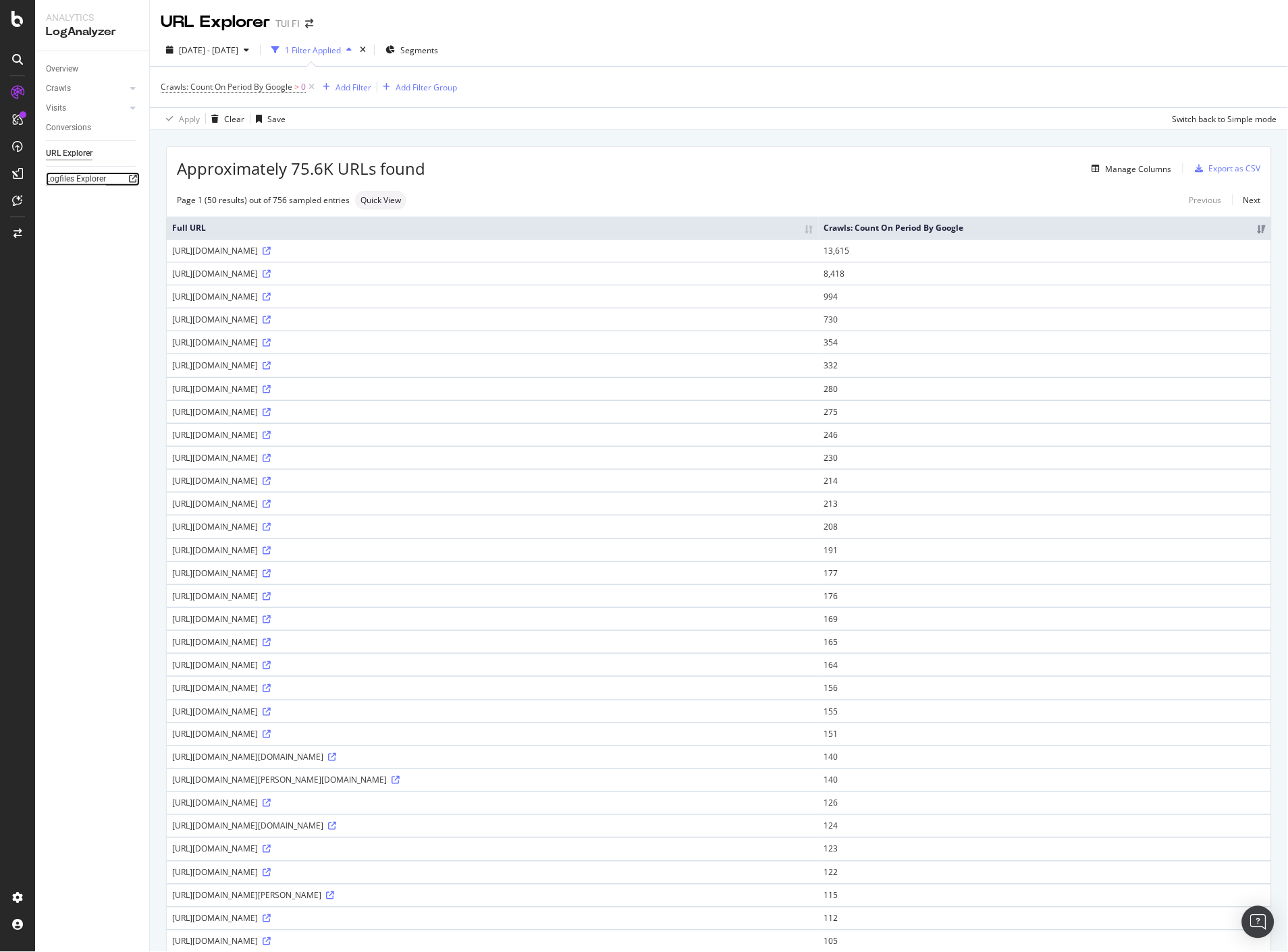
click at [71, 177] on div "Logfiles Explorer" at bounding box center [75, 179] width 60 height 14
click at [348, 86] on div "Add Filter" at bounding box center [354, 87] width 36 height 11
click at [490, 114] on span "Full URL" at bounding box center [504, 108] width 29 height 11
click at [374, 123] on input "text" at bounding box center [366, 117] width 96 height 13
type input "lento/varaa"
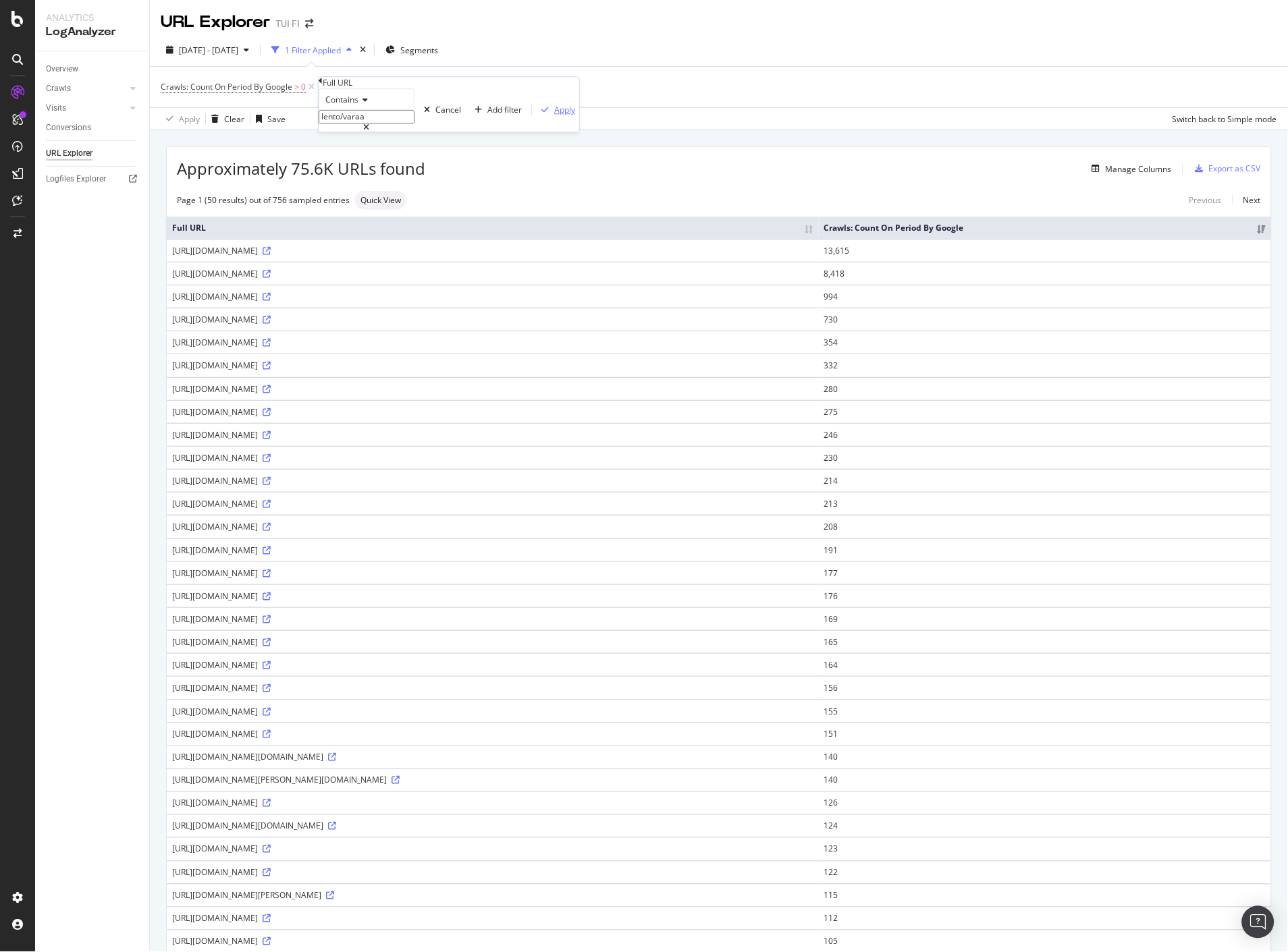
click at [554, 117] on div "Apply" at bounding box center [565, 110] width 21 height 11
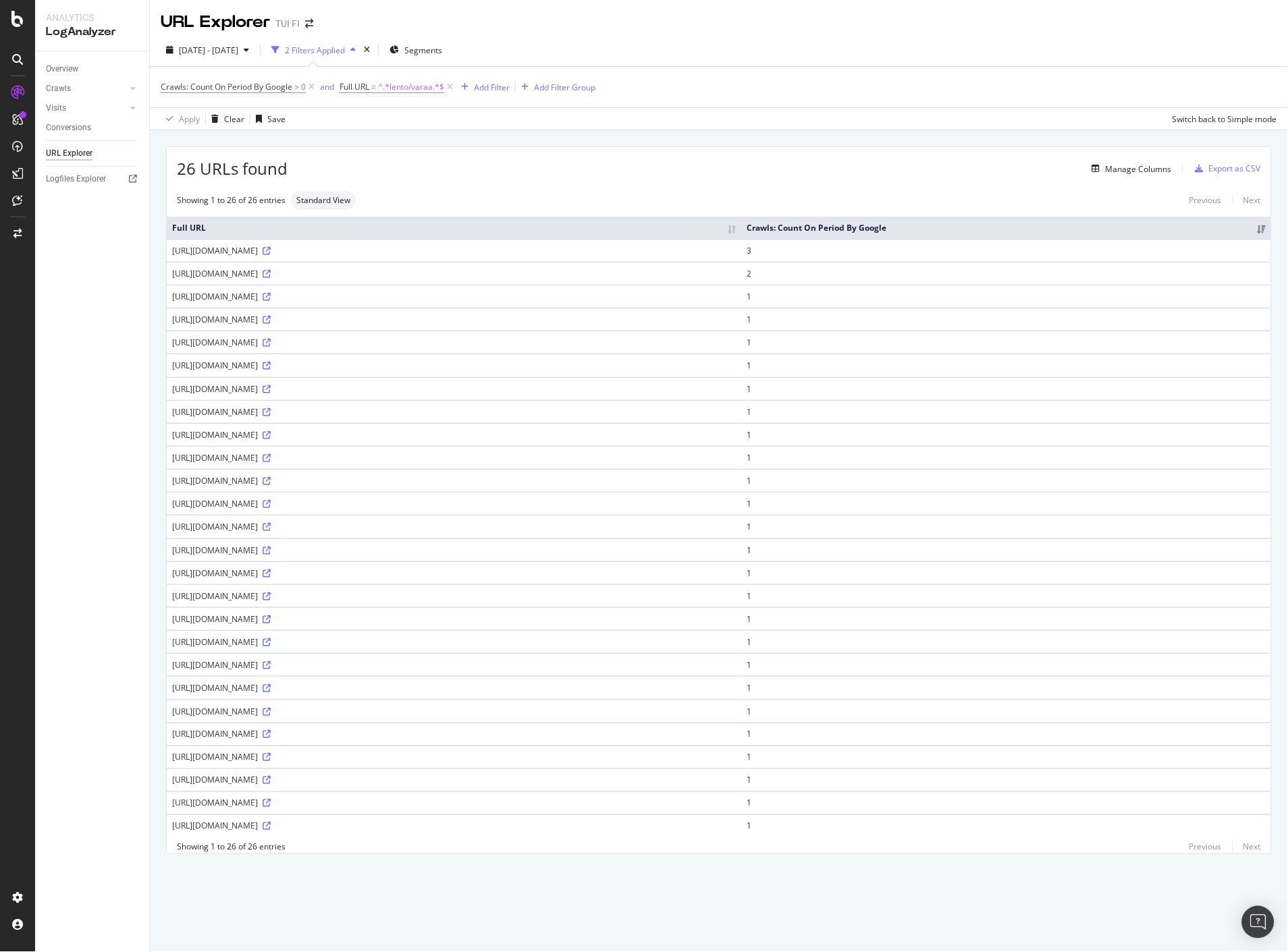
click at [402, 98] on div "Crawls: Count On Period By Google > 0 and Full URL = ^.*lento/varaa.*$ Add Filt…" at bounding box center [719, 87] width 1116 height 41
click at [408, 85] on span "^.*lento/varaa.*$" at bounding box center [411, 87] width 66 height 19
type input "varaa-matka"
click at [576, 114] on div "Apply" at bounding box center [587, 108] width 21 height 11
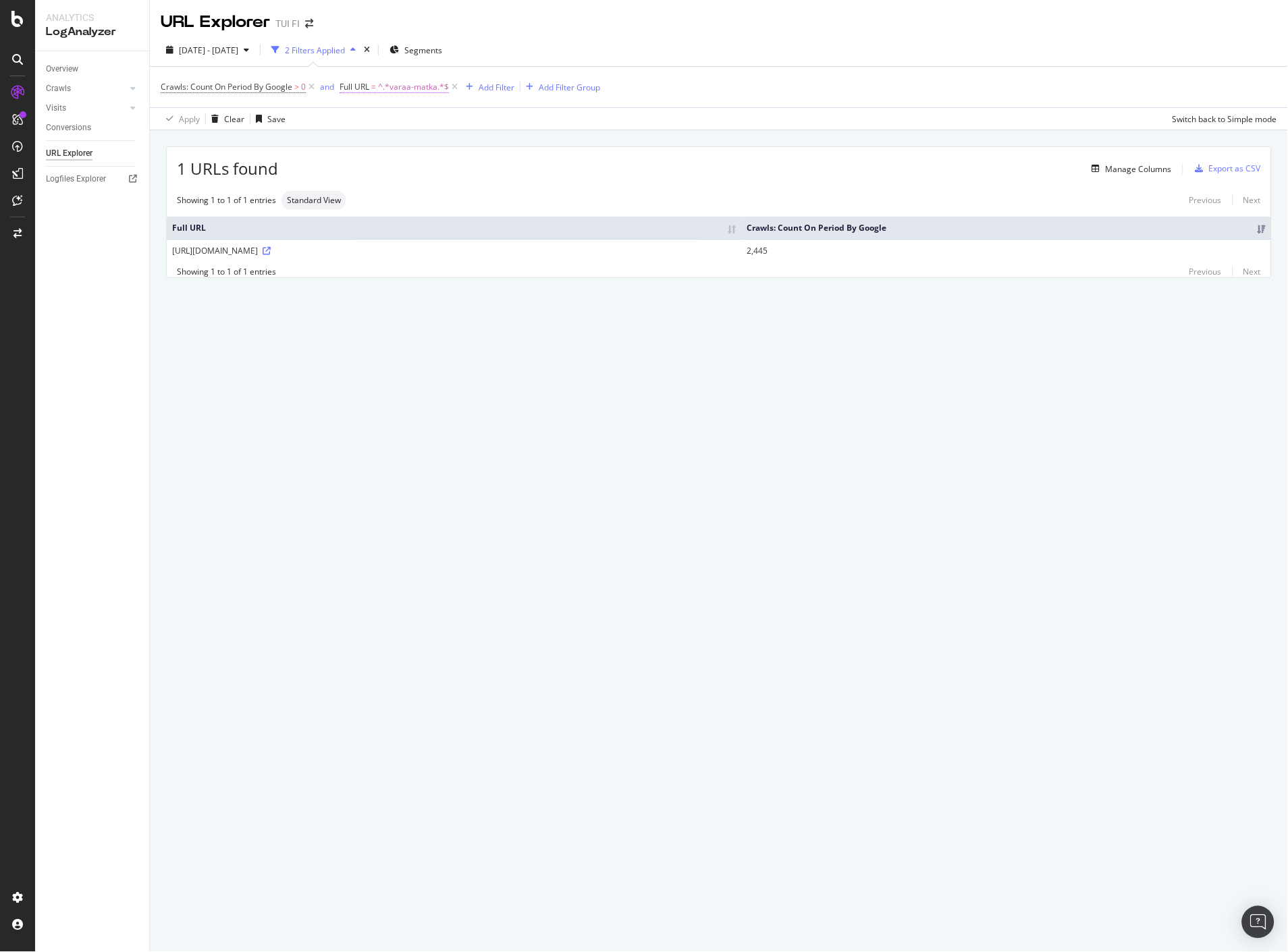
click at [421, 85] on span "^.*varaa-matka.*$" at bounding box center [413, 87] width 71 height 19
type input "fi/fi"
click at [576, 114] on div "Apply" at bounding box center [587, 108] width 21 height 11
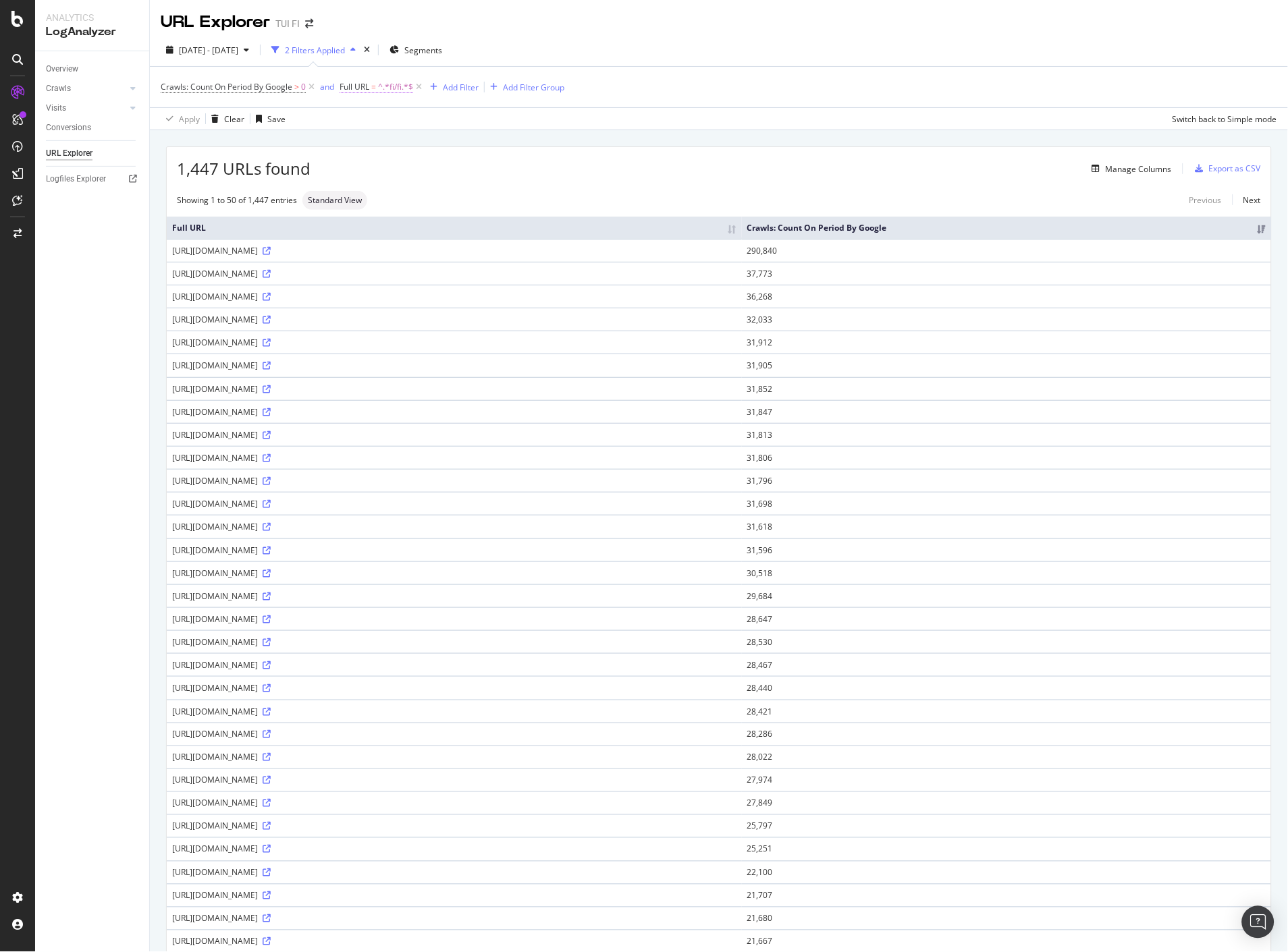
click at [387, 85] on span "^.*fi/fi.*$" at bounding box center [395, 87] width 35 height 19
click at [742, 402] on td "https://www.tui.fi/fi/_ui/mobile/osp_44.2.1_nr-202506021559/framework/tui-light…" at bounding box center [454, 411] width 575 height 23
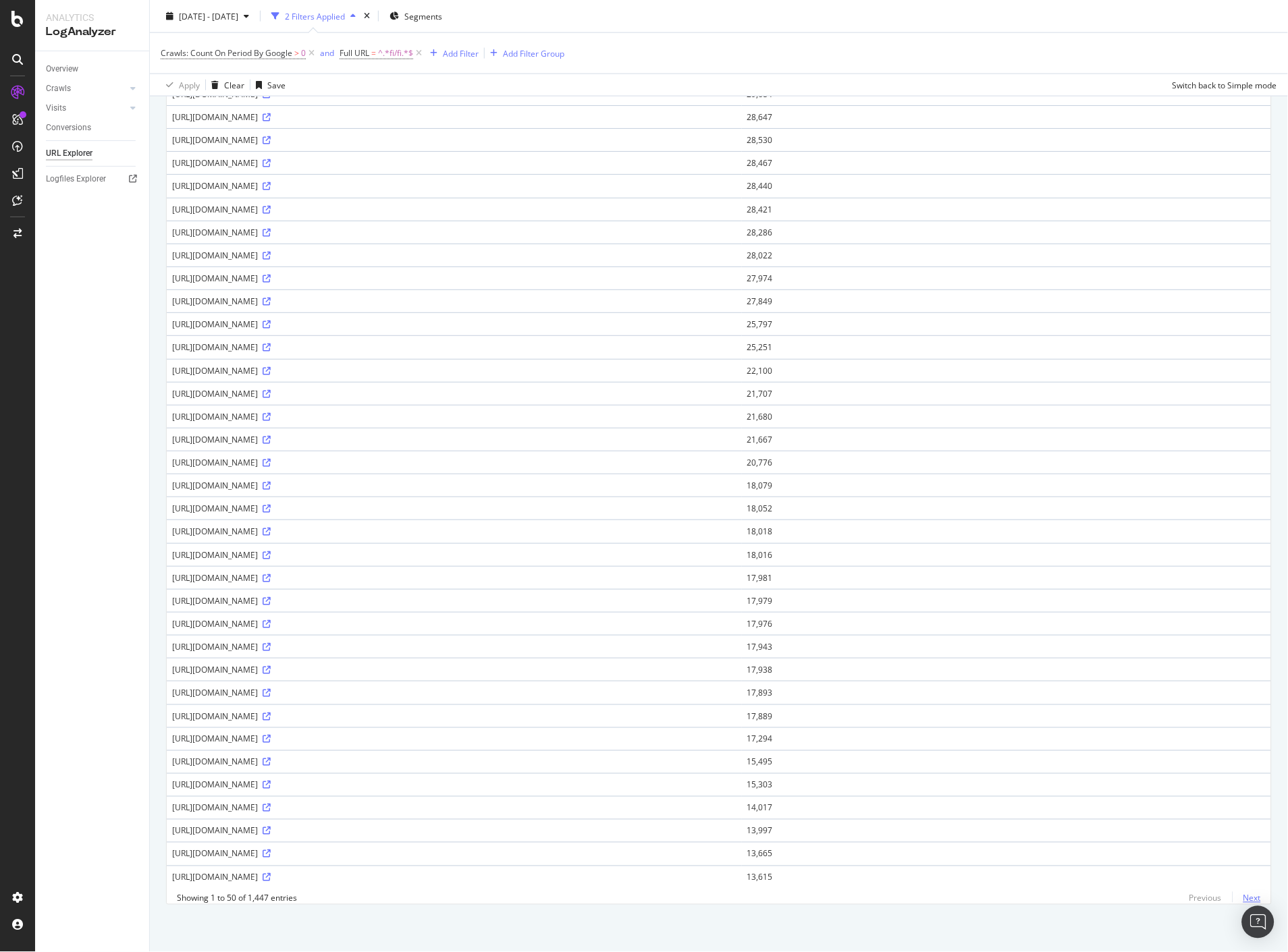
click at [1243, 895] on link "Next" at bounding box center [1247, 898] width 28 height 20
click at [1237, 903] on link "Next" at bounding box center [1247, 898] width 28 height 20
click at [1245, 895] on link "Next" at bounding box center [1247, 898] width 28 height 20
click at [1236, 896] on link "Next" at bounding box center [1247, 898] width 28 height 20
click at [1236, 895] on link "Next" at bounding box center [1247, 898] width 28 height 20
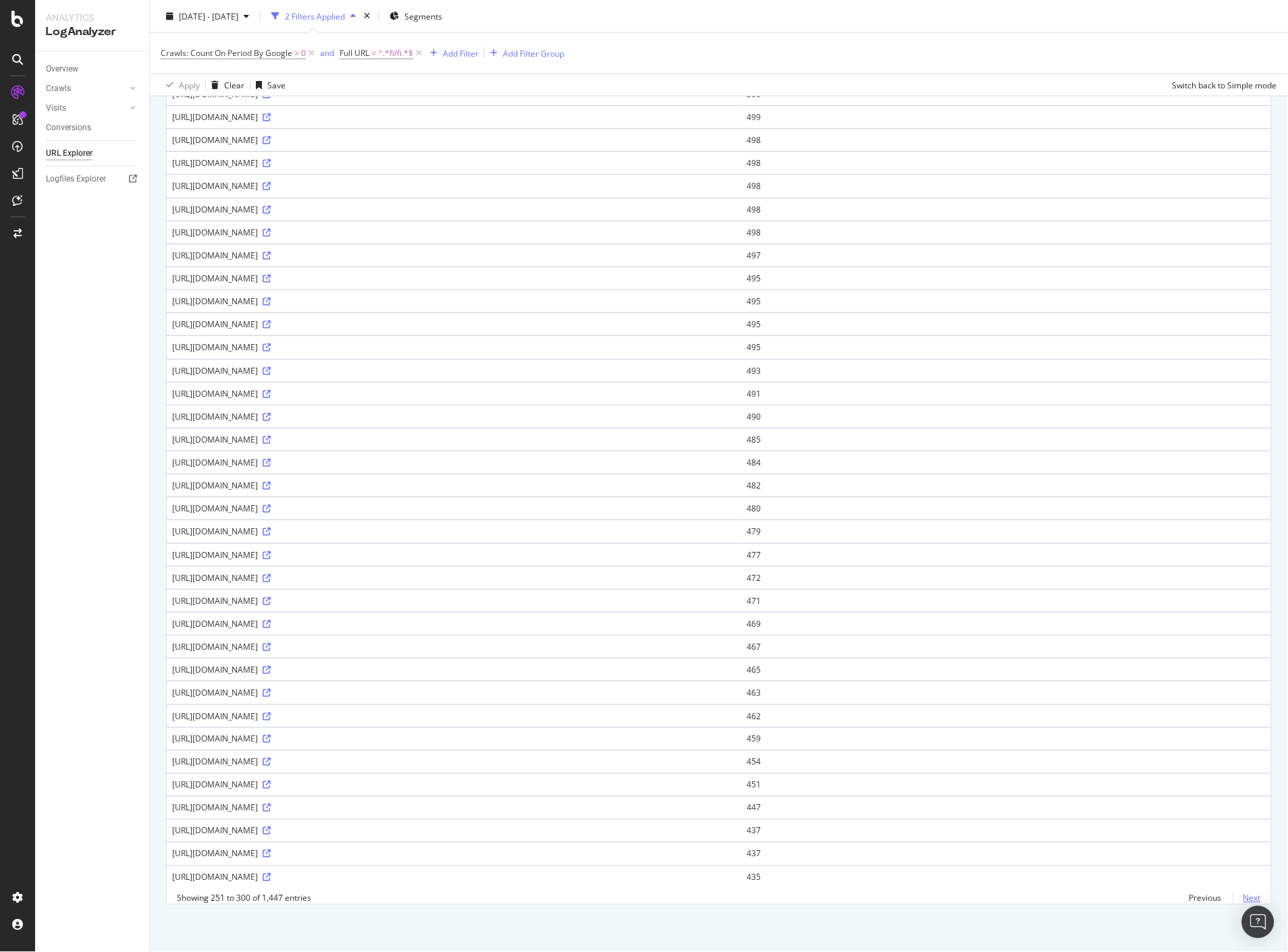
click at [1241, 897] on link "Next" at bounding box center [1247, 898] width 28 height 20
click at [1236, 895] on link "Next" at bounding box center [1247, 898] width 28 height 20
click at [1246, 894] on link "Next" at bounding box center [1247, 898] width 28 height 20
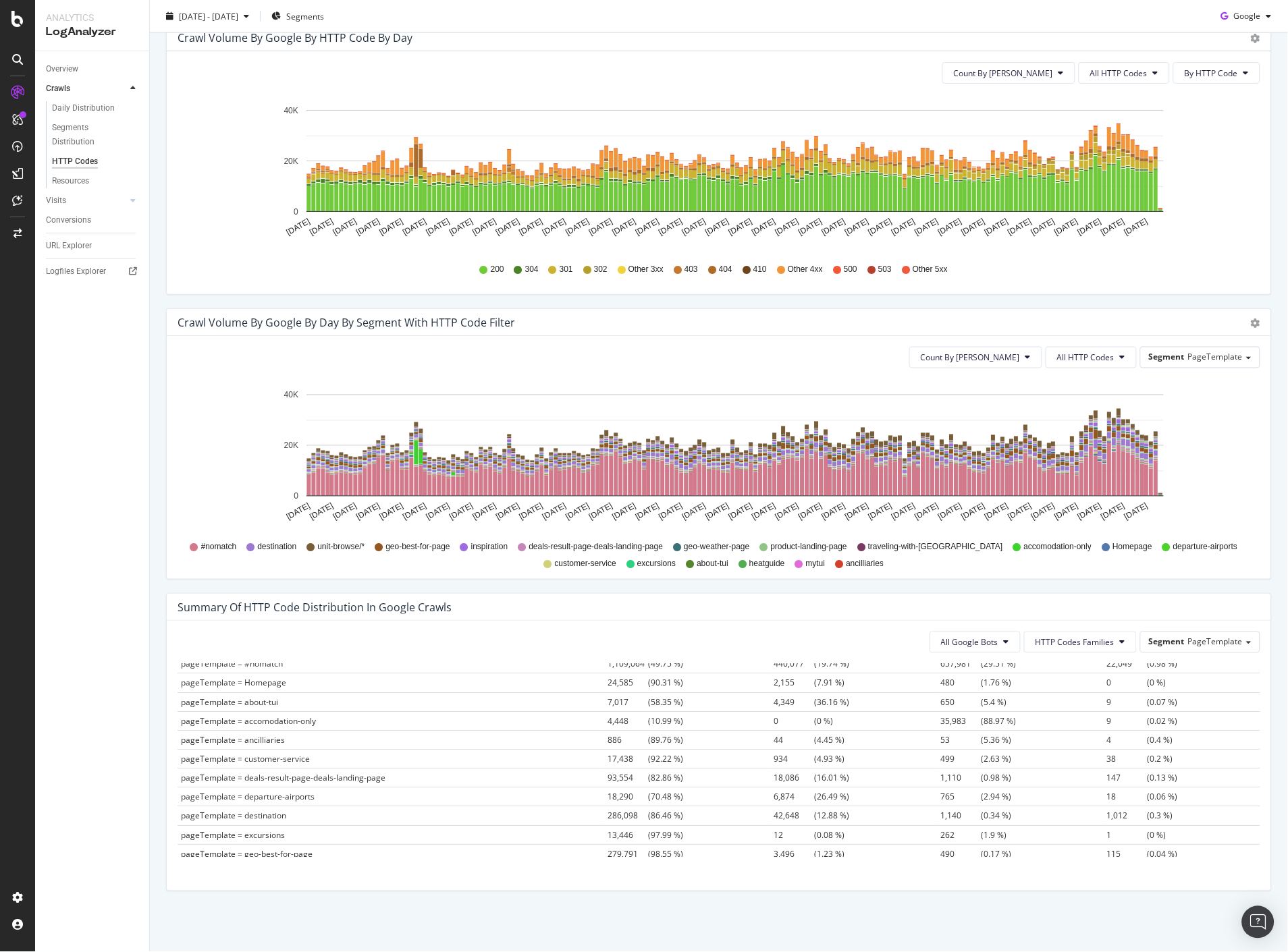
scroll to position [28, 0]
click at [1048, 635] on button "HTTP Codes Families" at bounding box center [1080, 642] width 113 height 22
click at [1059, 738] on span "4xx Family" at bounding box center [1067, 744] width 79 height 12
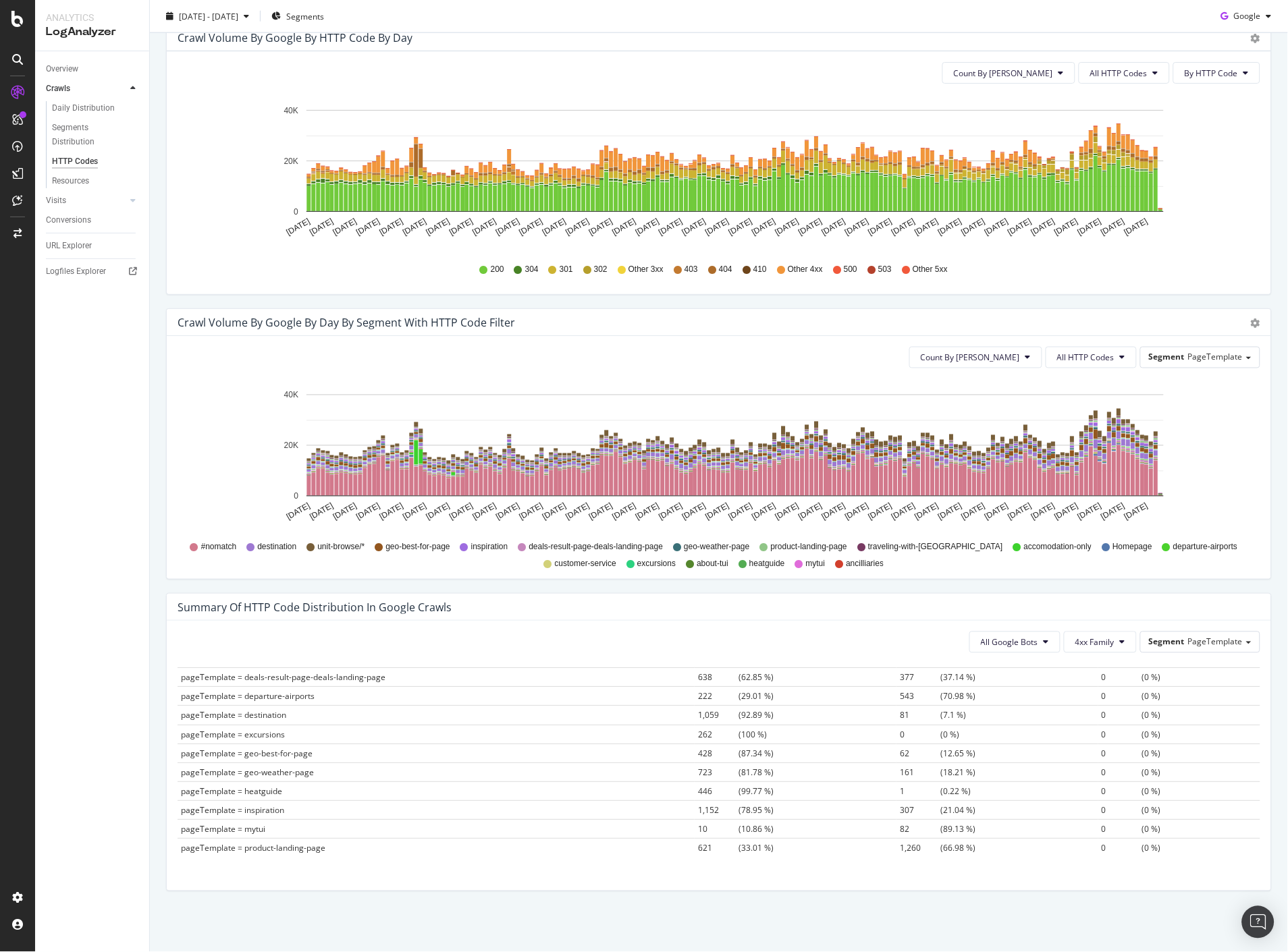
scroll to position [178, 0]
click at [1101, 643] on span "4xx Family" at bounding box center [1095, 642] width 39 height 11
click at [1102, 772] on span "5xx Family" at bounding box center [1106, 768] width 79 height 12
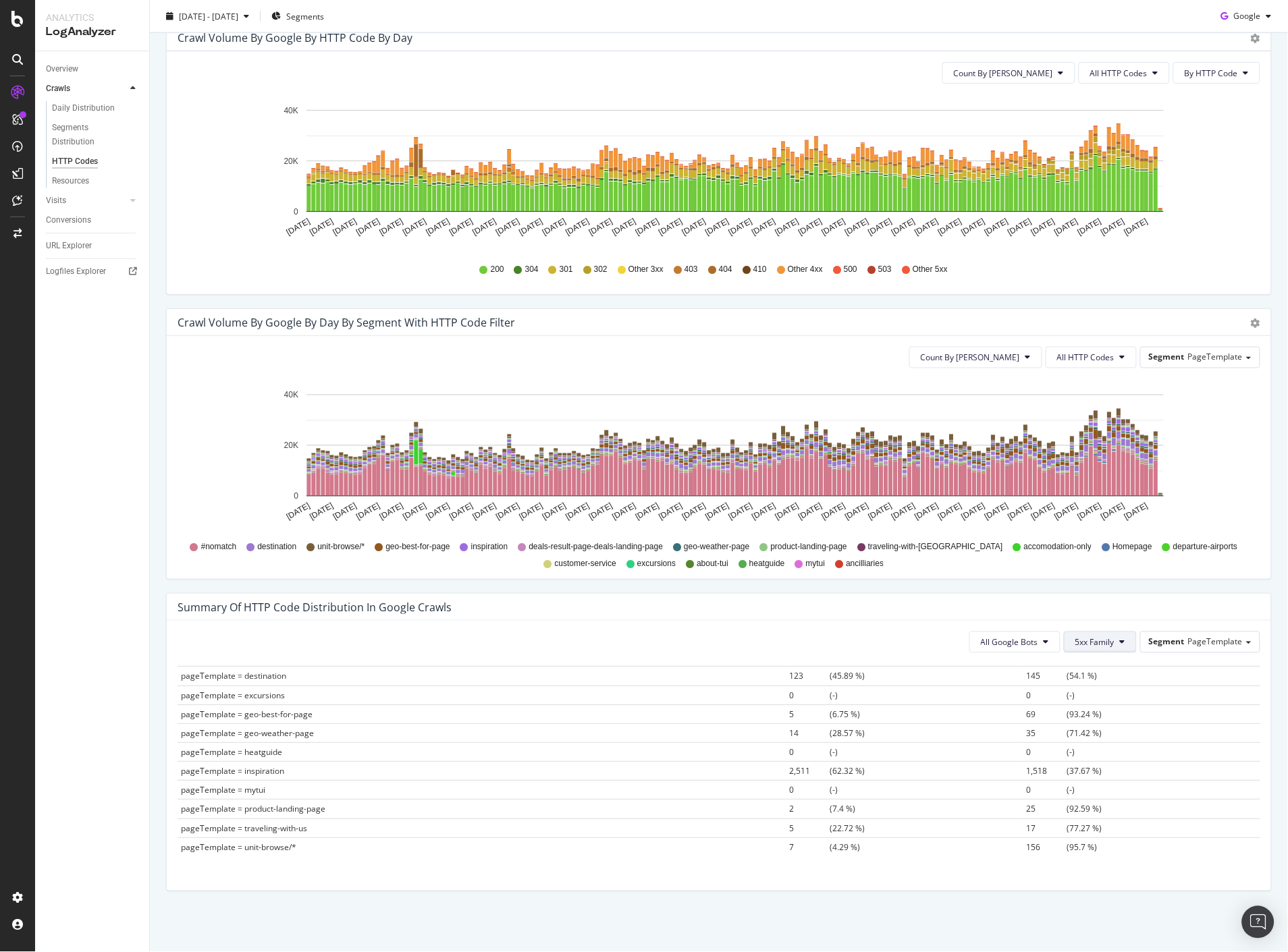
click at [1087, 636] on button "5xx Family" at bounding box center [1100, 642] width 73 height 22
click at [1094, 713] on span "3xx Family" at bounding box center [1106, 718] width 79 height 12
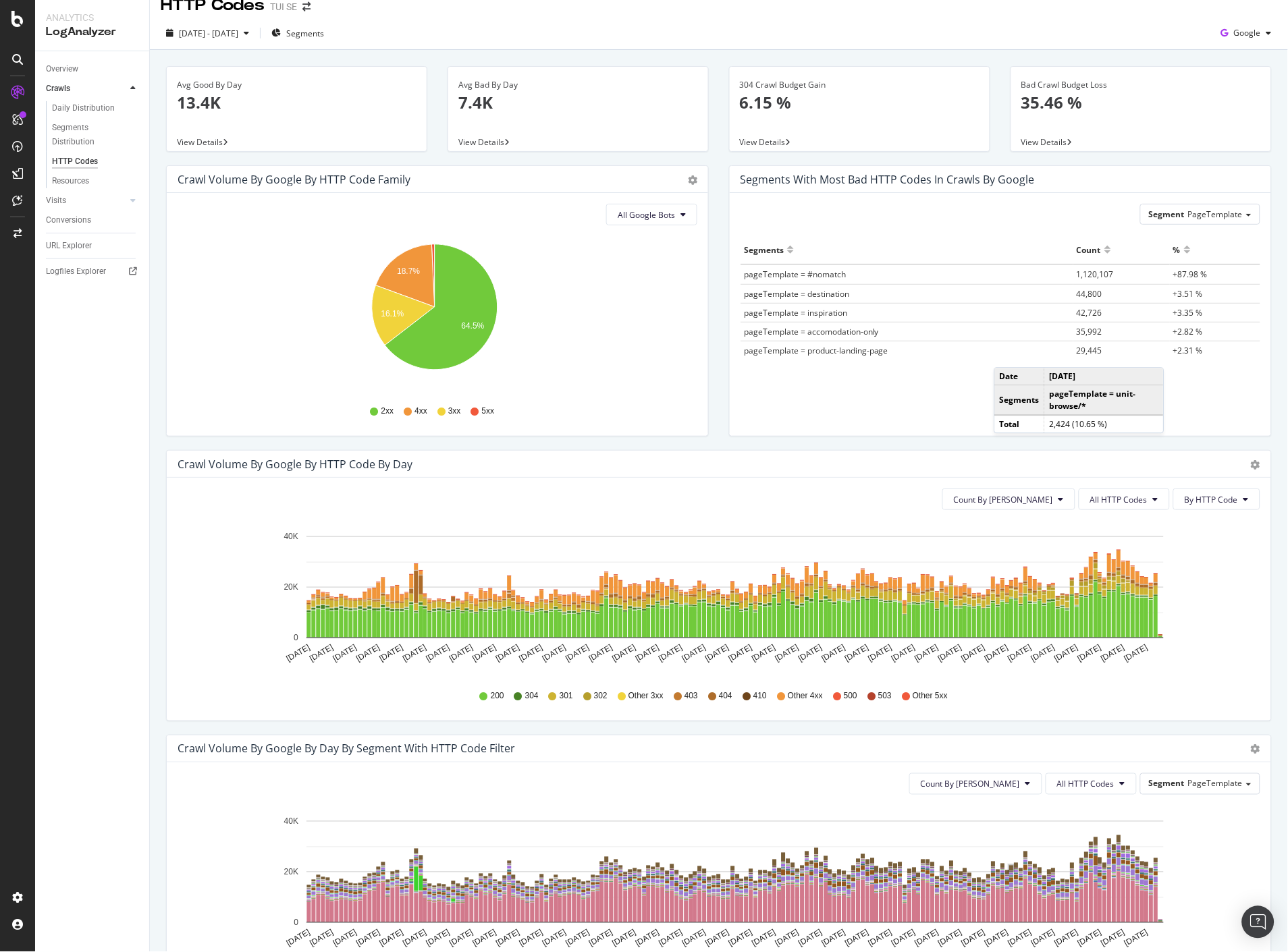
scroll to position [0, 0]
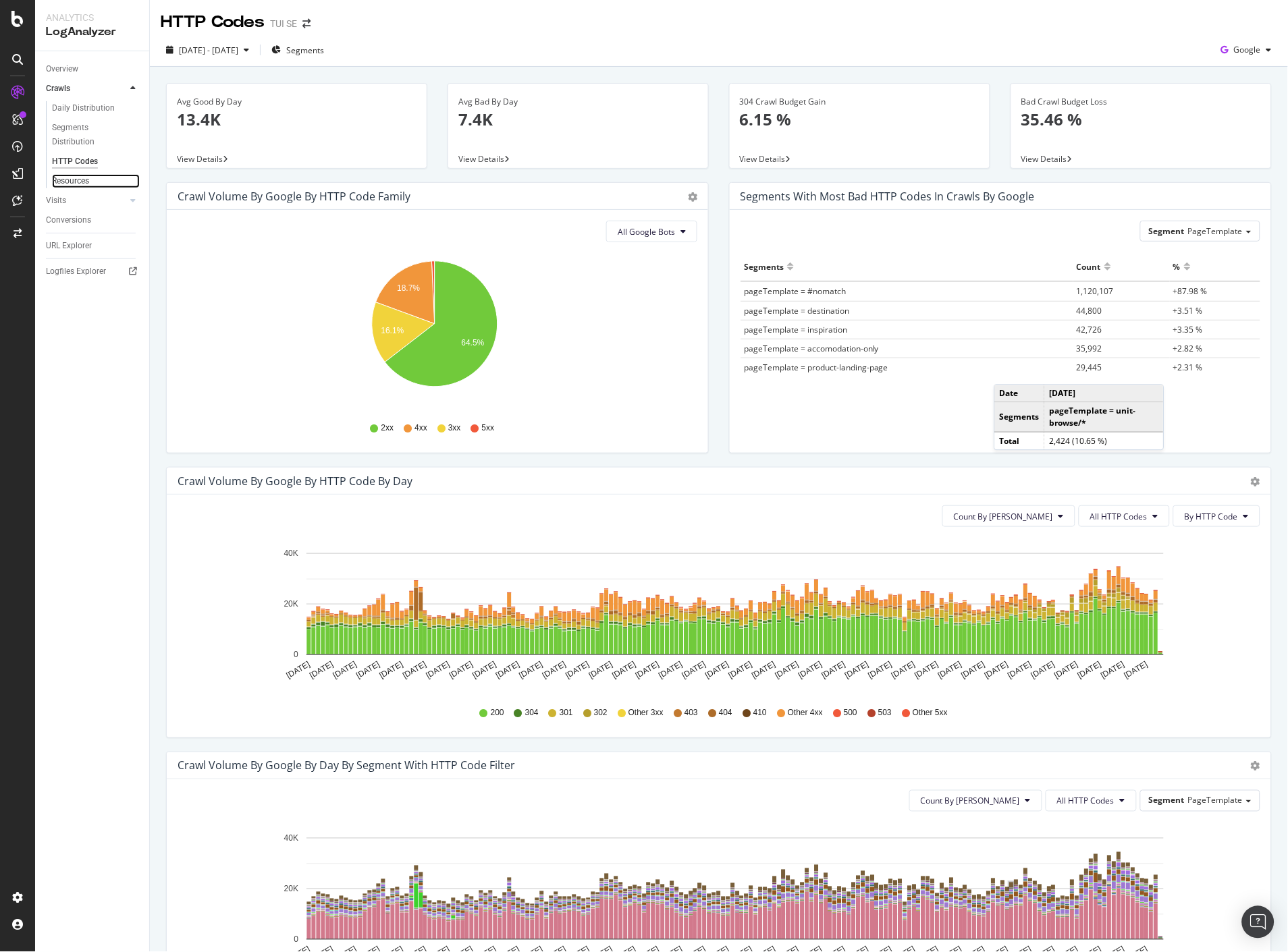
click at [91, 184] on link "Resources" at bounding box center [96, 181] width 88 height 14
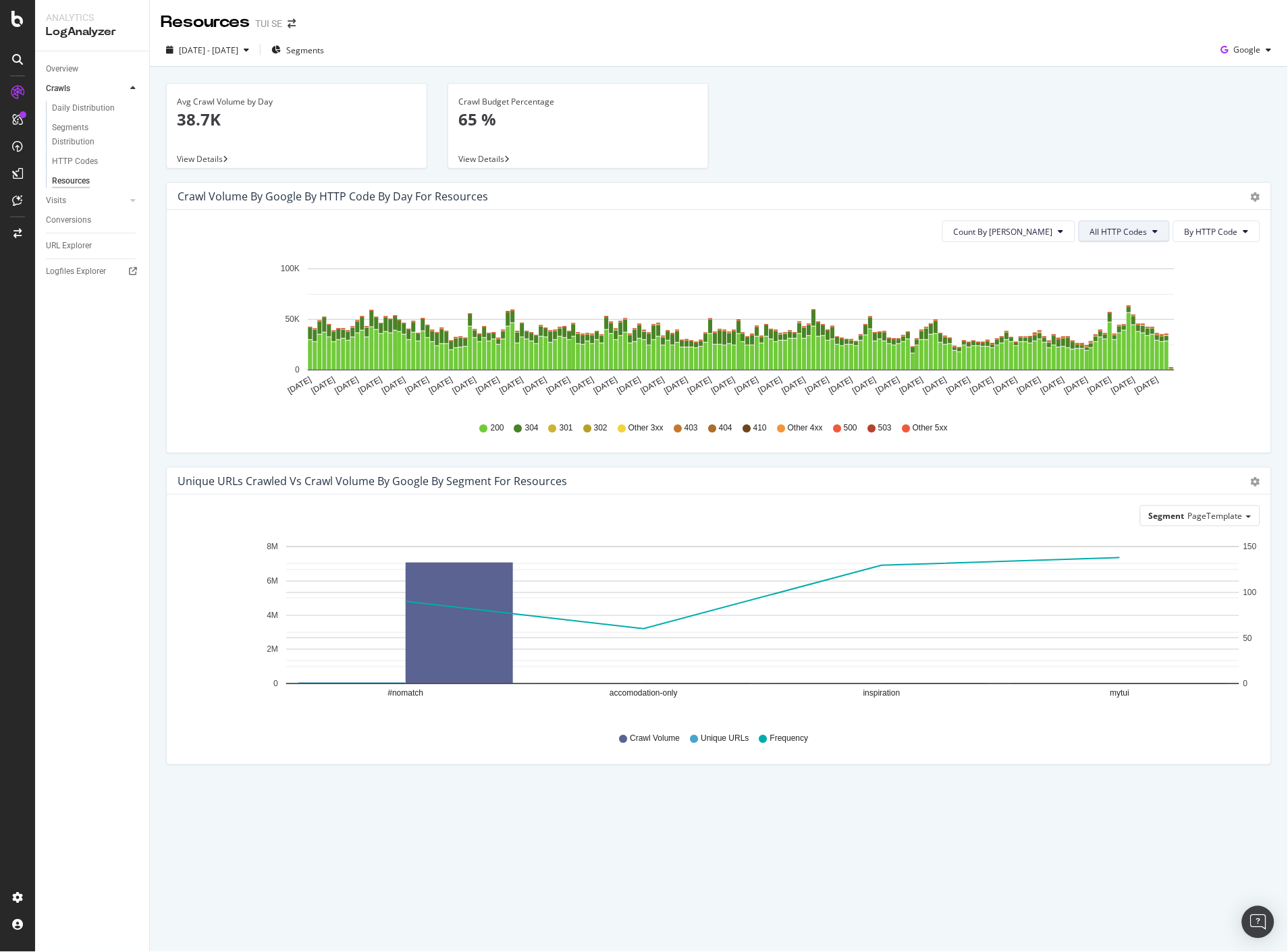
click at [1098, 234] on span "All HTTP Codes" at bounding box center [1118, 232] width 58 height 11
click at [1096, 334] on span "3xx family" at bounding box center [1127, 332] width 68 height 12
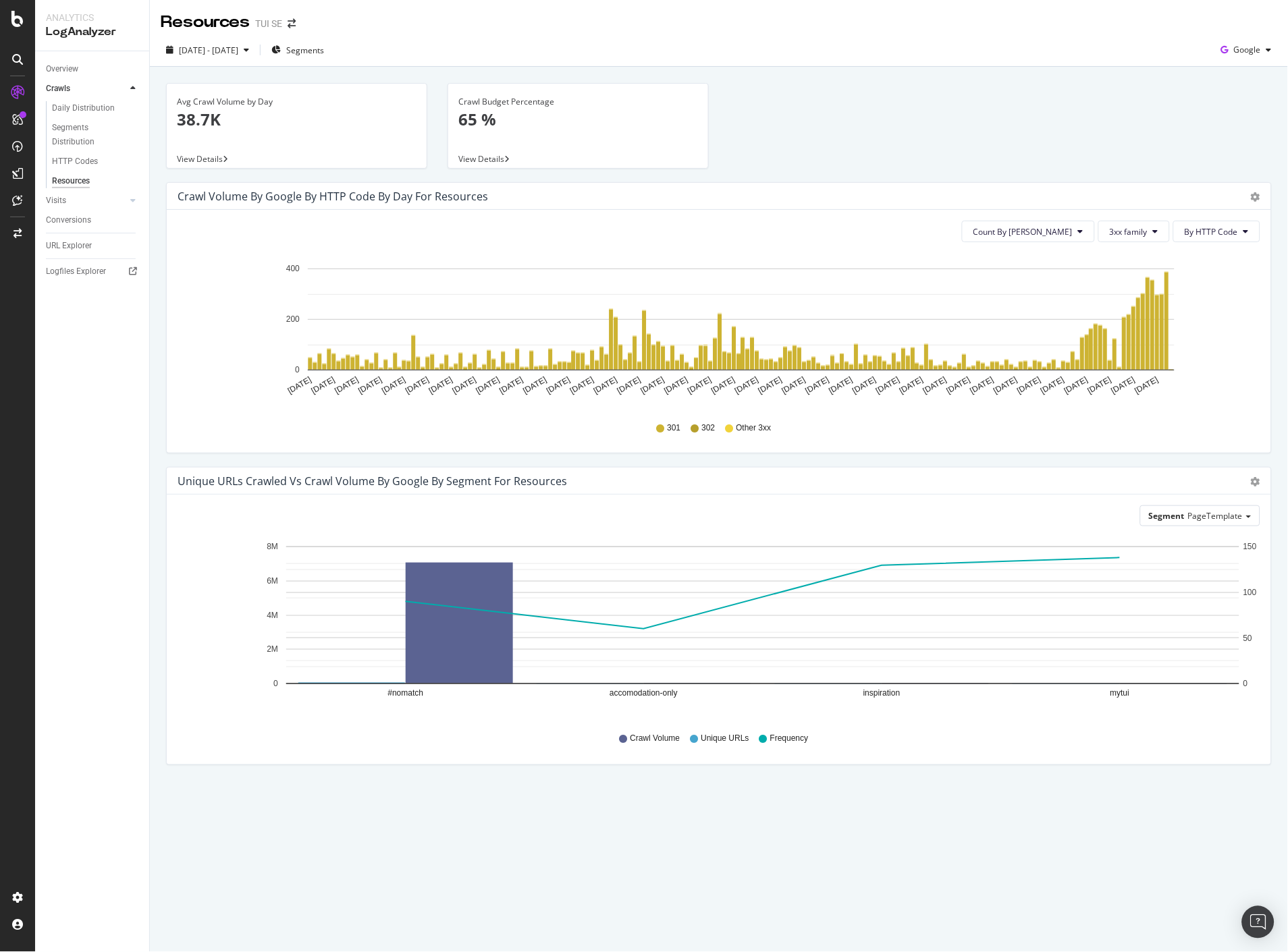
drag, startPoint x: 1008, startPoint y: 309, endPoint x: 1070, endPoint y: 329, distance: 65.1
click at [1043, 321] on rect "A chart." at bounding box center [741, 320] width 867 height 102
click at [1132, 231] on span "3xx family" at bounding box center [1129, 232] width 38 height 11
click at [1130, 349] on div "4xx family" at bounding box center [1145, 358] width 90 height 20
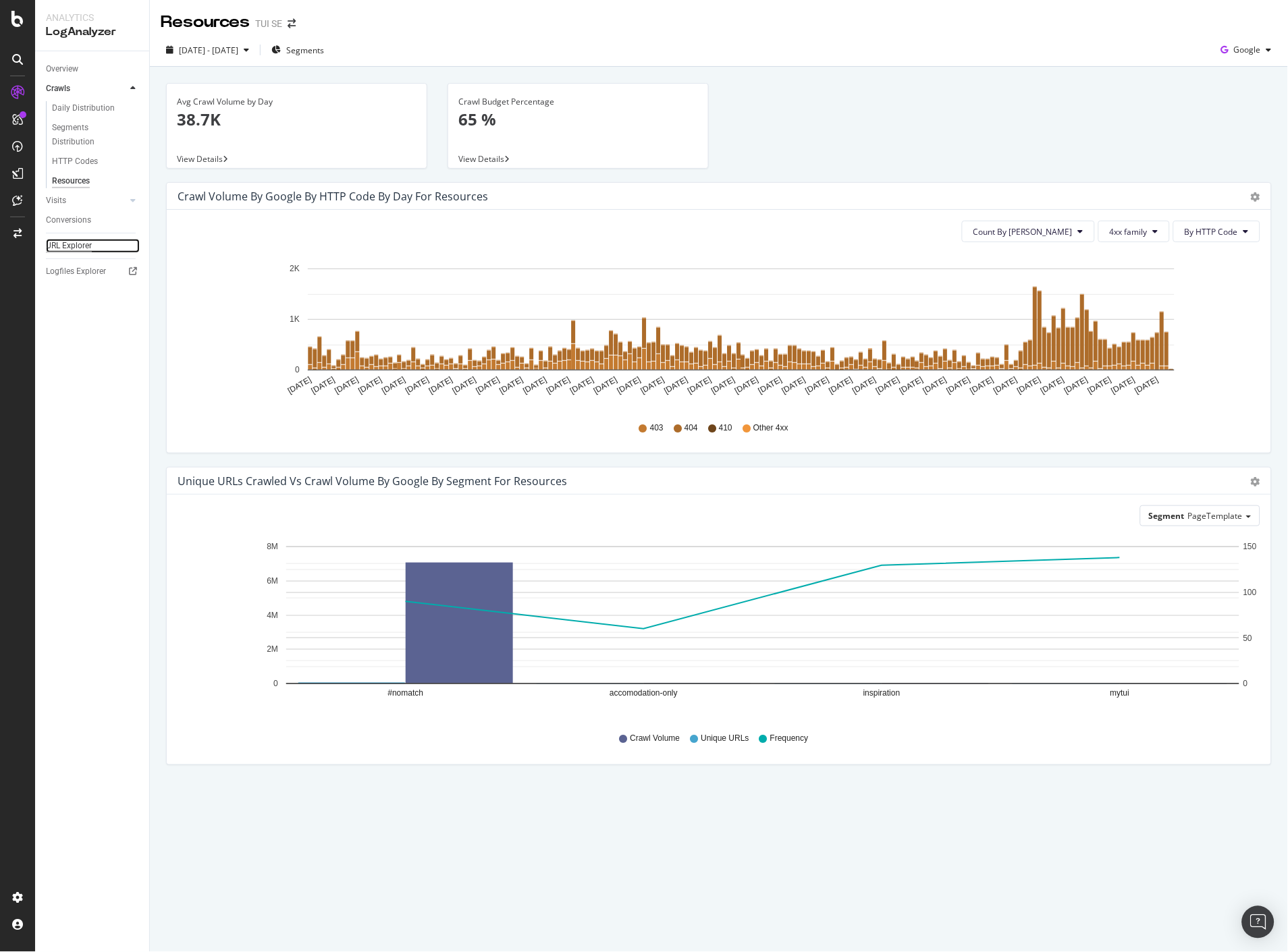
click at [63, 241] on div "URL Explorer" at bounding box center [68, 245] width 45 height 14
